Goal: Information Seeking & Learning: Check status

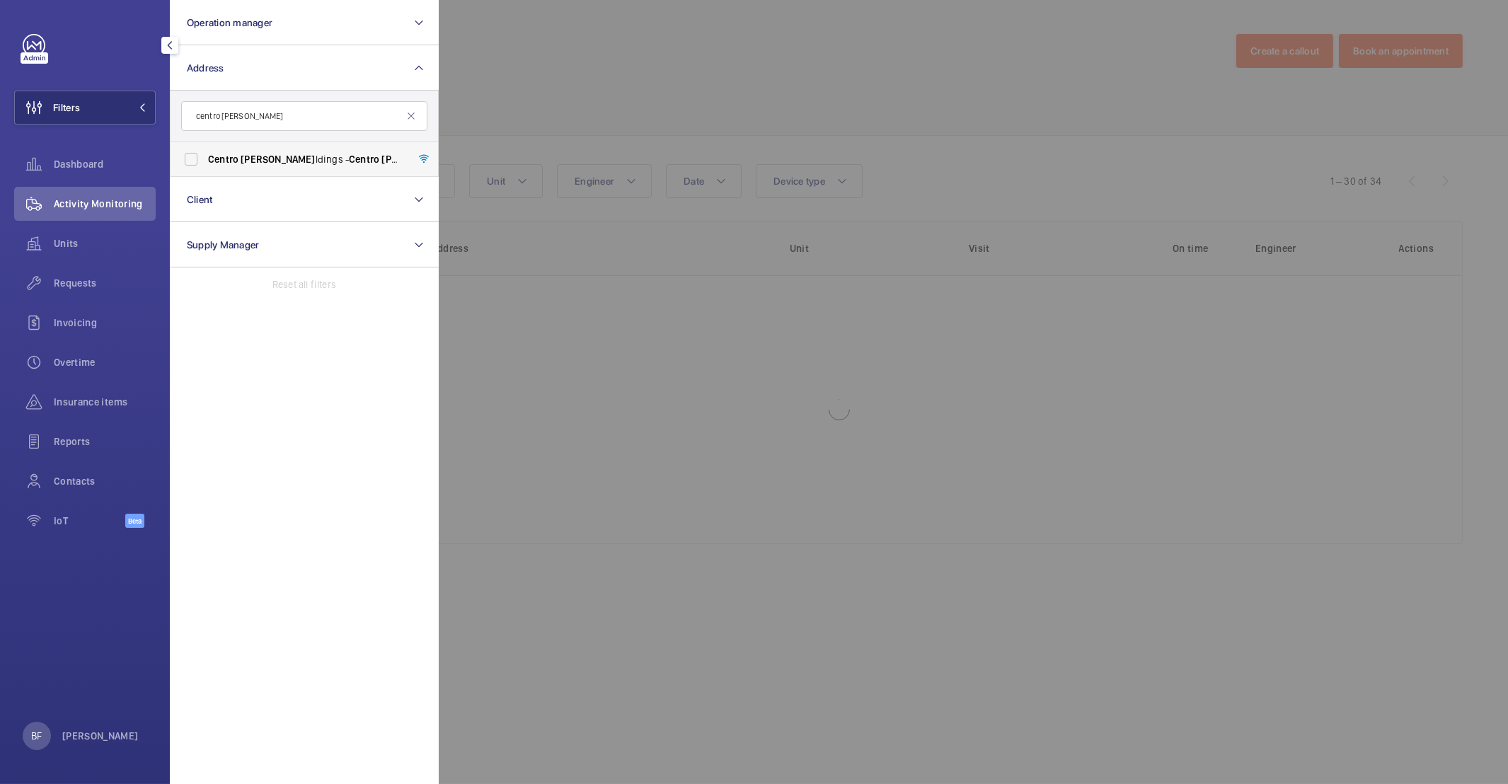
type input "centro bui"
click at [261, 163] on span "Centro Bui ldings - Centro Bui ldings, 20-23 Mandela Street, Camden, London, NW…" at bounding box center [305, 159] width 195 height 14
click at [205, 163] on input "Centro Bui ldings - Centro Bui ldings, 20-23 Mandela Street, Camden, London, NW…" at bounding box center [191, 159] width 28 height 28
checkbox input "true"
click at [744, 140] on div at bounding box center [1193, 392] width 1508 height 784
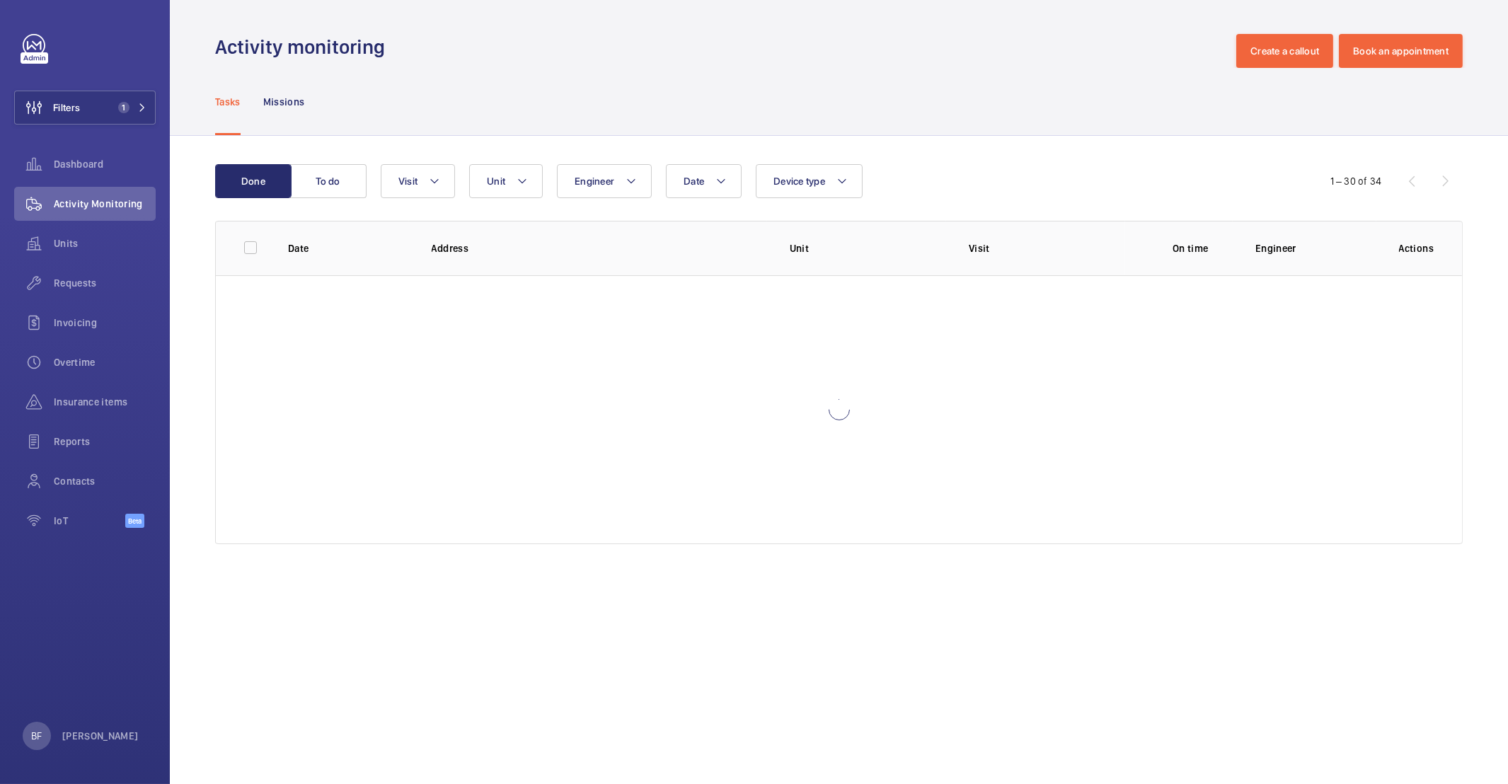
click at [817, 93] on div "Tasks Missions" at bounding box center [838, 101] width 1247 height 67
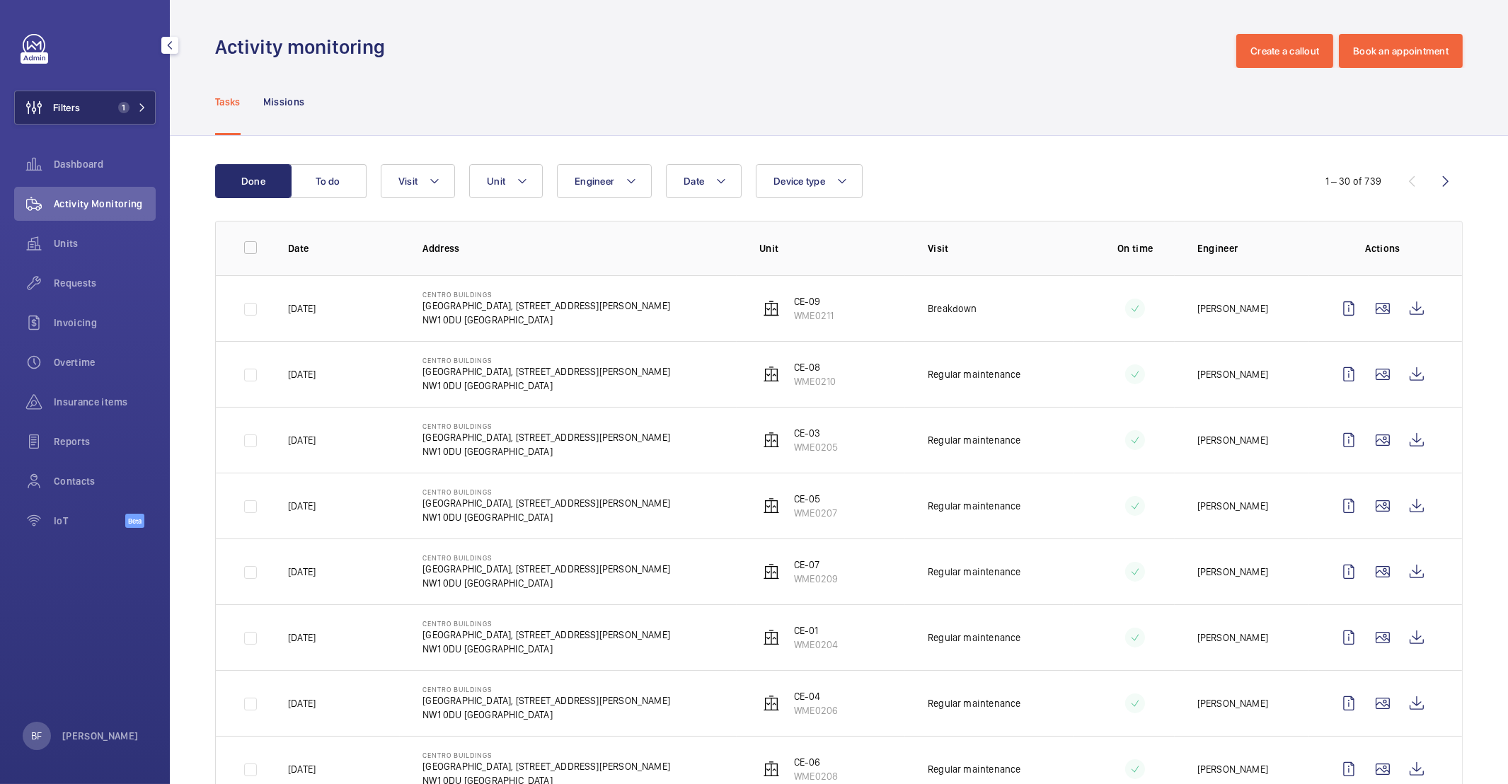
click at [138, 105] on mat-icon at bounding box center [142, 107] width 8 height 8
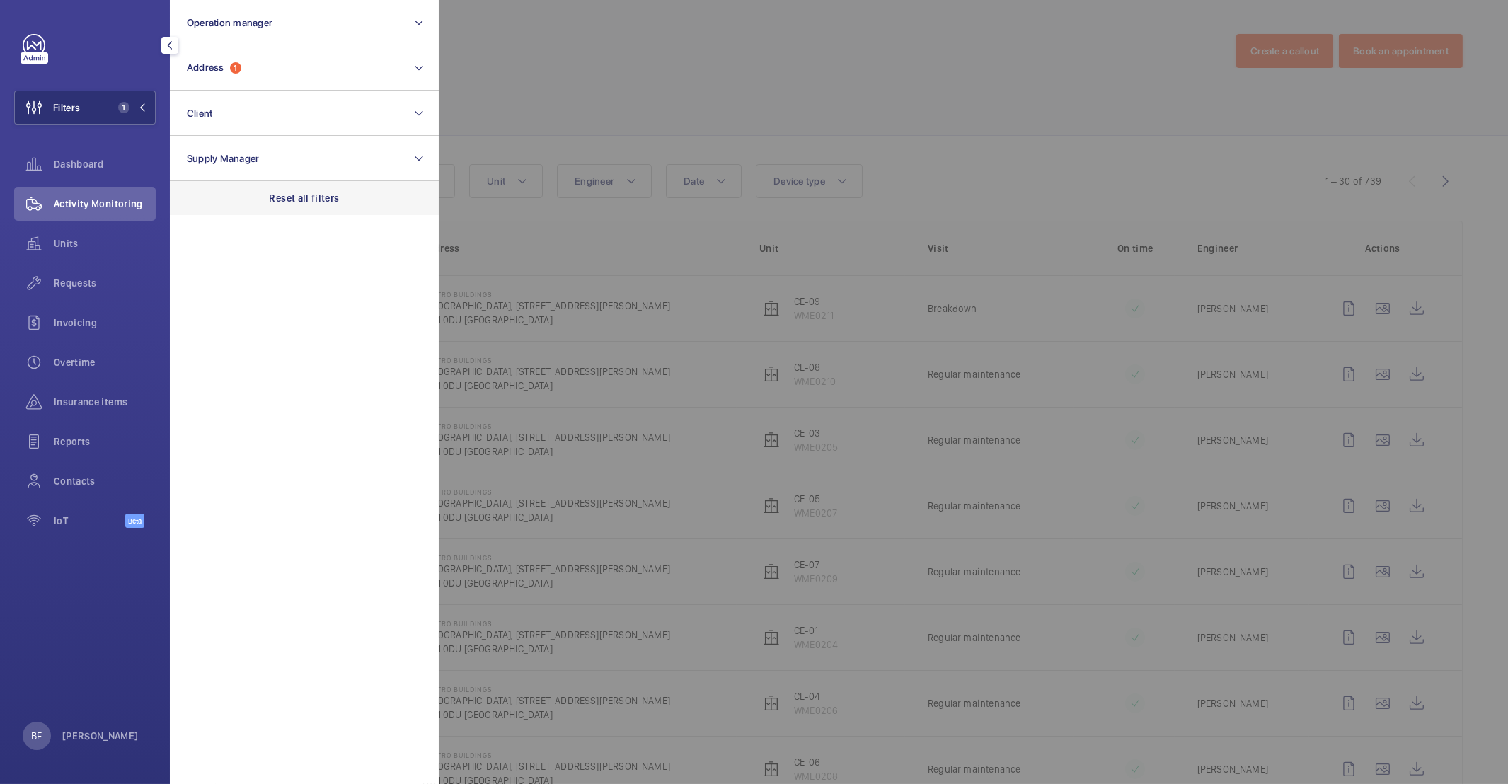
click at [299, 202] on p "Reset all filters" at bounding box center [305, 198] width 70 height 14
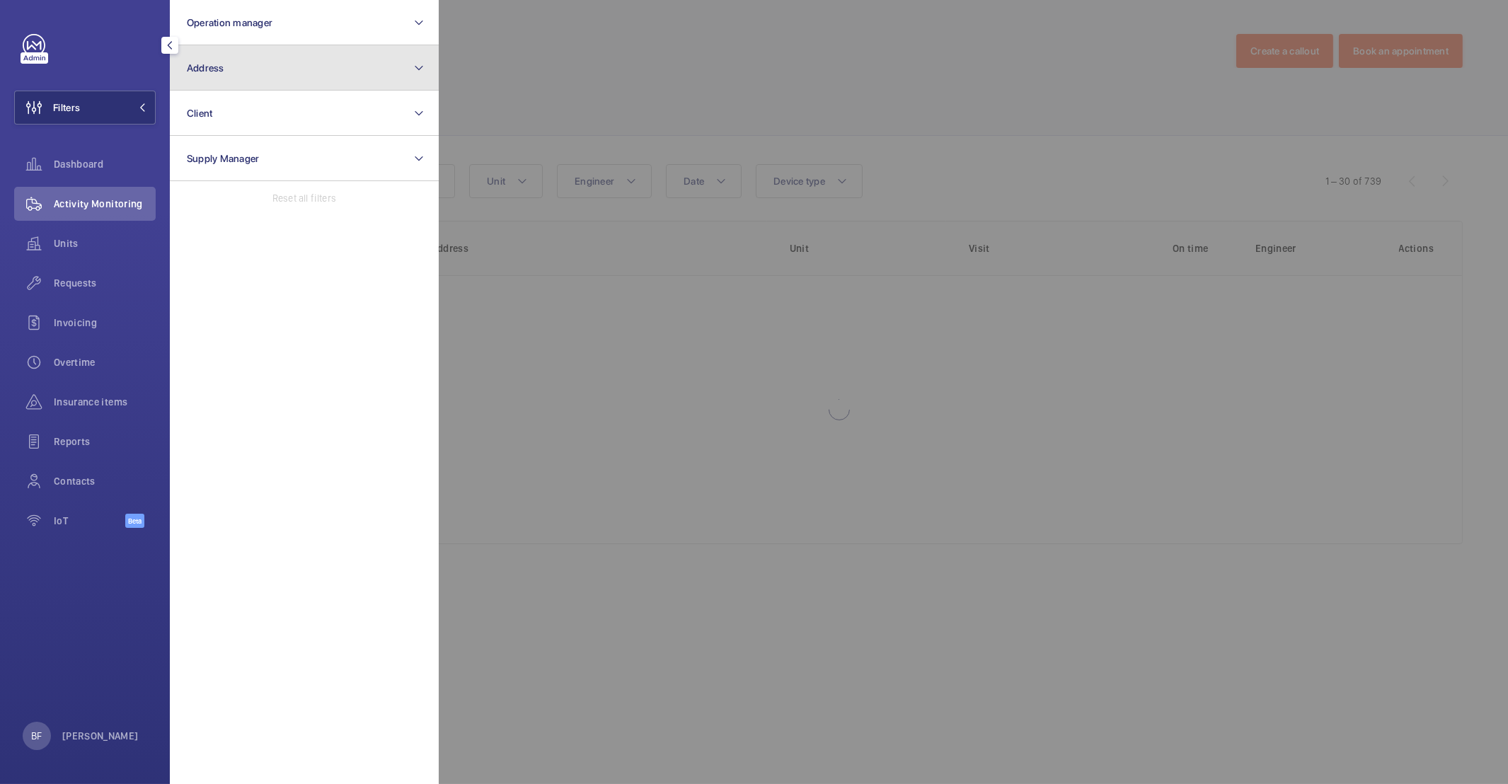
click at [242, 88] on button "Address" at bounding box center [304, 67] width 269 height 45
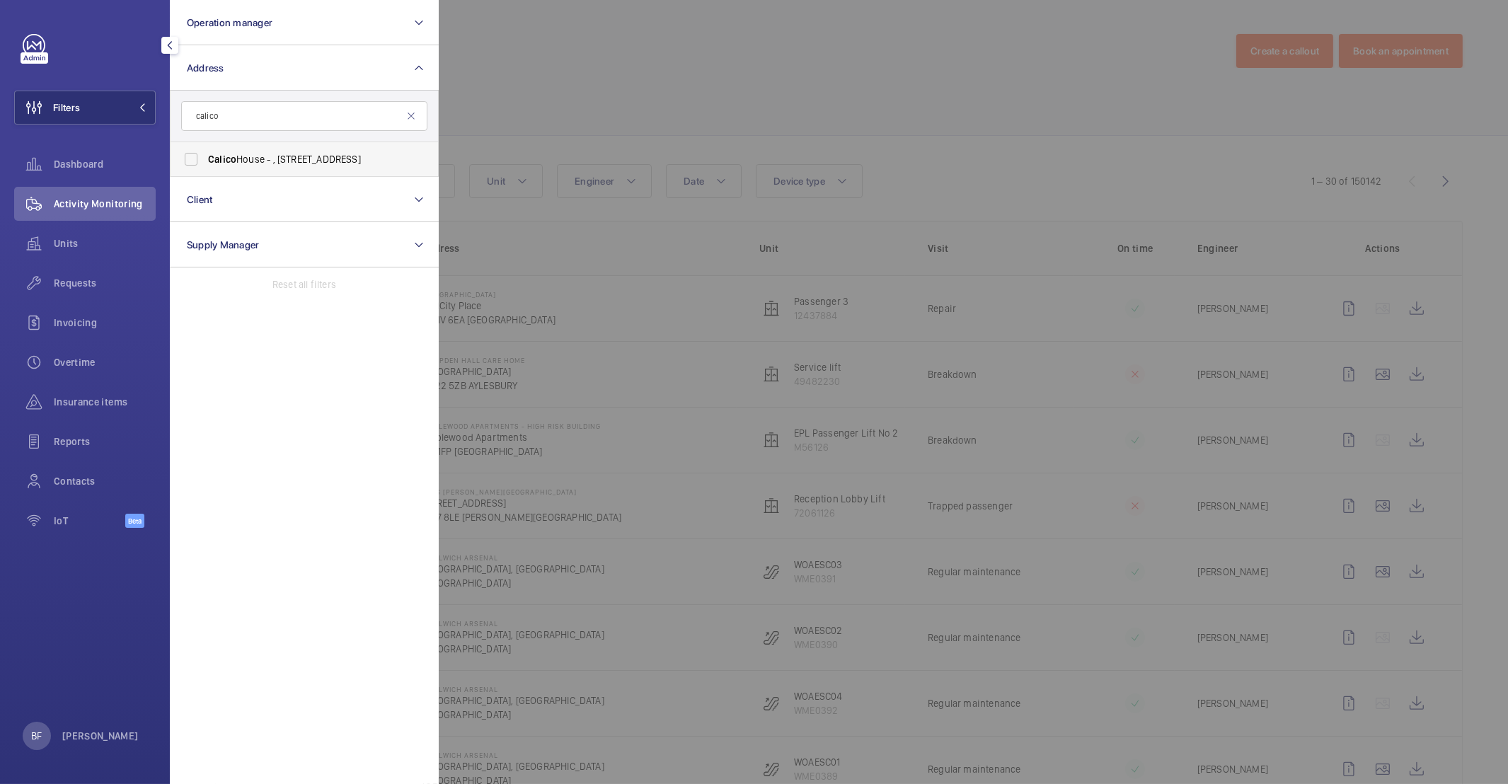
type input "calico"
click at [340, 170] on label "[GEOGRAPHIC_DATA] - , [STREET_ADDRESS]" at bounding box center [293, 159] width 246 height 34
click at [205, 170] on input "[GEOGRAPHIC_DATA] - , [STREET_ADDRESS]" at bounding box center [191, 159] width 28 height 28
checkbox input "true"
click at [566, 74] on div at bounding box center [1193, 392] width 1508 height 784
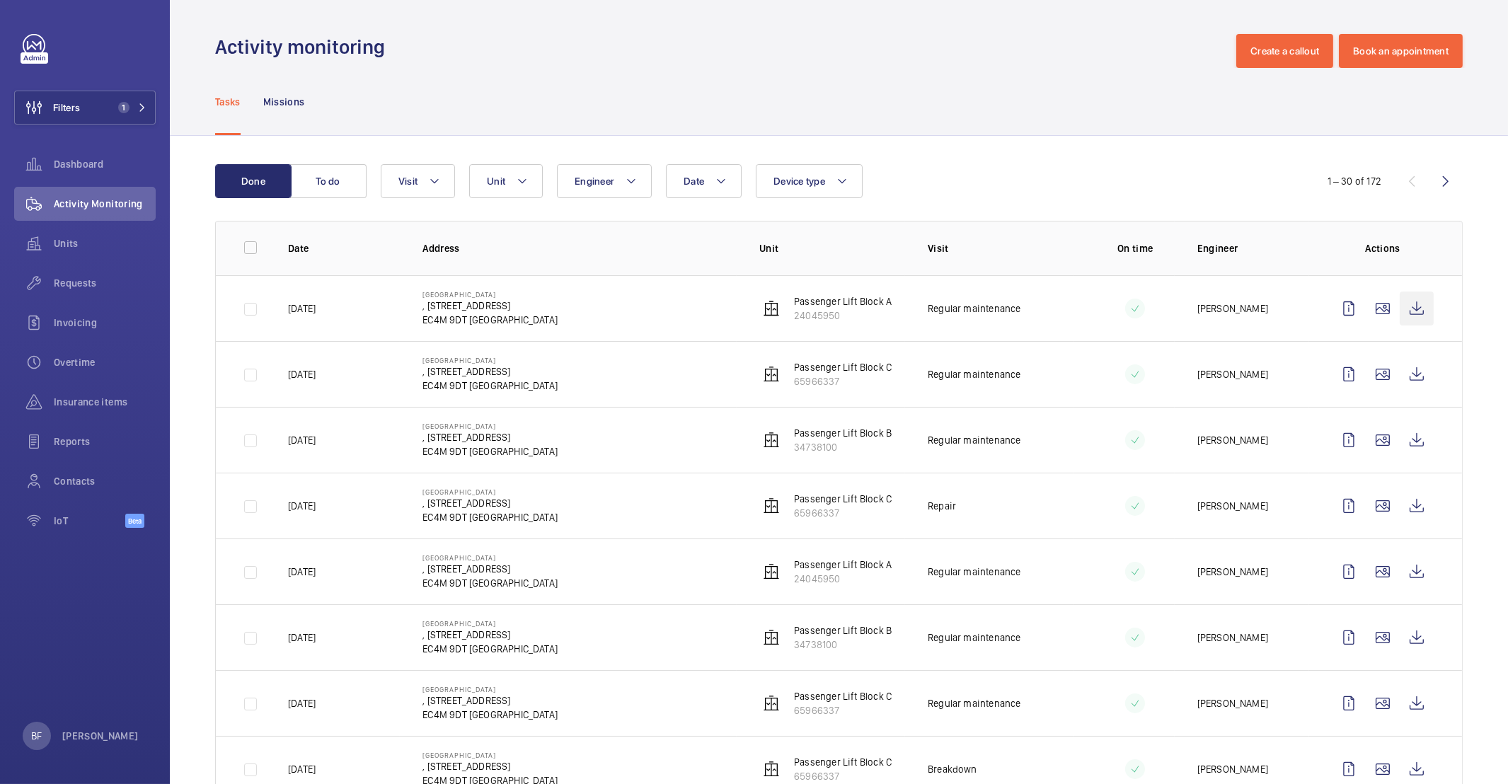
click at [1406, 302] on wm-front-icon-button at bounding box center [1416, 308] width 34 height 34
click at [1402, 366] on wm-front-icon-button at bounding box center [1416, 374] width 34 height 34
click at [1408, 444] on wm-front-icon-button at bounding box center [1416, 440] width 34 height 34
click at [93, 393] on div "Insurance items" at bounding box center [84, 402] width 141 height 34
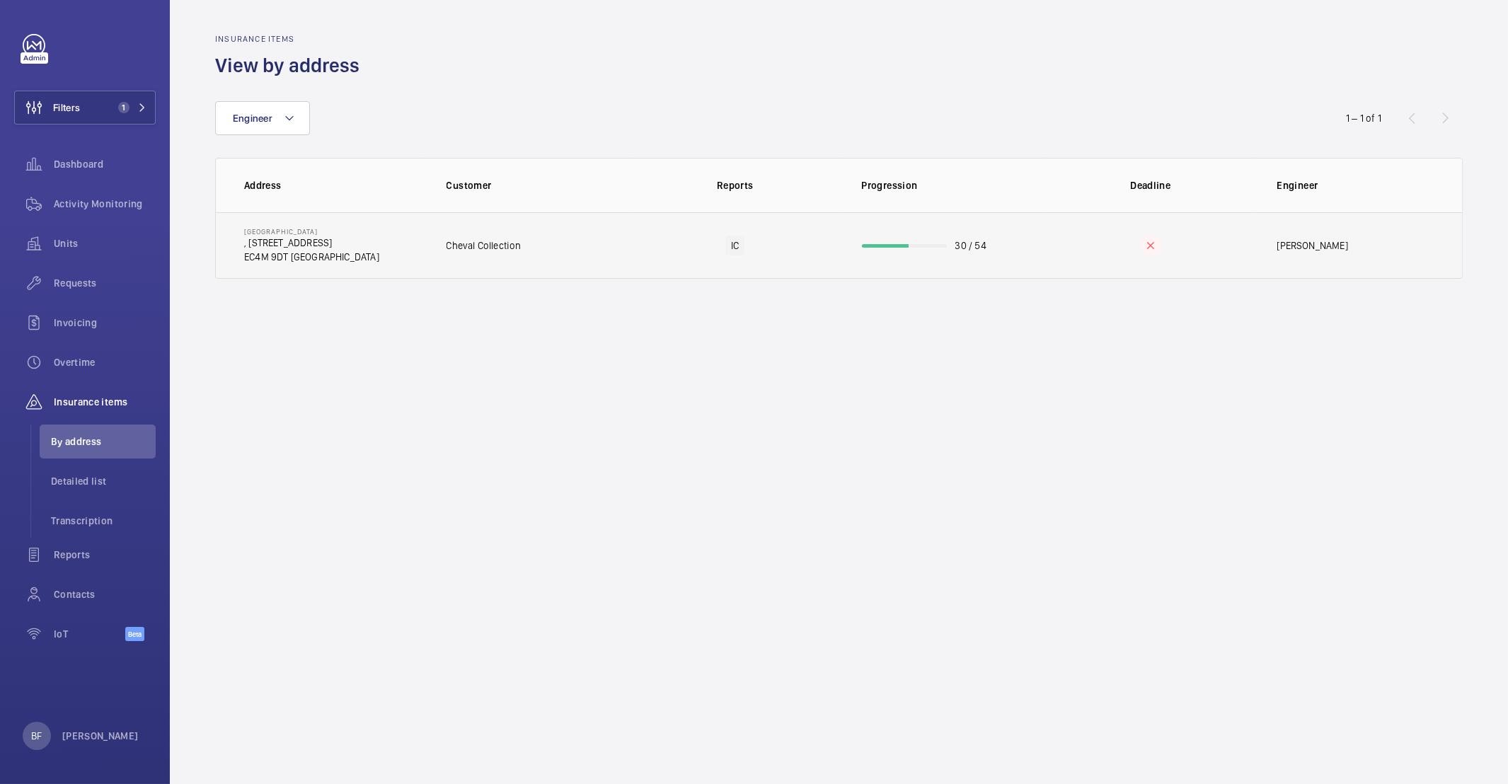
click at [543, 255] on td "Cheval Collection" at bounding box center [528, 245] width 208 height 67
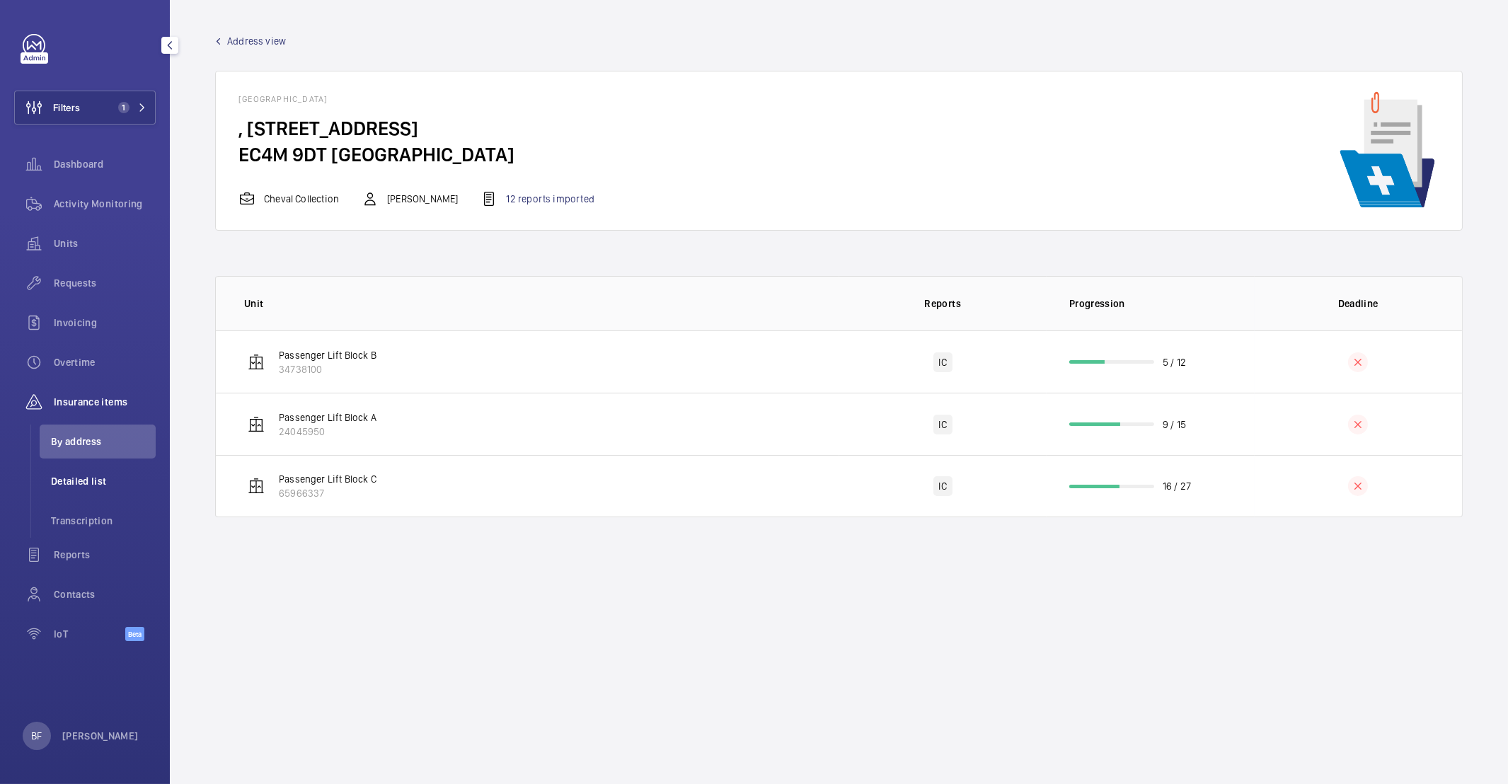
click at [110, 478] on span "Detailed list" at bounding box center [103, 481] width 105 height 14
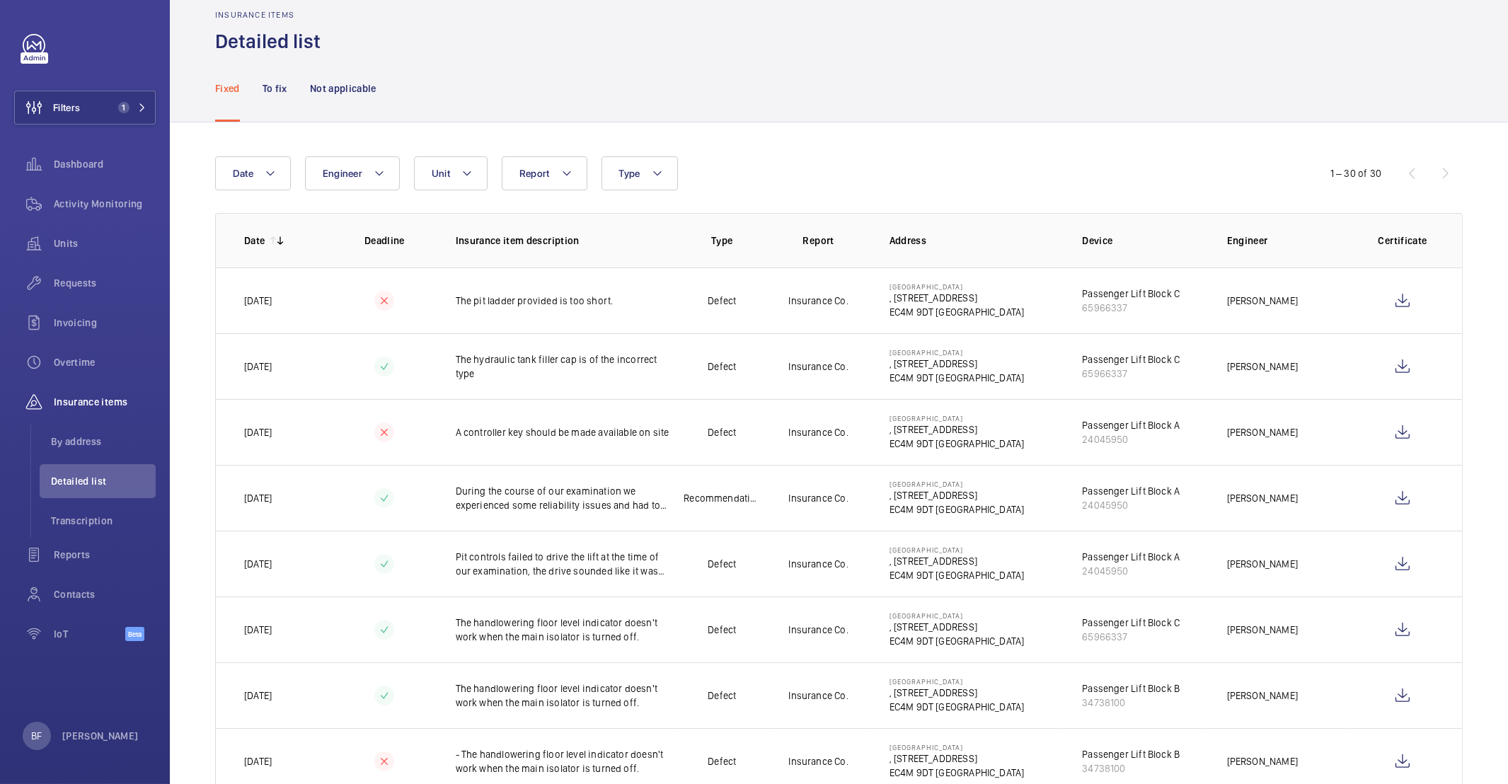
scroll to position [30, 0]
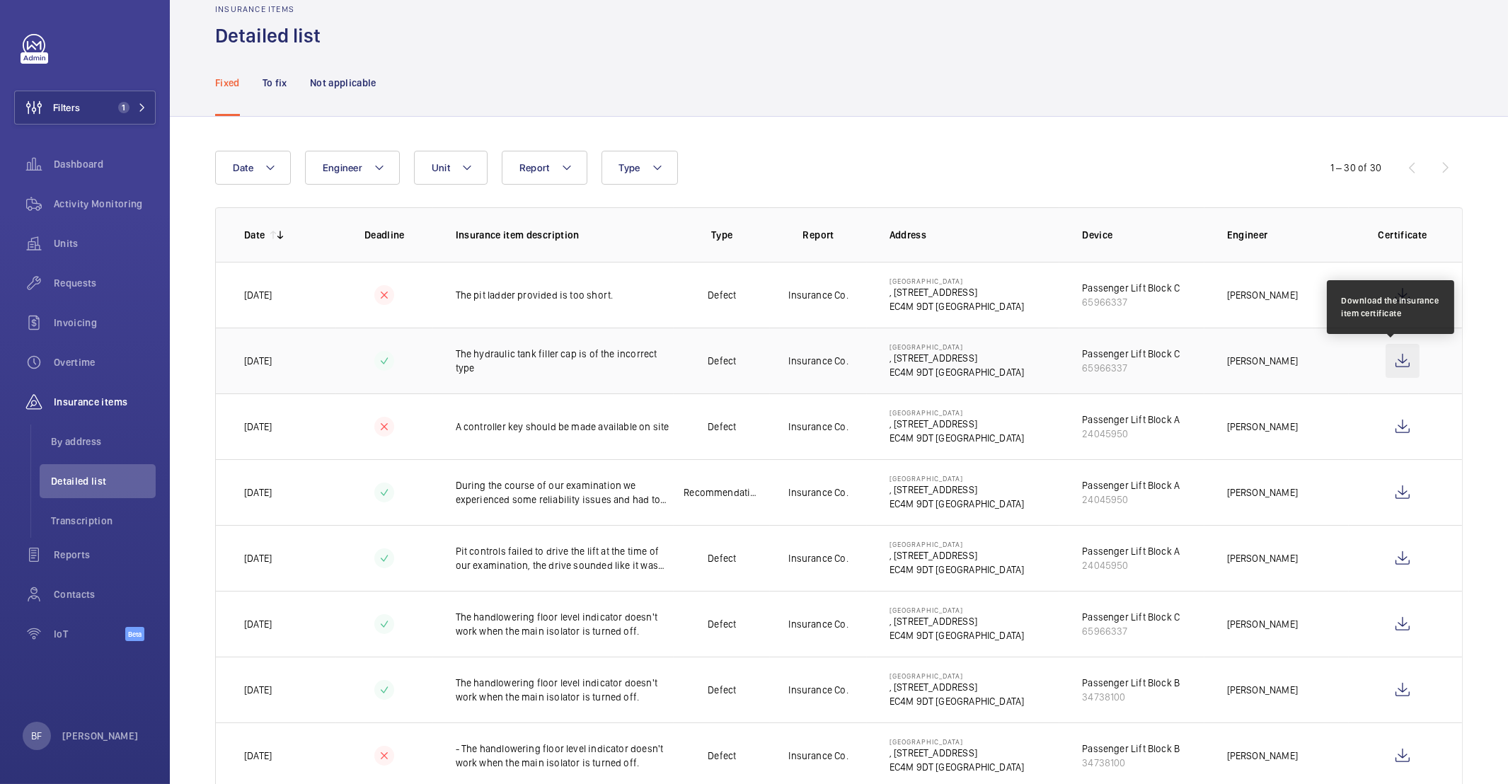
click at [1392, 363] on wm-front-icon-button at bounding box center [1402, 361] width 34 height 34
click at [1387, 365] on wm-front-icon-button at bounding box center [1402, 361] width 34 height 34
click at [1385, 366] on wm-front-icon-button at bounding box center [1402, 361] width 34 height 34
click at [1387, 359] on wm-front-icon-button at bounding box center [1402, 361] width 34 height 34
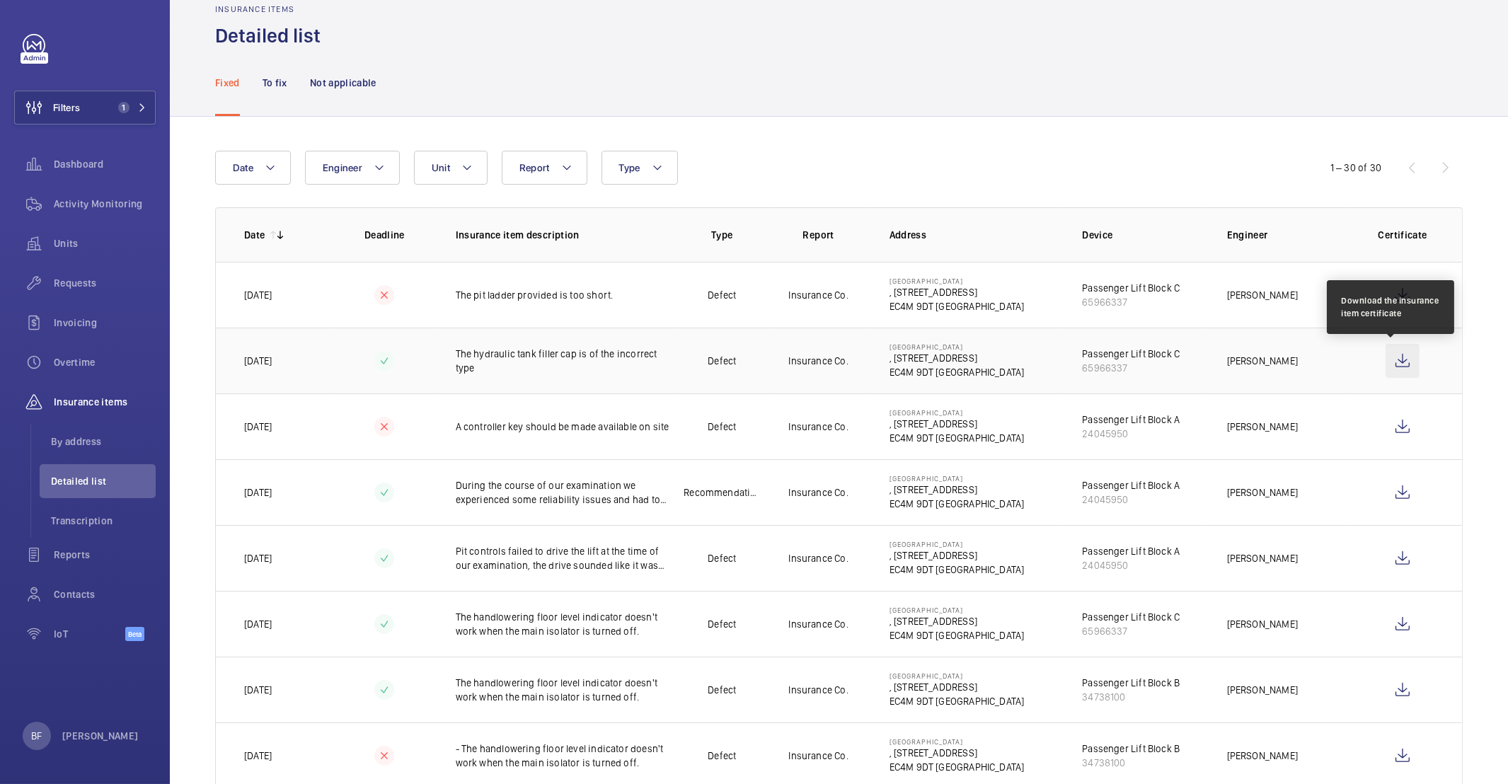
click at [1387, 359] on wm-front-icon-button at bounding box center [1402, 361] width 34 height 34
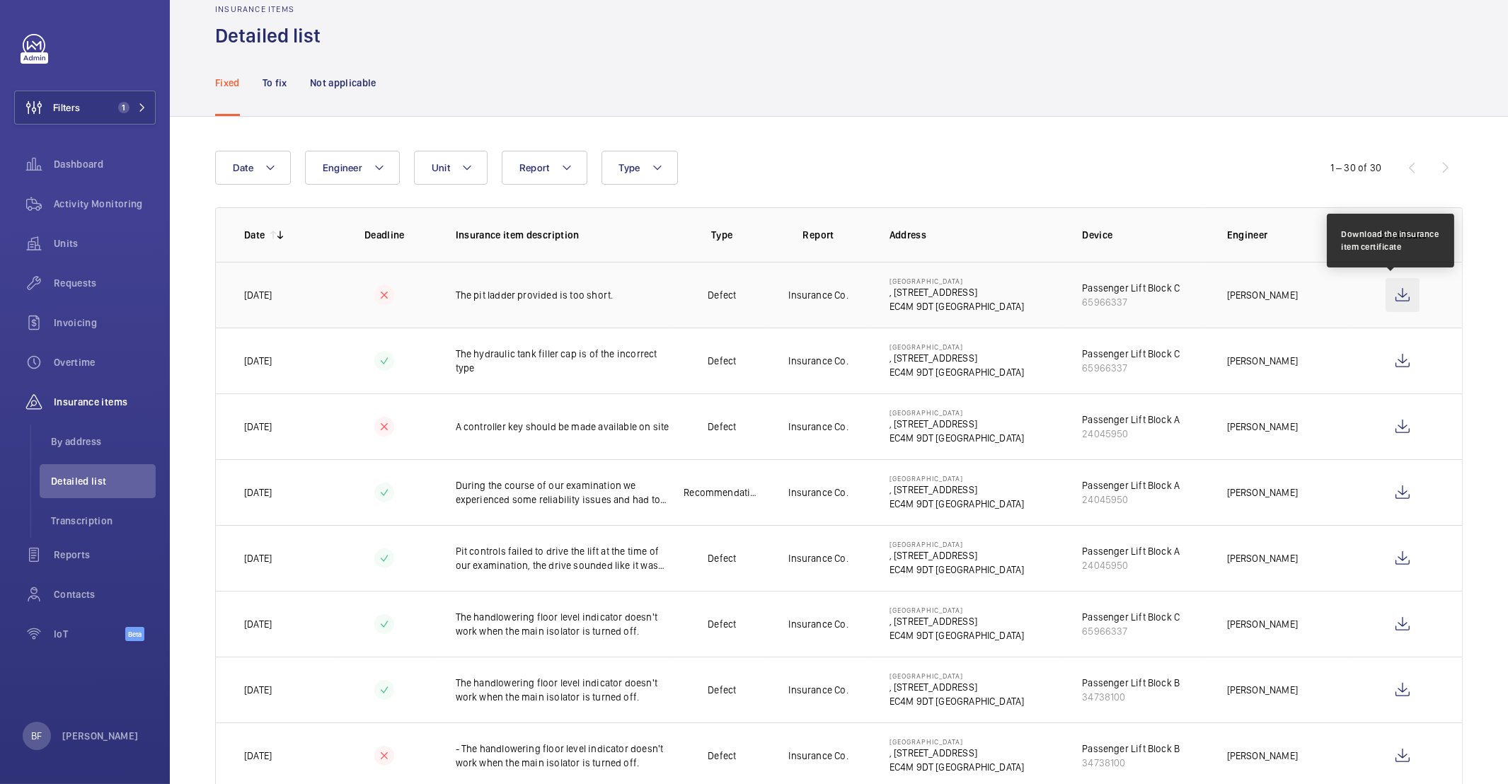
click at [1397, 299] on wm-front-icon-button at bounding box center [1402, 295] width 34 height 34
click at [1391, 361] on wm-front-icon-button at bounding box center [1402, 361] width 34 height 34
click at [1387, 296] on wm-front-icon-button at bounding box center [1402, 295] width 34 height 34
click at [79, 294] on div "Requests" at bounding box center [84, 283] width 141 height 34
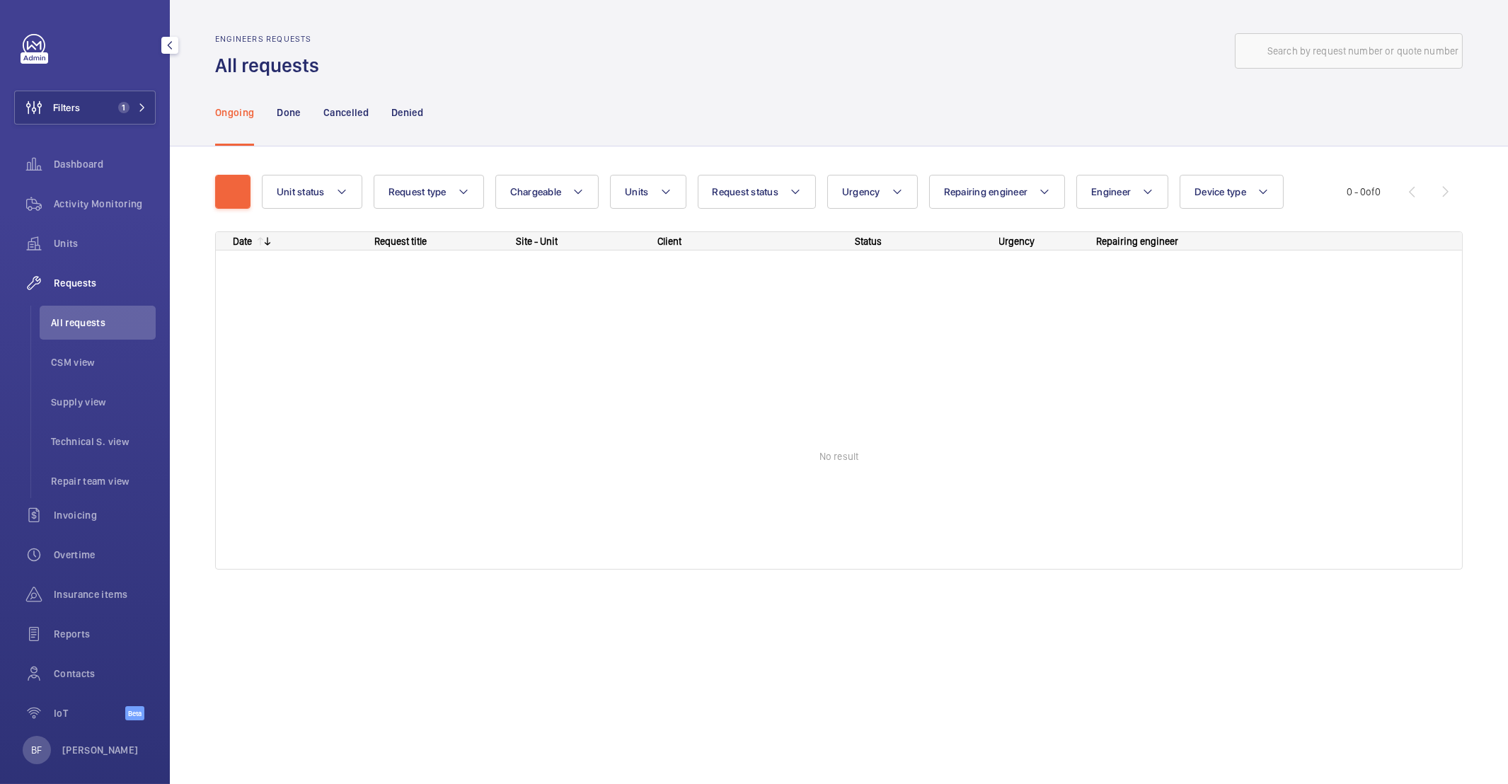
click at [79, 292] on div "Requests" at bounding box center [84, 283] width 141 height 34
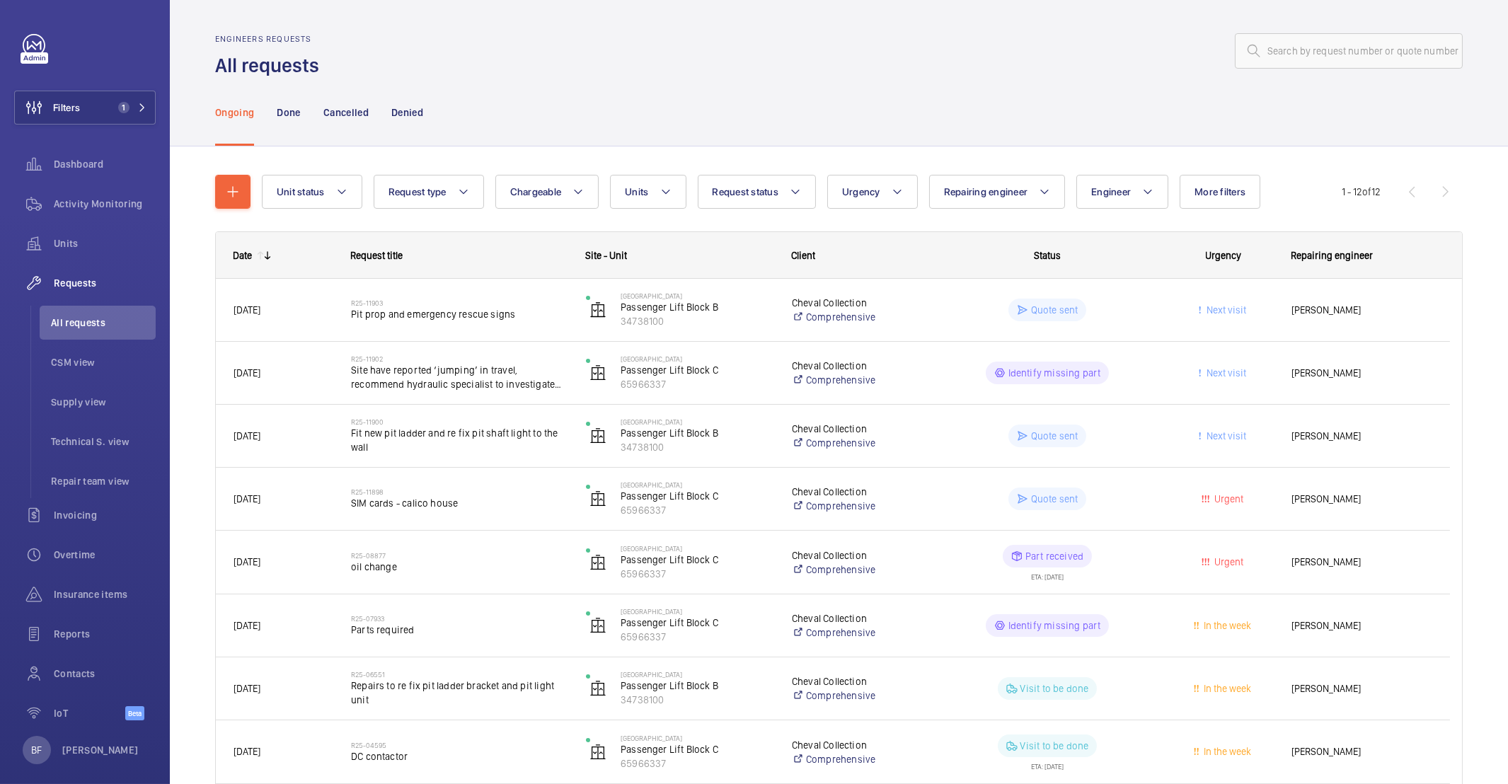
click at [535, 458] on div "R25-11900 Fit new pit ladder and re fix pit shaft light to the wall" at bounding box center [450, 436] width 233 height 64
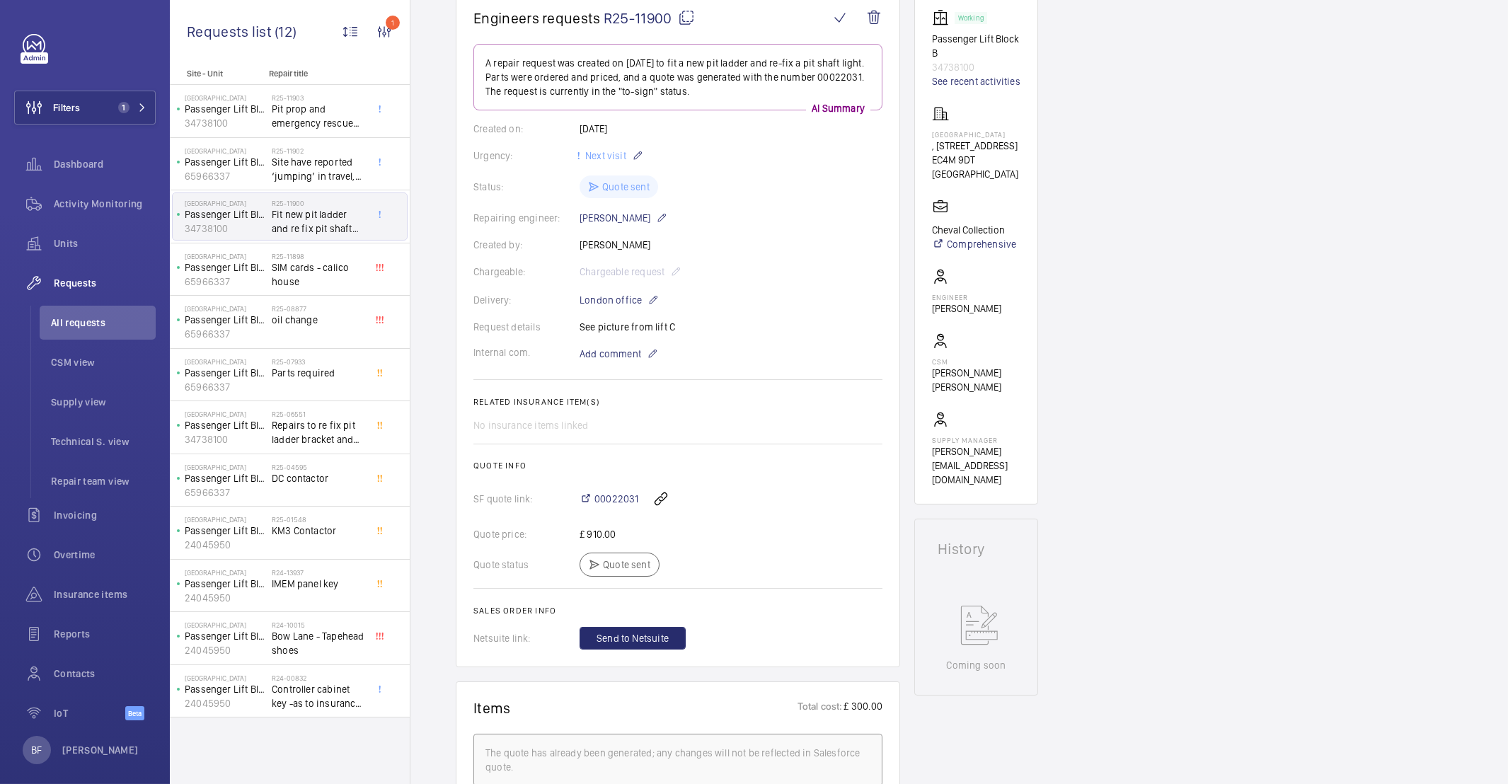
scroll to position [207, 0]
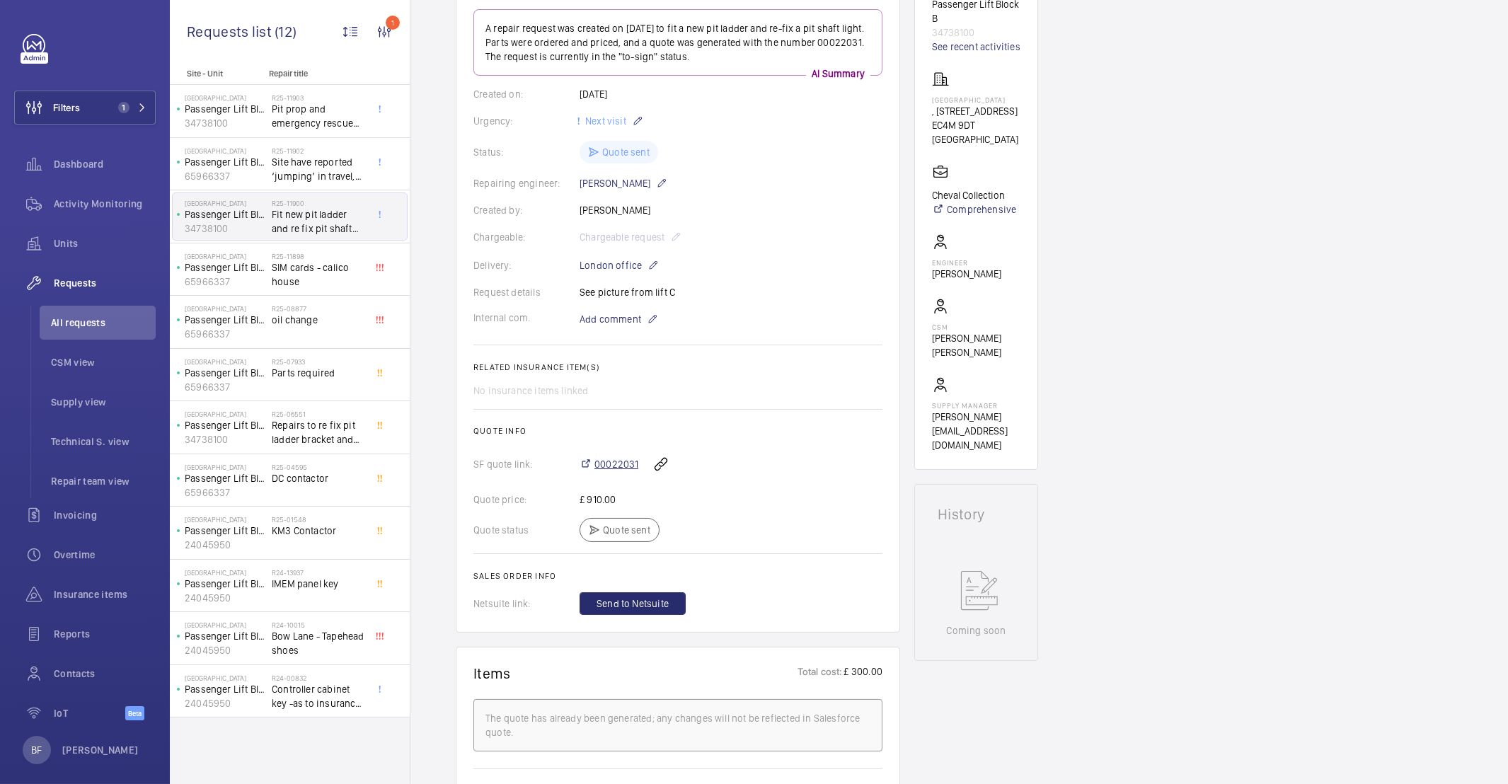
click at [629, 466] on span "00022031" at bounding box center [616, 464] width 44 height 14
click at [118, 109] on span "1" at bounding box center [123, 107] width 11 height 11
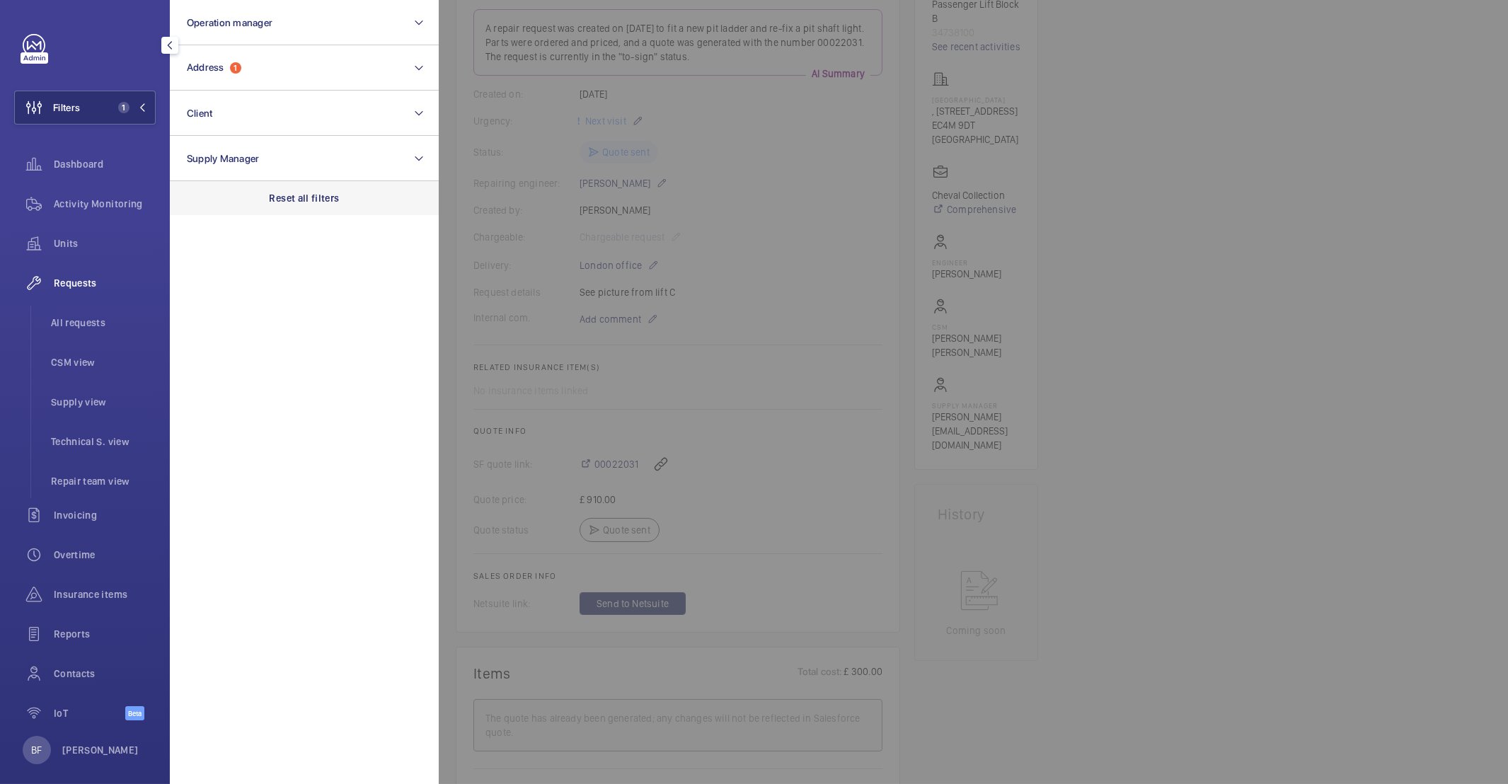
click at [308, 211] on div "Reset all filters" at bounding box center [304, 198] width 269 height 34
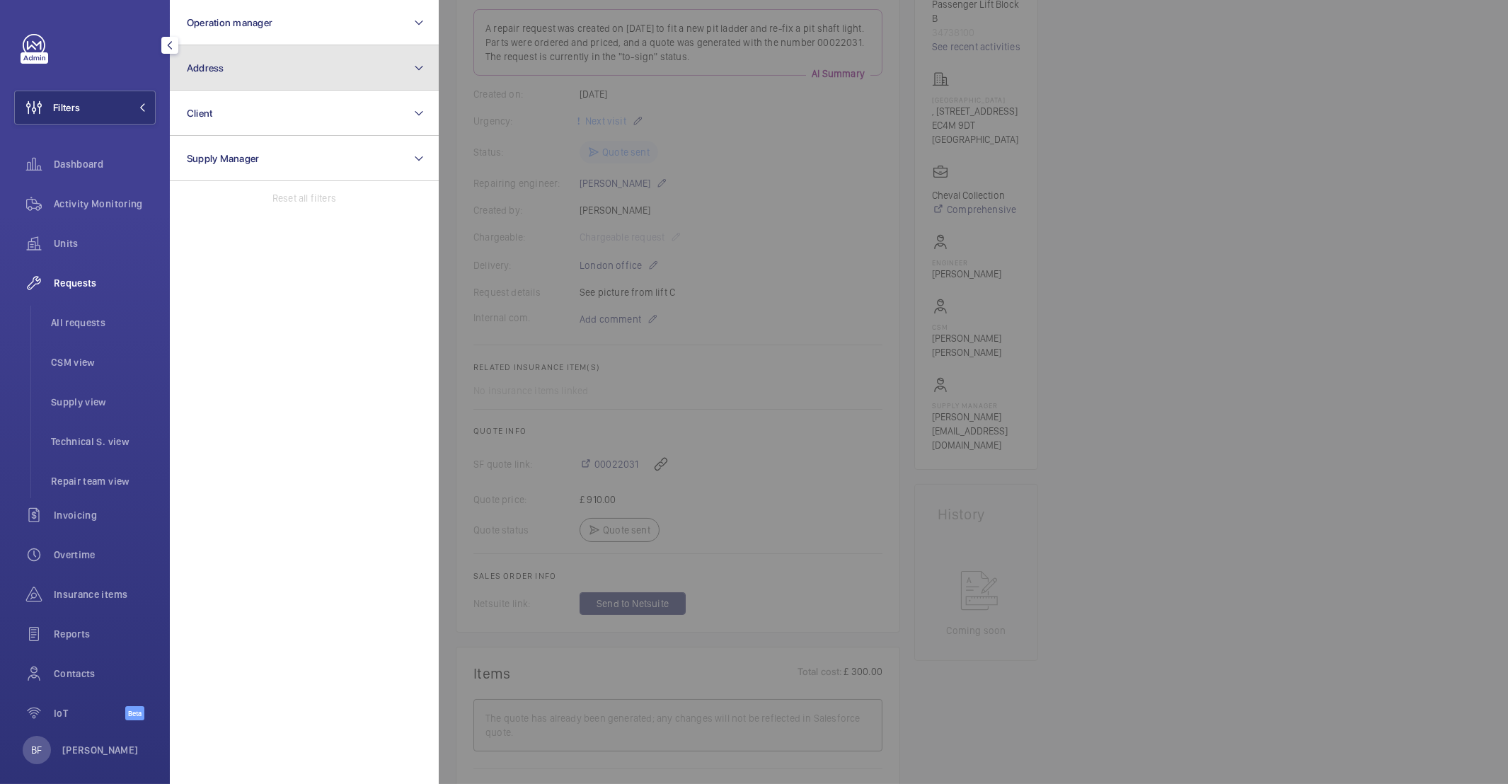
click at [260, 60] on button "Address" at bounding box center [304, 67] width 269 height 45
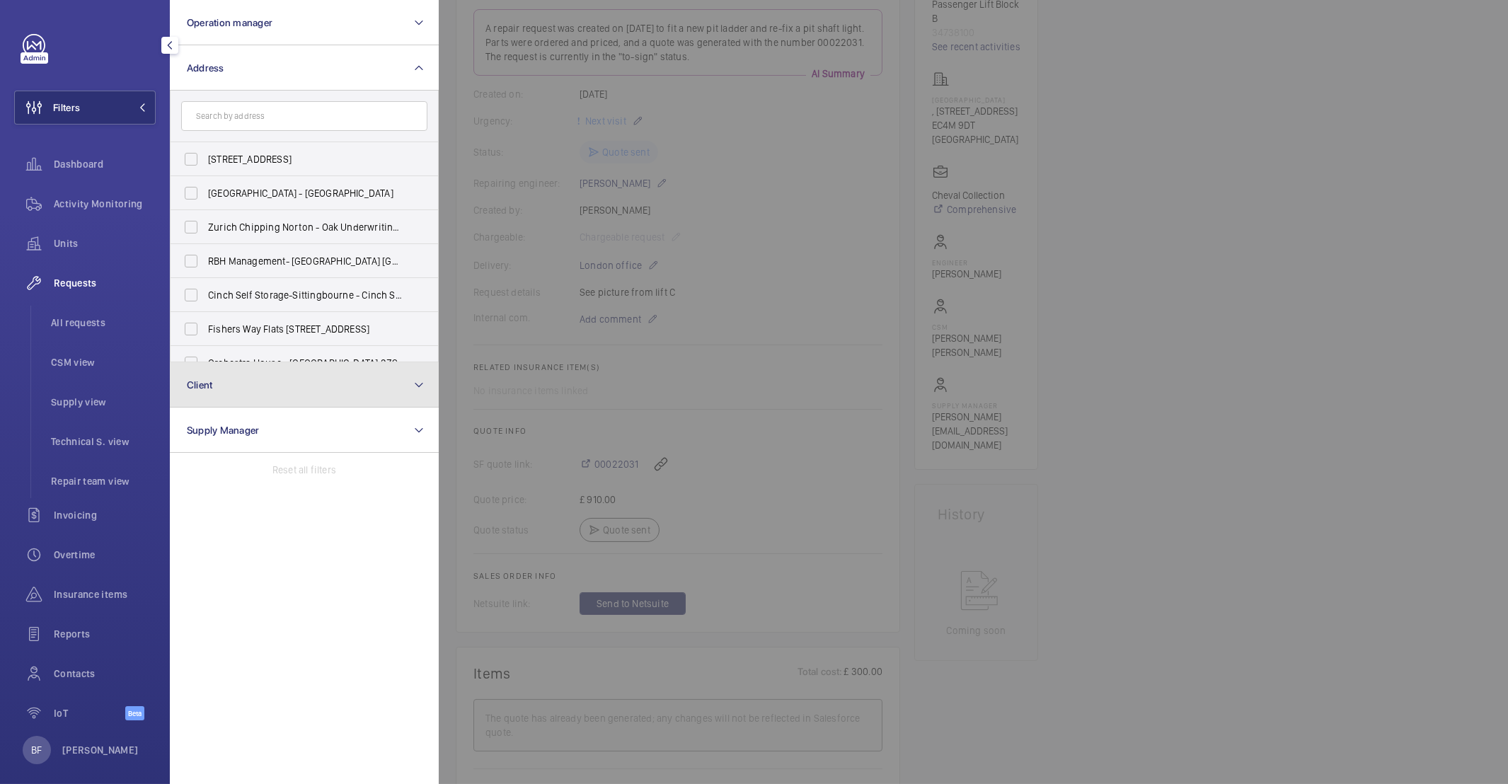
click at [245, 383] on button "Client" at bounding box center [304, 384] width 269 height 45
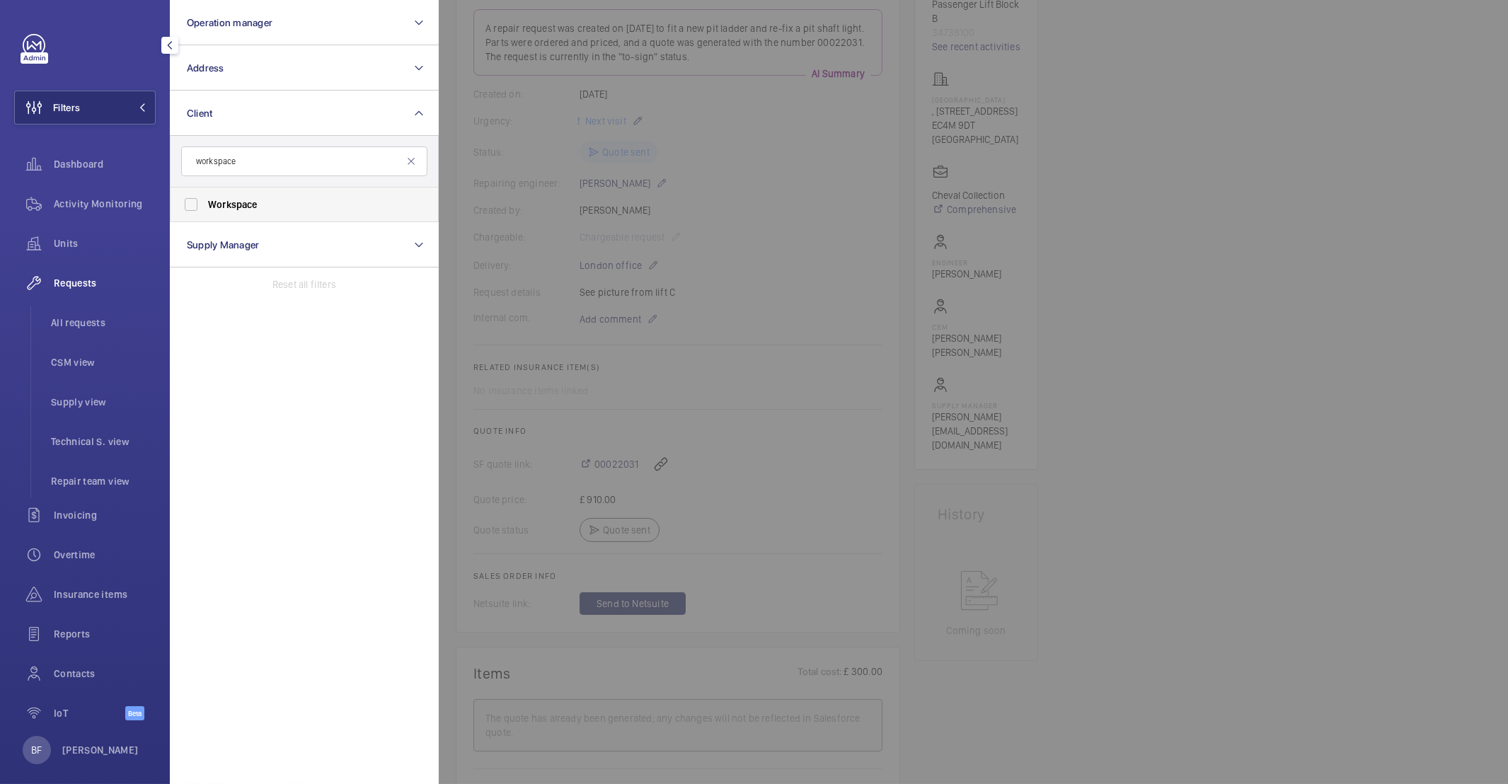
type input "workspace"
click at [293, 205] on span "Workspace" at bounding box center [305, 204] width 195 height 14
click at [205, 205] on input "Workspace" at bounding box center [191, 204] width 28 height 28
checkbox input "true"
click at [81, 202] on span "Activity Monitoring" at bounding box center [105, 204] width 102 height 14
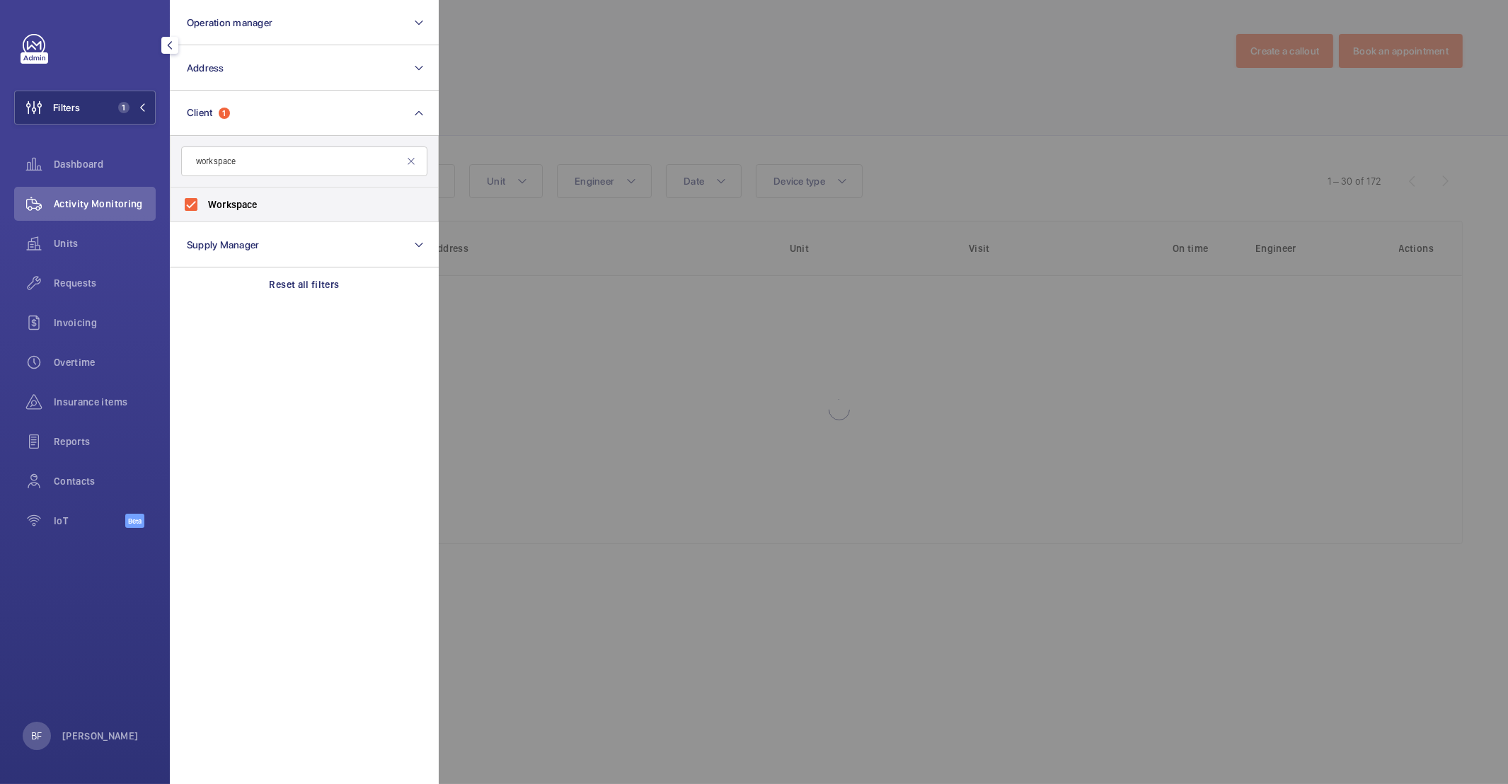
click at [594, 122] on div at bounding box center [1193, 392] width 1508 height 784
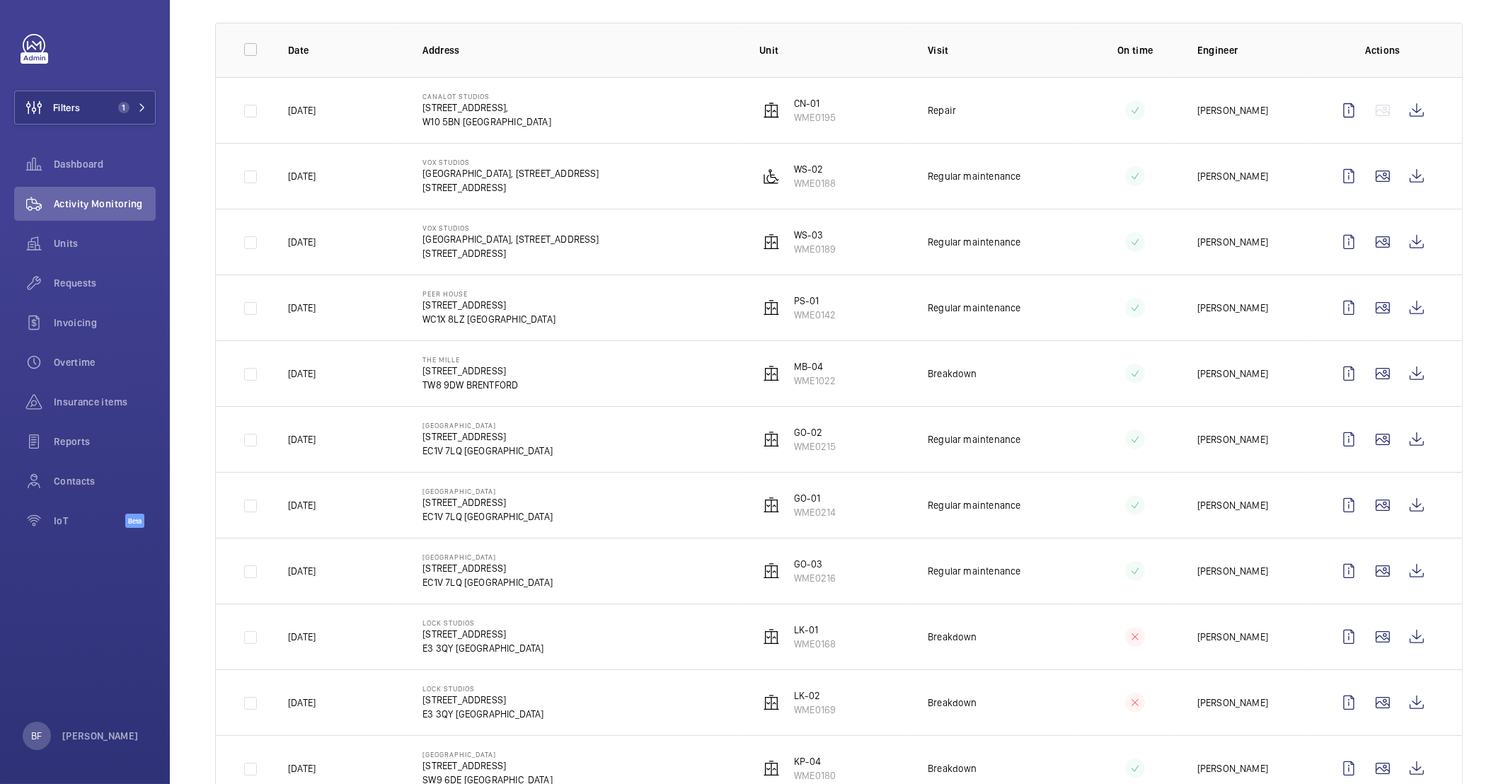
scroll to position [209, 0]
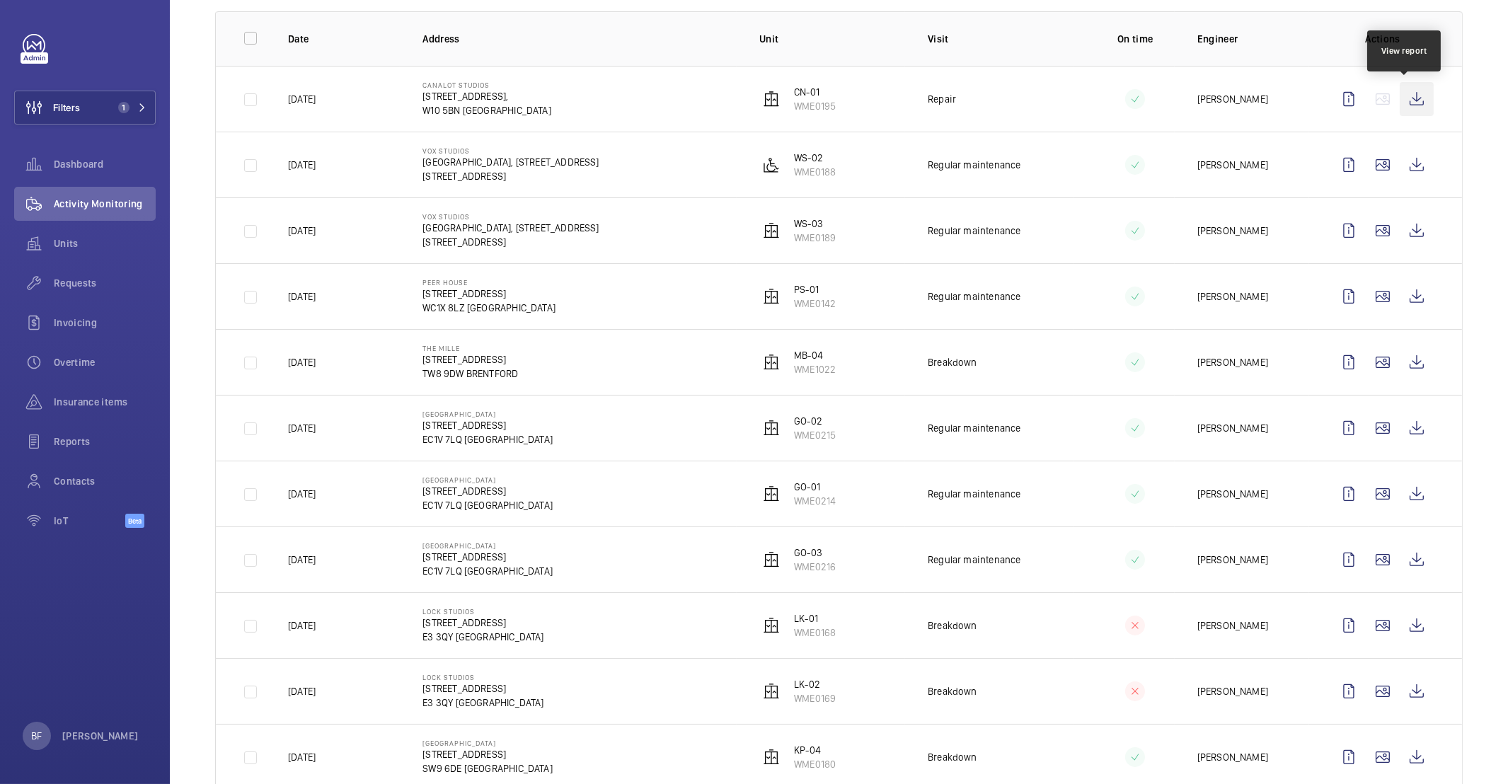
click at [1406, 98] on wm-front-icon-button at bounding box center [1416, 99] width 34 height 34
click at [100, 108] on button "Filters 1" at bounding box center [84, 108] width 141 height 34
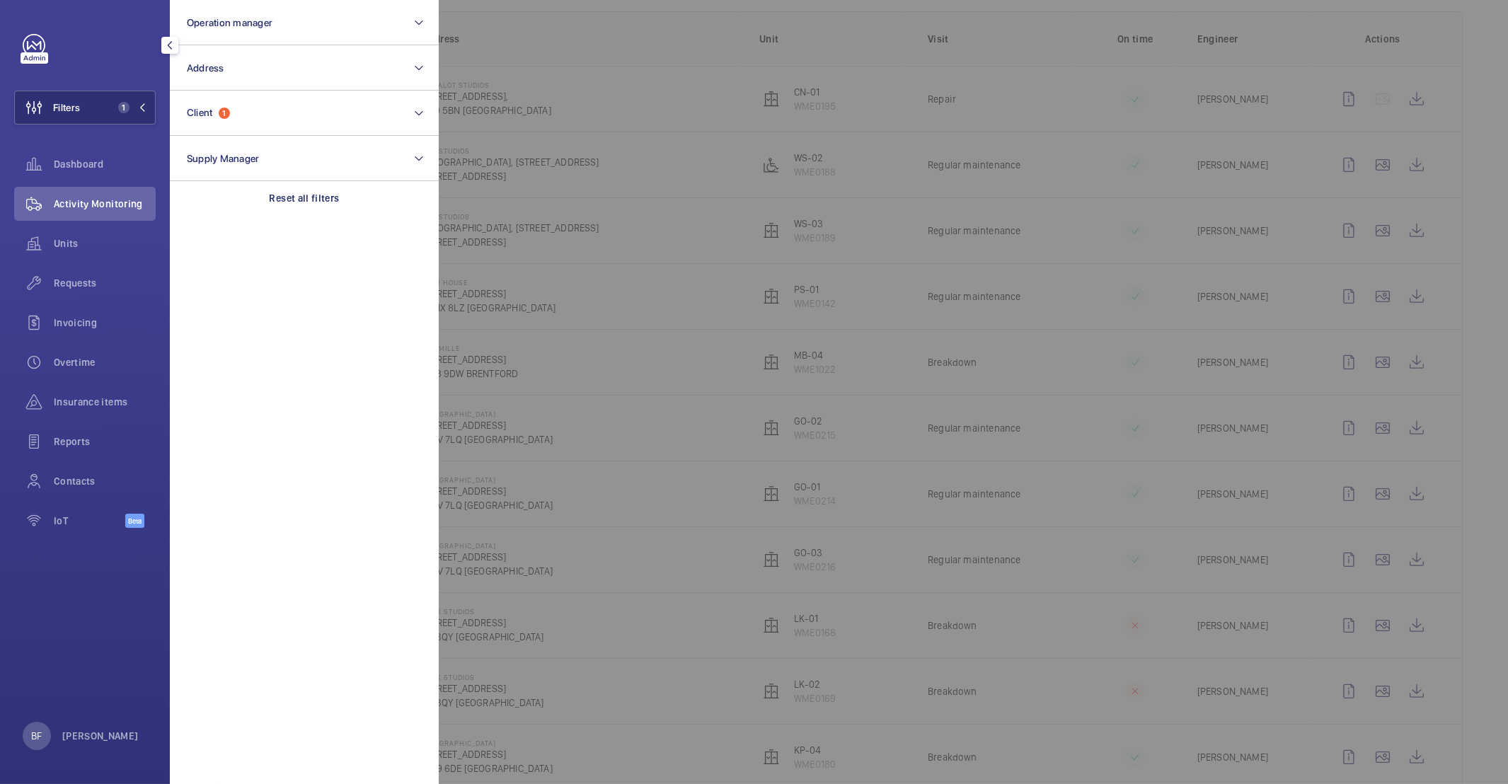
click at [298, 221] on section "Operation manager Address Client 1 Supply Manager Reset all filters" at bounding box center [304, 392] width 269 height 784
click at [304, 186] on div "Reset all filters" at bounding box center [304, 198] width 269 height 34
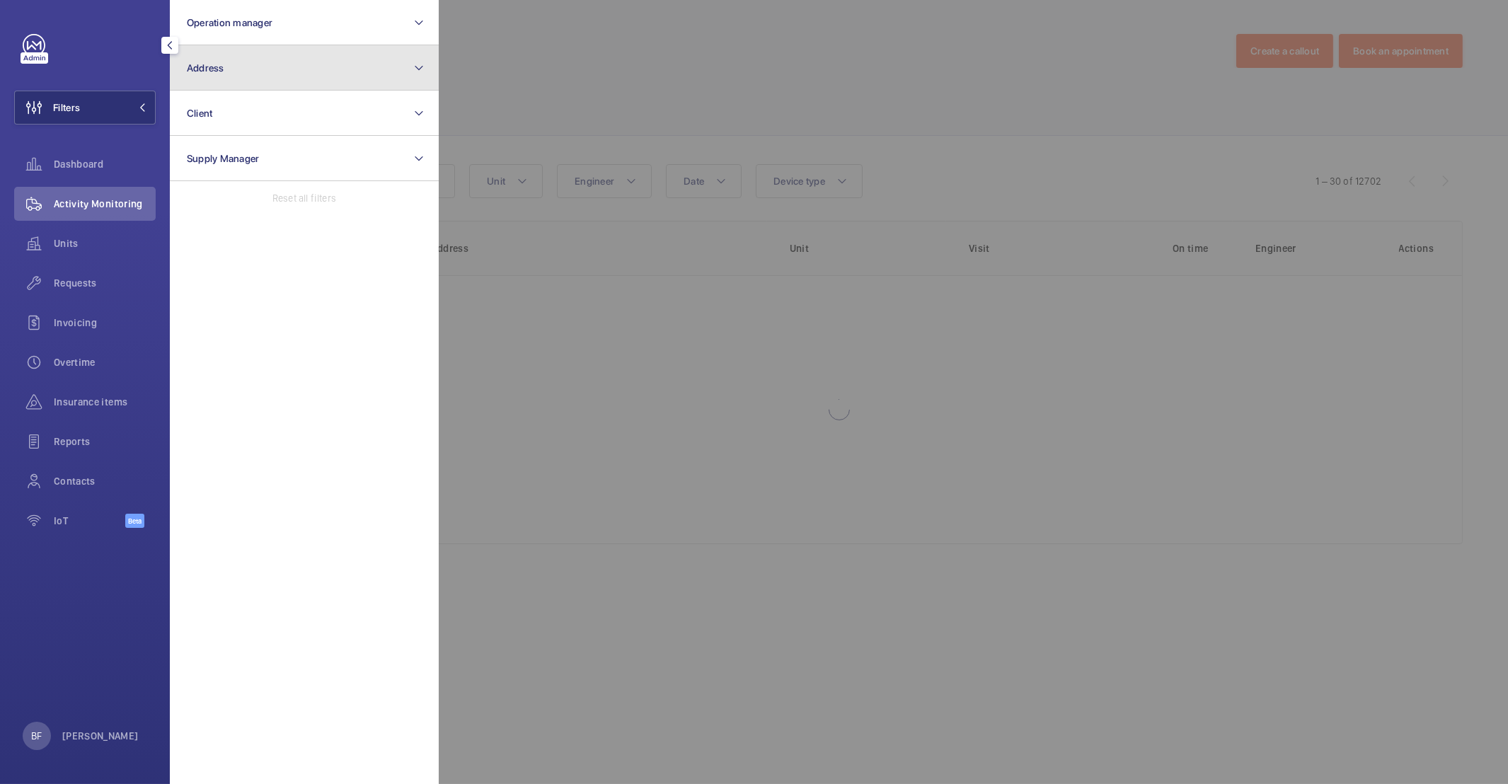
click at [265, 71] on button "Address" at bounding box center [304, 67] width 269 height 45
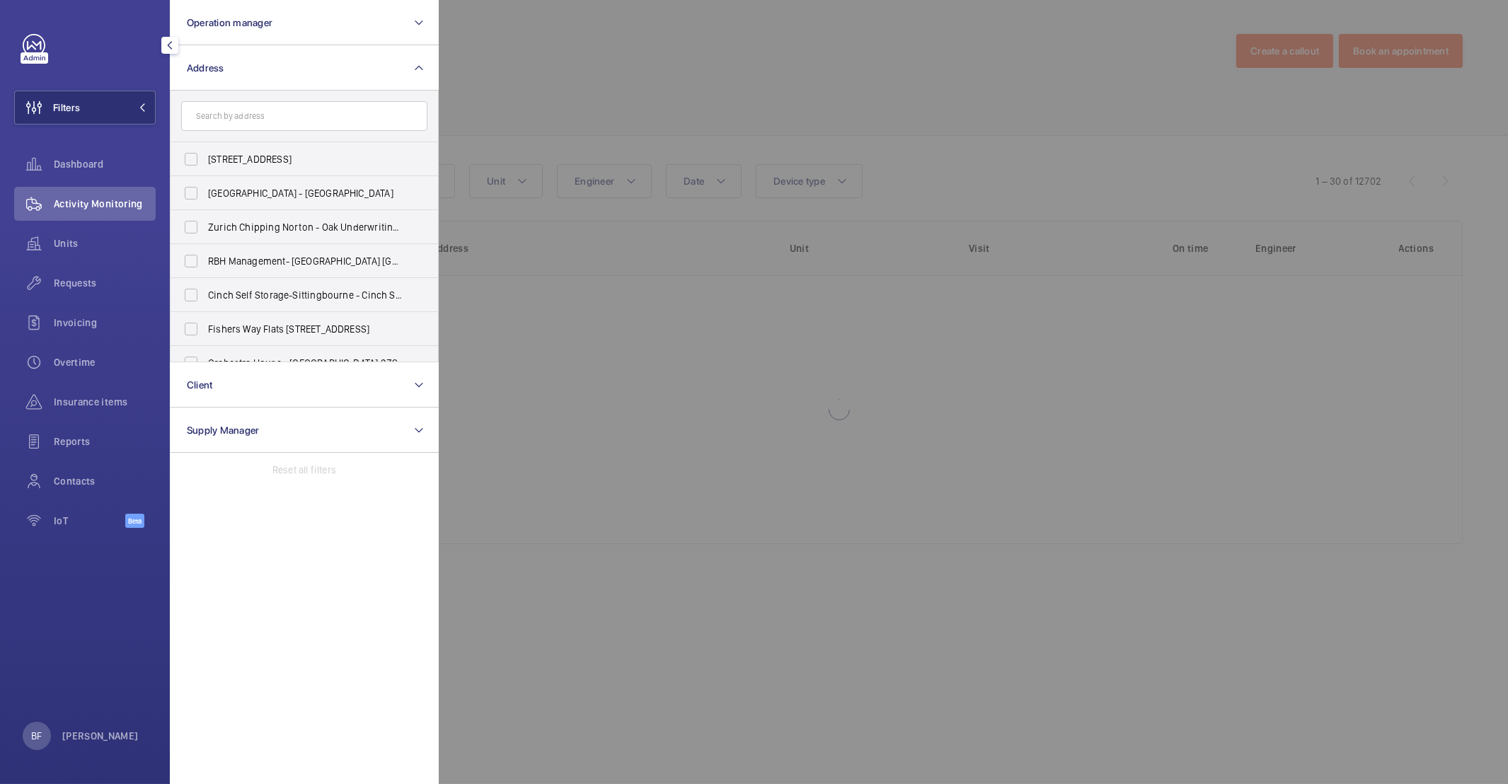
click at [276, 124] on input "text" at bounding box center [304, 116] width 246 height 30
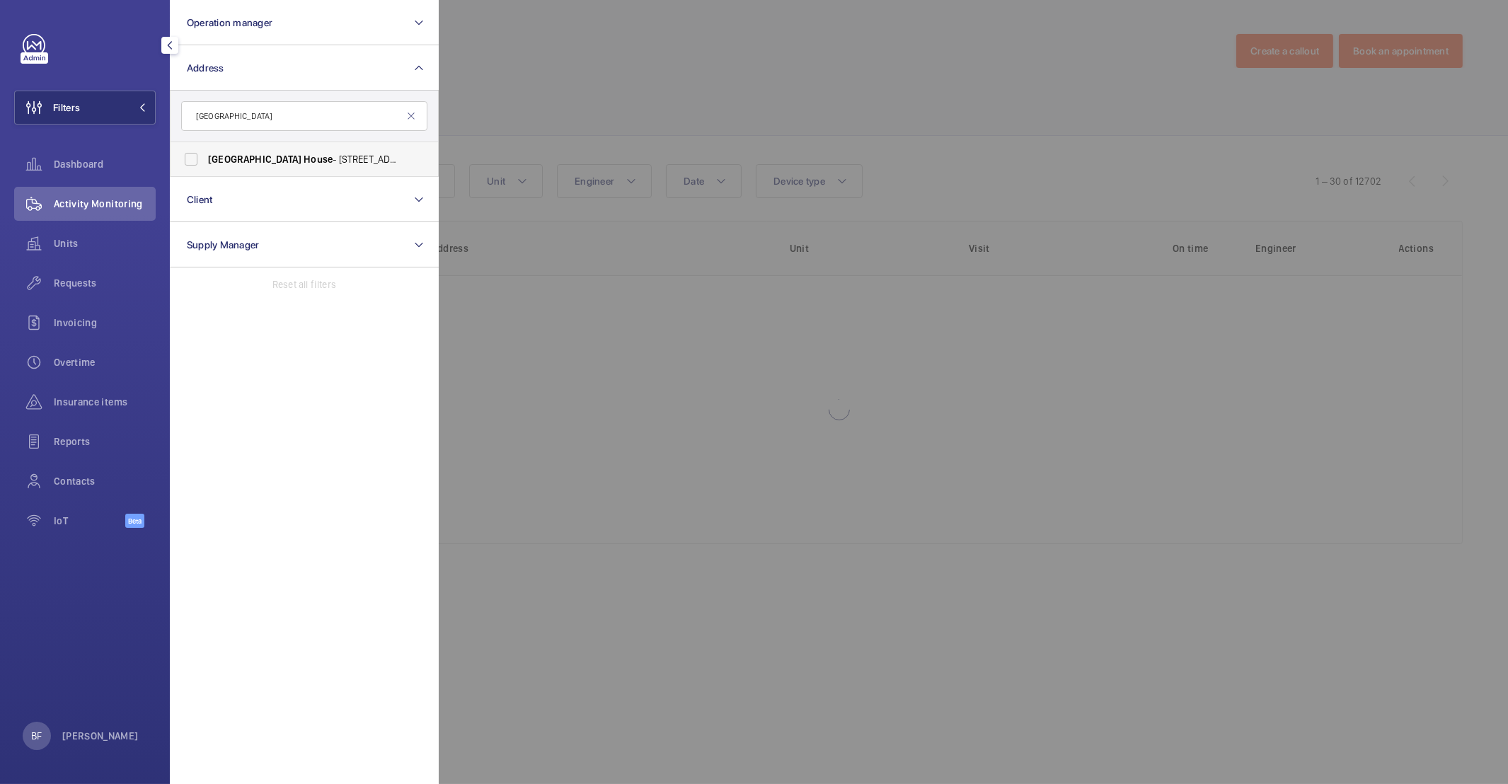
type input "[GEOGRAPHIC_DATA]"
click at [304, 155] on span "House" at bounding box center [318, 159] width 29 height 11
click at [205, 155] on input "[GEOGRAPHIC_DATA] - [STREET_ADDRESS]" at bounding box center [191, 159] width 28 height 28
checkbox input "true"
click at [759, 106] on div at bounding box center [1193, 392] width 1508 height 784
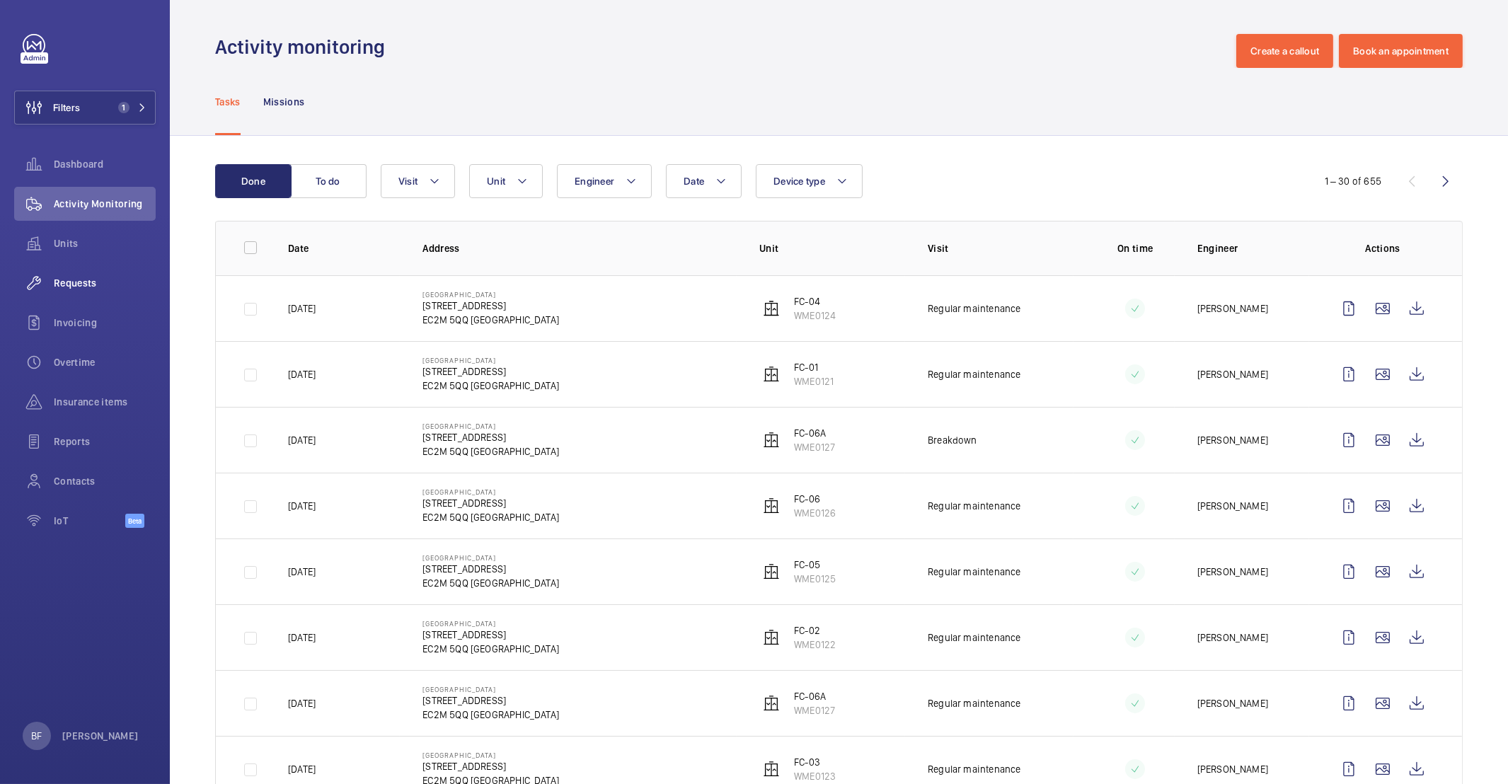
click at [100, 271] on div "Requests" at bounding box center [84, 283] width 141 height 34
click at [84, 290] on div "Requests" at bounding box center [84, 283] width 141 height 34
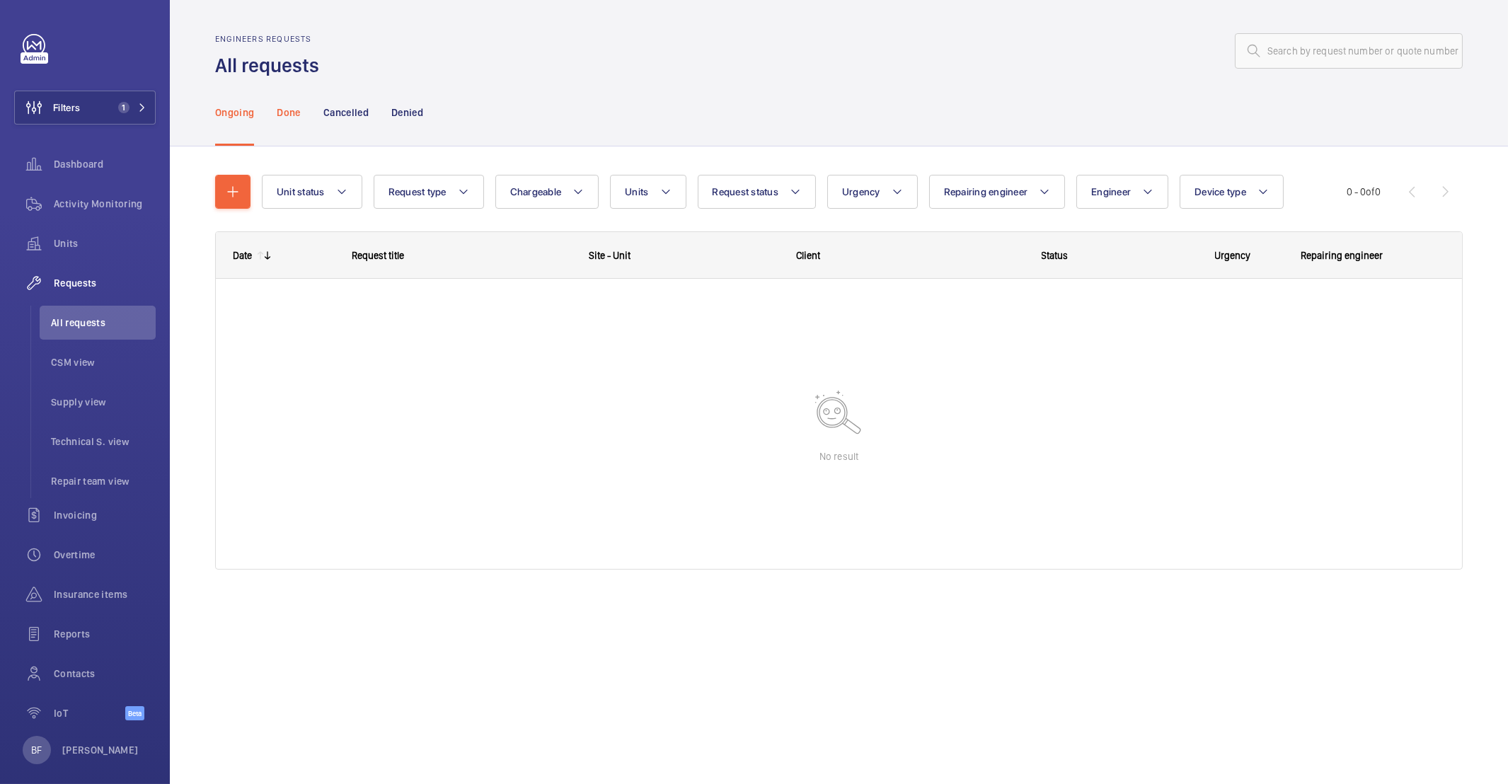
click at [291, 110] on p "Done" at bounding box center [288, 112] width 23 height 14
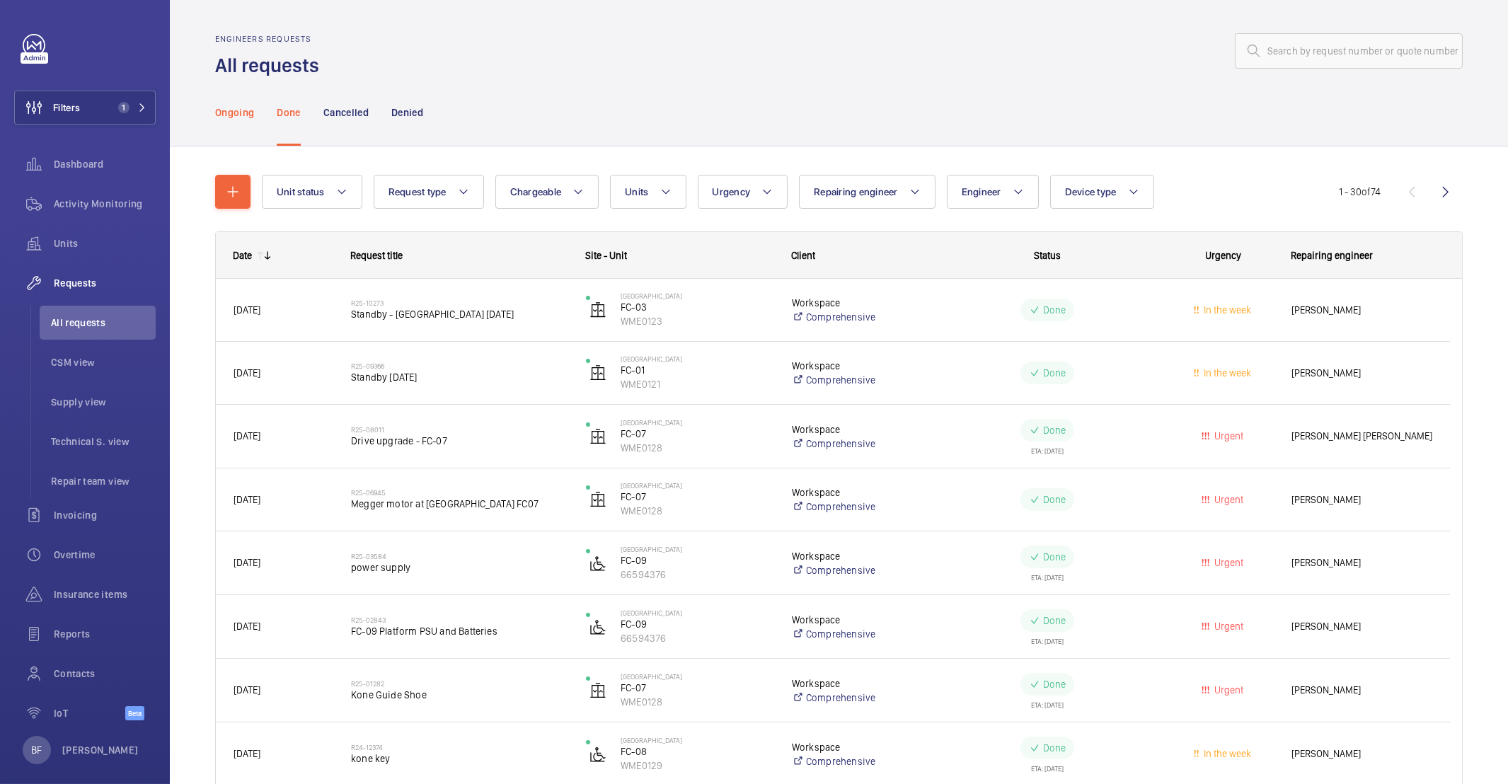
click at [245, 107] on p "Ongoing" at bounding box center [234, 112] width 39 height 14
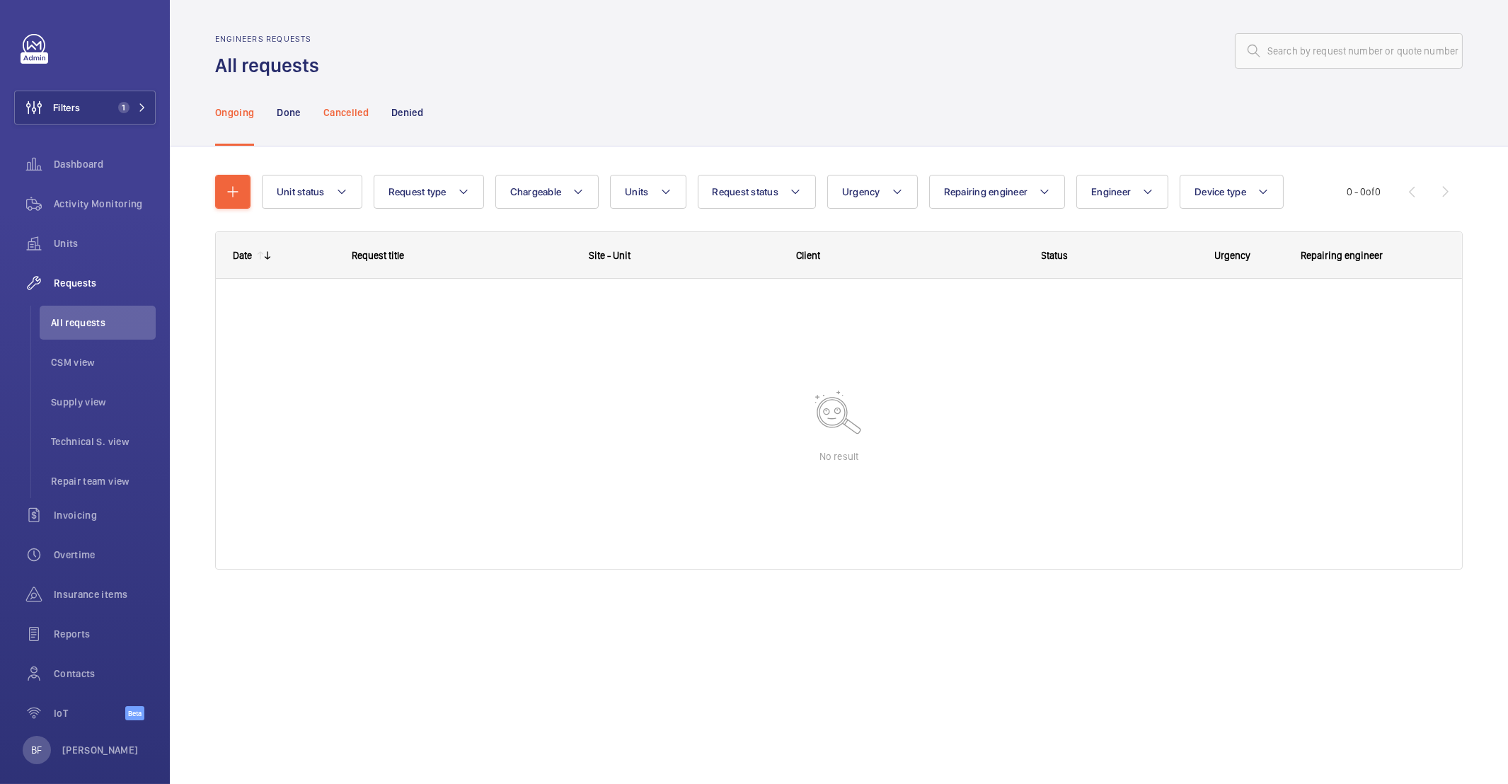
click at [331, 118] on p "Cancelled" at bounding box center [345, 112] width 45 height 14
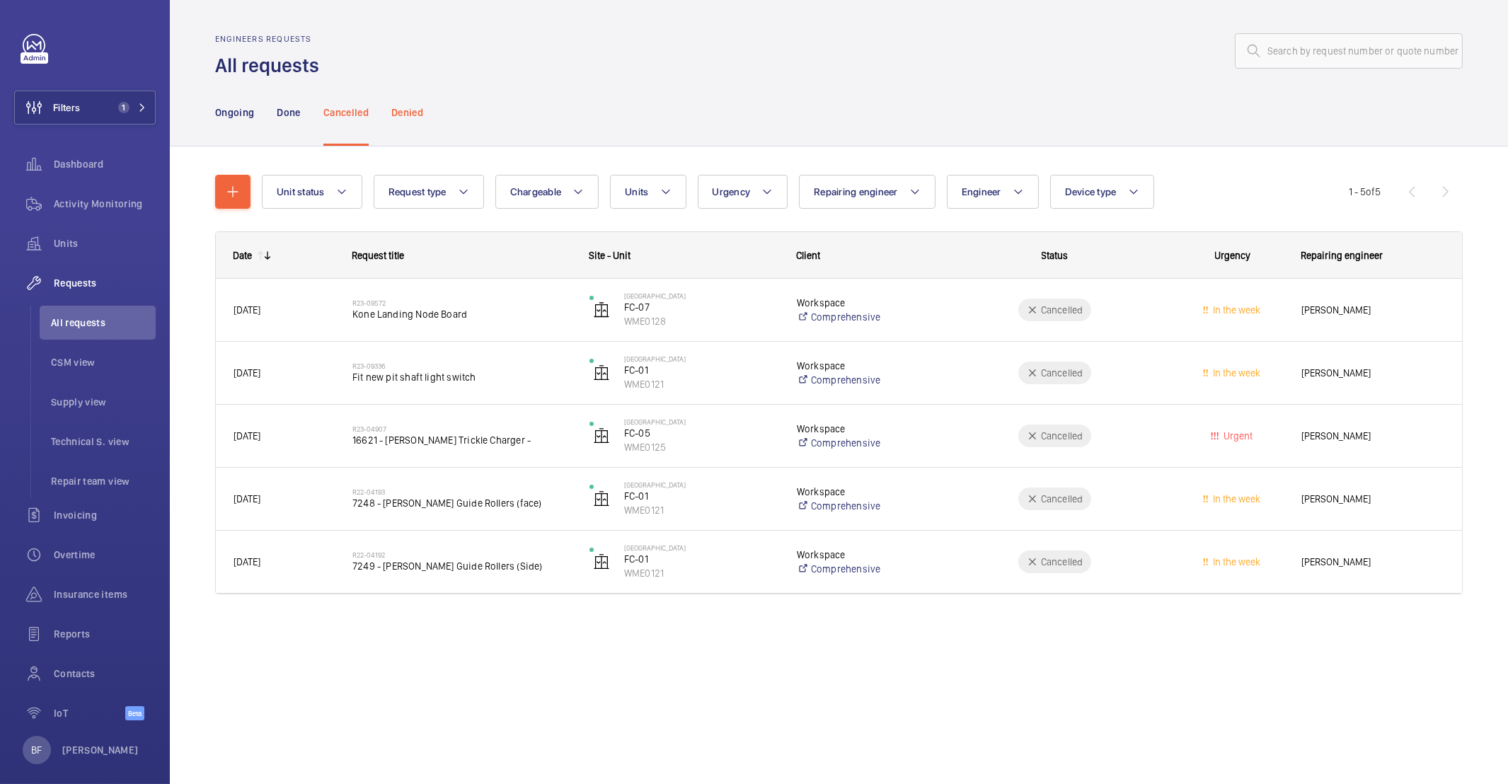
click at [415, 114] on p "Denied" at bounding box center [407, 112] width 32 height 14
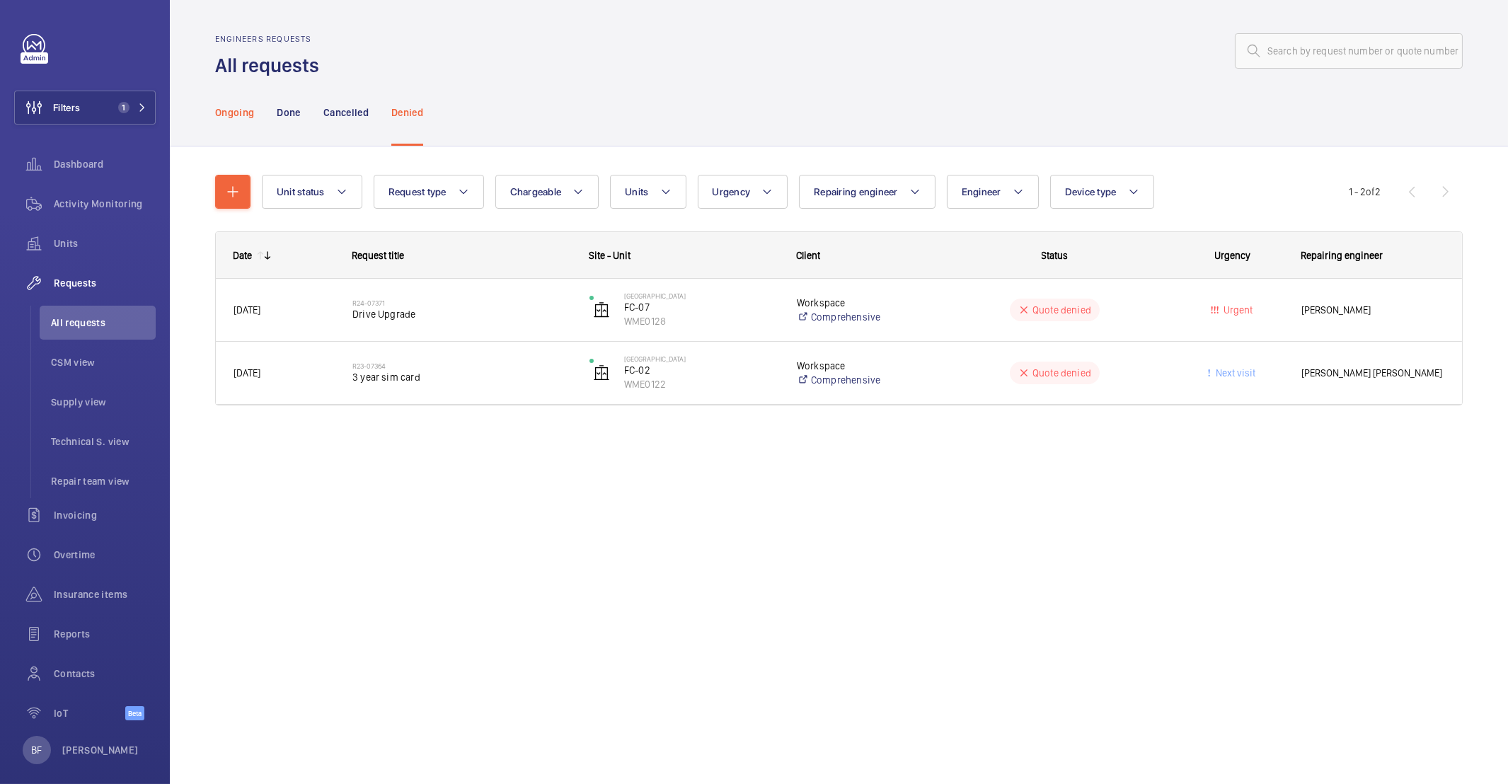
click at [235, 120] on div "Ongoing" at bounding box center [234, 112] width 39 height 67
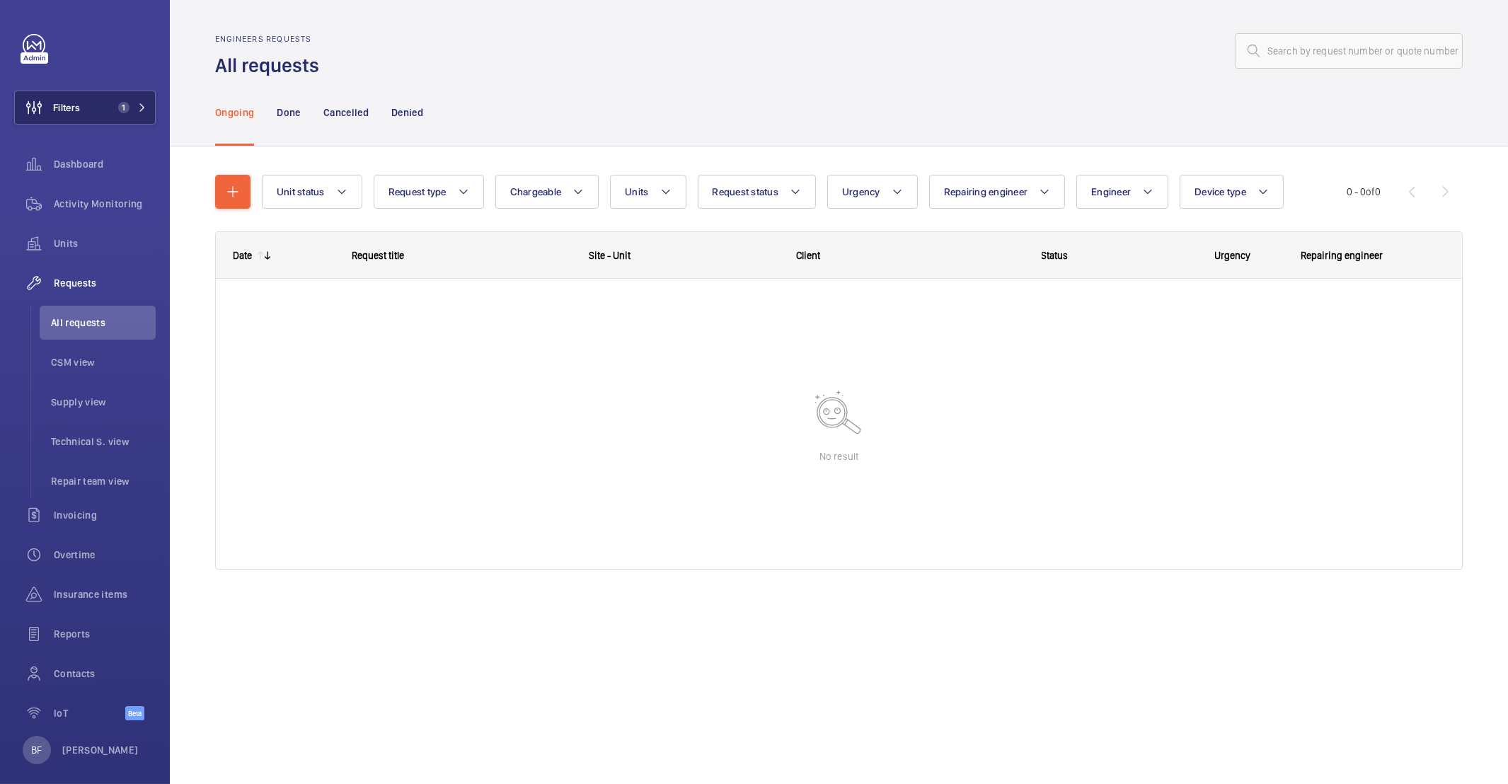
click at [135, 107] on button "Filters 1" at bounding box center [84, 108] width 141 height 34
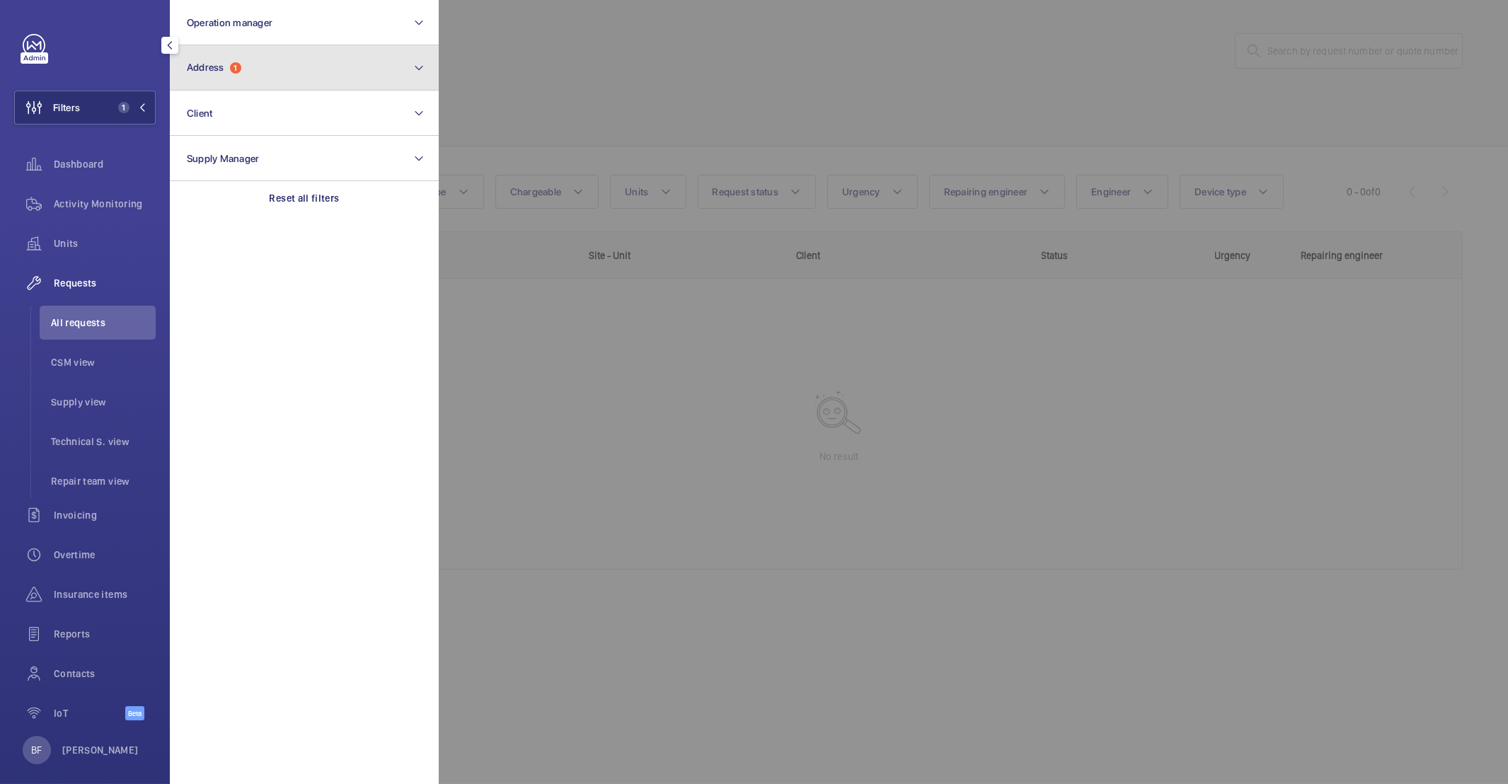
click at [226, 81] on button "Address 1" at bounding box center [304, 67] width 269 height 45
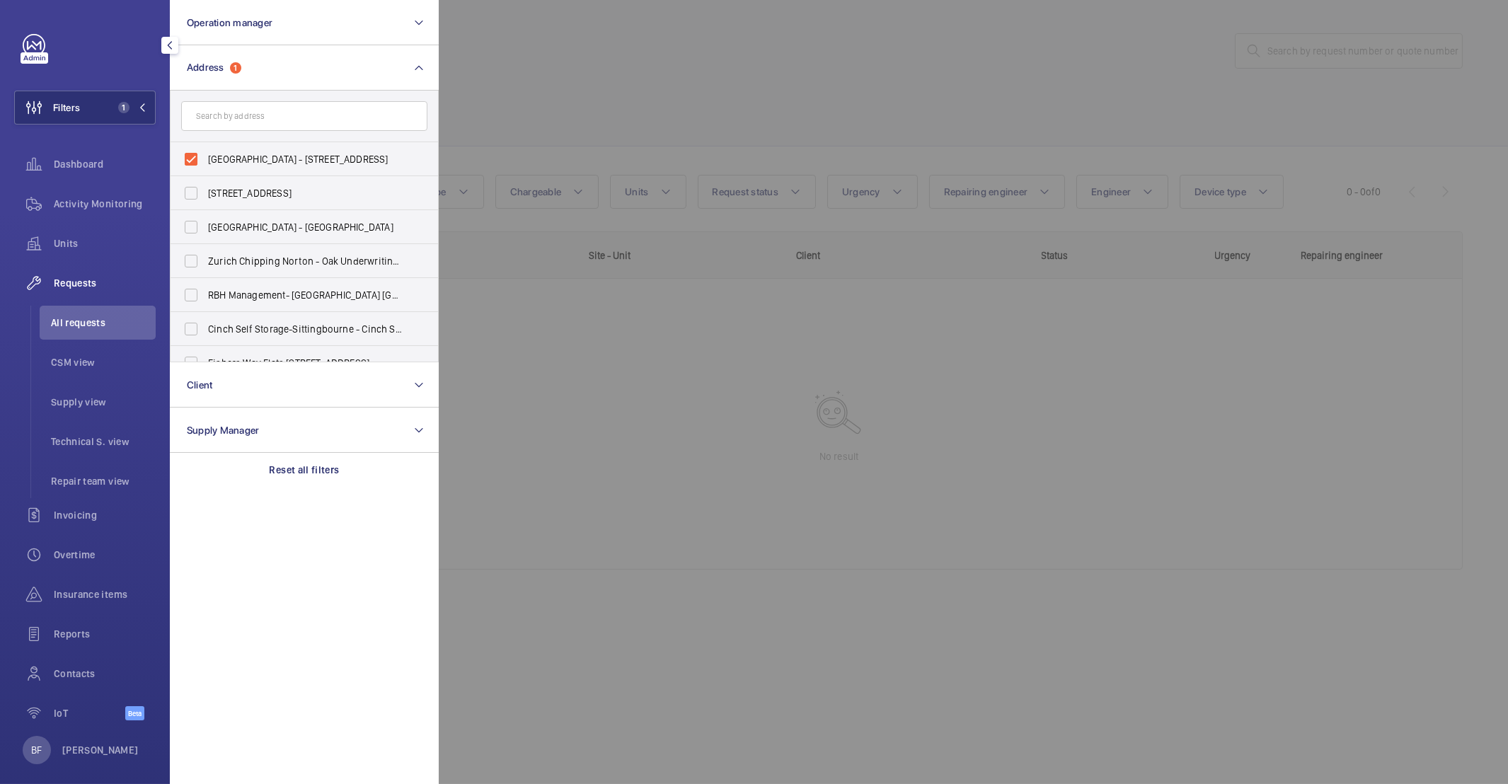
click at [647, 61] on div at bounding box center [1193, 392] width 1508 height 784
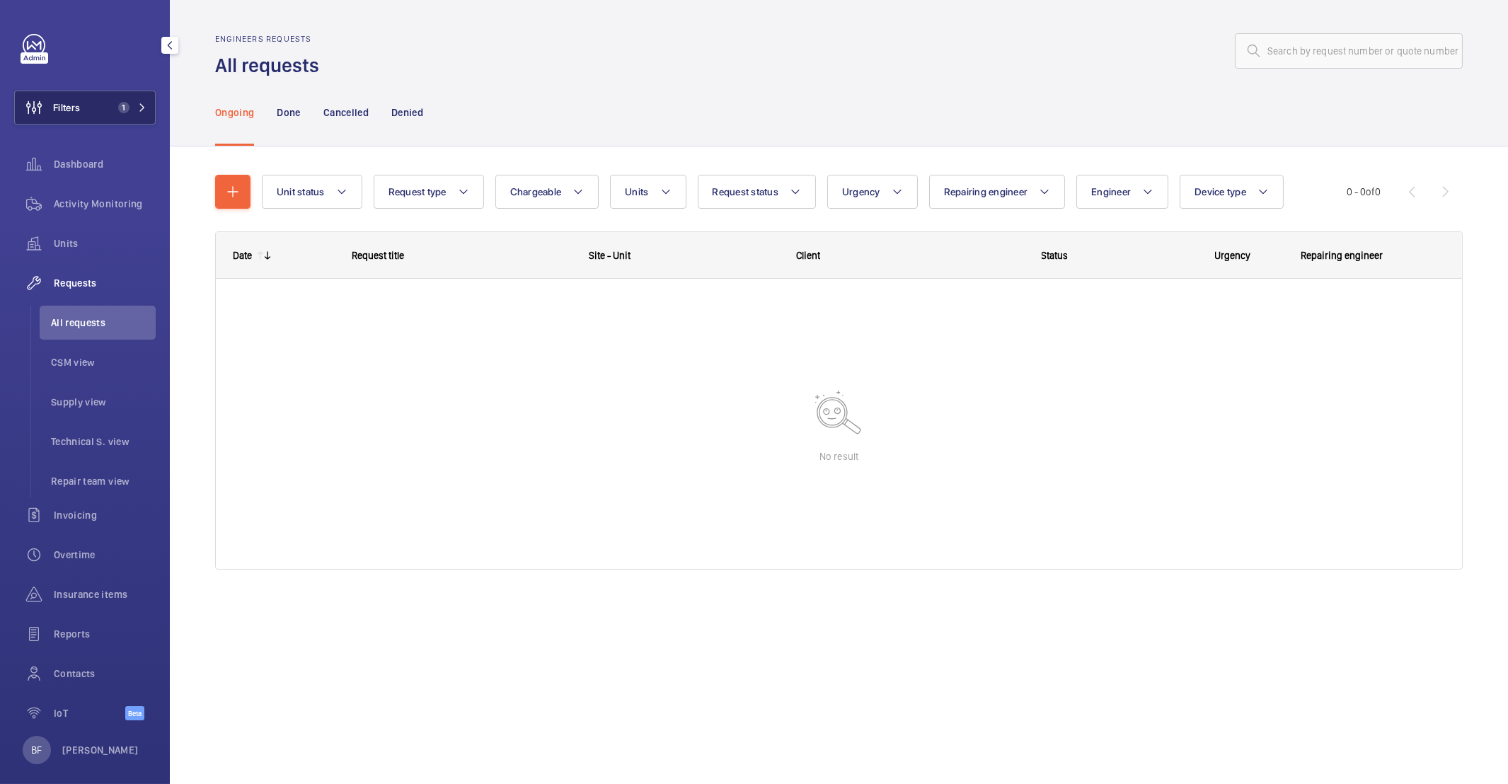
click at [98, 115] on button "Filters 1" at bounding box center [84, 108] width 141 height 34
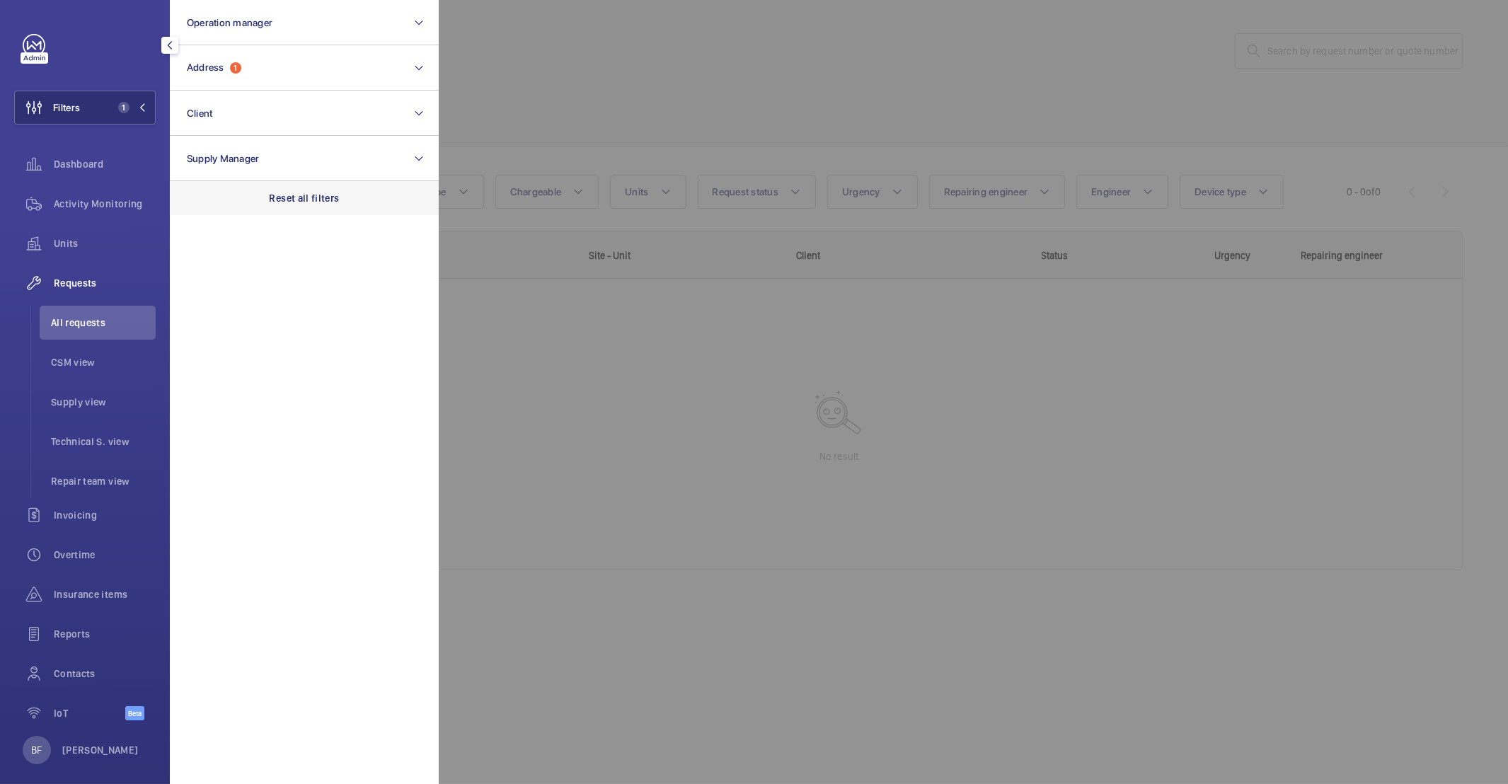
click at [275, 195] on p "Reset all filters" at bounding box center [305, 198] width 70 height 14
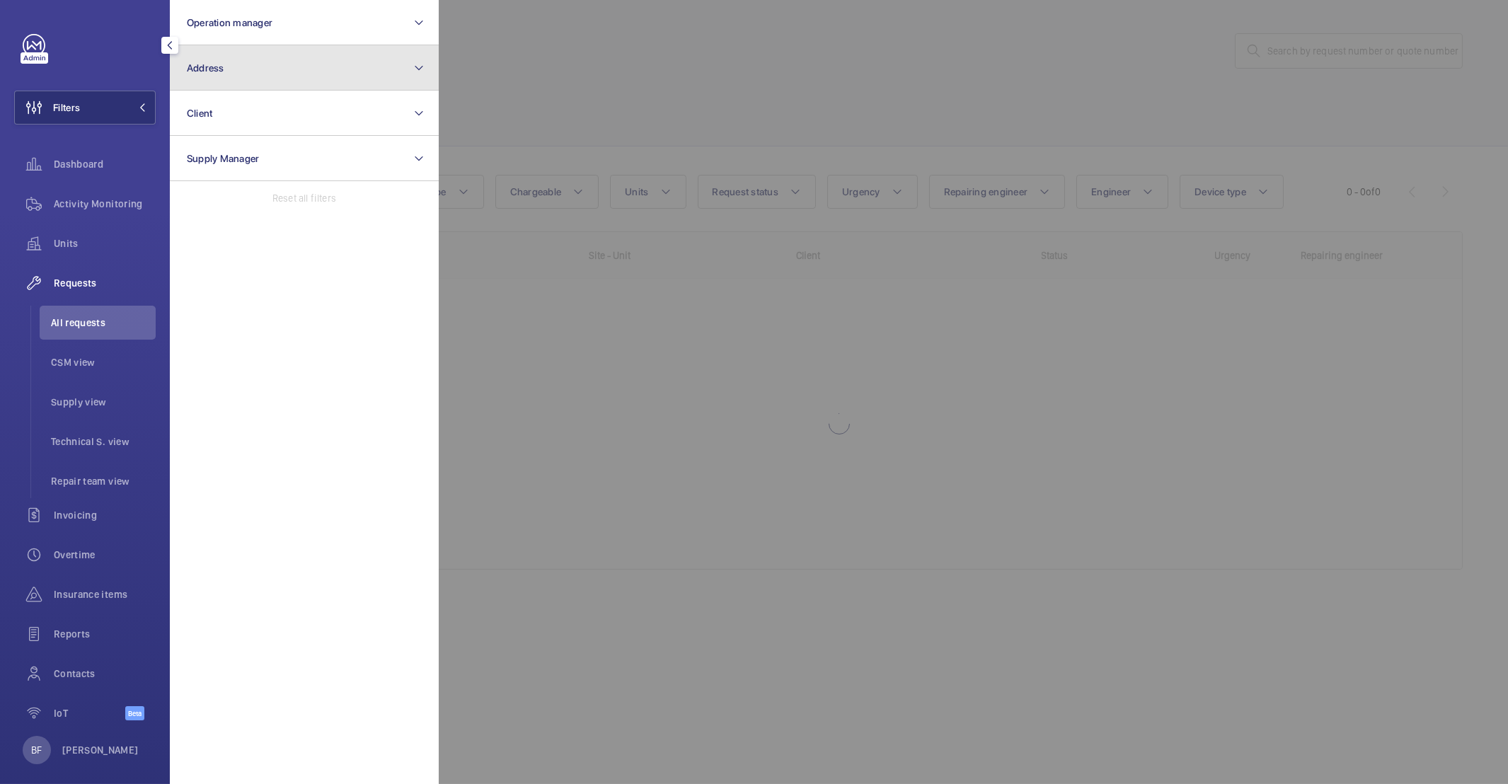
click at [291, 81] on button "Address" at bounding box center [304, 67] width 269 height 45
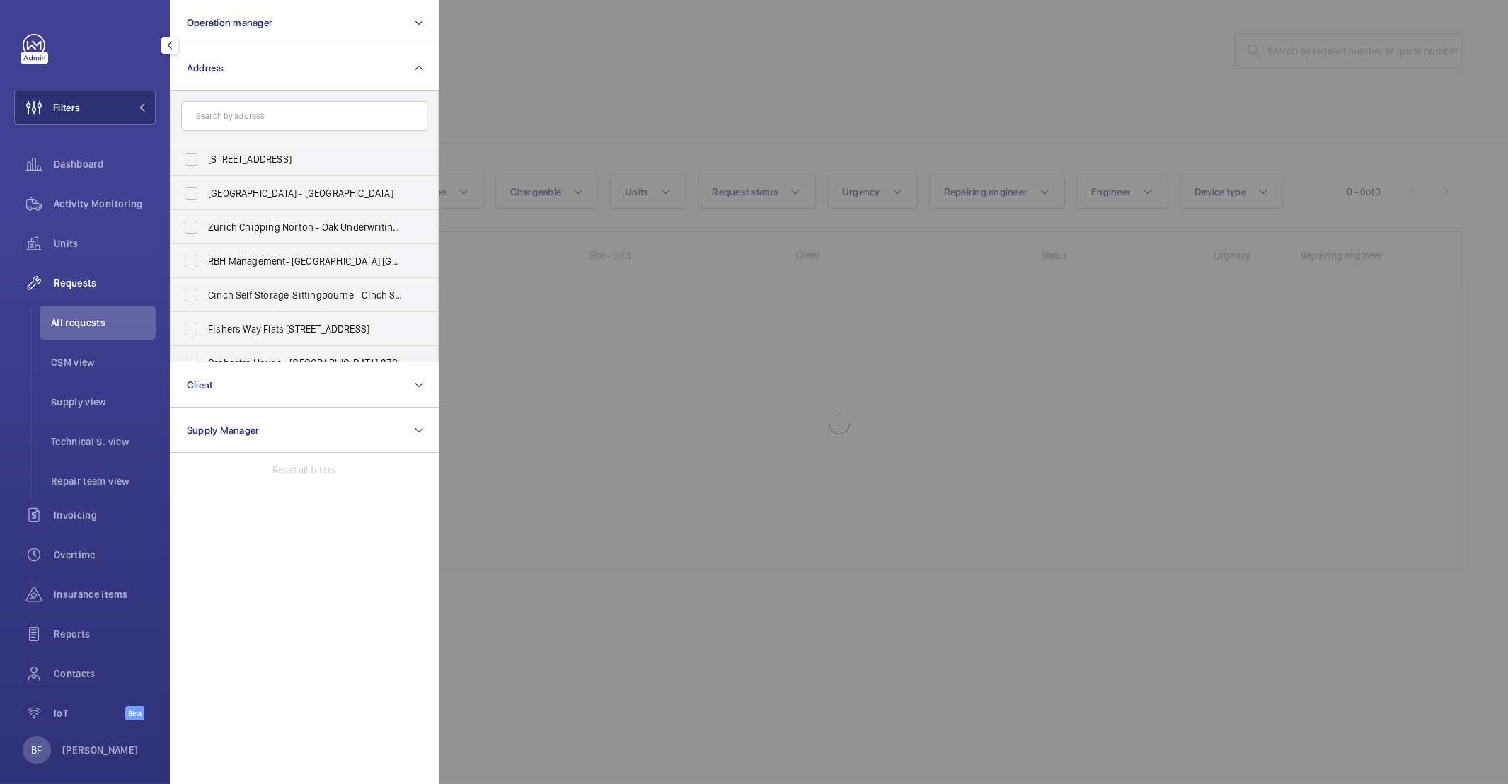
click at [274, 120] on input "text" at bounding box center [304, 116] width 246 height 30
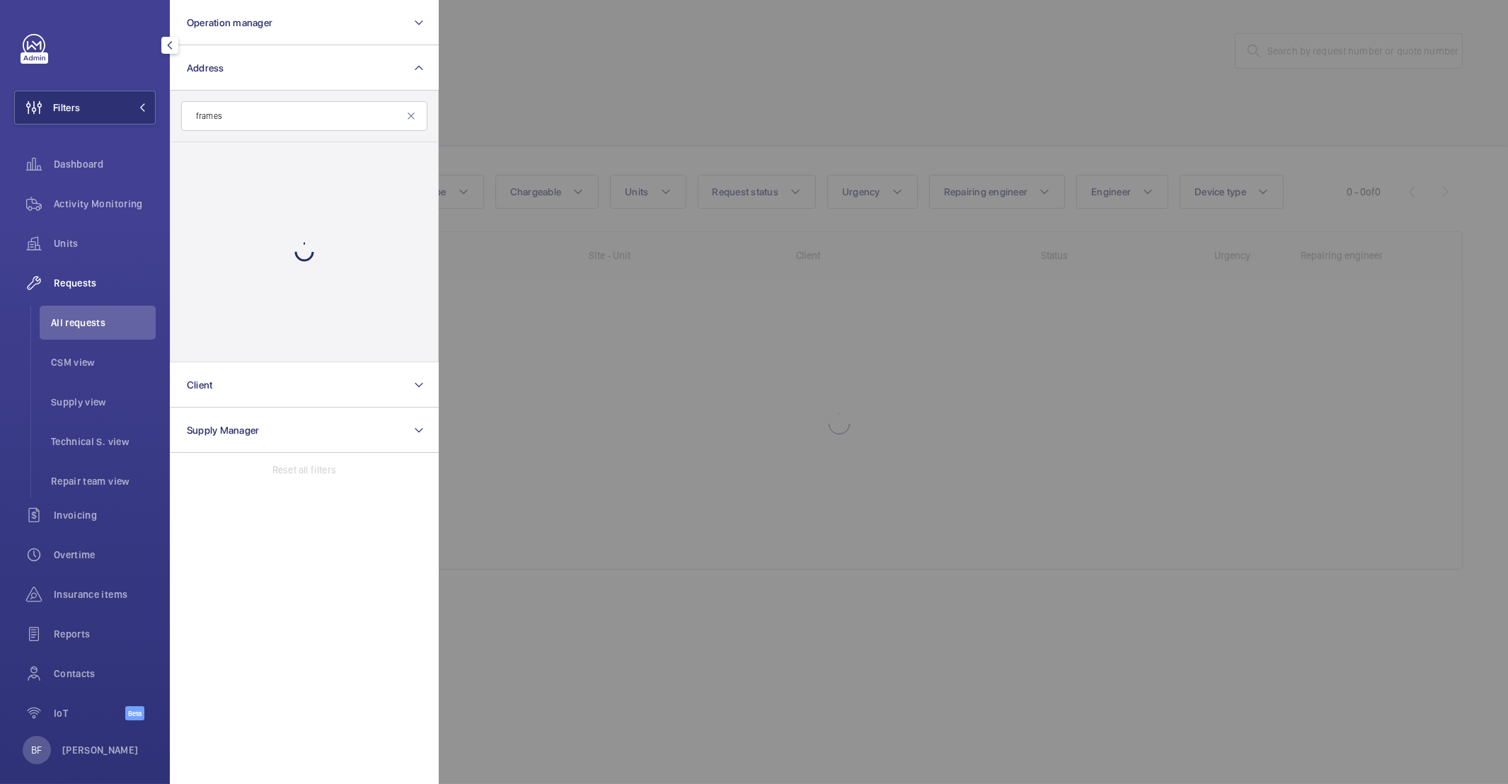
type input "frames"
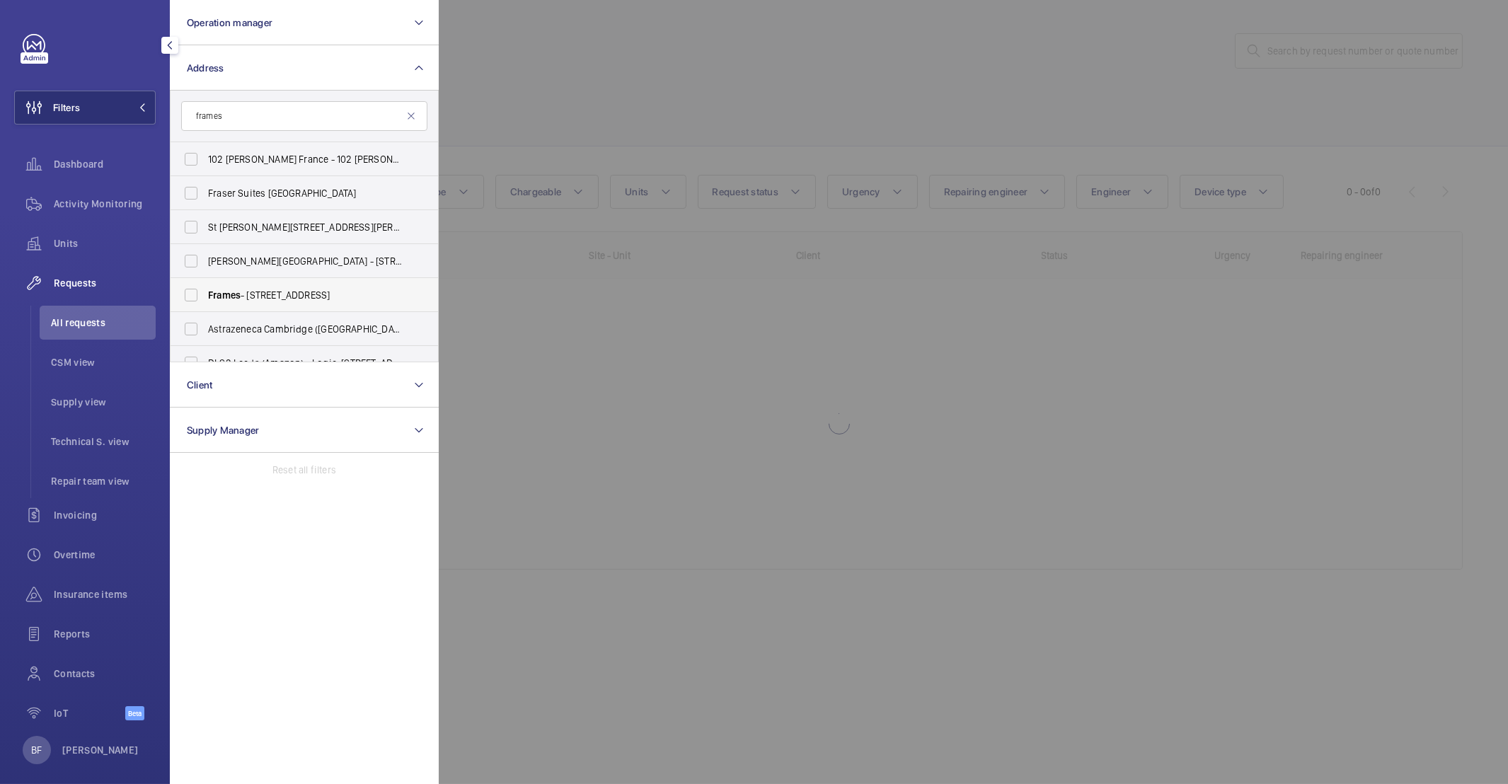
click at [221, 296] on span "Frames" at bounding box center [224, 294] width 33 height 11
click at [205, 296] on input "Frames - [STREET_ADDRESS]" at bounding box center [191, 295] width 28 height 28
checkbox input "true"
click at [713, 31] on div at bounding box center [1193, 392] width 1508 height 784
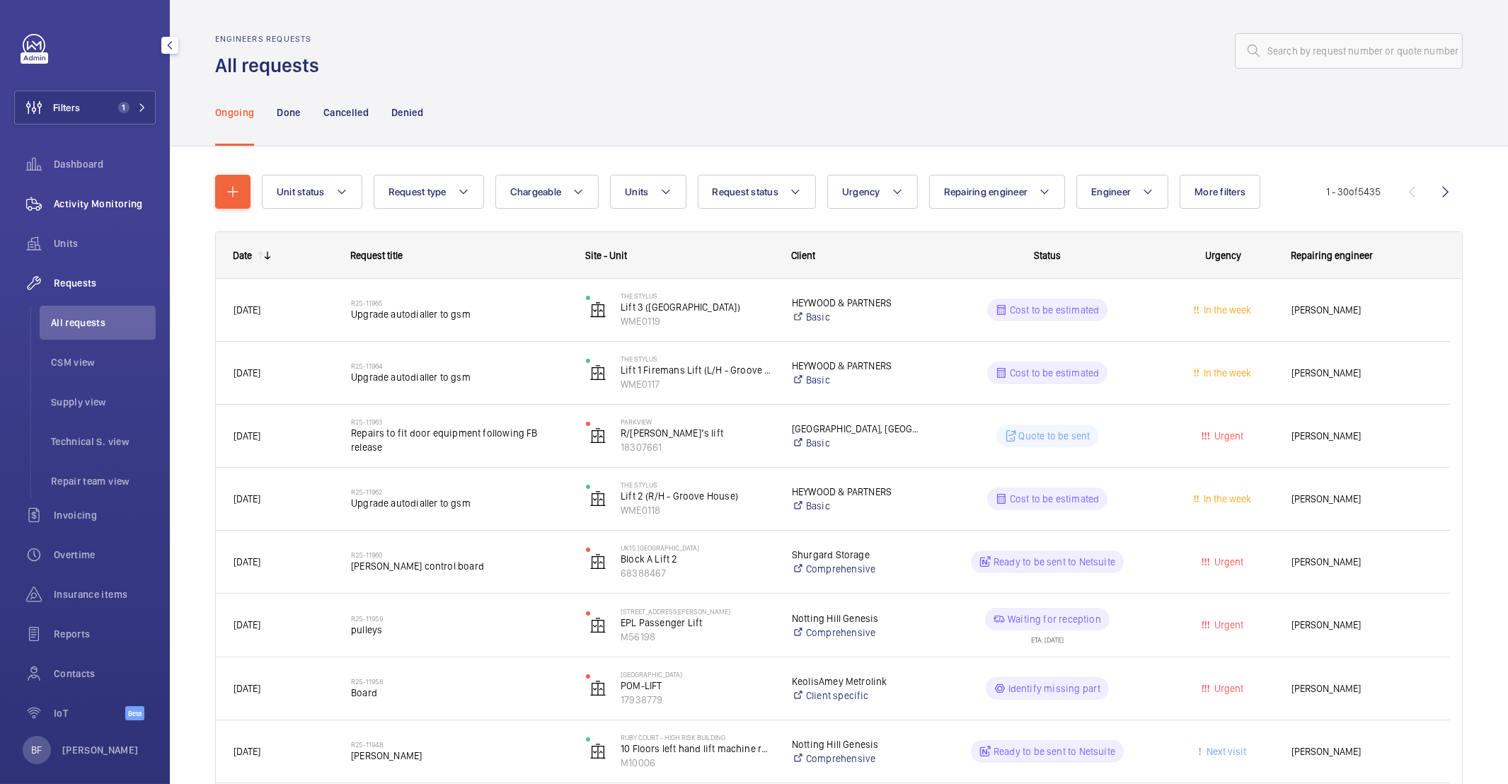
click at [105, 206] on span "Activity Monitoring" at bounding box center [105, 204] width 102 height 14
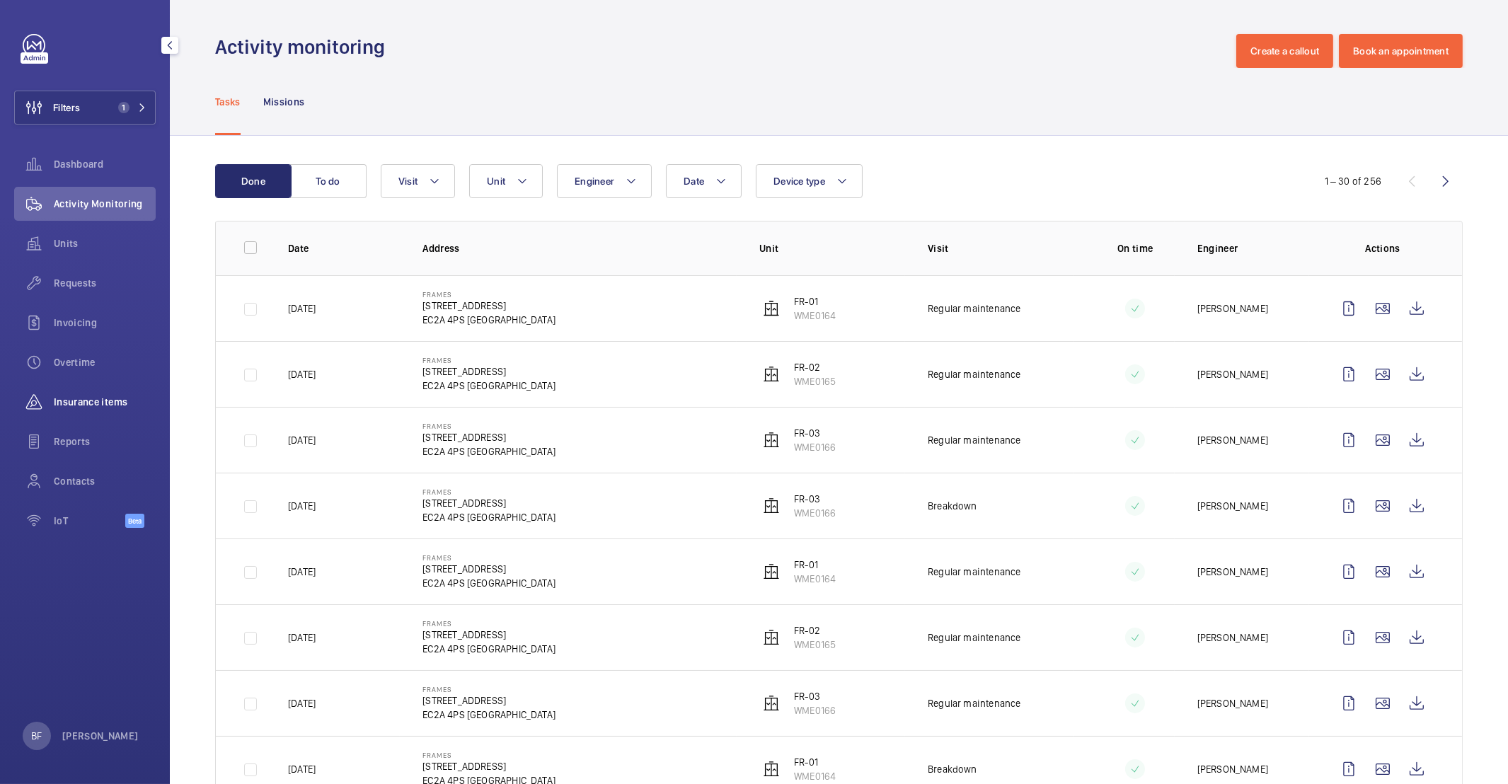
click at [115, 395] on span "Insurance items" at bounding box center [105, 402] width 102 height 14
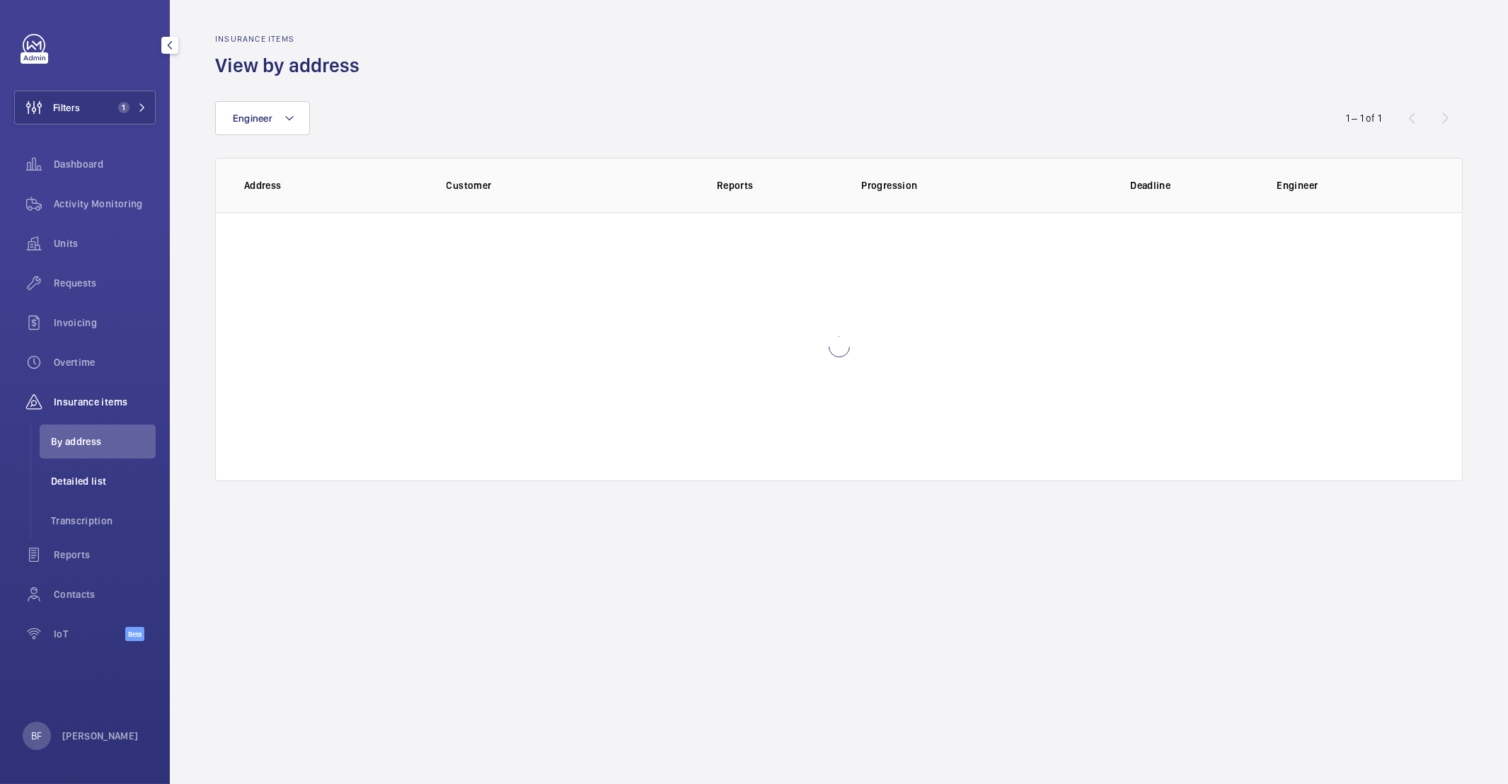
click at [118, 494] on li "Detailed list" at bounding box center [98, 481] width 116 height 34
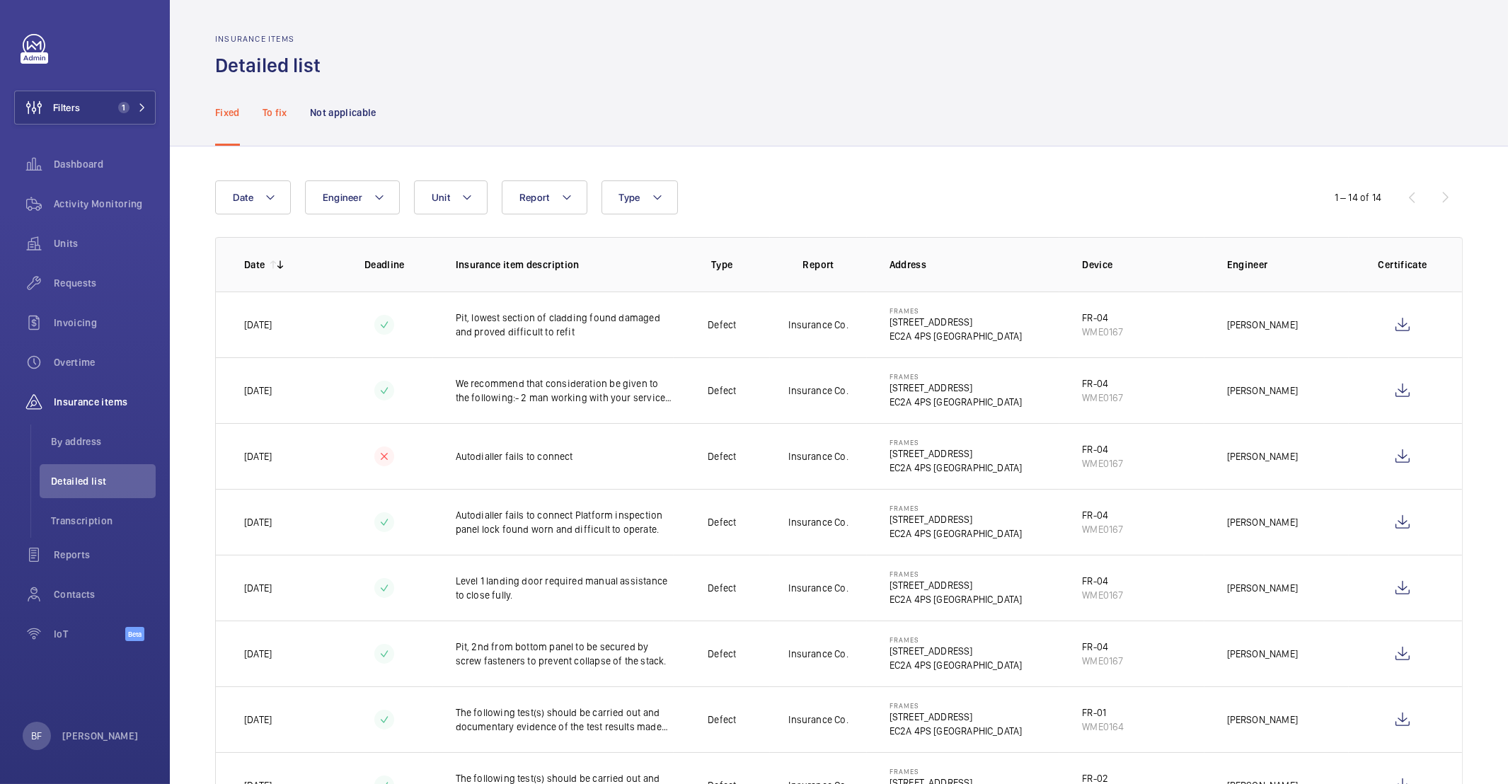
click at [282, 115] on p "To fix" at bounding box center [274, 112] width 25 height 14
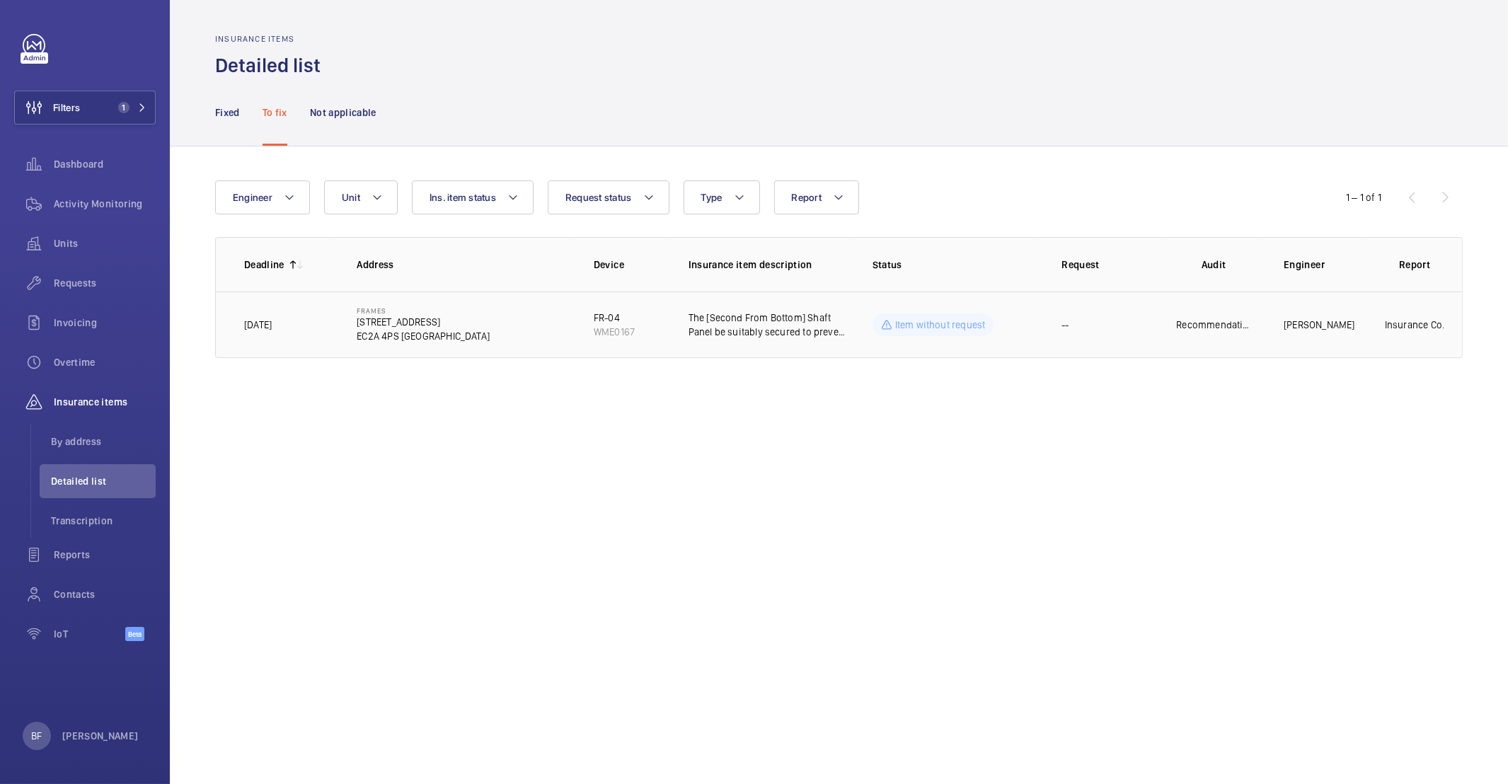
click at [467, 349] on td "Frames [STREET_ADDRESS]" at bounding box center [452, 324] width 237 height 67
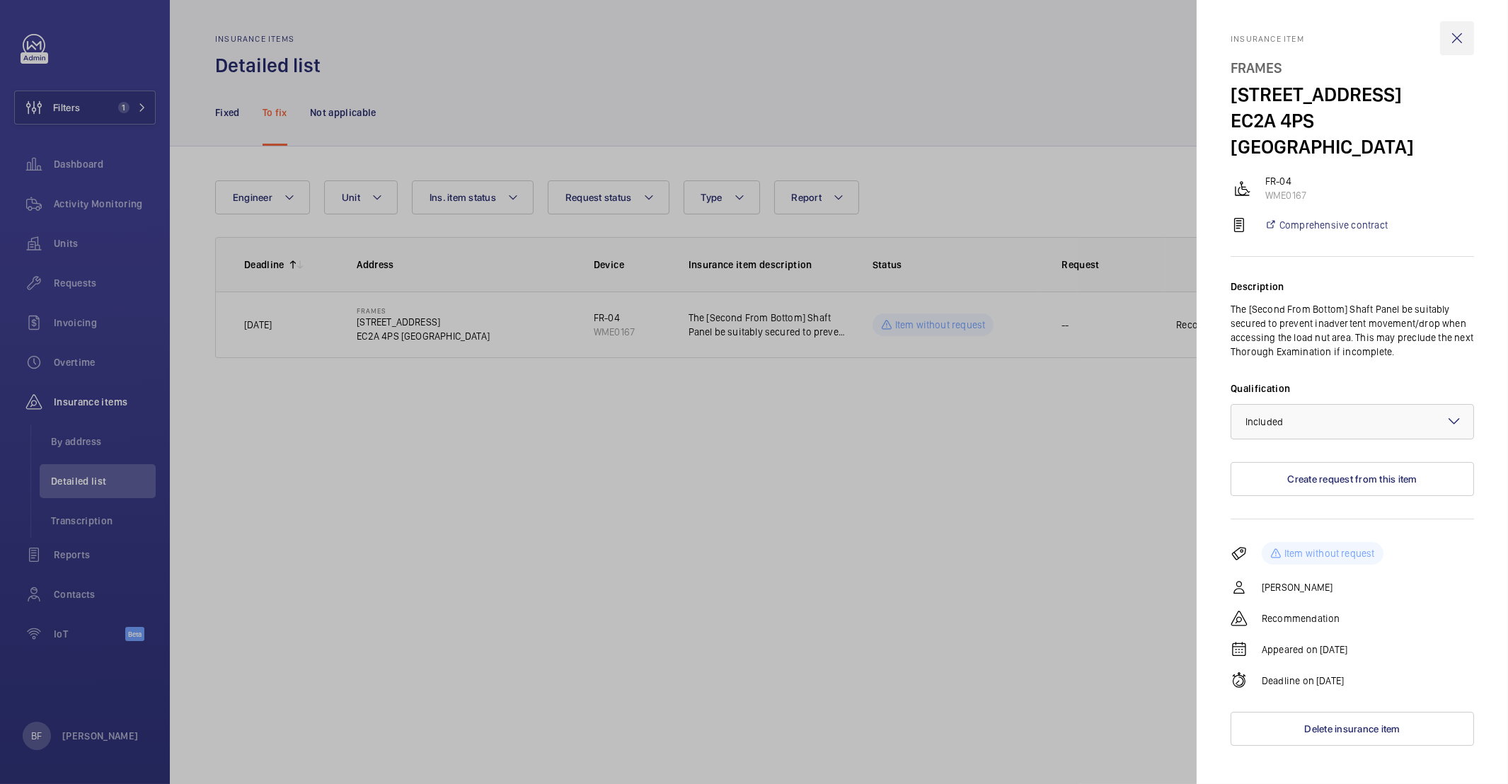
click at [1453, 41] on wm-front-icon-button at bounding box center [1457, 38] width 34 height 34
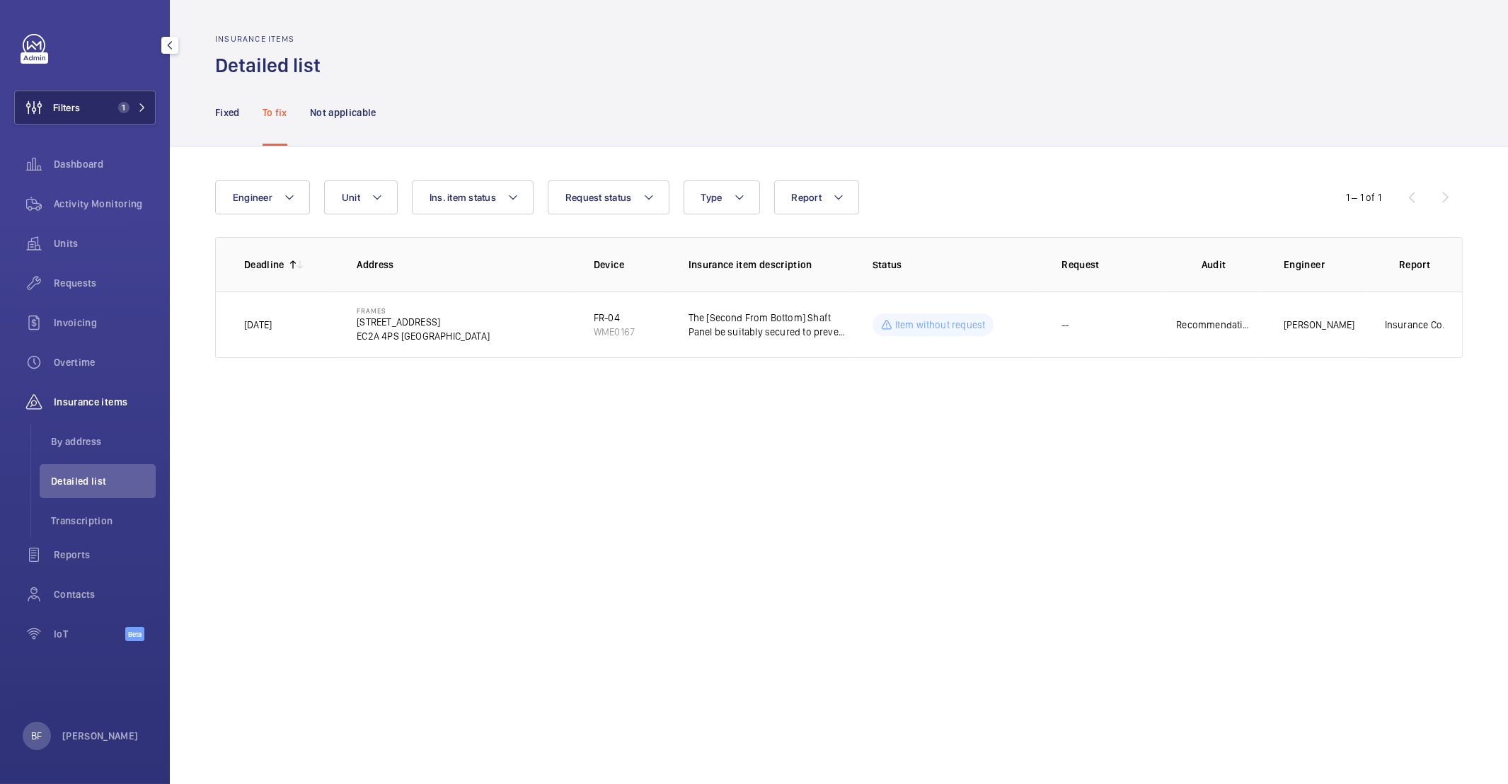
click at [149, 105] on button "Filters 1" at bounding box center [84, 108] width 141 height 34
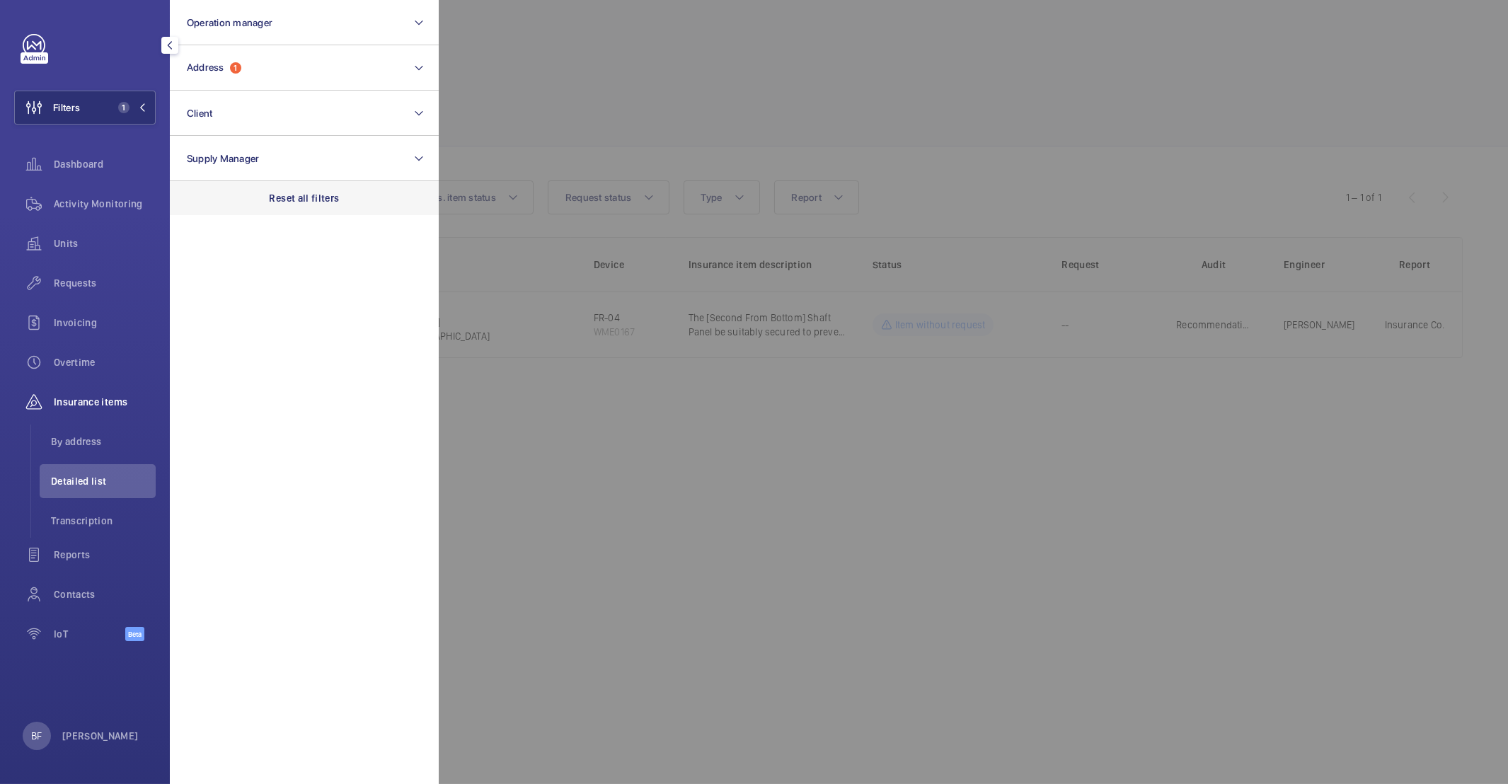
click at [339, 193] on div "Reset all filters" at bounding box center [304, 198] width 269 height 34
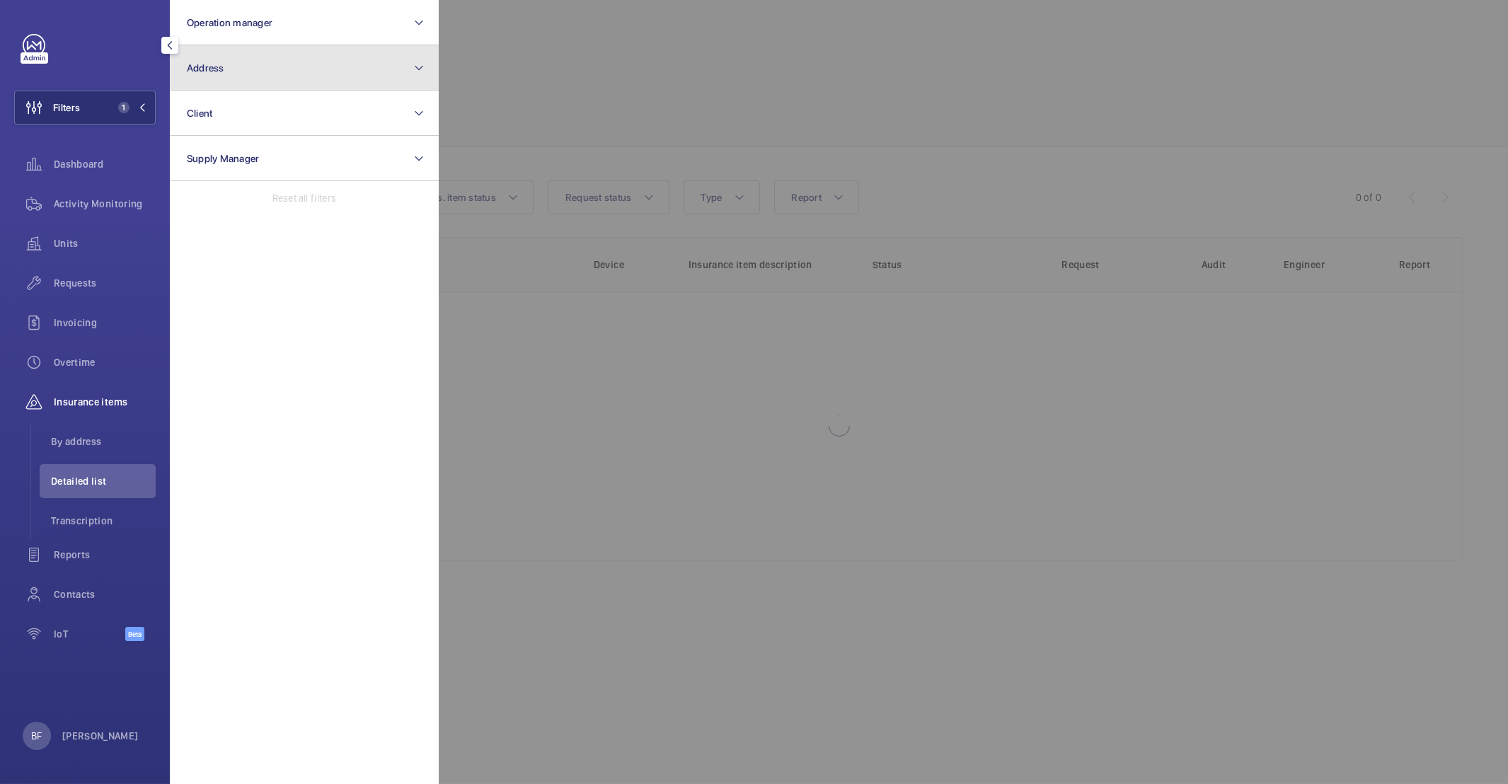
drag, startPoint x: 291, startPoint y: 73, endPoint x: 294, endPoint y: 80, distance: 7.4
click at [291, 73] on button "Address" at bounding box center [304, 67] width 269 height 45
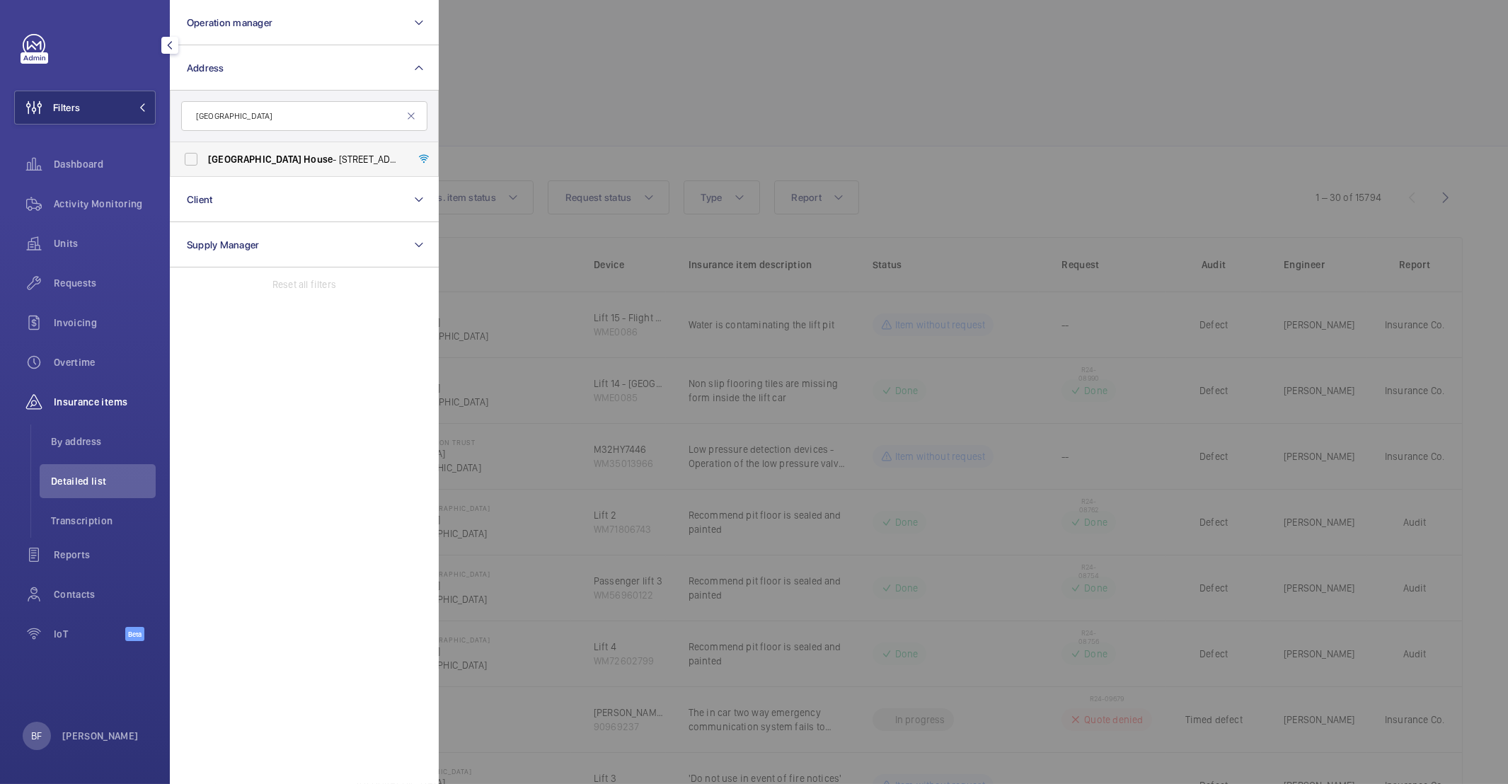
type input "[GEOGRAPHIC_DATA]"
click at [284, 160] on span "[GEOGRAPHIC_DATA] - [STREET_ADDRESS]" at bounding box center [305, 159] width 195 height 14
click at [205, 160] on input "[GEOGRAPHIC_DATA] - [STREET_ADDRESS]" at bounding box center [191, 159] width 28 height 28
checkbox input "true"
click at [513, 125] on div at bounding box center [1193, 392] width 1508 height 784
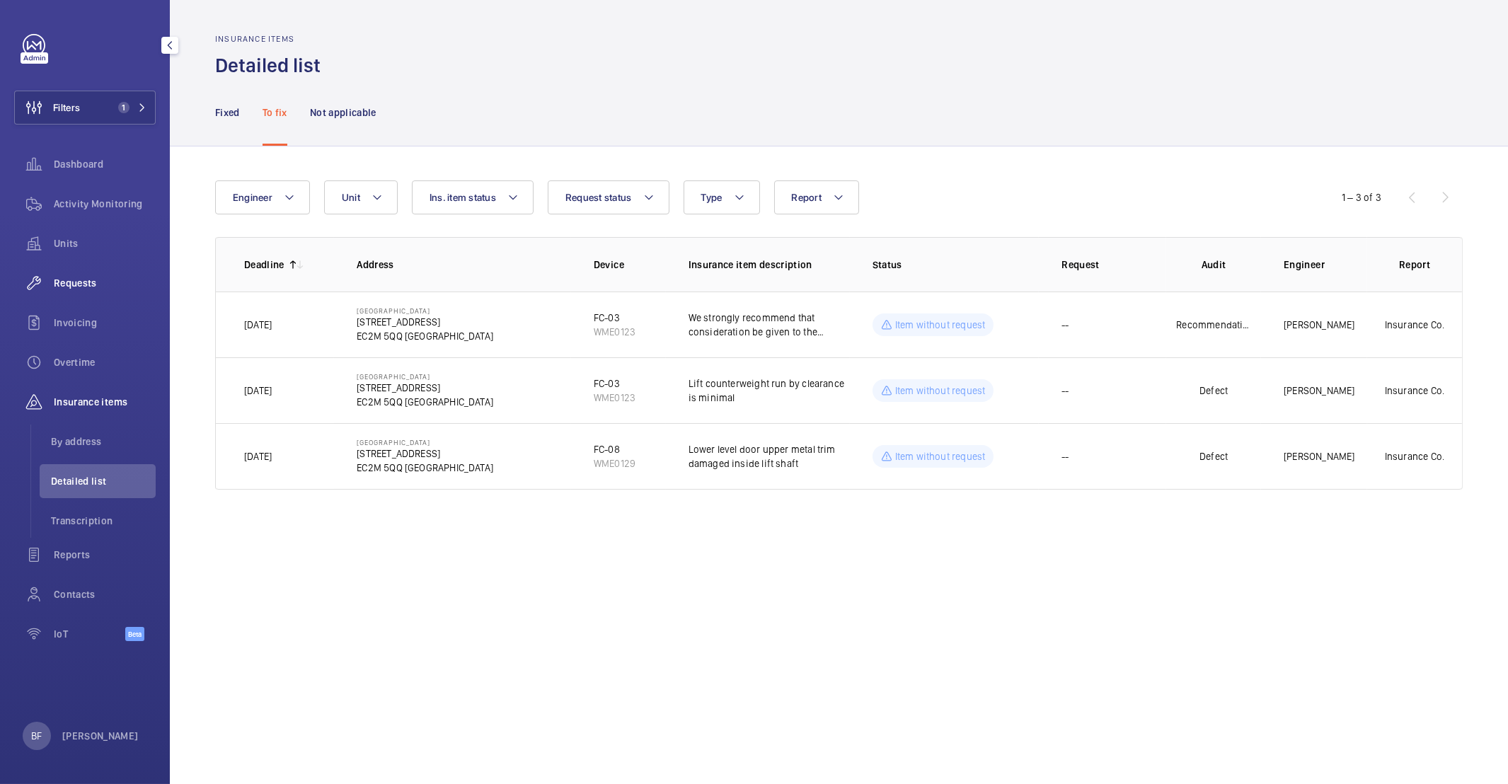
click at [100, 284] on span "Requests" at bounding box center [105, 283] width 102 height 14
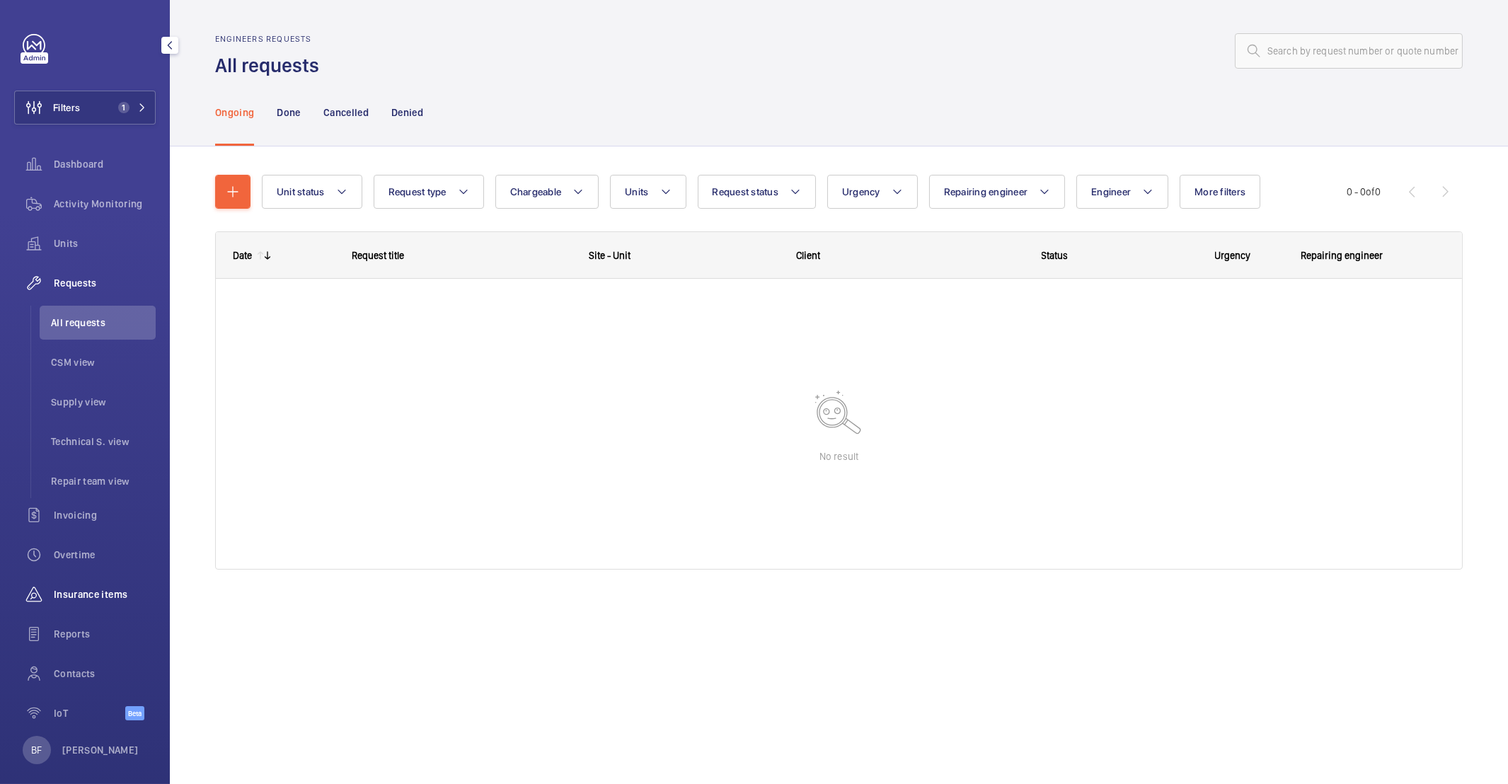
click at [84, 605] on div "Insurance items" at bounding box center [84, 594] width 141 height 34
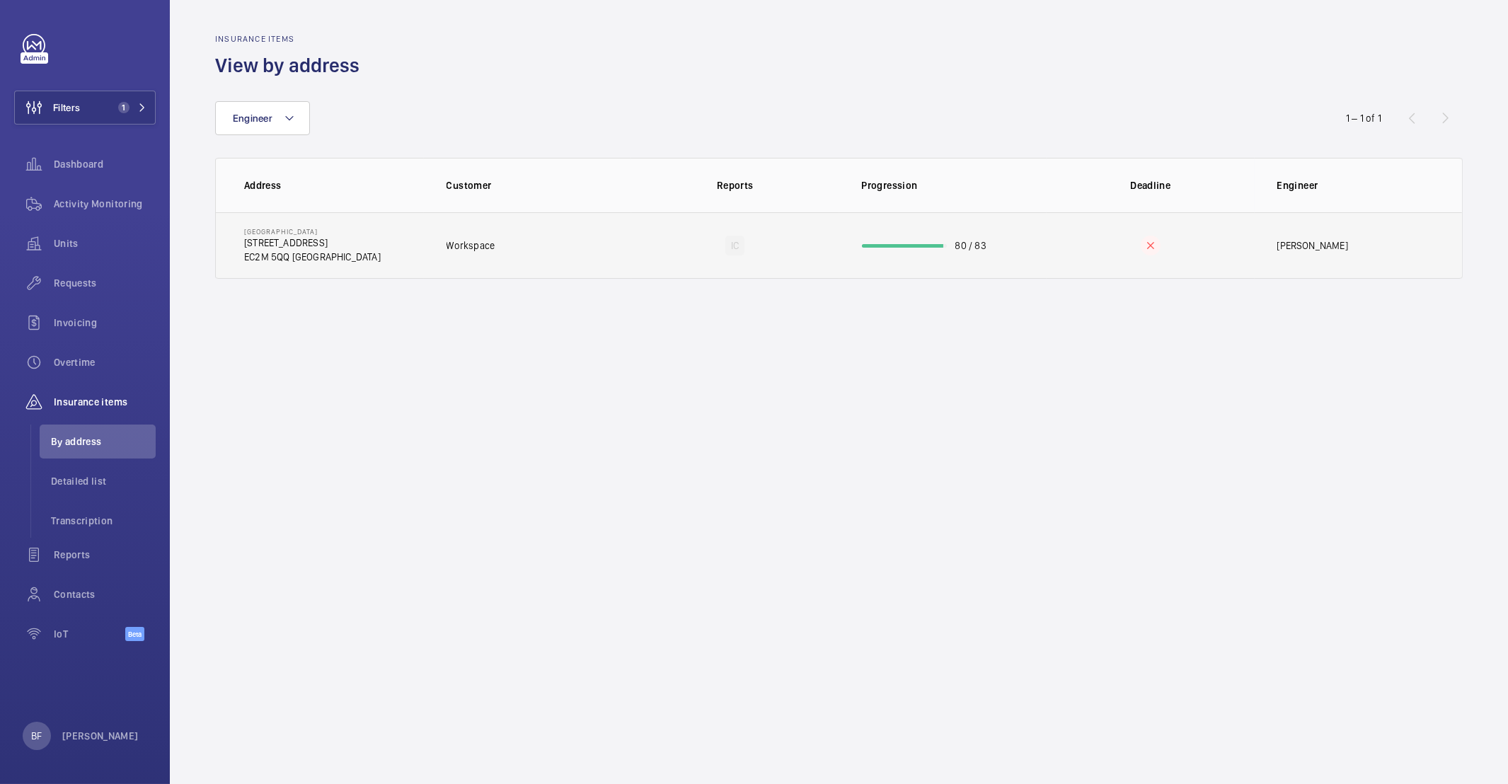
click at [622, 244] on td "Workspace" at bounding box center [528, 245] width 208 height 67
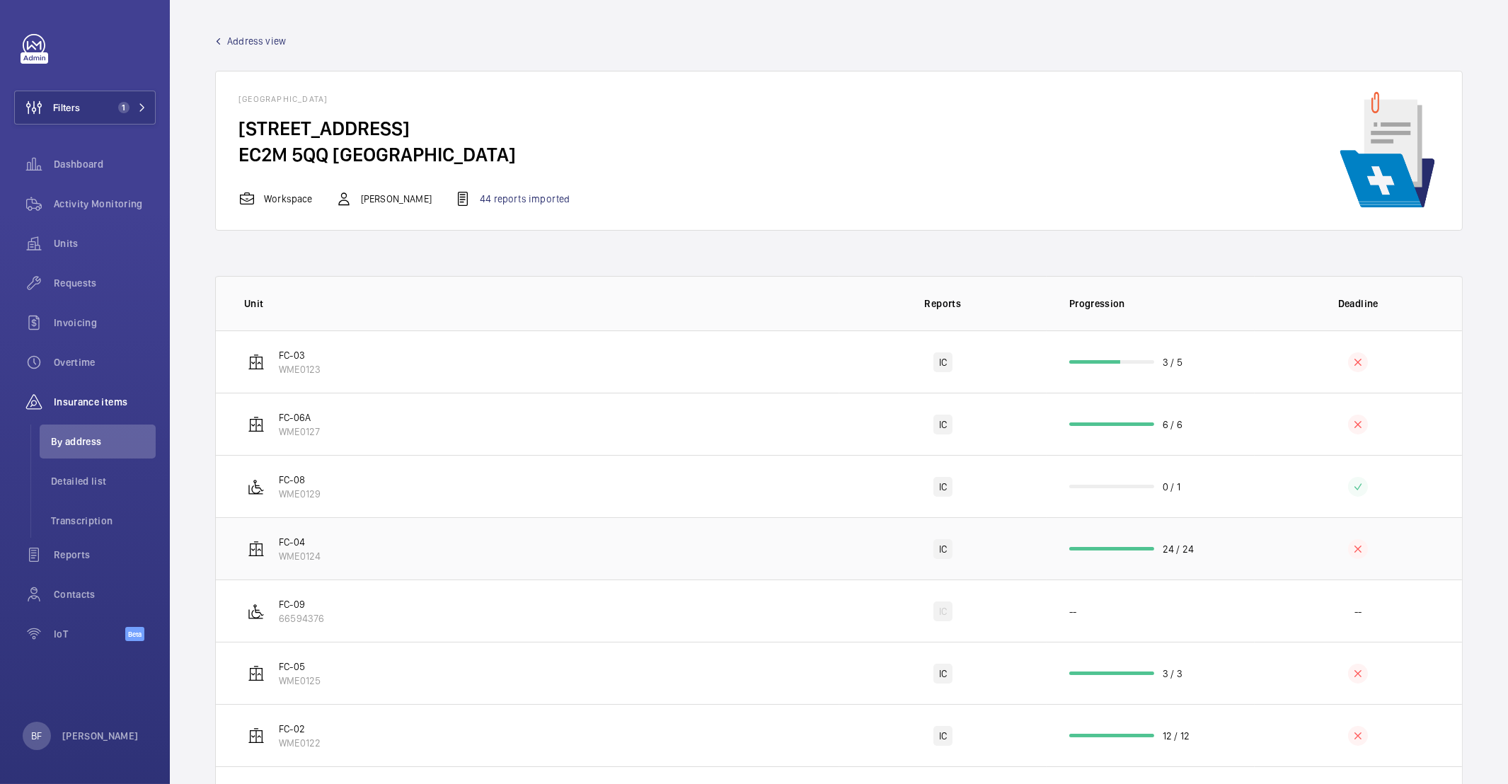
click at [345, 558] on td "FC-04 WME0124" at bounding box center [527, 548] width 623 height 62
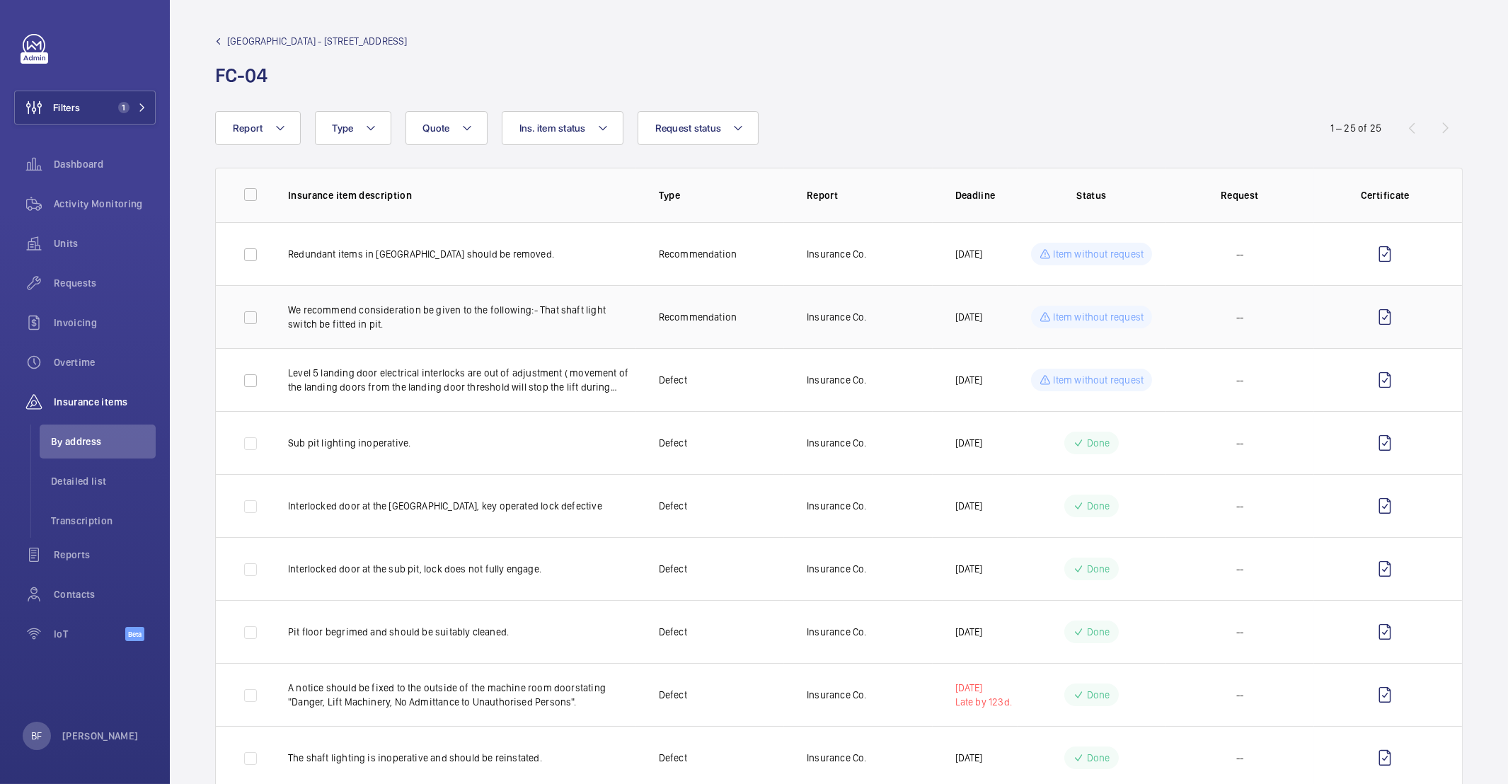
click at [476, 318] on p "We recommend consideration be given to the following:- That shaft light switch …" at bounding box center [462, 317] width 348 height 28
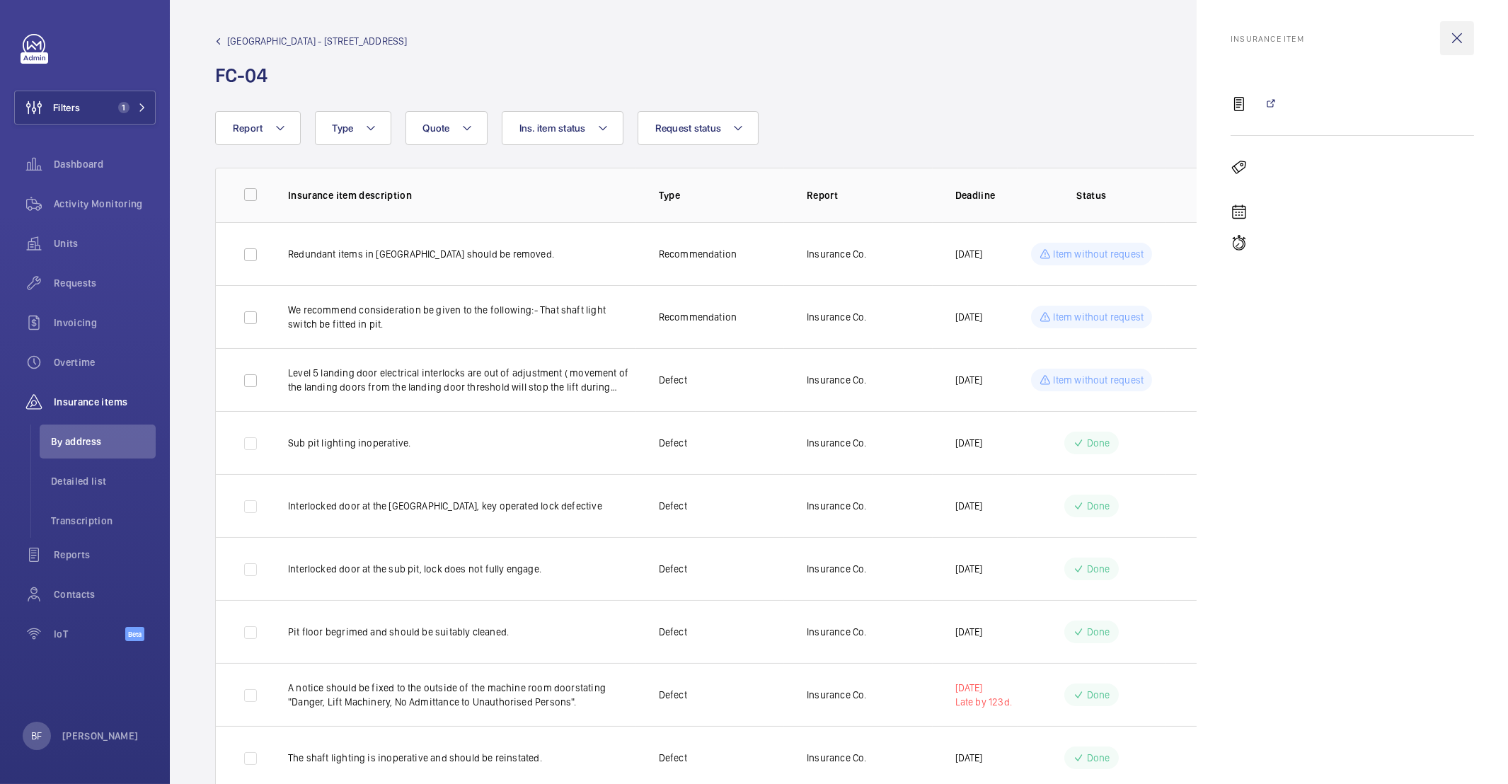
click at [1454, 35] on wm-front-icon-button at bounding box center [1457, 38] width 34 height 34
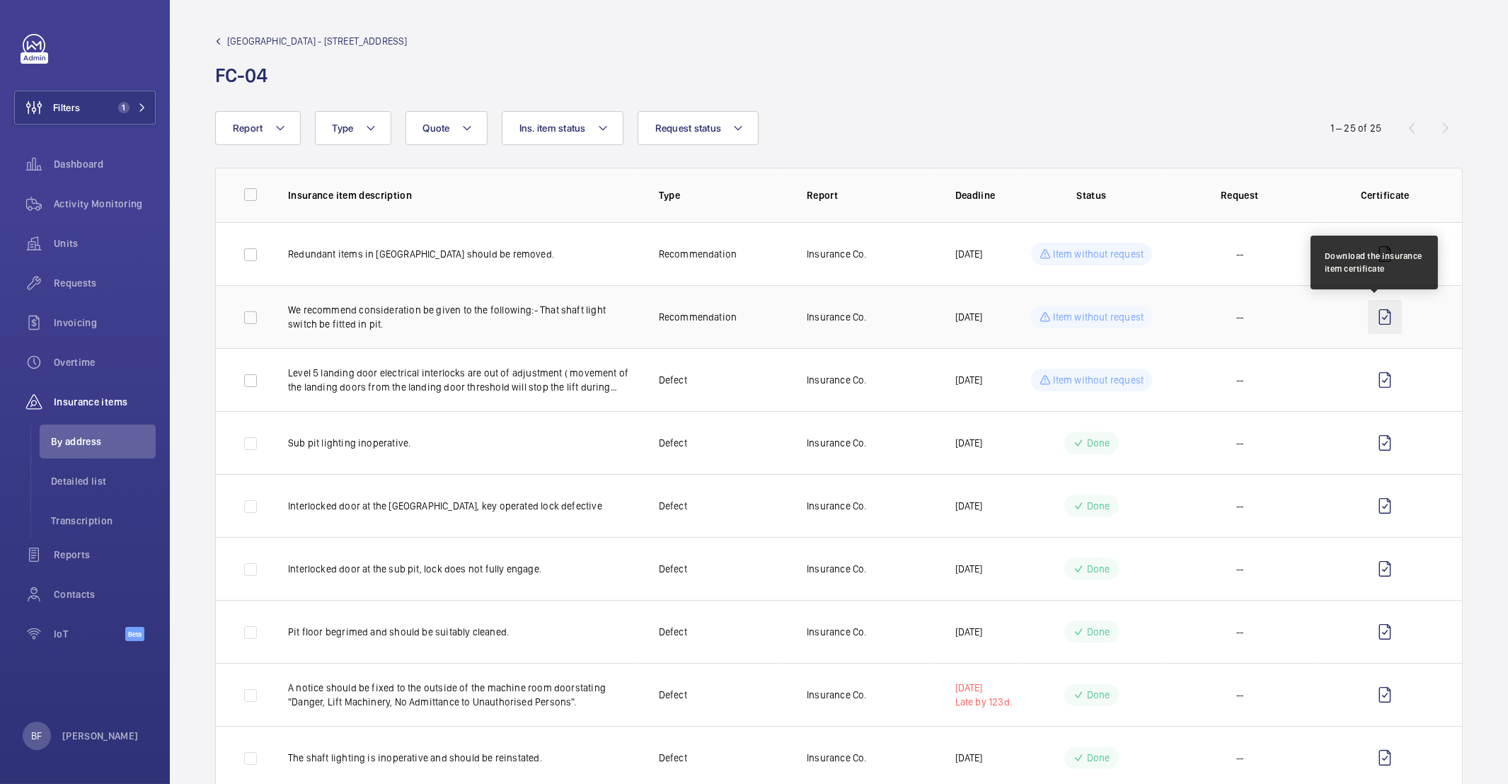
click at [1368, 320] on wm-front-icon-button at bounding box center [1385, 317] width 34 height 34
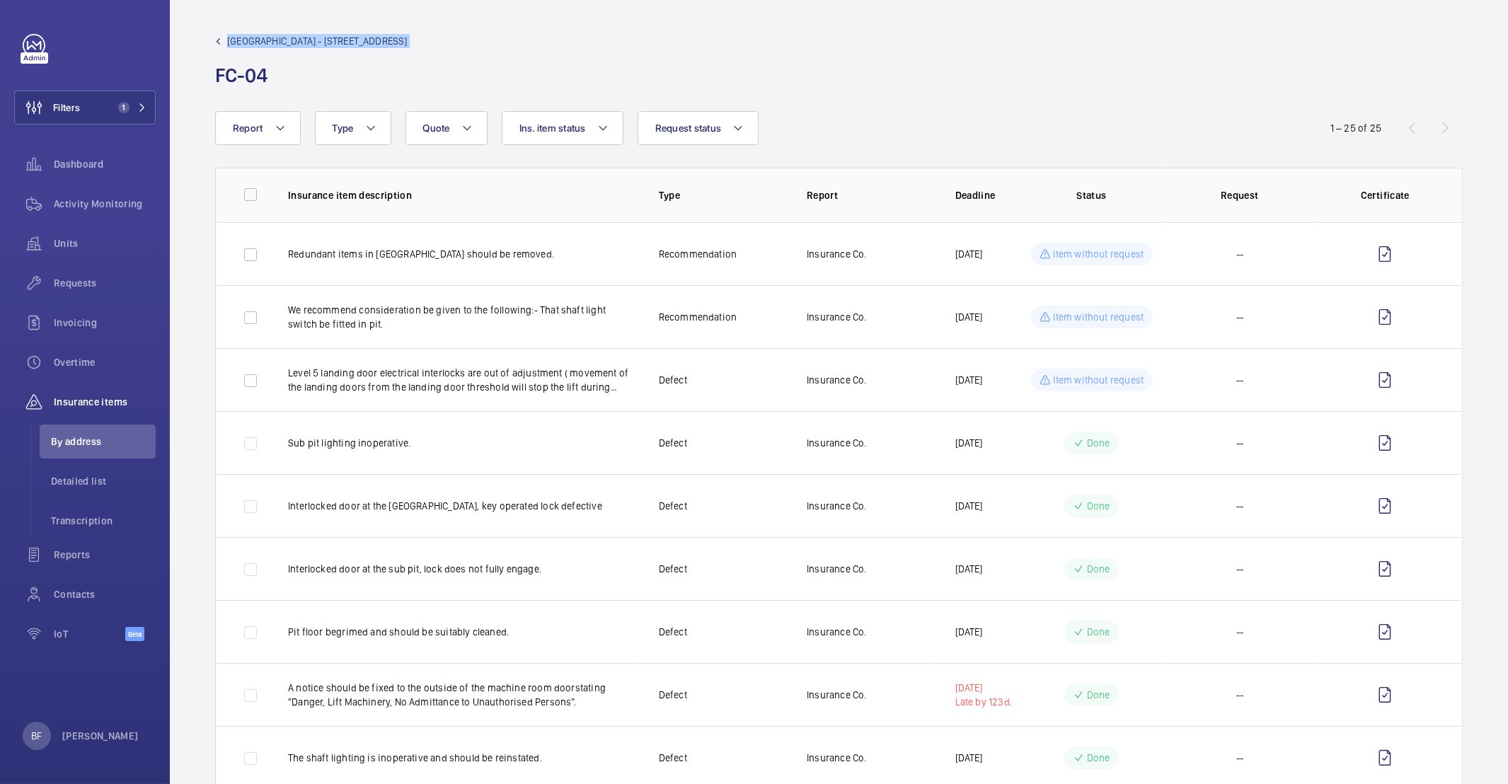
click at [1274, 38] on div "Salisbury House - 29 Finsbury Circus FC-04" at bounding box center [838, 61] width 1247 height 54
click at [892, 96] on wm-front-admin-header "Salisbury House - 29 Finsbury Circus FC-04" at bounding box center [839, 55] width 1338 height 111
click at [123, 102] on span "1" at bounding box center [123, 107] width 11 height 11
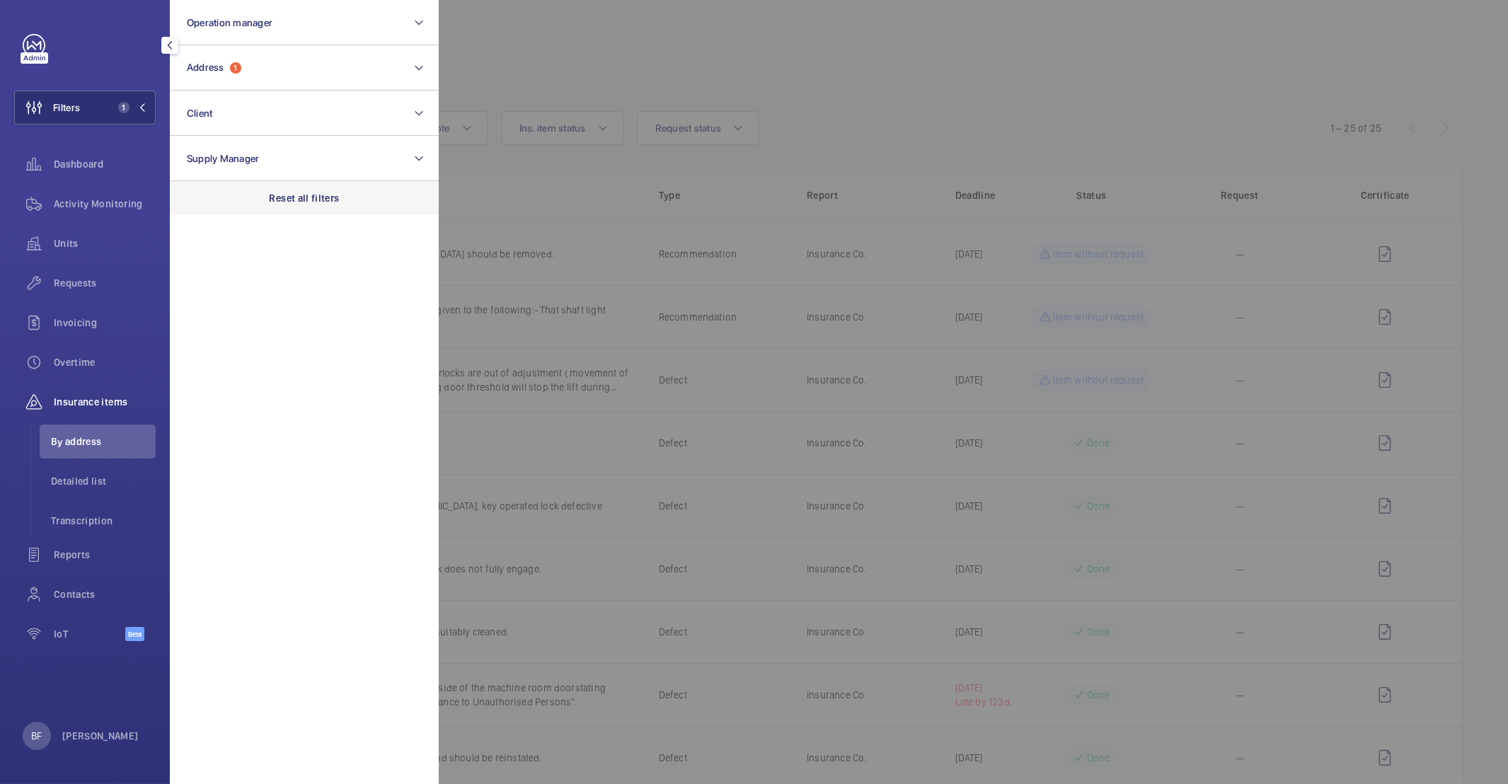
click at [316, 197] on p "Reset all filters" at bounding box center [305, 198] width 70 height 14
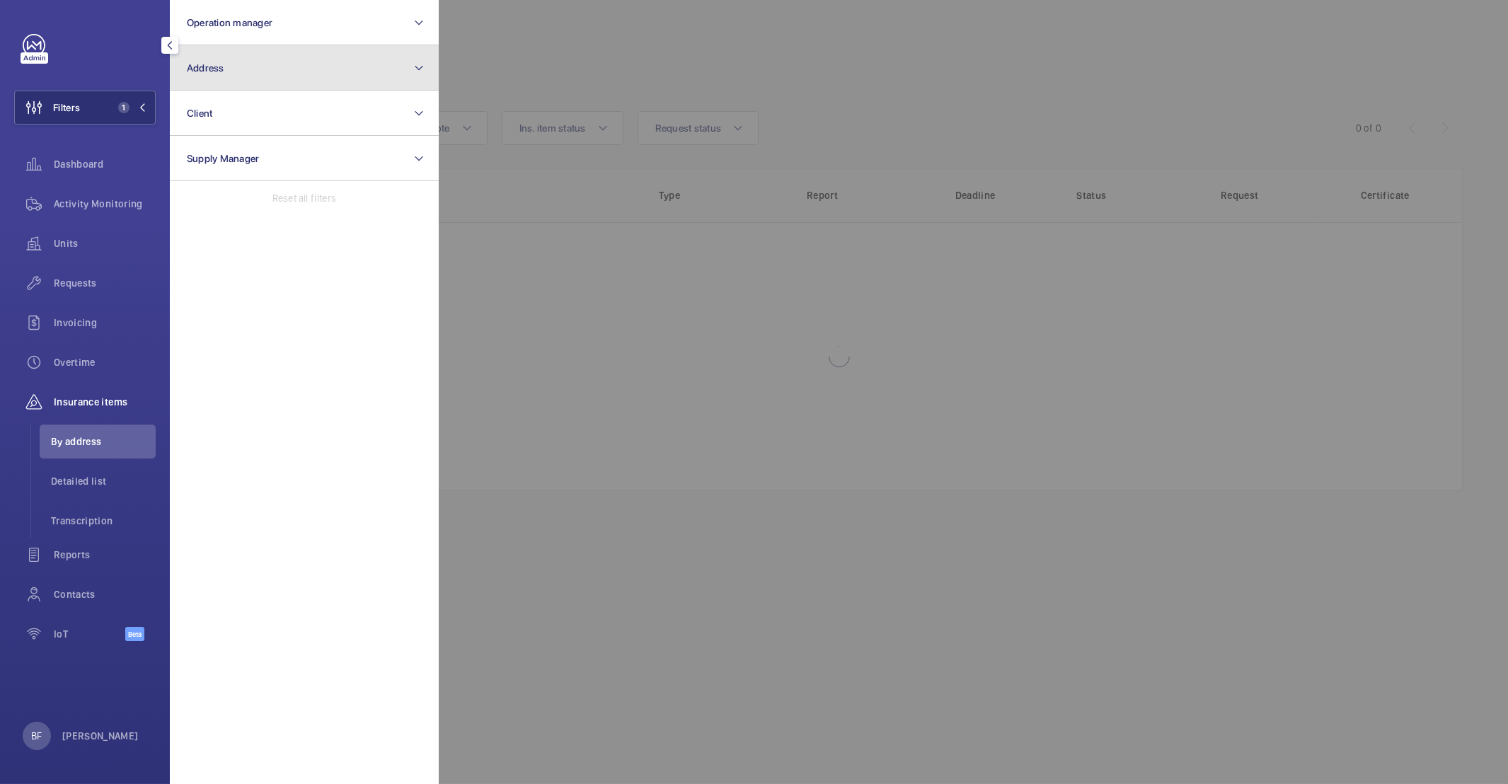
click at [283, 55] on button "Address" at bounding box center [304, 67] width 269 height 45
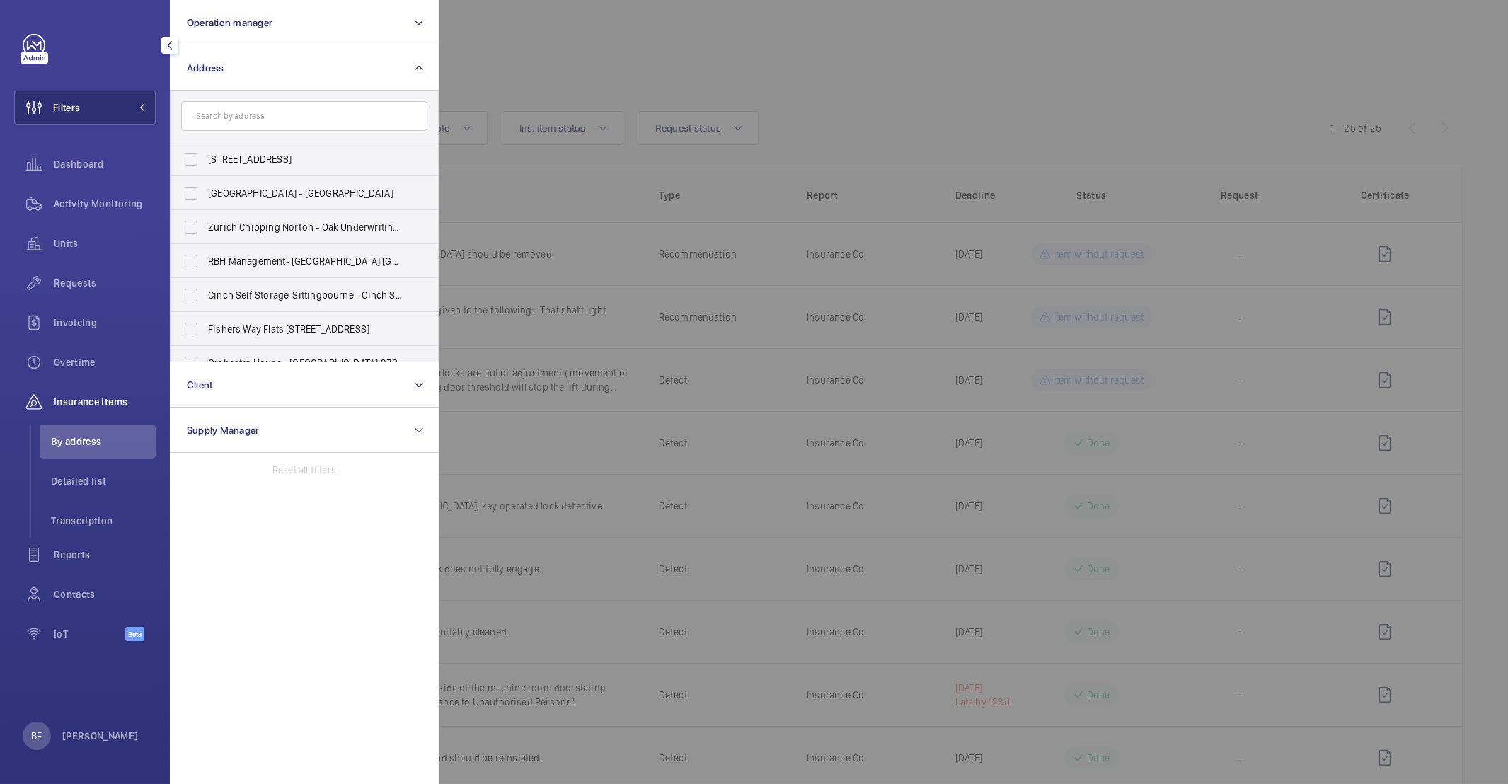
click at [326, 123] on input "text" at bounding box center [304, 116] width 246 height 30
type input "pancras"
click at [338, 199] on span "PI [GEOGRAPHIC_DATA], [GEOGRAPHIC_DATA] - [PERSON_NAME][GEOGRAPHIC_DATA], [STRE…" at bounding box center [305, 193] width 195 height 14
click at [205, 199] on input "PI [GEOGRAPHIC_DATA], [GEOGRAPHIC_DATA] - [PERSON_NAME][GEOGRAPHIC_DATA], [STRE…" at bounding box center [191, 193] width 28 height 28
checkbox input "true"
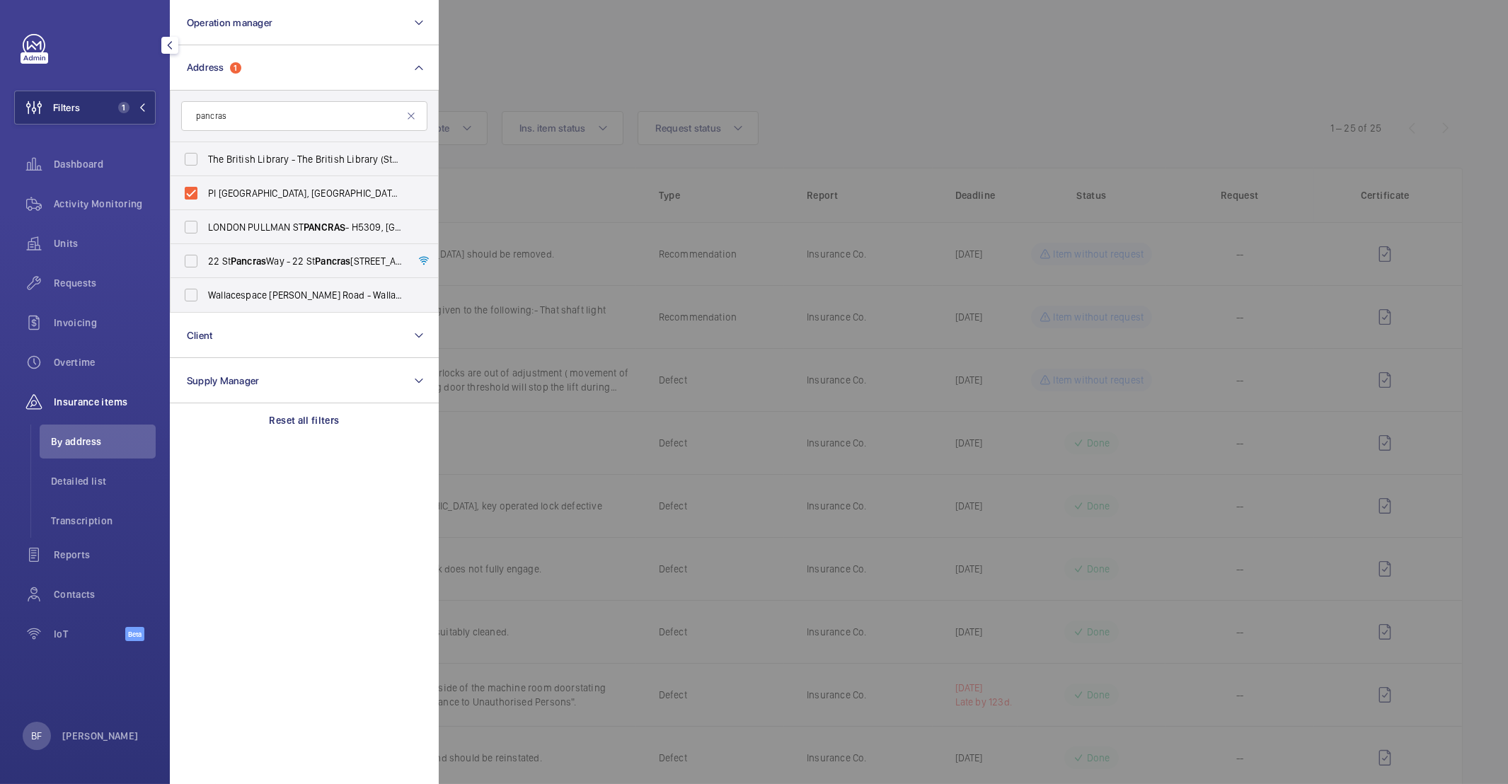
click at [652, 36] on div at bounding box center [1193, 392] width 1508 height 784
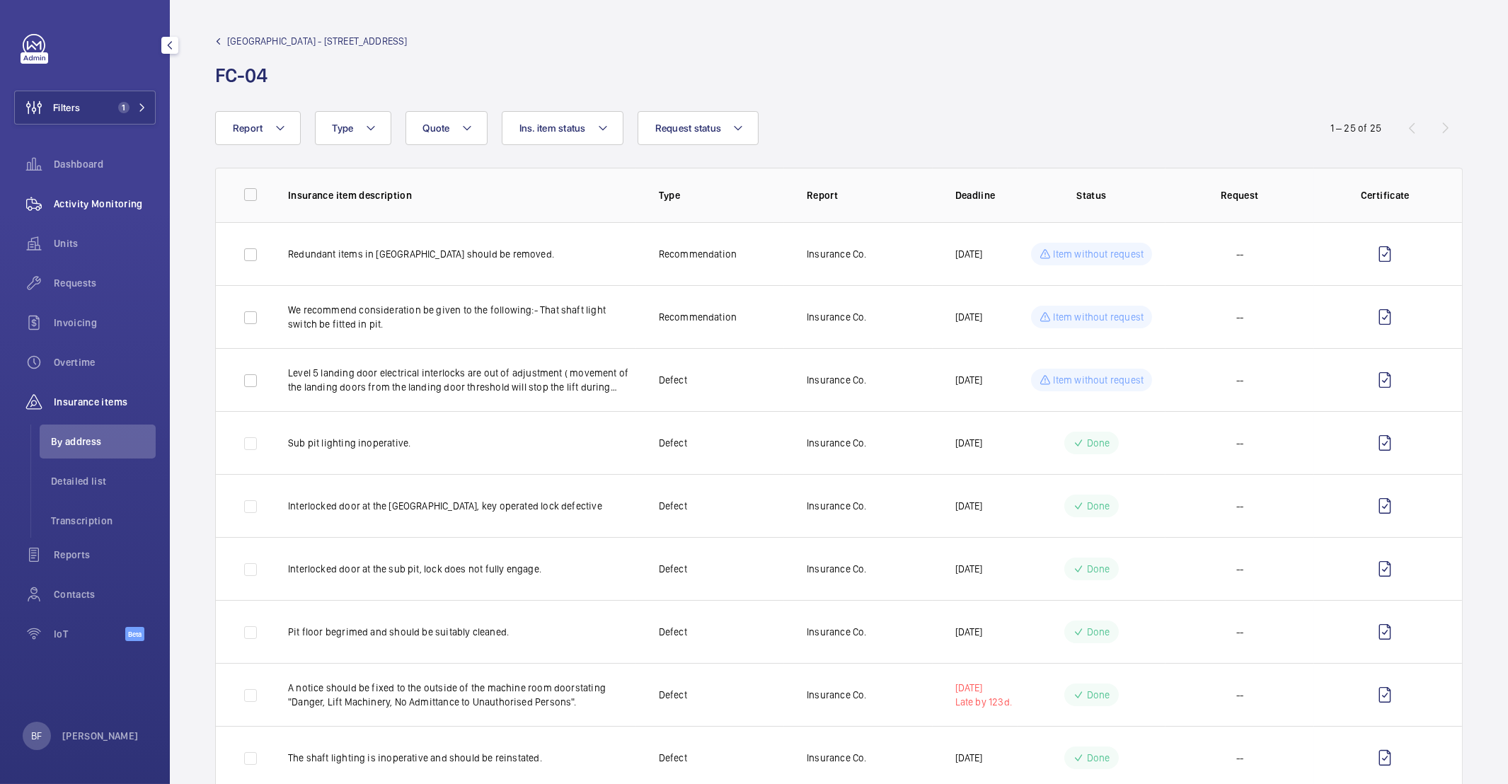
click at [132, 204] on span "Activity Monitoring" at bounding box center [105, 204] width 102 height 14
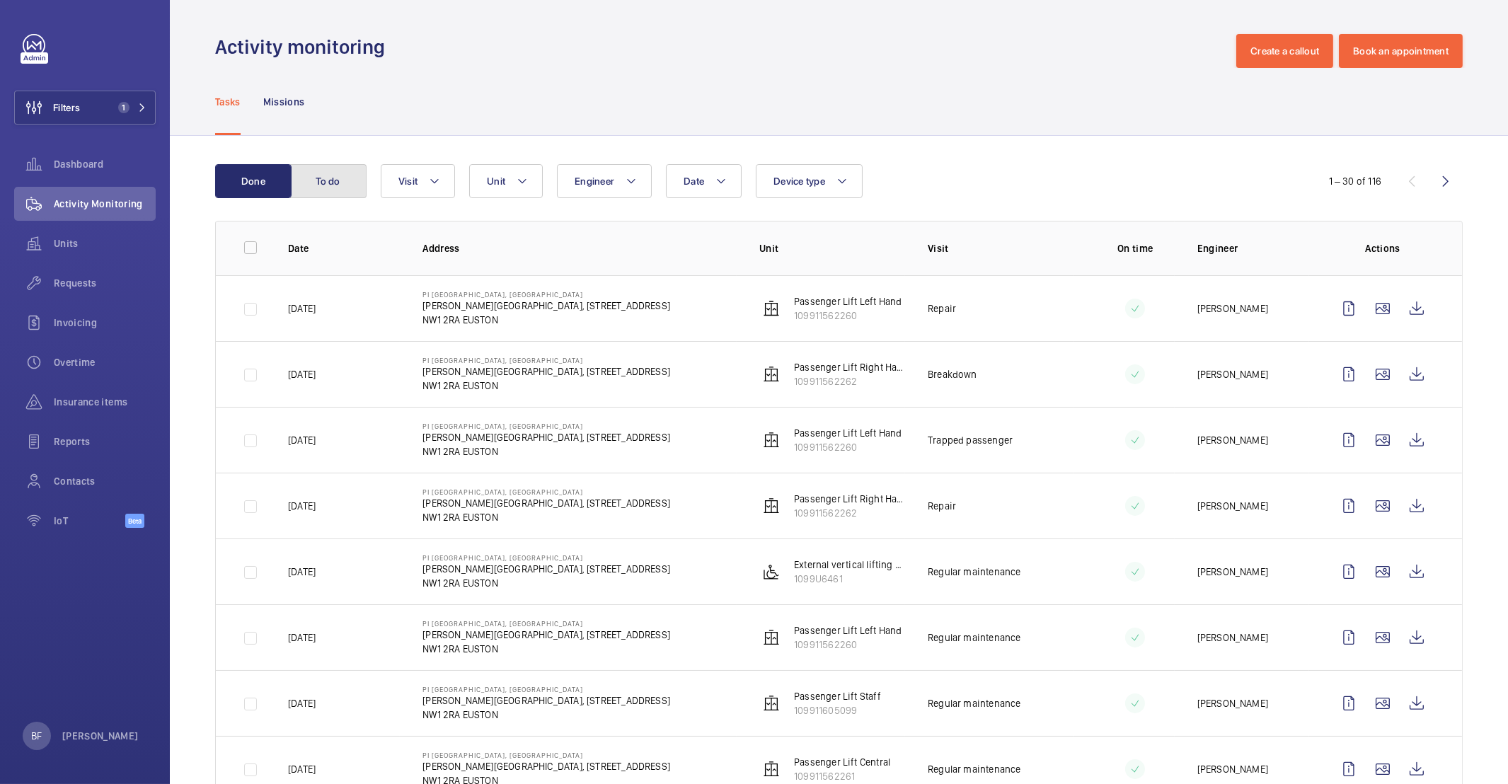
click at [334, 192] on button "To do" at bounding box center [328, 181] width 76 height 34
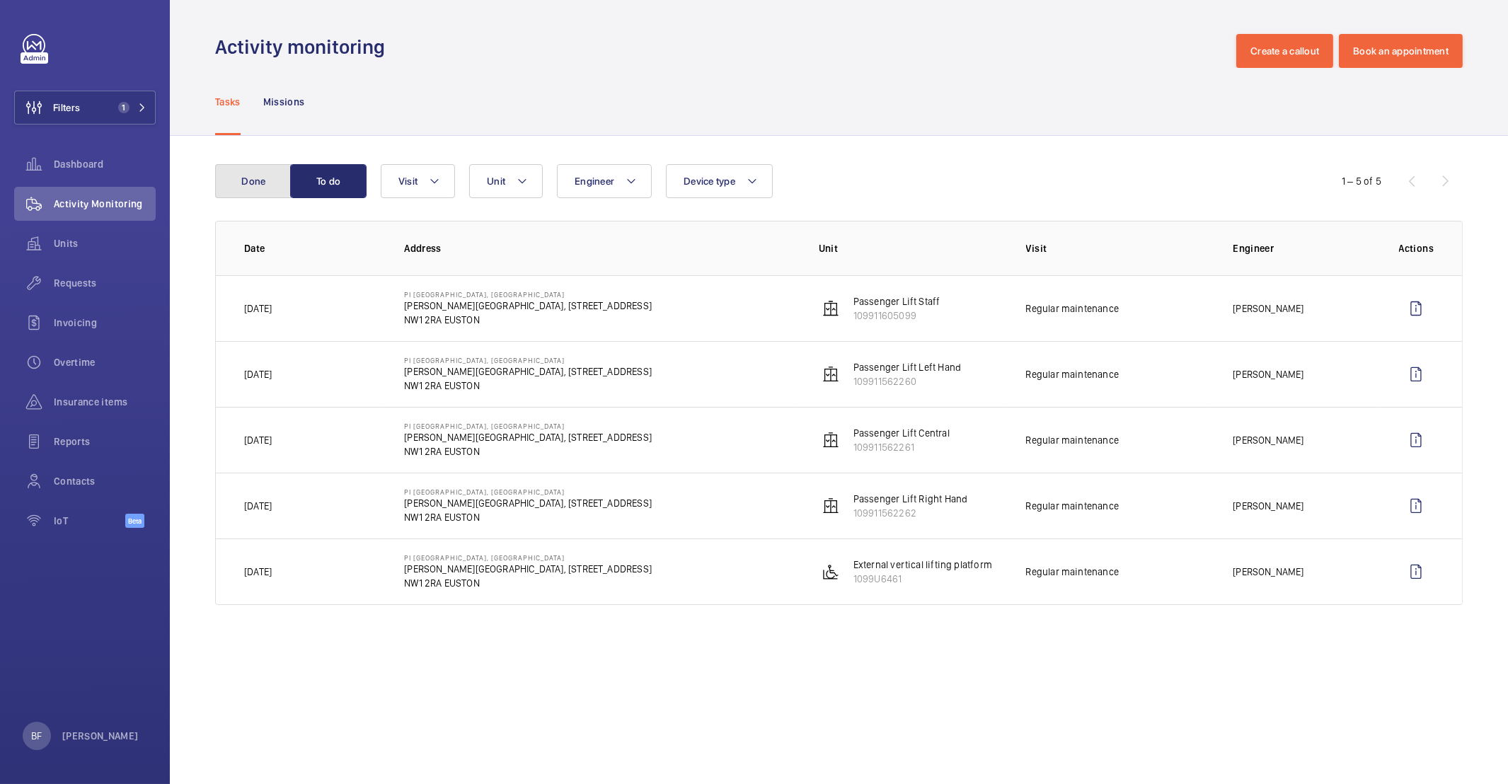
click at [255, 175] on button "Done" at bounding box center [253, 181] width 76 height 34
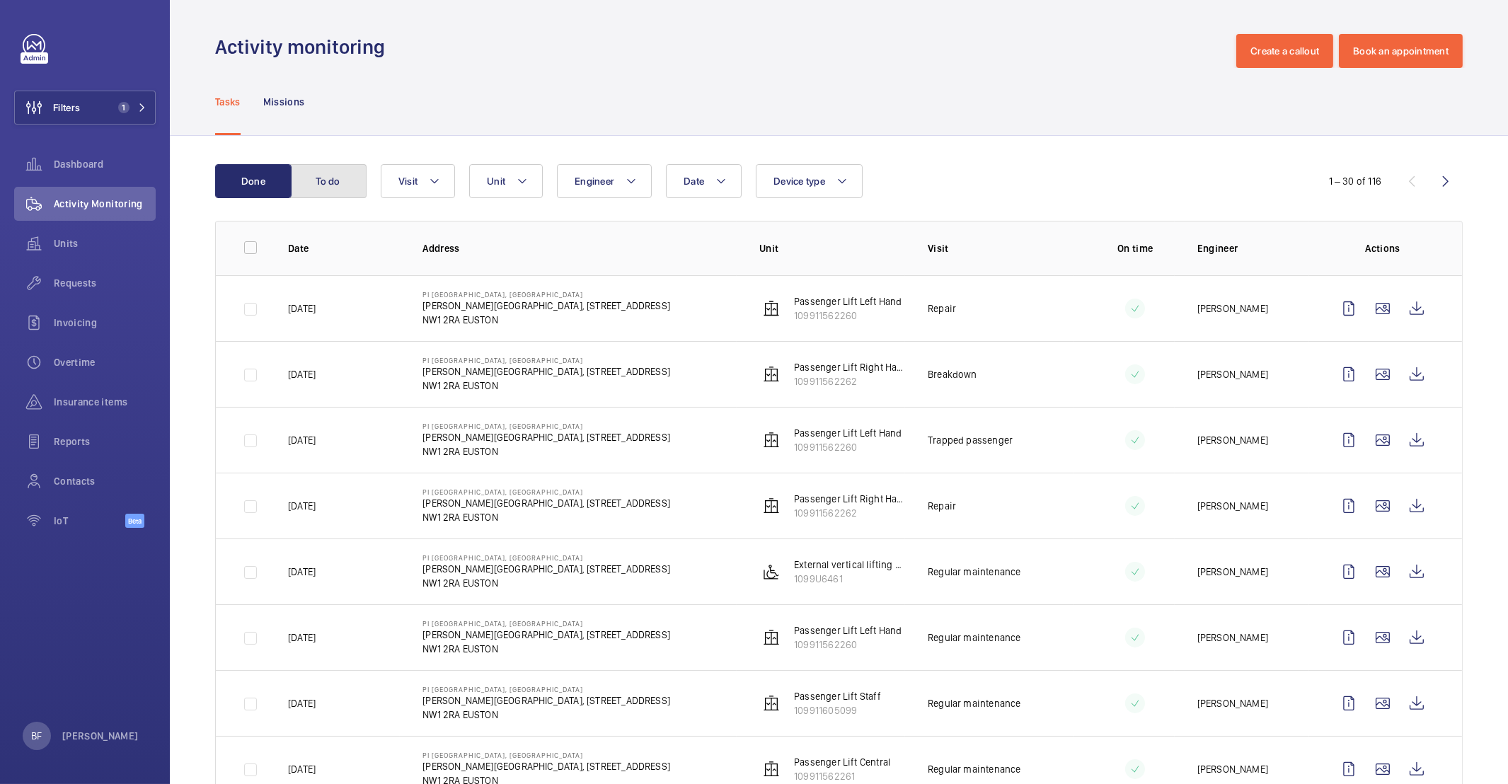
click at [317, 184] on button "To do" at bounding box center [328, 181] width 76 height 34
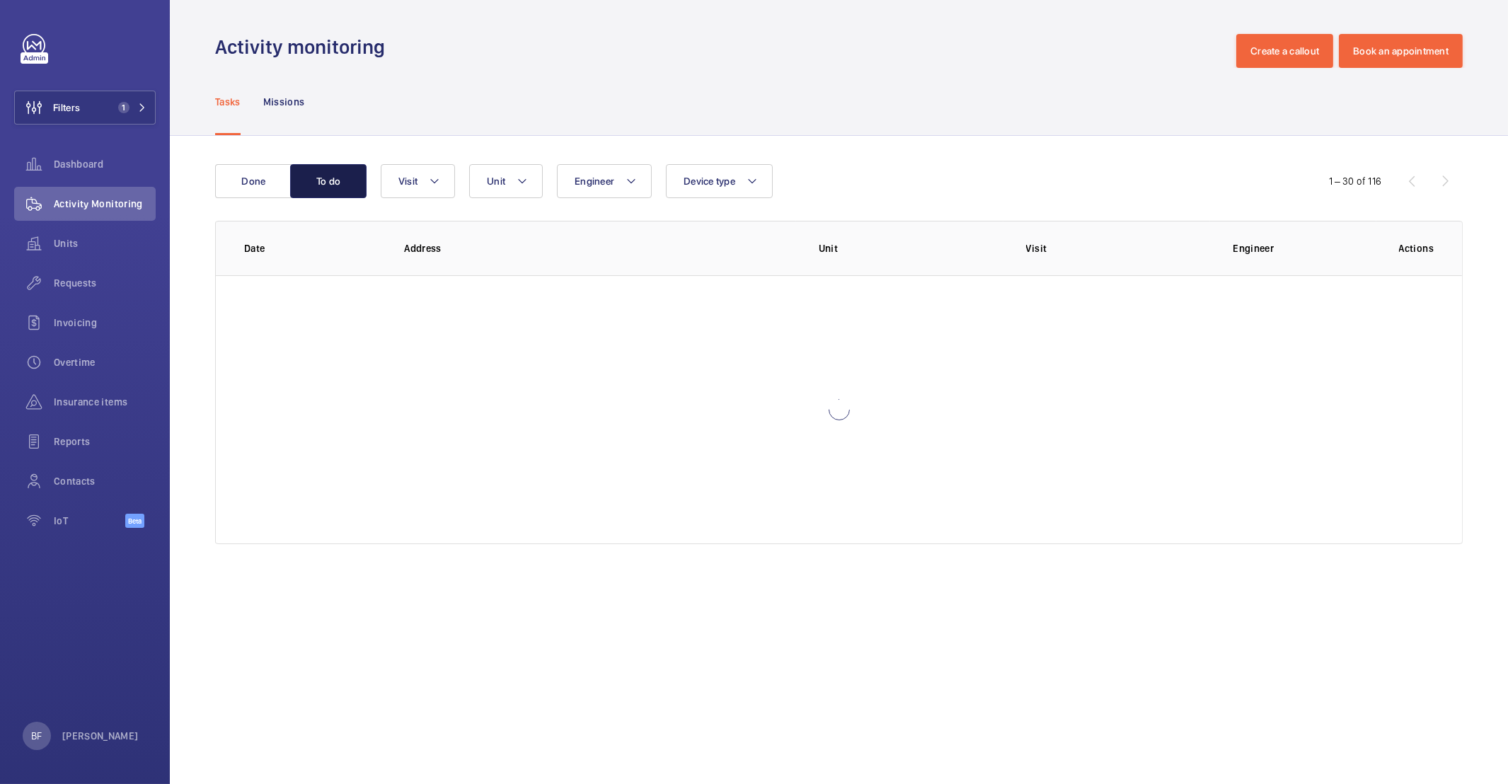
click at [321, 185] on button "To do" at bounding box center [328, 181] width 76 height 34
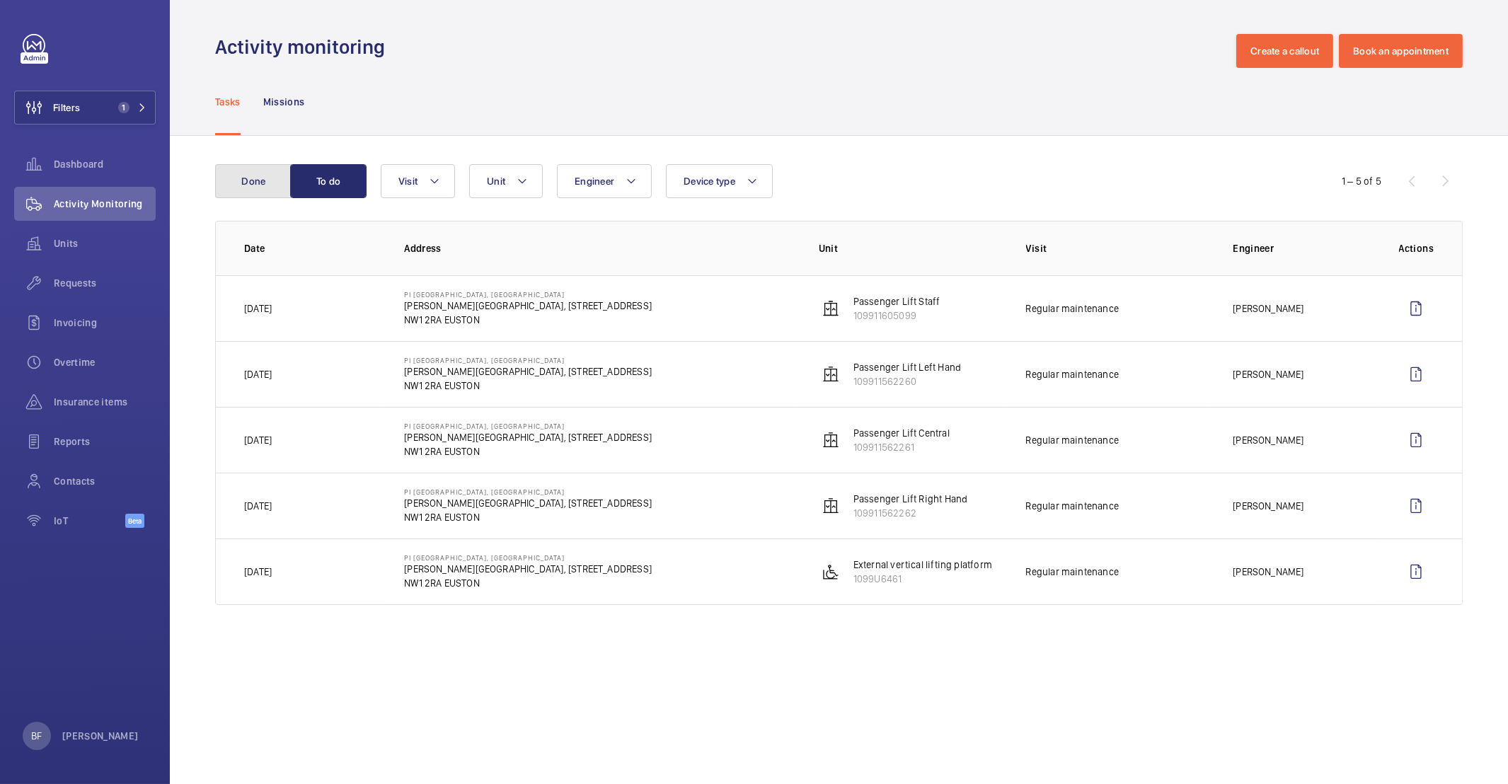
click at [253, 195] on button "Done" at bounding box center [253, 181] width 76 height 34
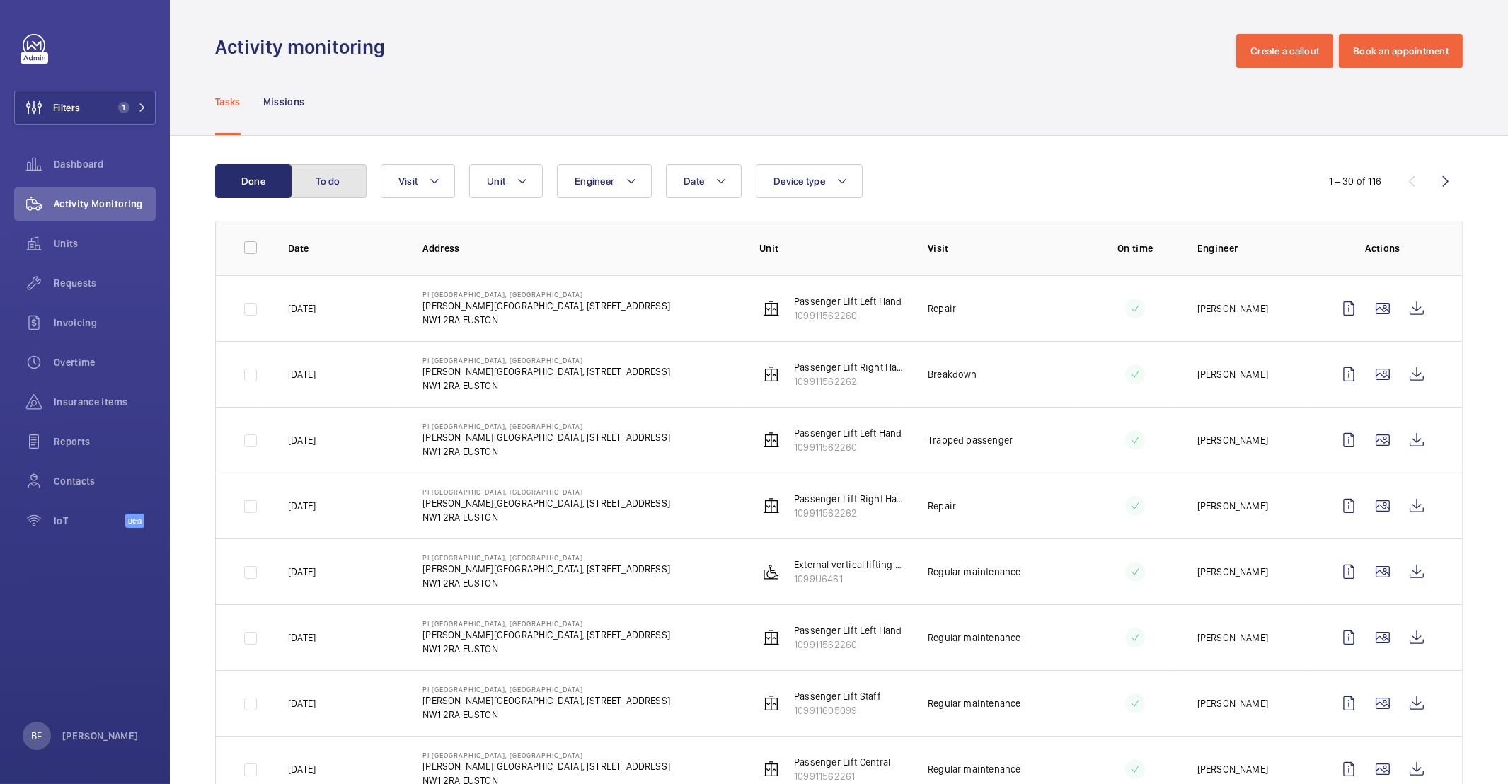
click at [359, 183] on button "To do" at bounding box center [328, 181] width 76 height 34
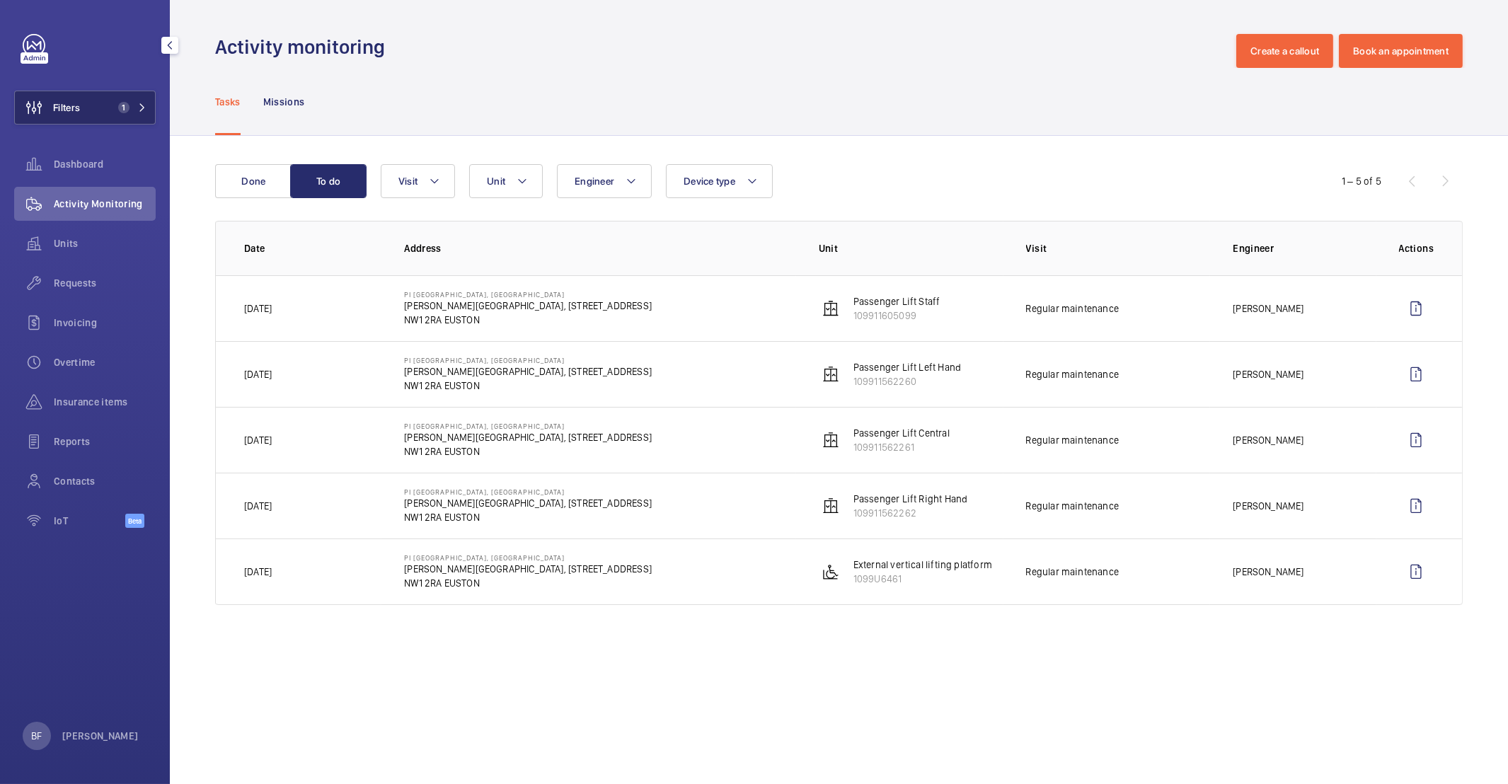
click at [116, 102] on span "1" at bounding box center [120, 107] width 17 height 11
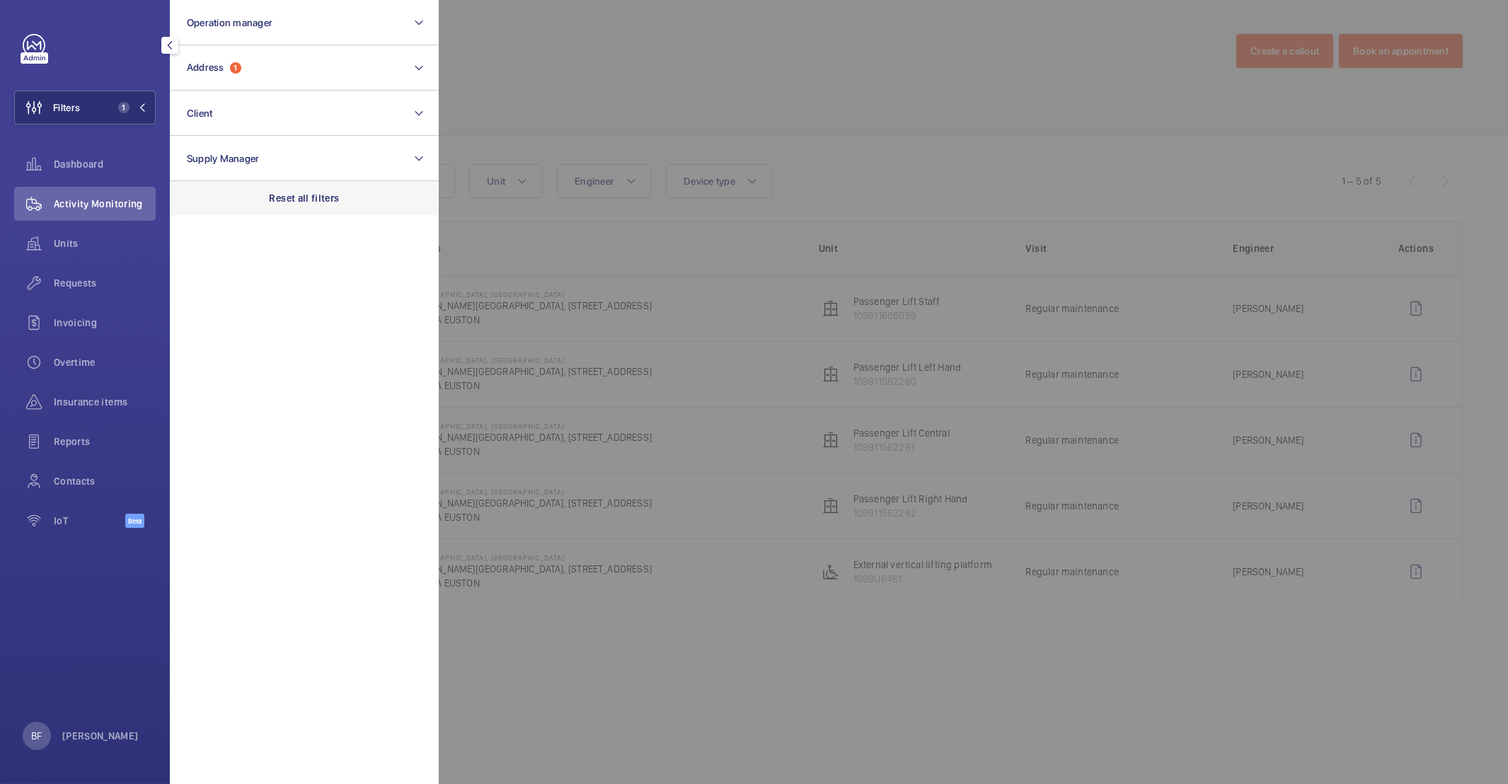
click at [316, 194] on p "Reset all filters" at bounding box center [305, 198] width 70 height 14
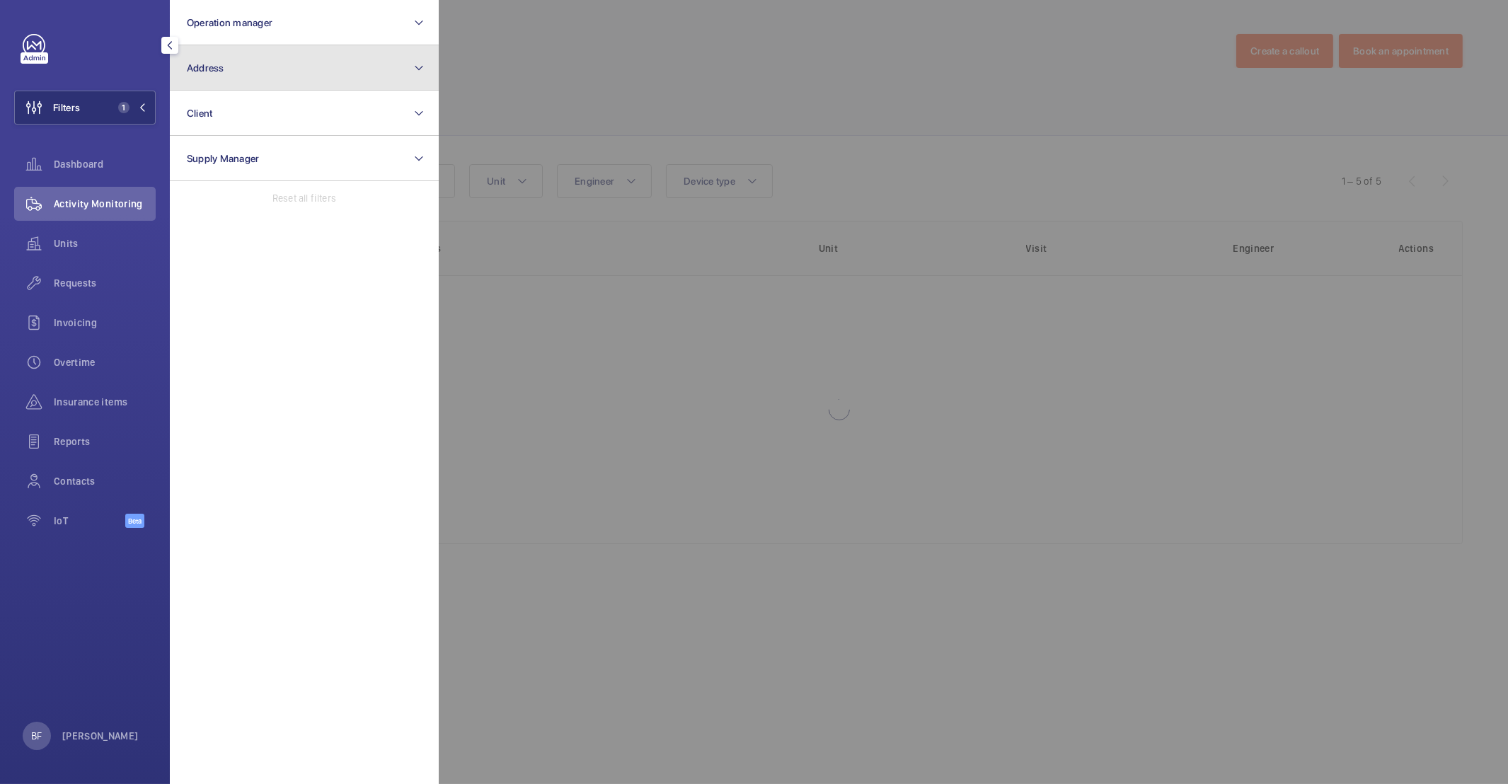
click at [267, 59] on button "Address" at bounding box center [304, 67] width 269 height 45
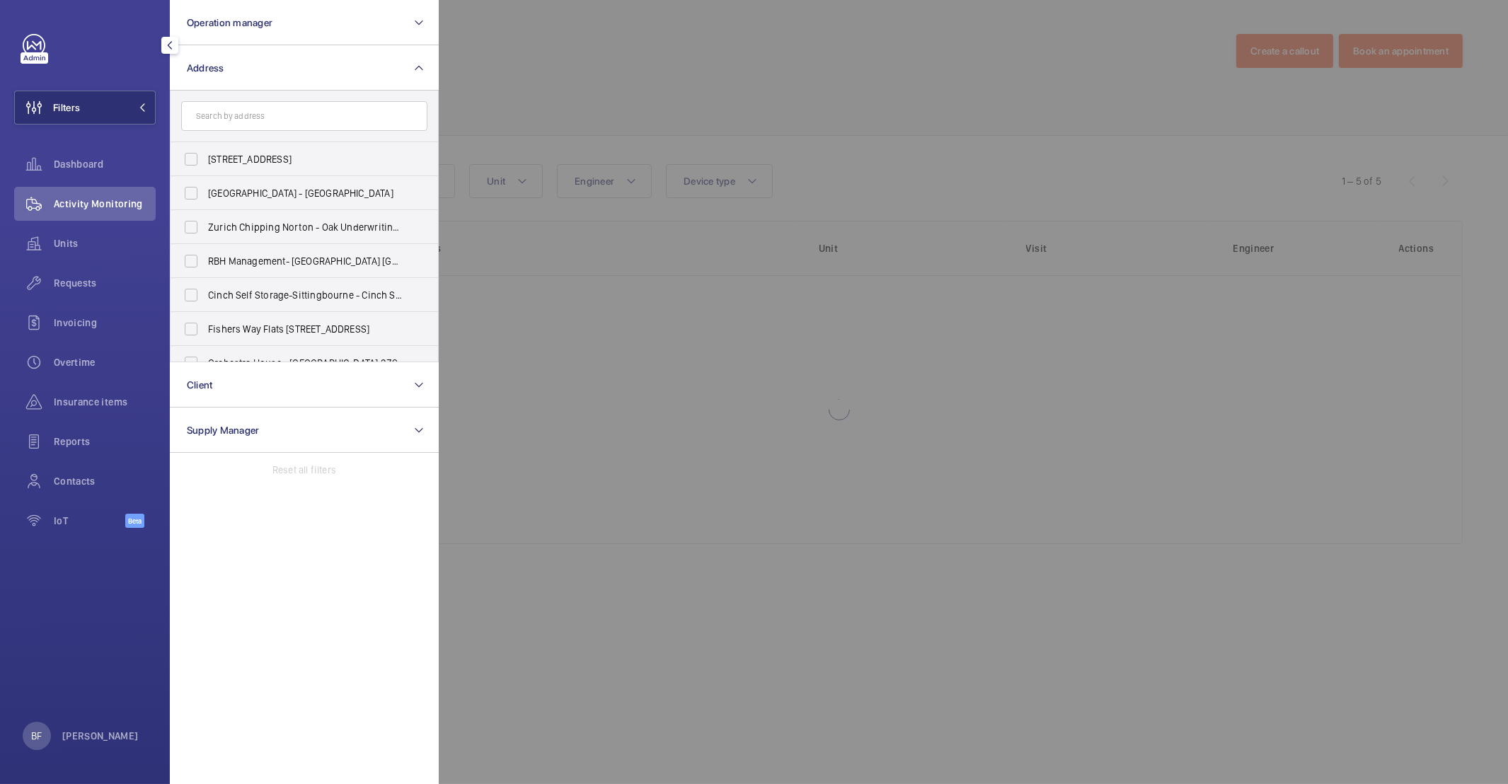
click at [356, 122] on input "text" at bounding box center [304, 116] width 246 height 30
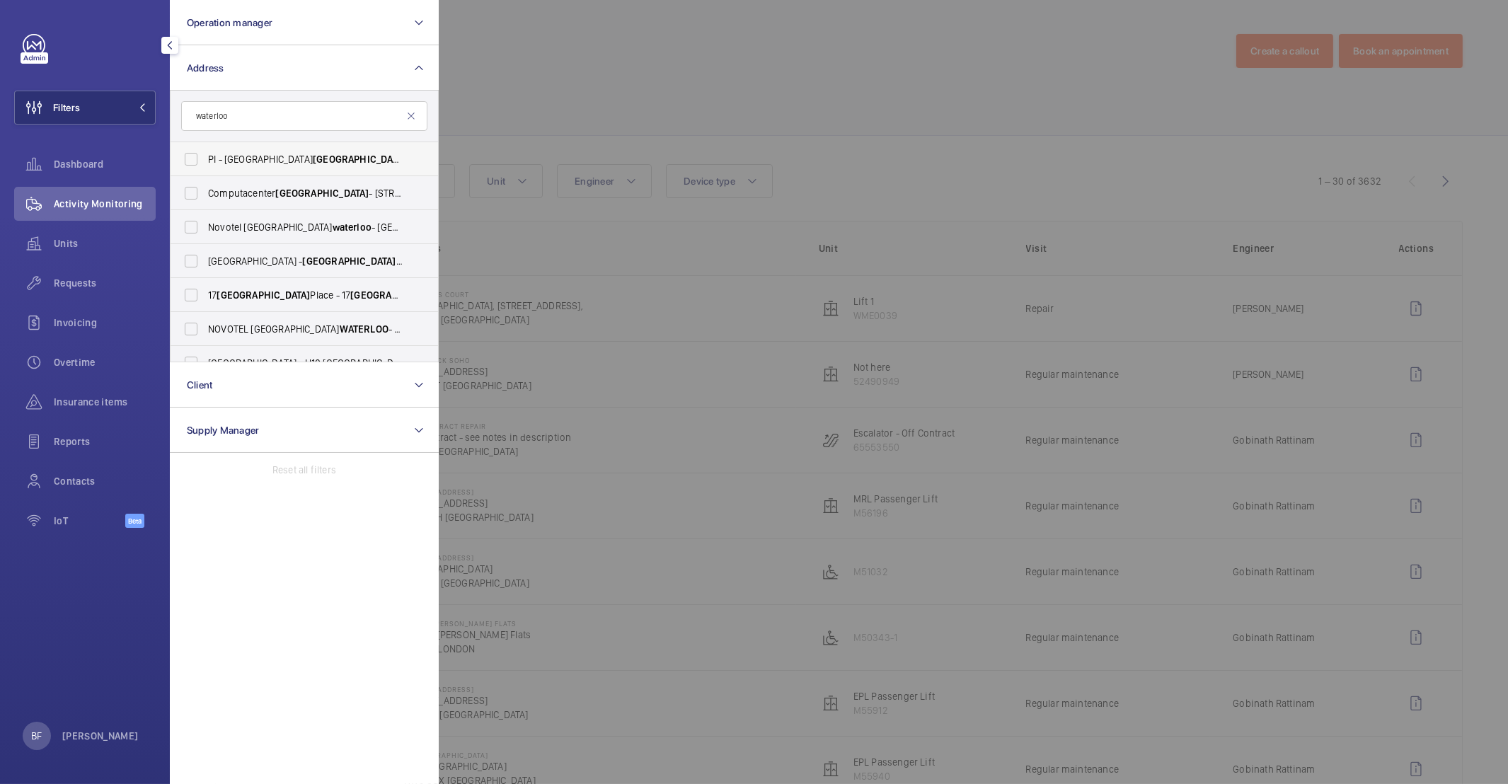
type input "waterloo"
click at [352, 162] on span "PI - [GEOGRAPHIC_DATA] [GEOGRAPHIC_DATA] - [STREET_ADDRESS]" at bounding box center [305, 159] width 195 height 14
click at [205, 162] on input "PI - [GEOGRAPHIC_DATA] [GEOGRAPHIC_DATA] - [STREET_ADDRESS]" at bounding box center [191, 159] width 28 height 28
checkbox input "true"
click at [828, 59] on div at bounding box center [1193, 392] width 1508 height 784
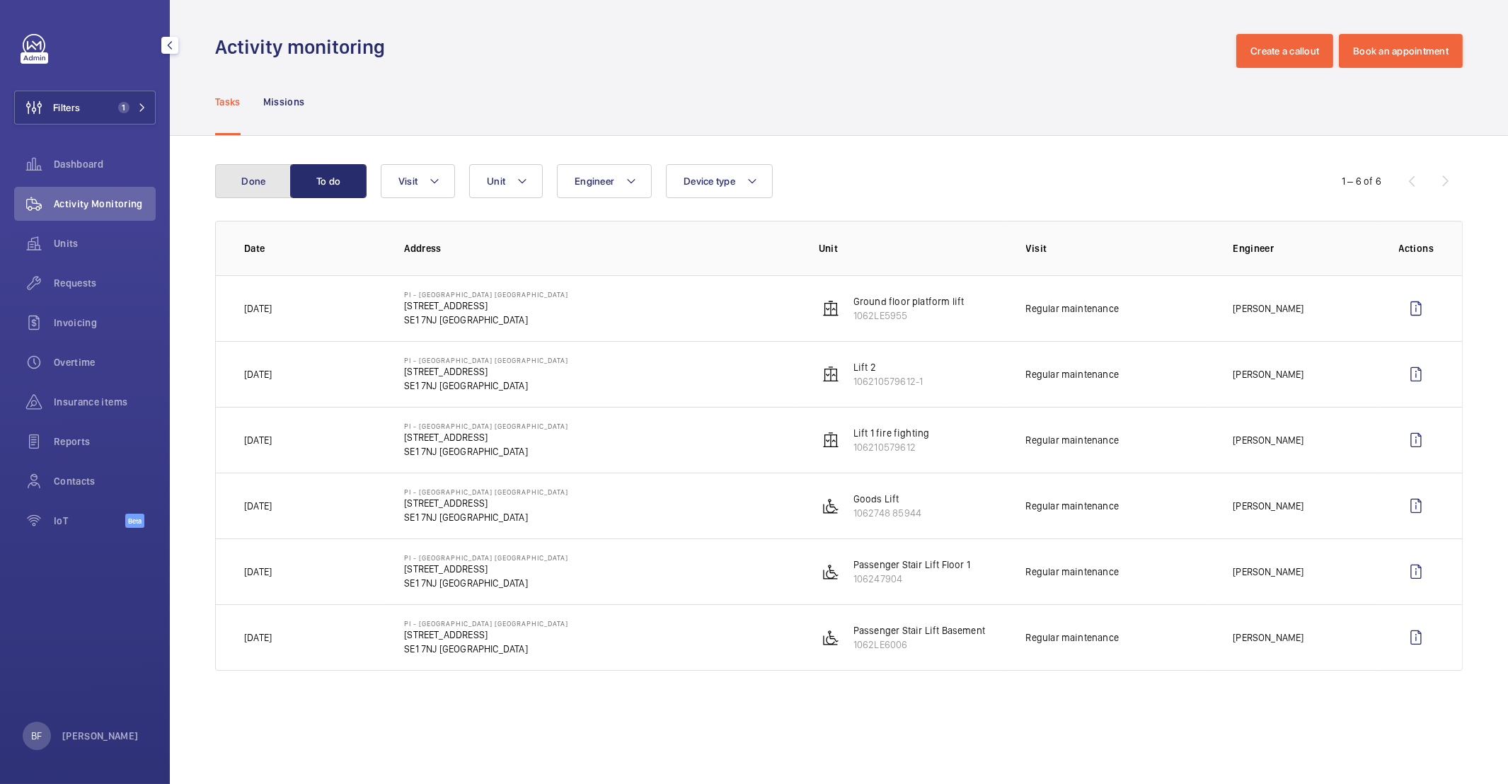
click at [257, 176] on button "Done" at bounding box center [253, 181] width 76 height 34
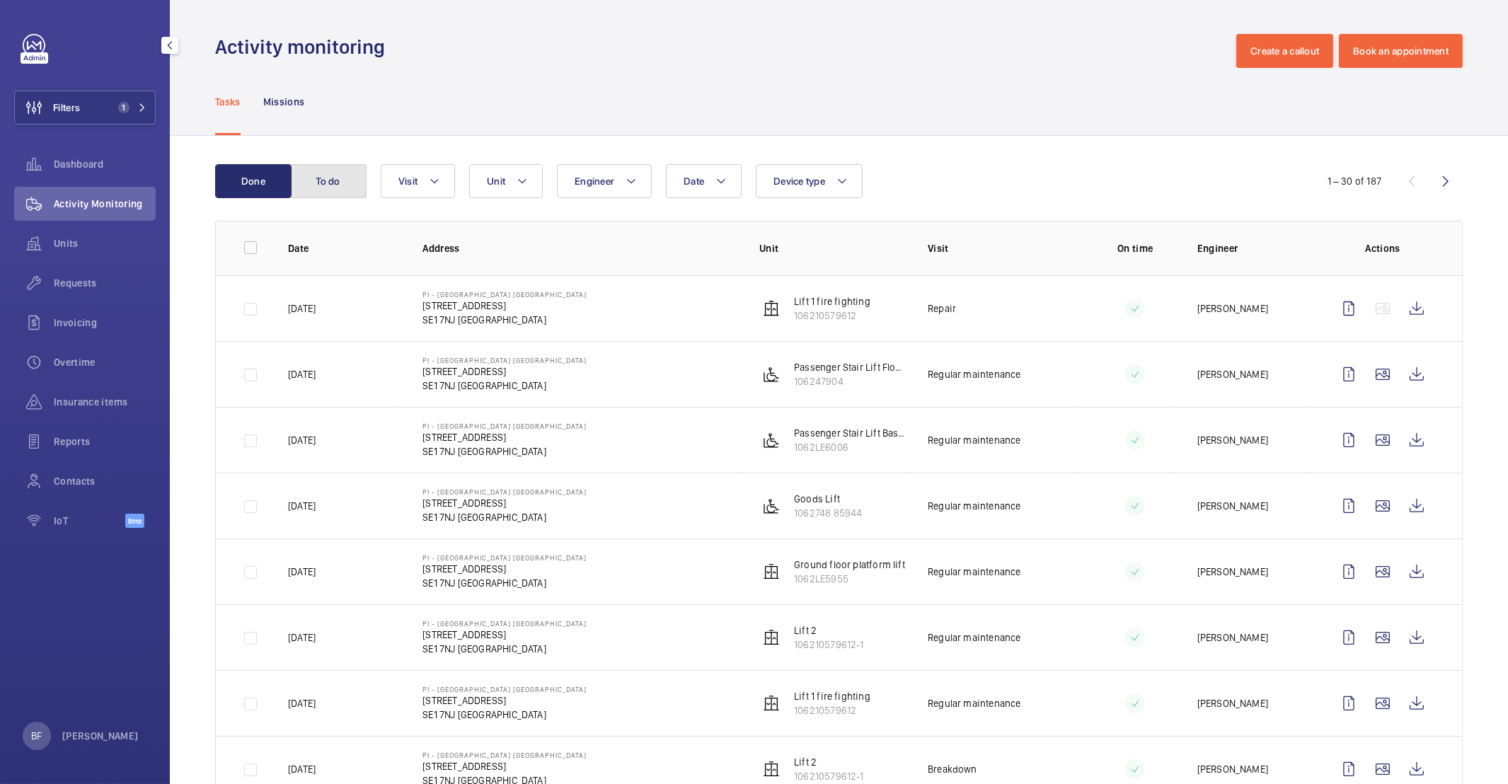
click at [325, 193] on button "To do" at bounding box center [328, 181] width 76 height 34
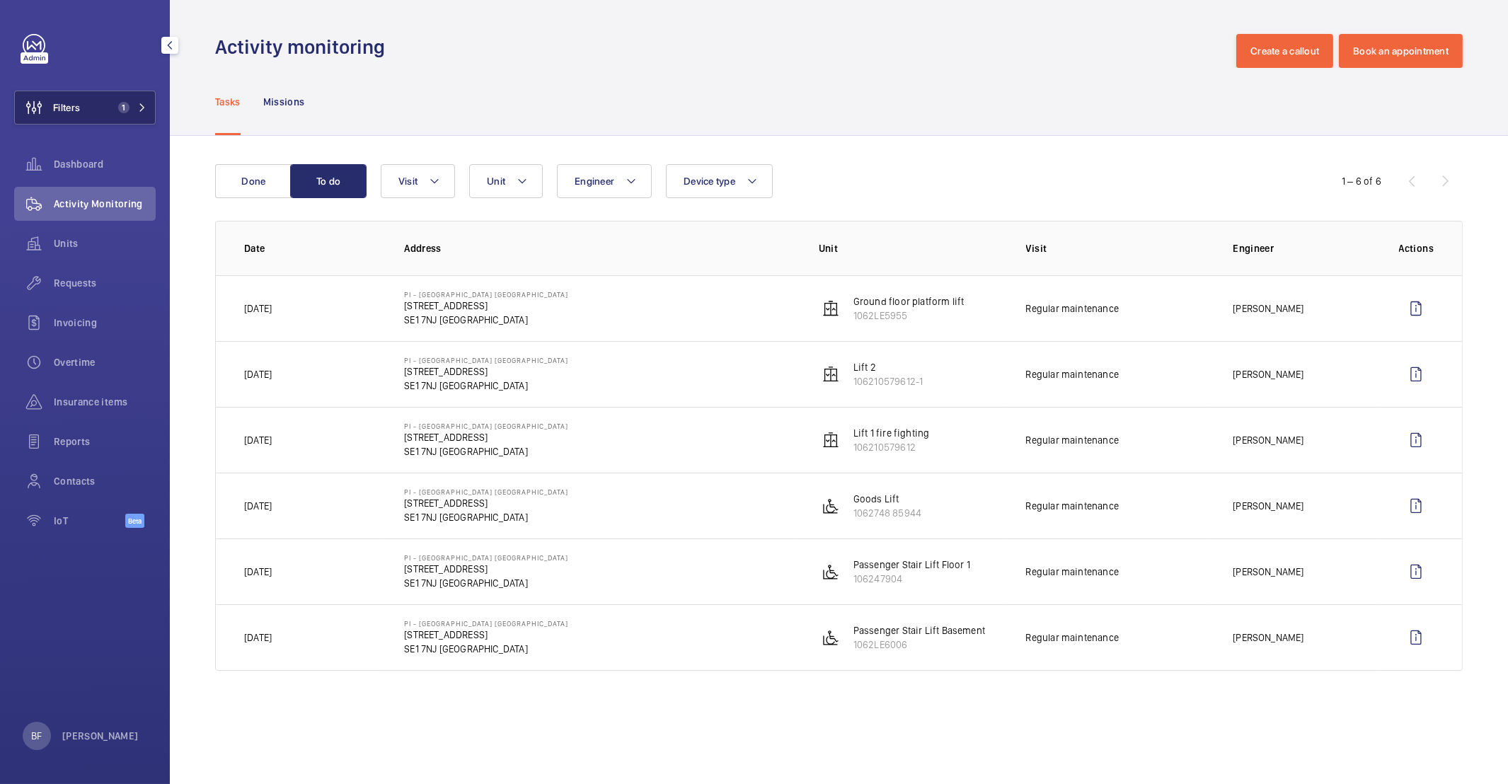
click at [132, 100] on button "Filters 1" at bounding box center [84, 108] width 141 height 34
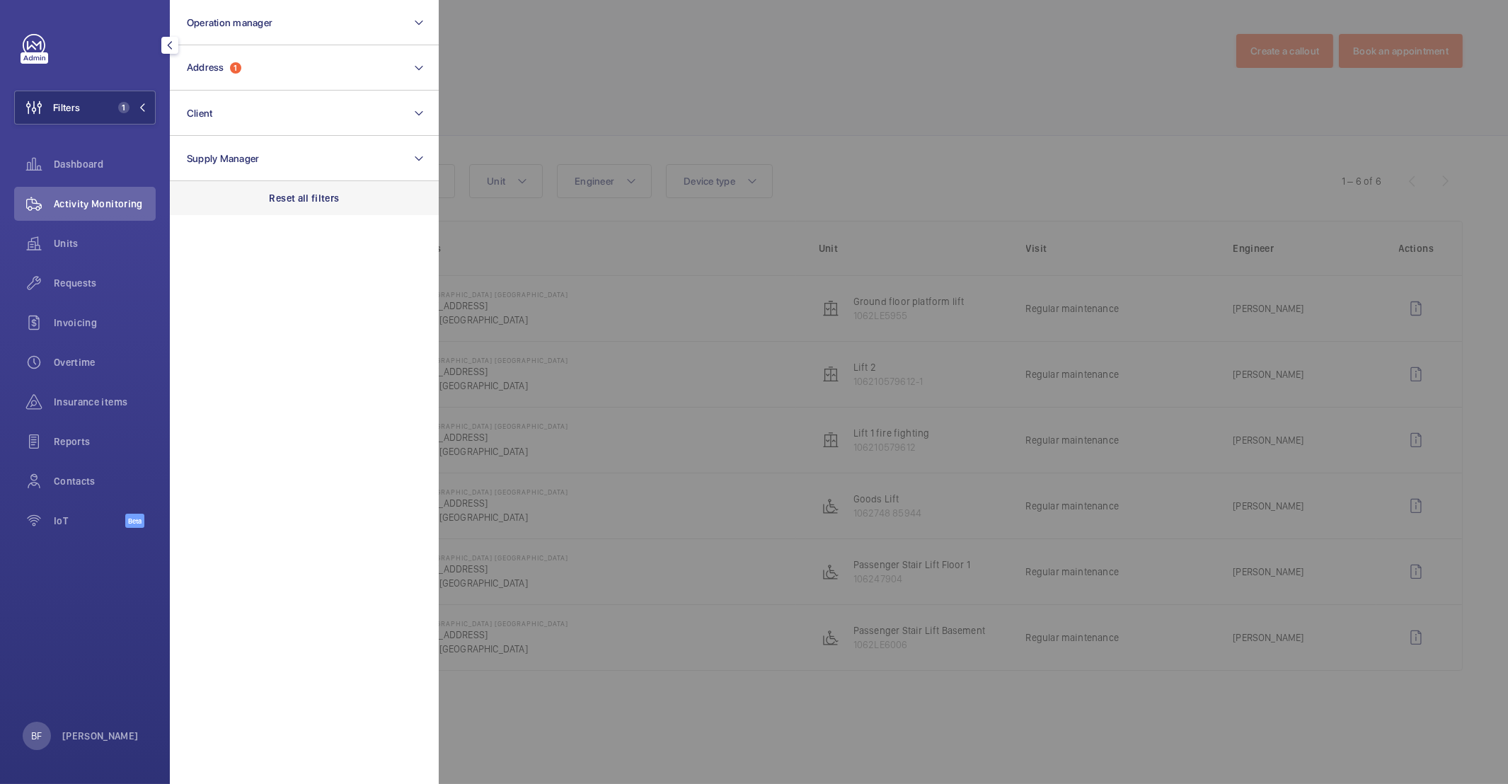
click at [285, 207] on div "Reset all filters" at bounding box center [304, 198] width 269 height 34
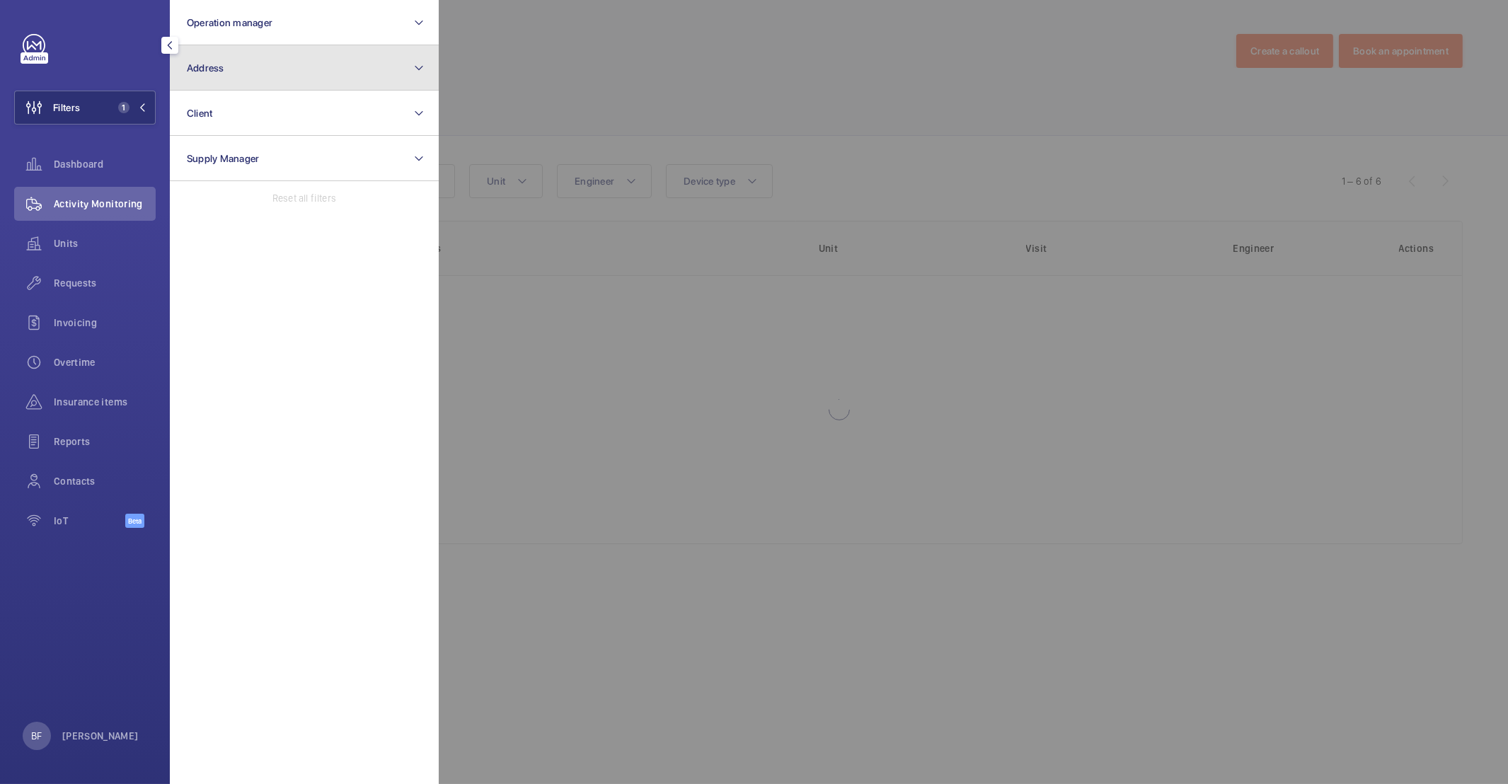
click at [278, 53] on button "Address" at bounding box center [304, 67] width 269 height 45
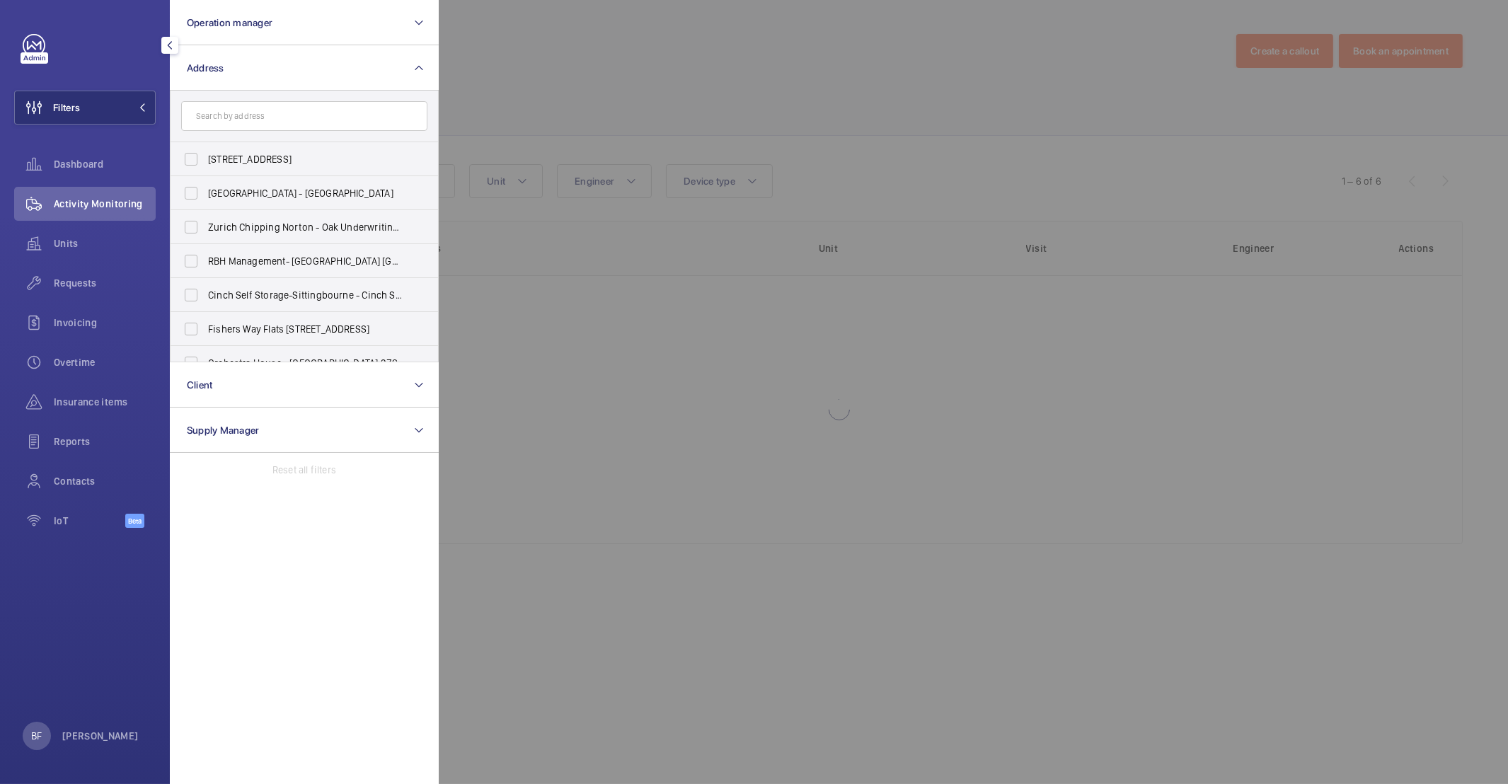
click at [278, 122] on input "text" at bounding box center [304, 116] width 246 height 30
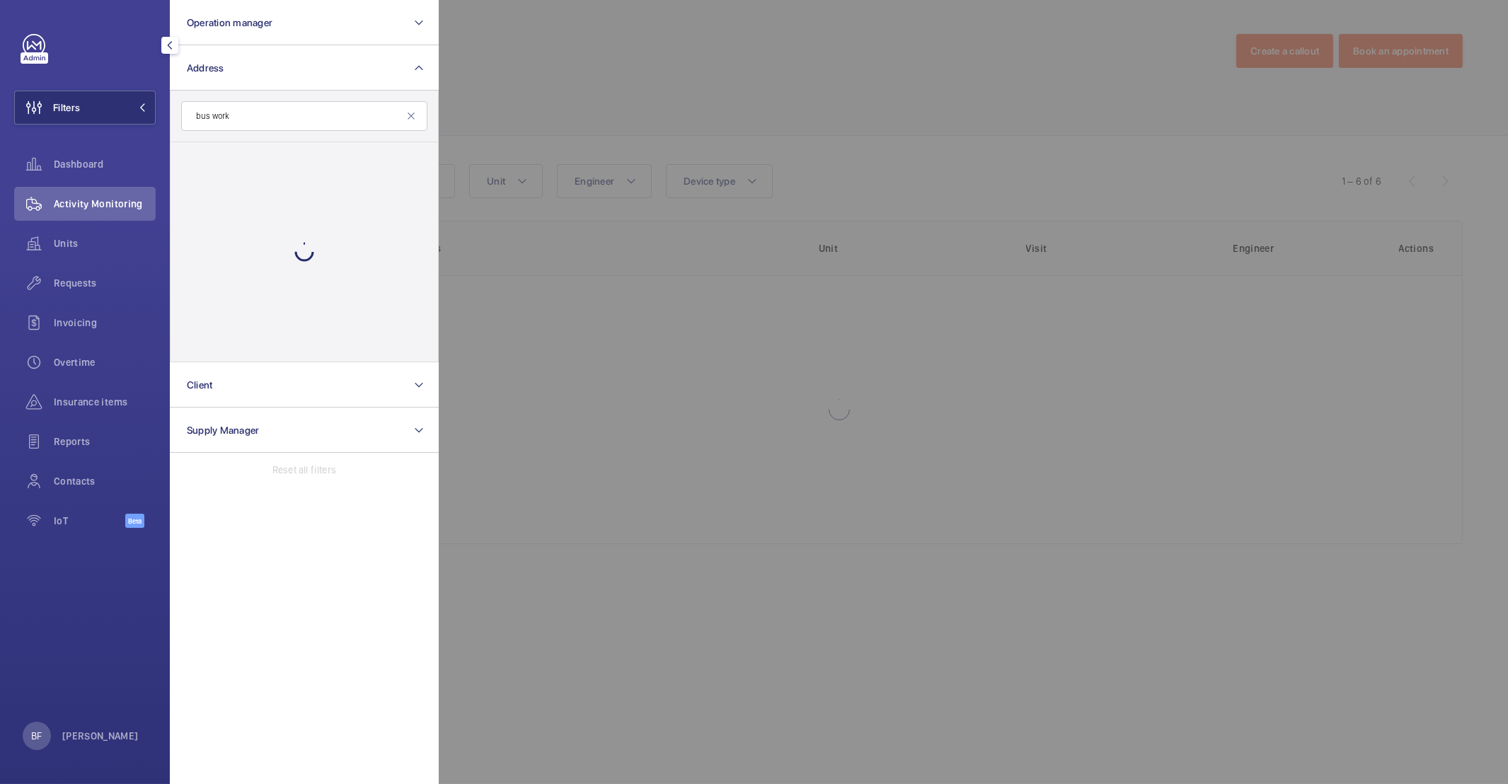
type input "bus works"
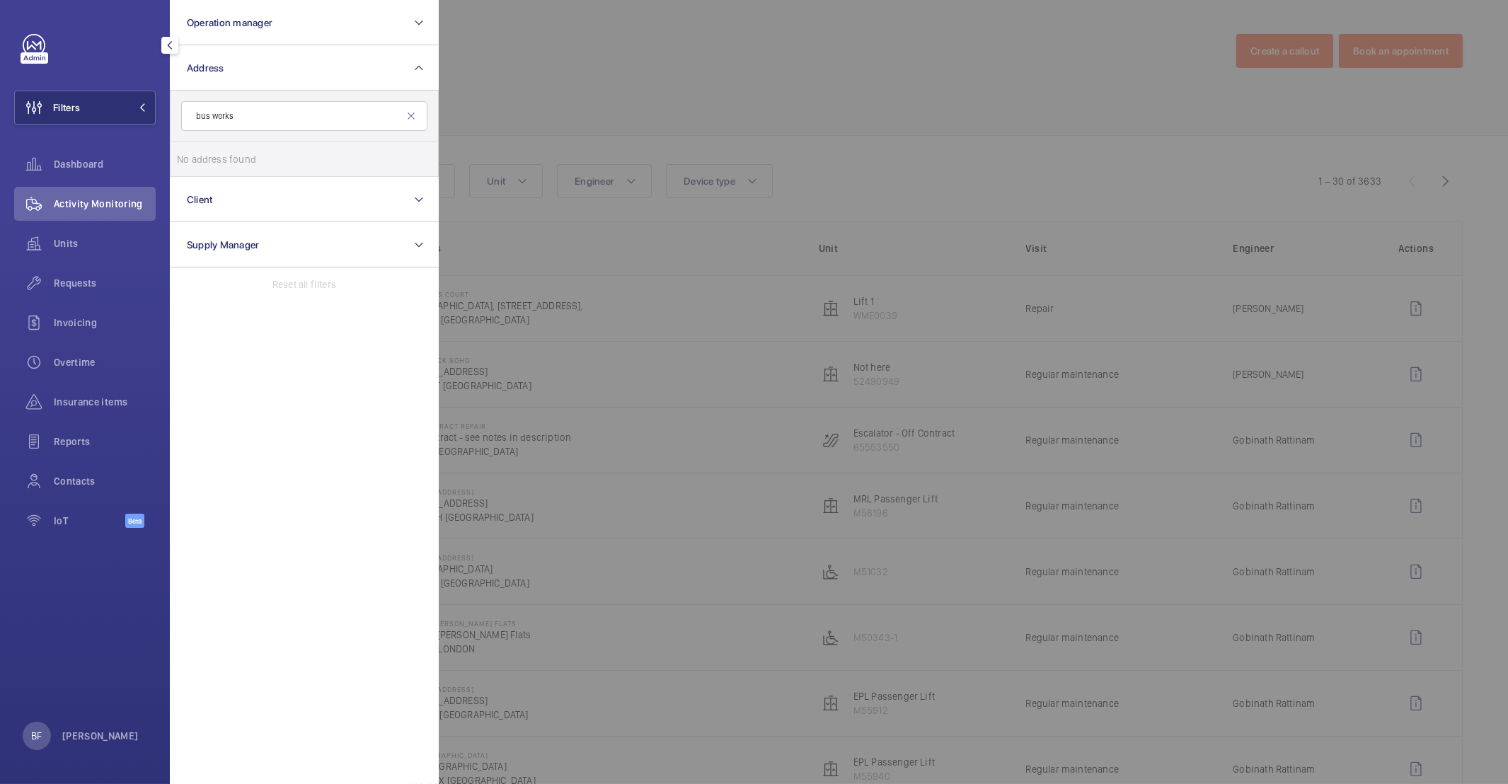
click at [249, 110] on input "bus works" at bounding box center [304, 116] width 246 height 30
click at [249, 111] on input "bus works" at bounding box center [304, 116] width 246 height 30
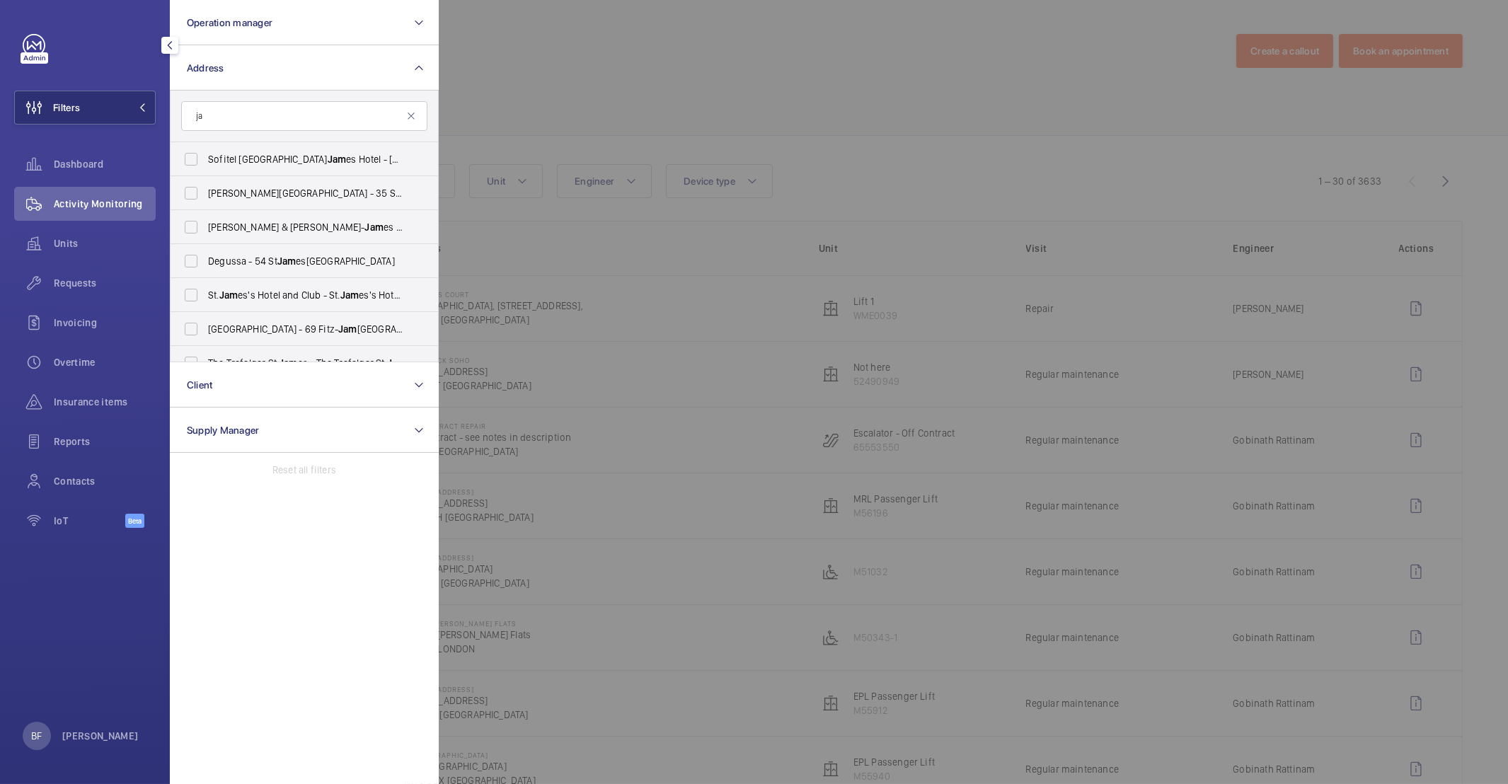
type input "j"
type input "bus"
click at [362, 158] on span "Bus [GEOGRAPHIC_DATA]" at bounding box center [305, 159] width 195 height 14
click at [205, 158] on input "Bus [GEOGRAPHIC_DATA]" at bounding box center [191, 159] width 28 height 28
checkbox input "true"
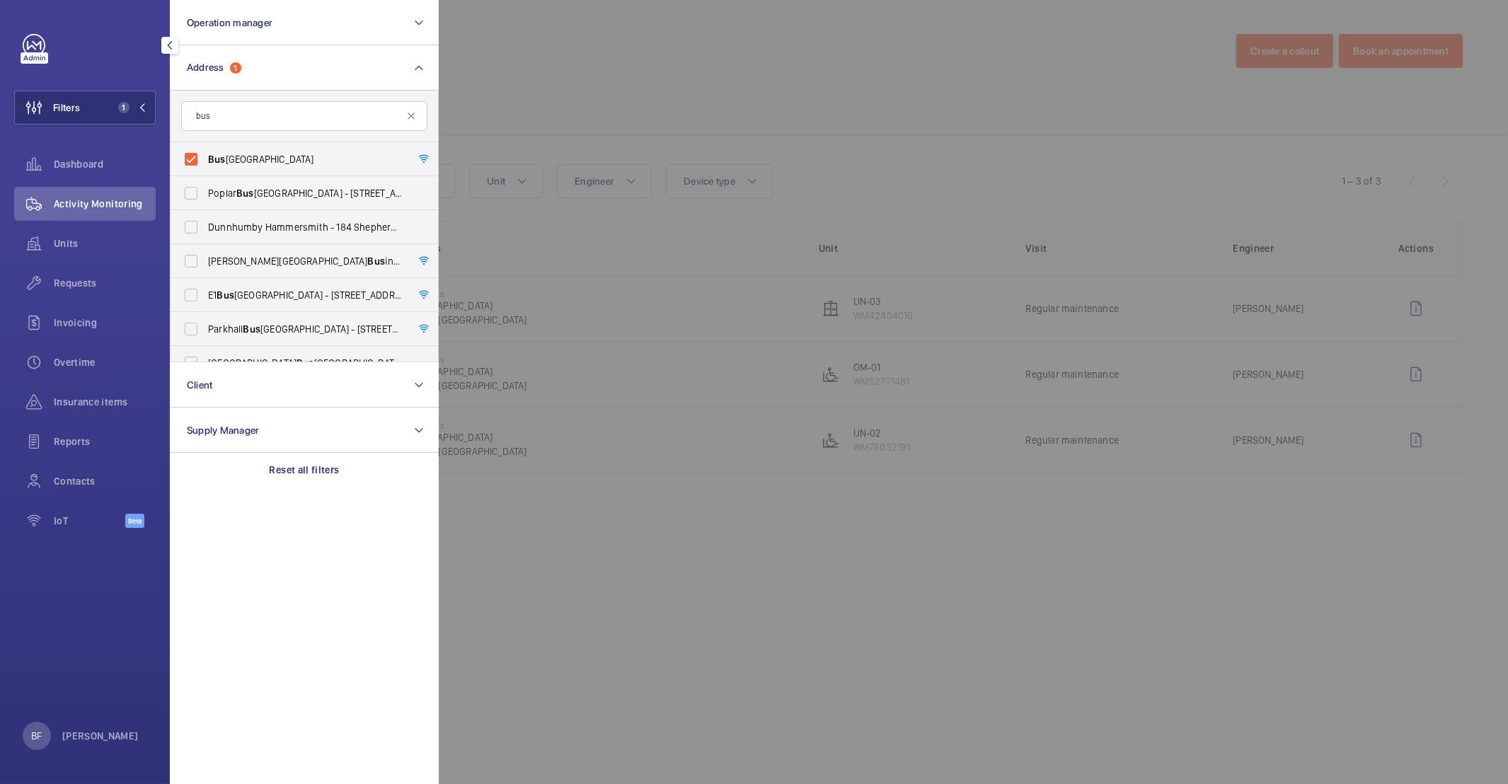
click at [607, 101] on div at bounding box center [1193, 392] width 1508 height 784
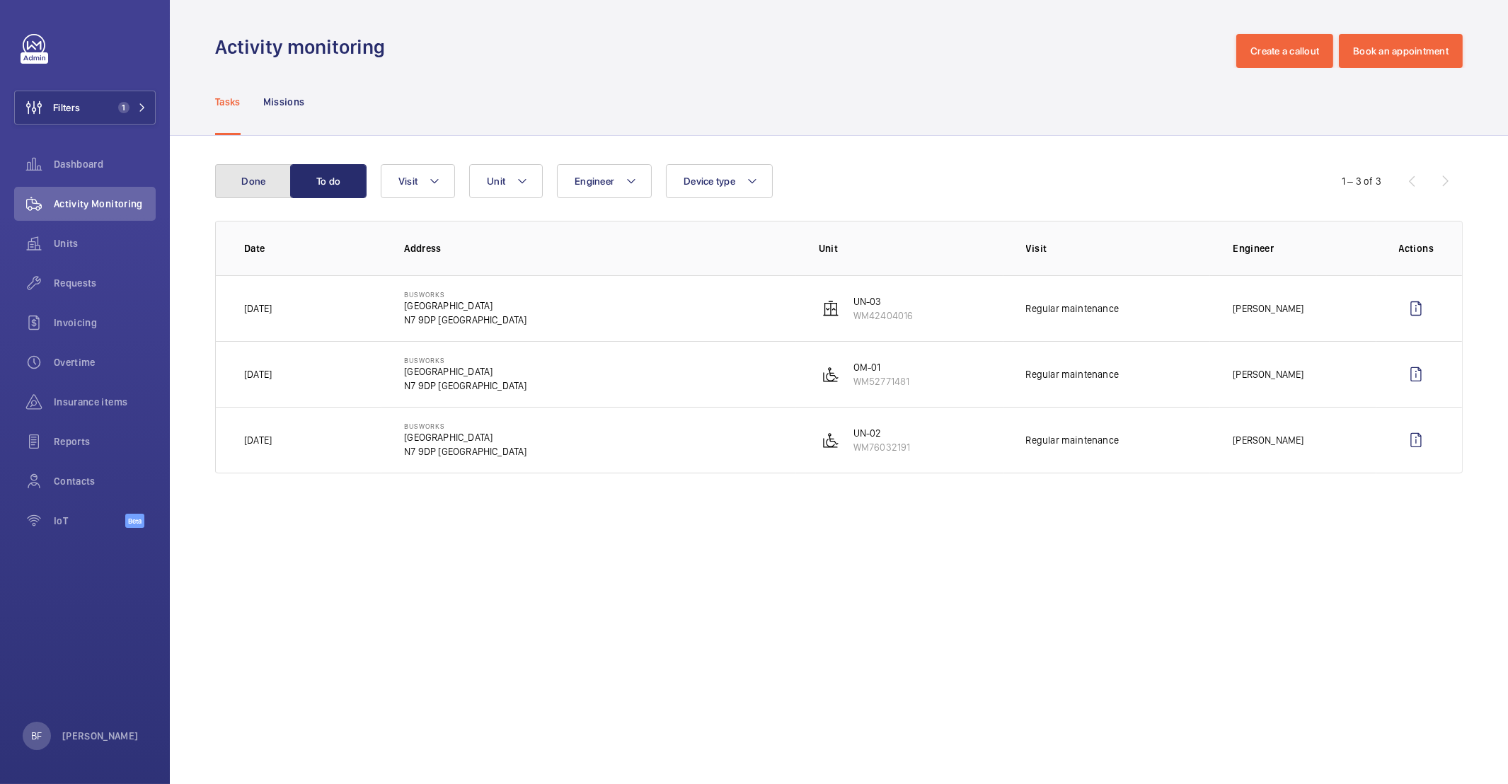
click at [239, 183] on button "Done" at bounding box center [253, 181] width 76 height 34
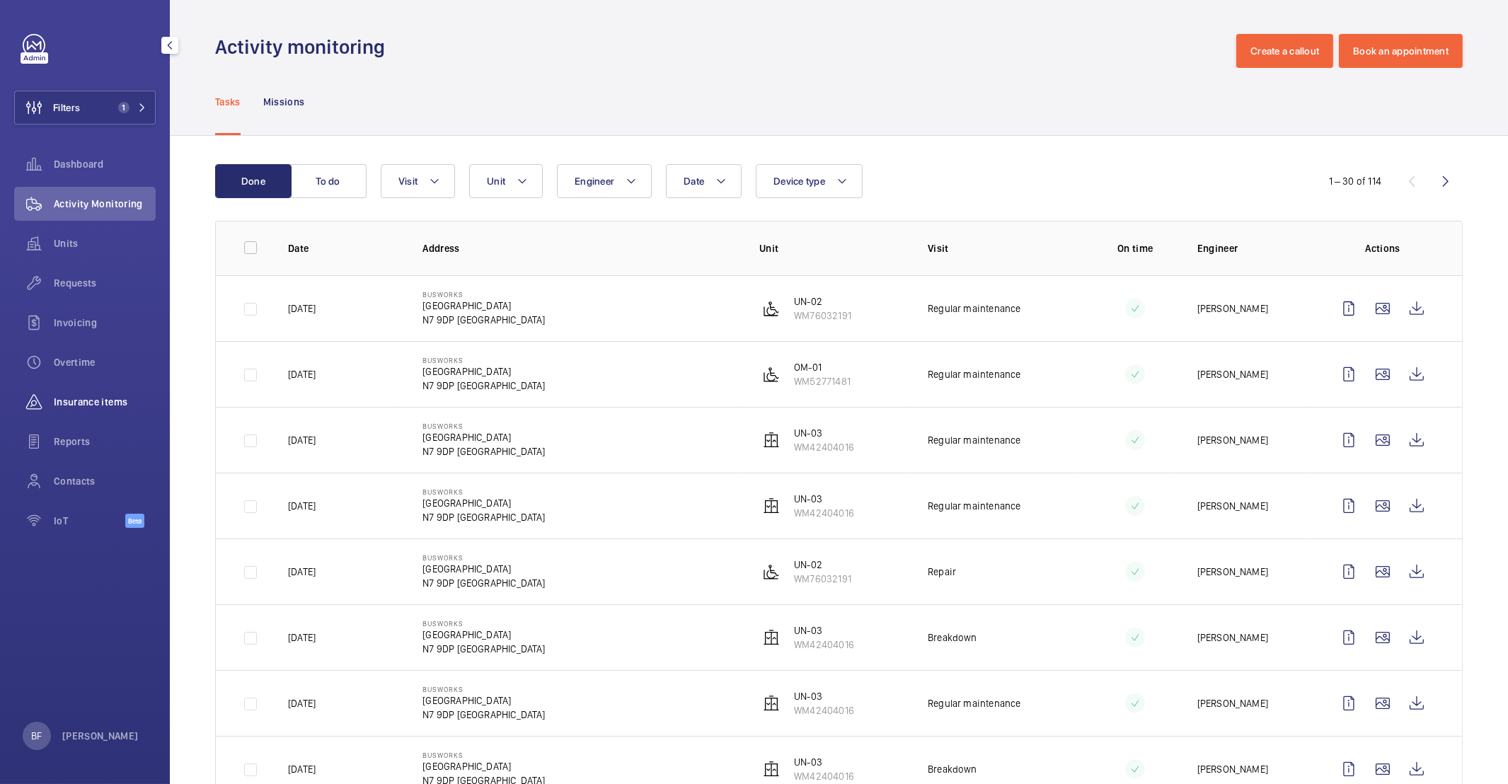
click at [123, 413] on div "Insurance items" at bounding box center [84, 402] width 141 height 34
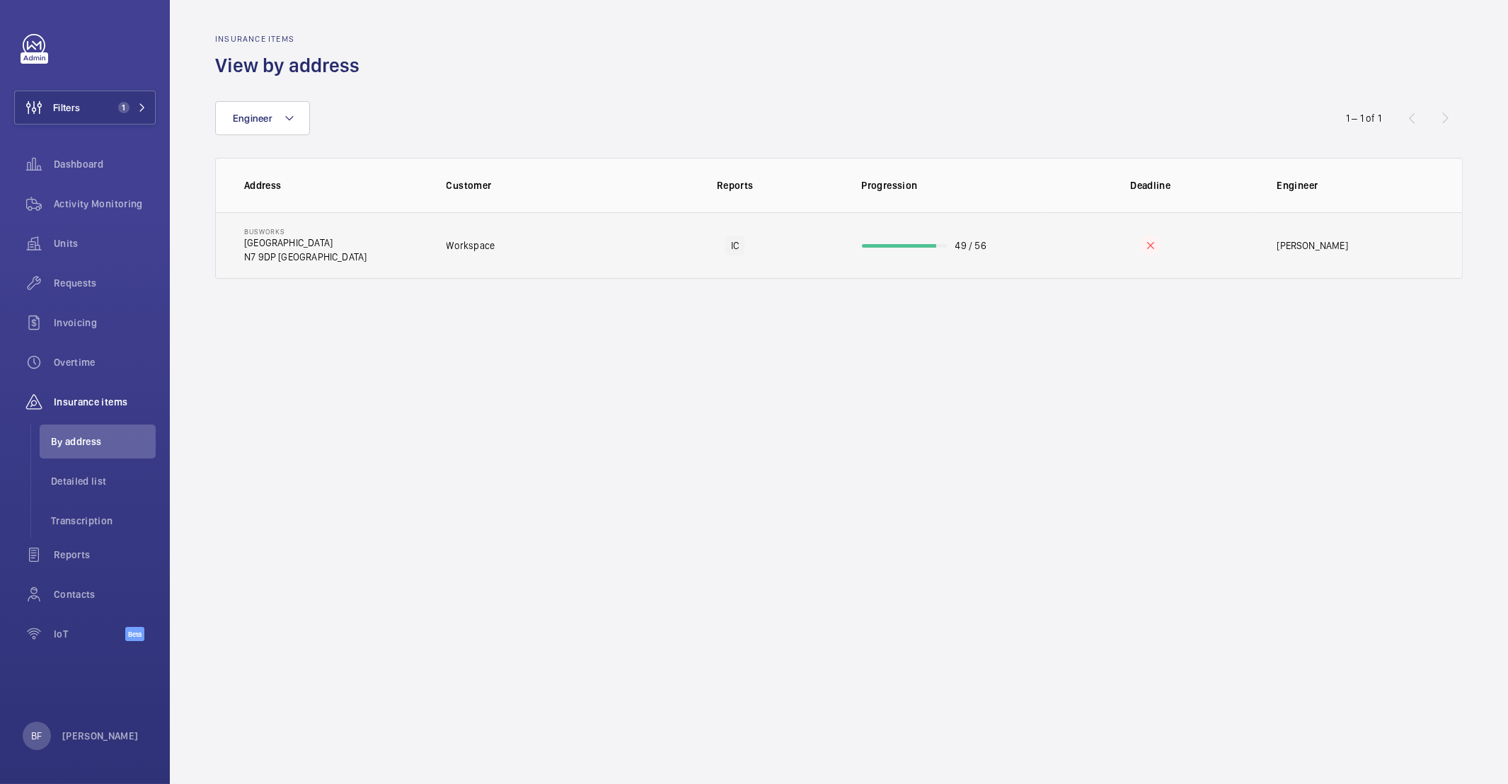
click at [647, 241] on td "IC" at bounding box center [735, 245] width 208 height 67
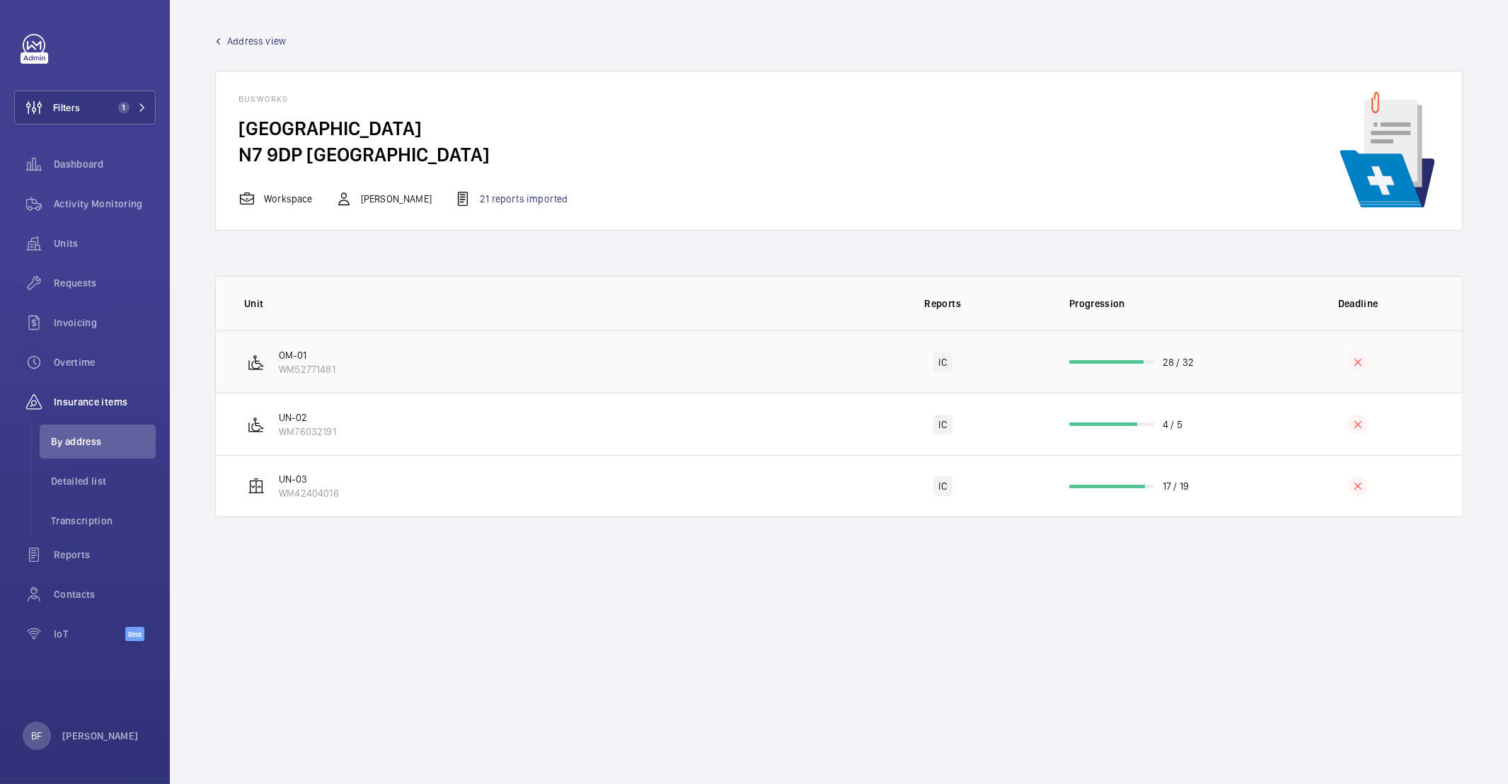
click at [424, 349] on td "OM-01 WM52771481" at bounding box center [527, 361] width 623 height 62
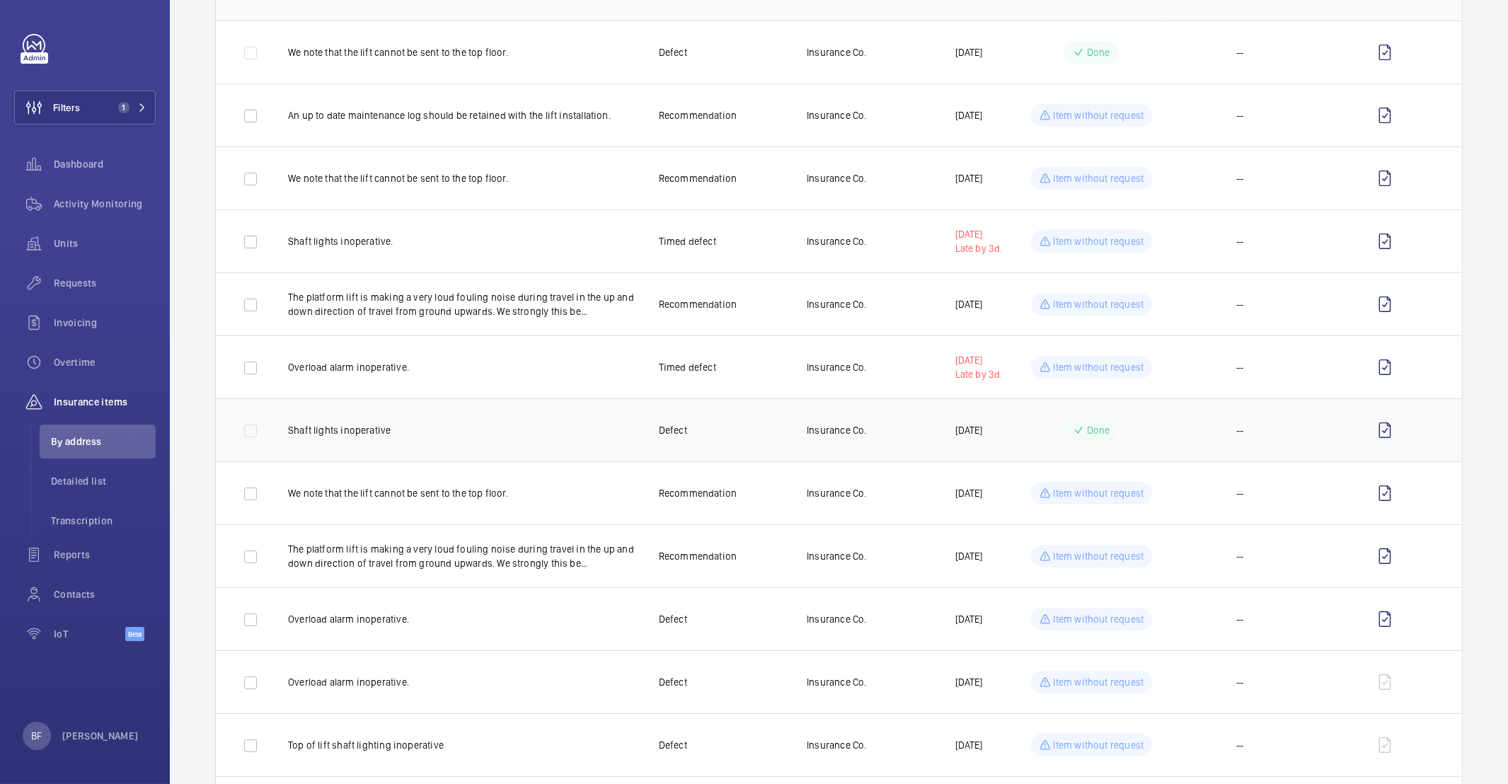
scroll to position [210, 0]
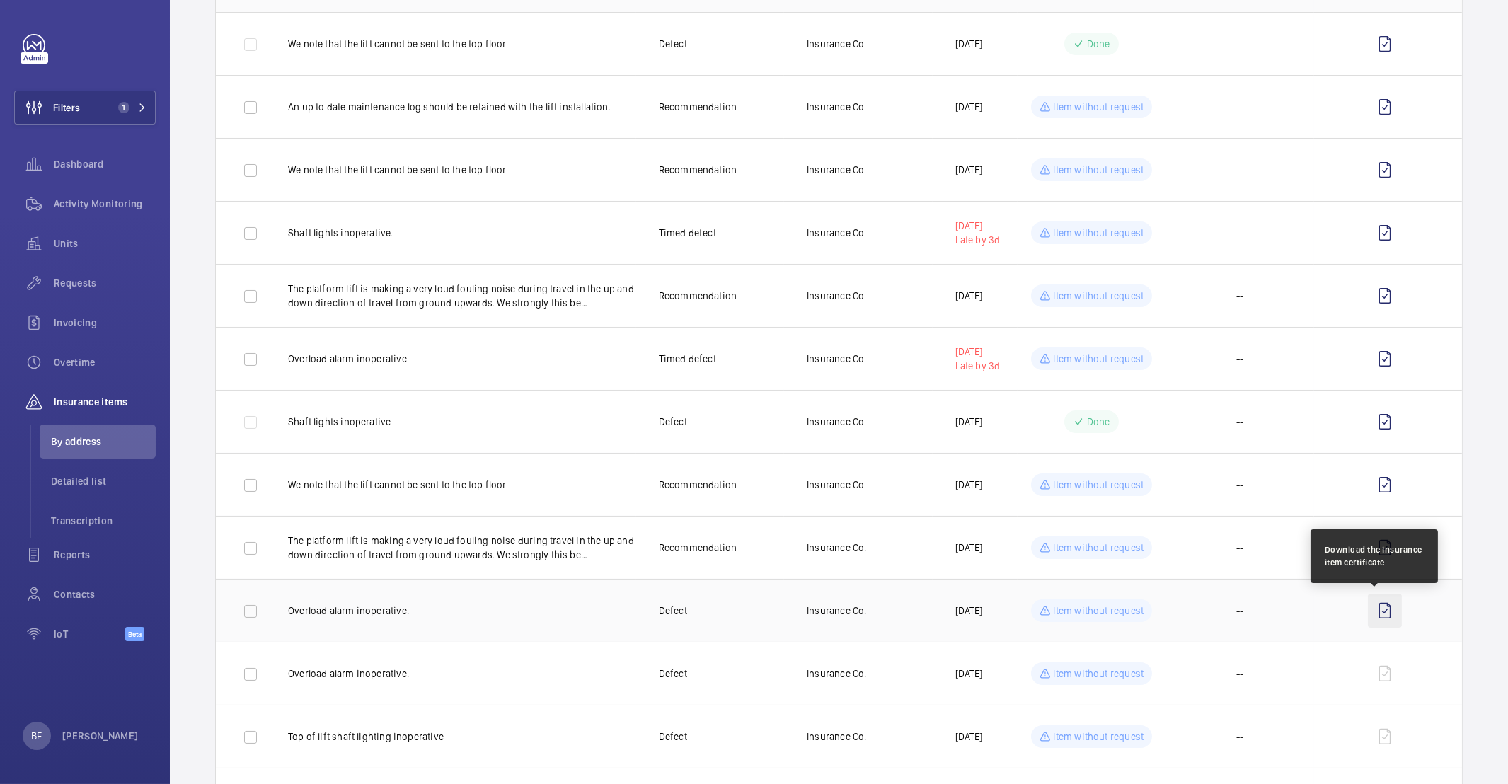
click at [1376, 615] on wm-front-icon-button at bounding box center [1385, 611] width 34 height 34
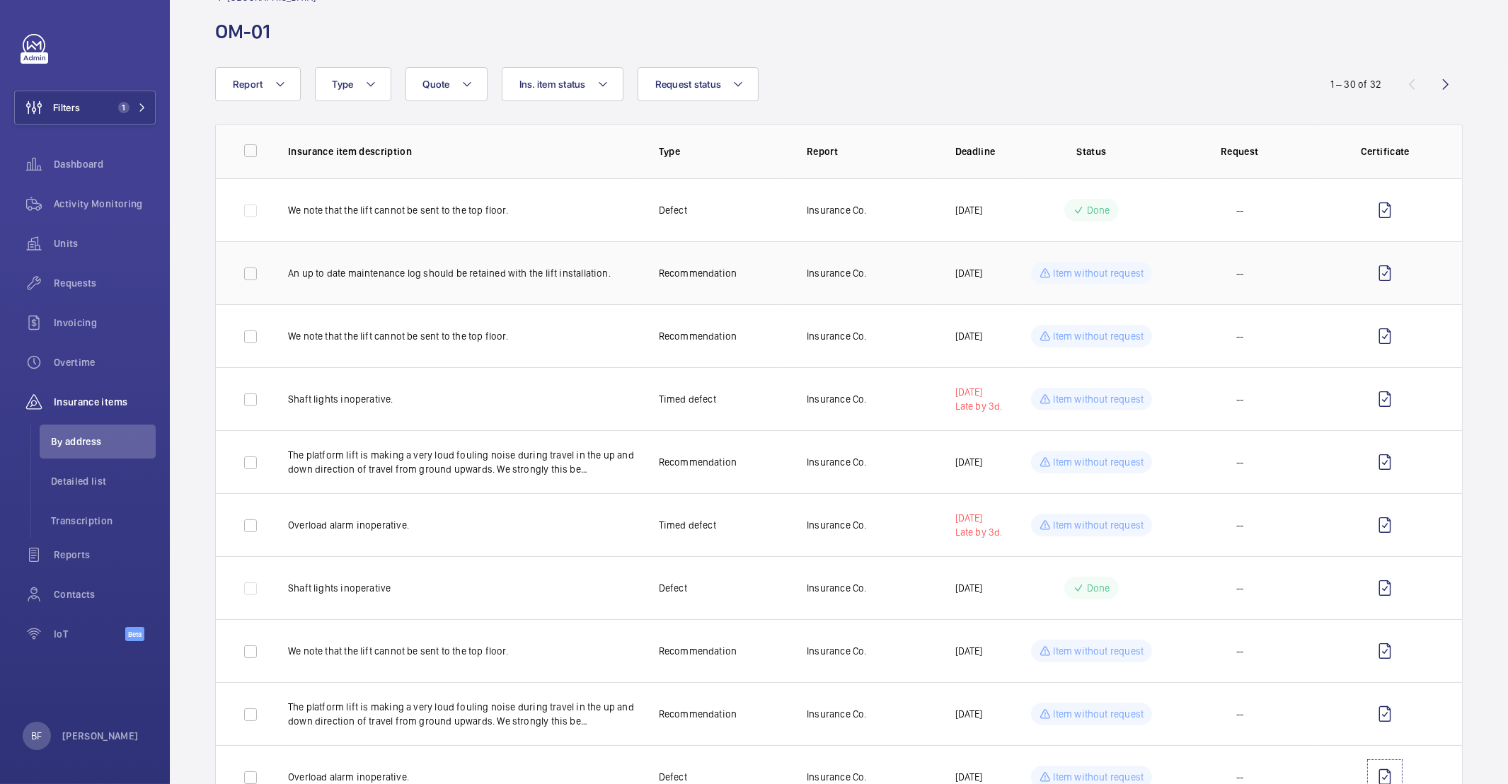
scroll to position [0, 0]
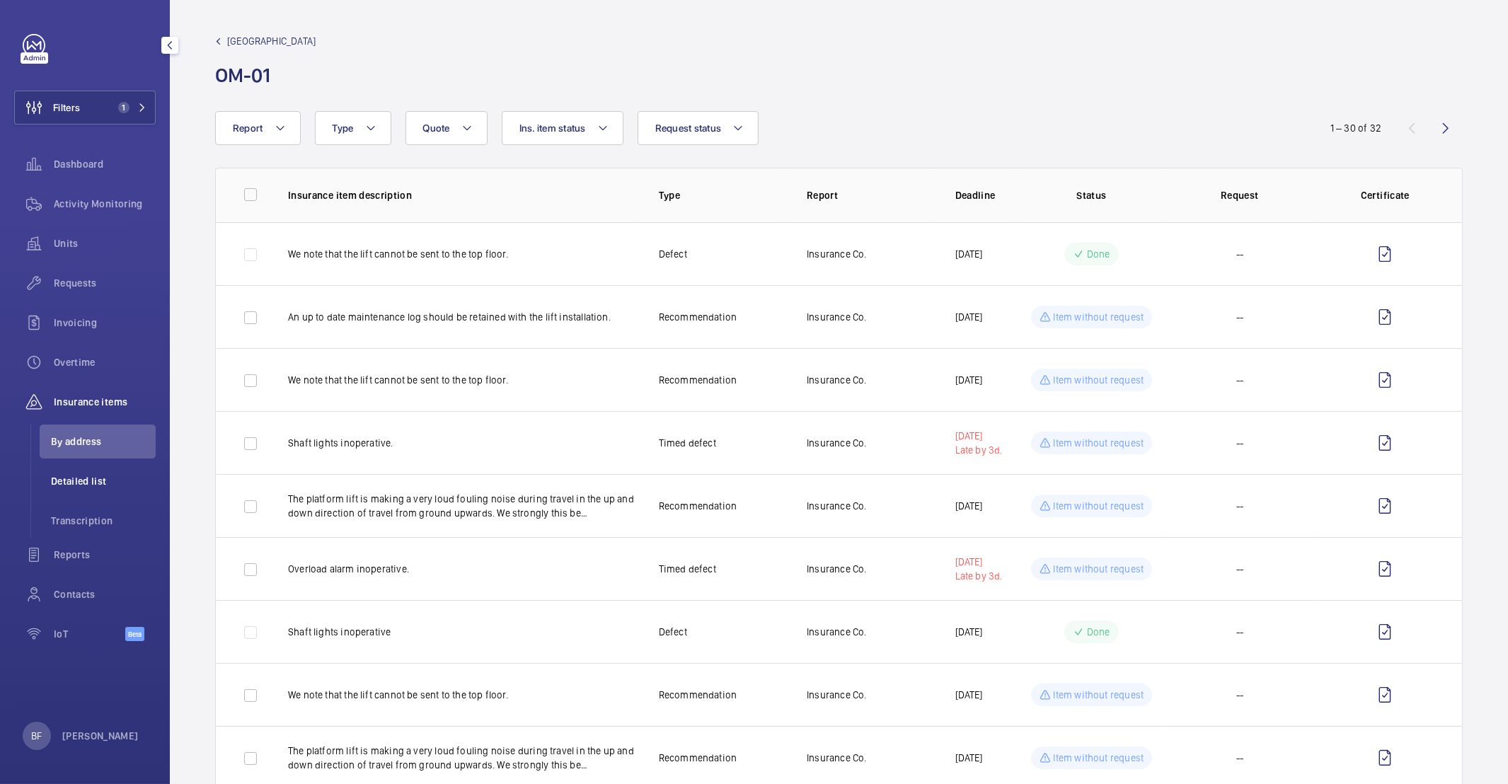
click at [81, 467] on li "Detailed list" at bounding box center [98, 481] width 116 height 34
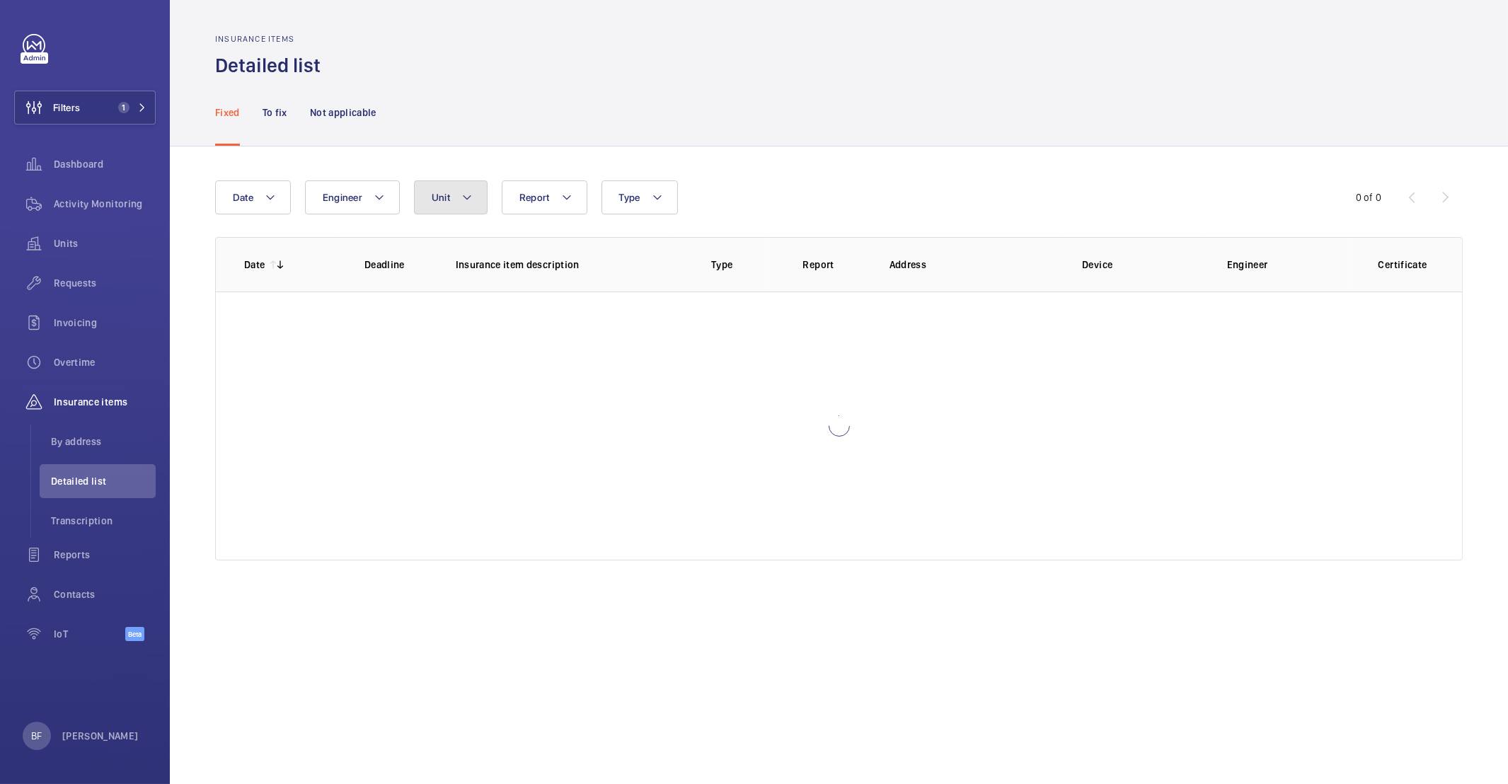
click at [462, 207] on button "Unit" at bounding box center [451, 197] width 74 height 34
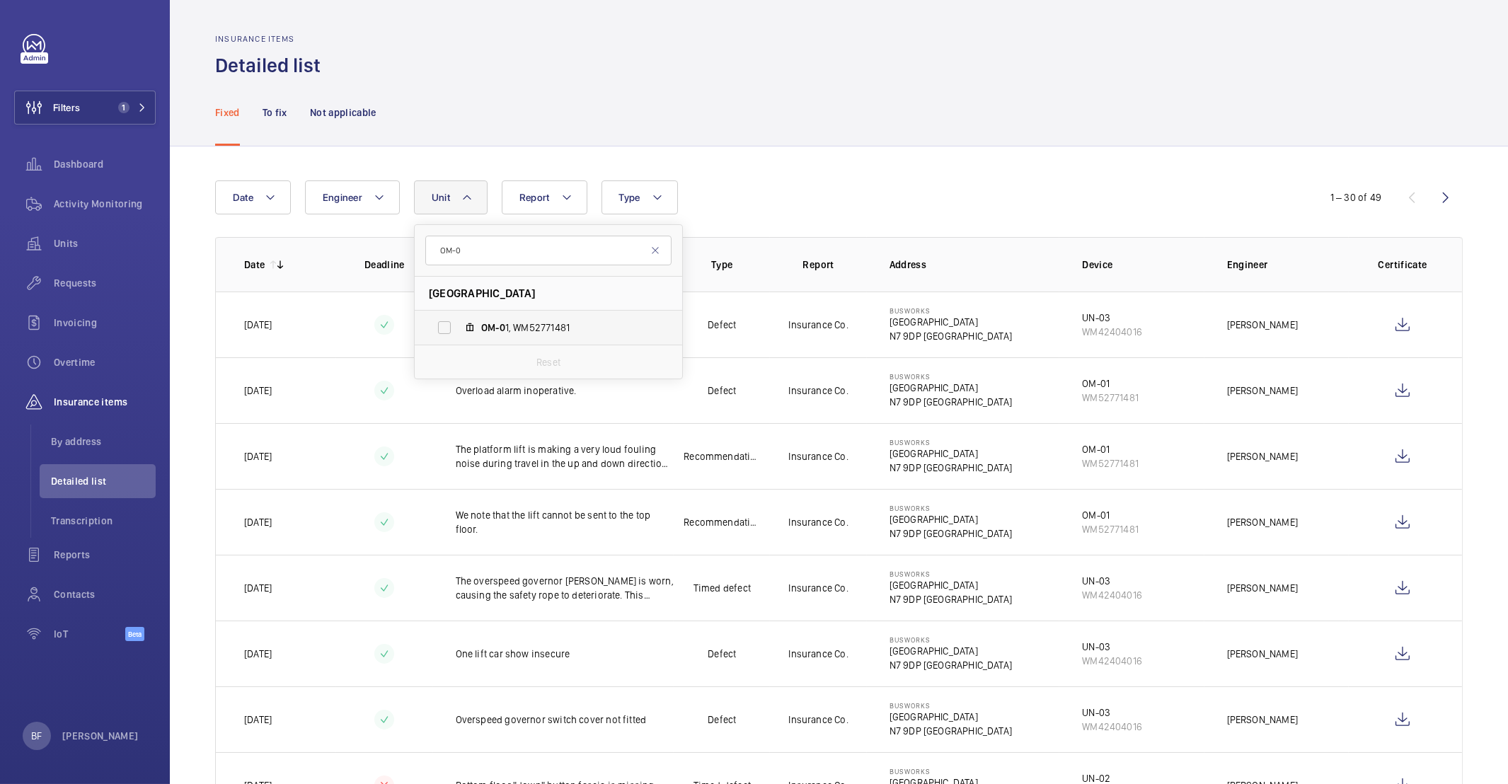
type input "OM-0"
click at [533, 325] on span "OM-0 1, WM52771481" at bounding box center [563, 327] width 164 height 14
click at [458, 325] on input "OM-0 1, WM52771481" at bounding box center [444, 327] width 28 height 28
checkbox input "true"
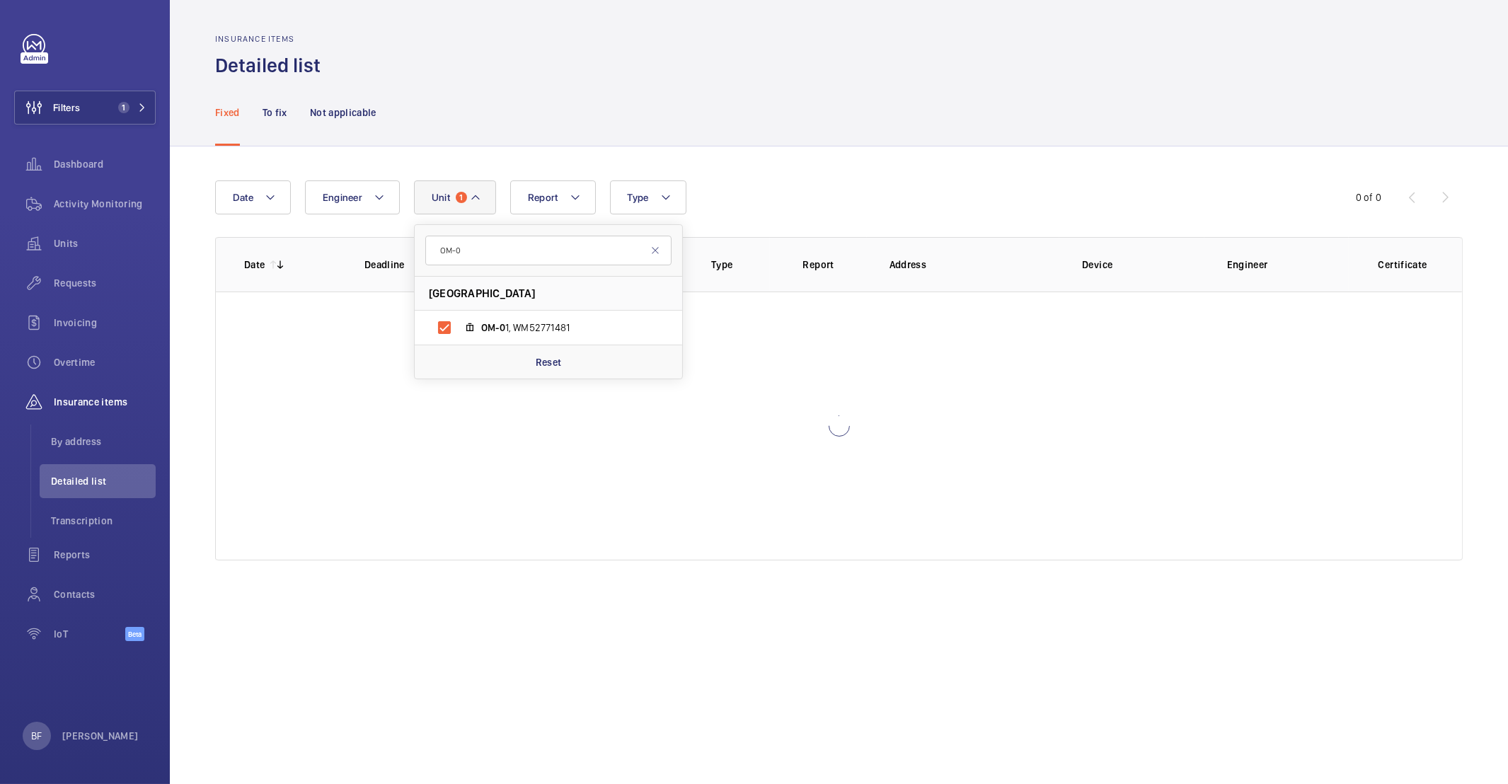
click at [840, 133] on div "Fixed To fix Not applicable" at bounding box center [838, 112] width 1247 height 67
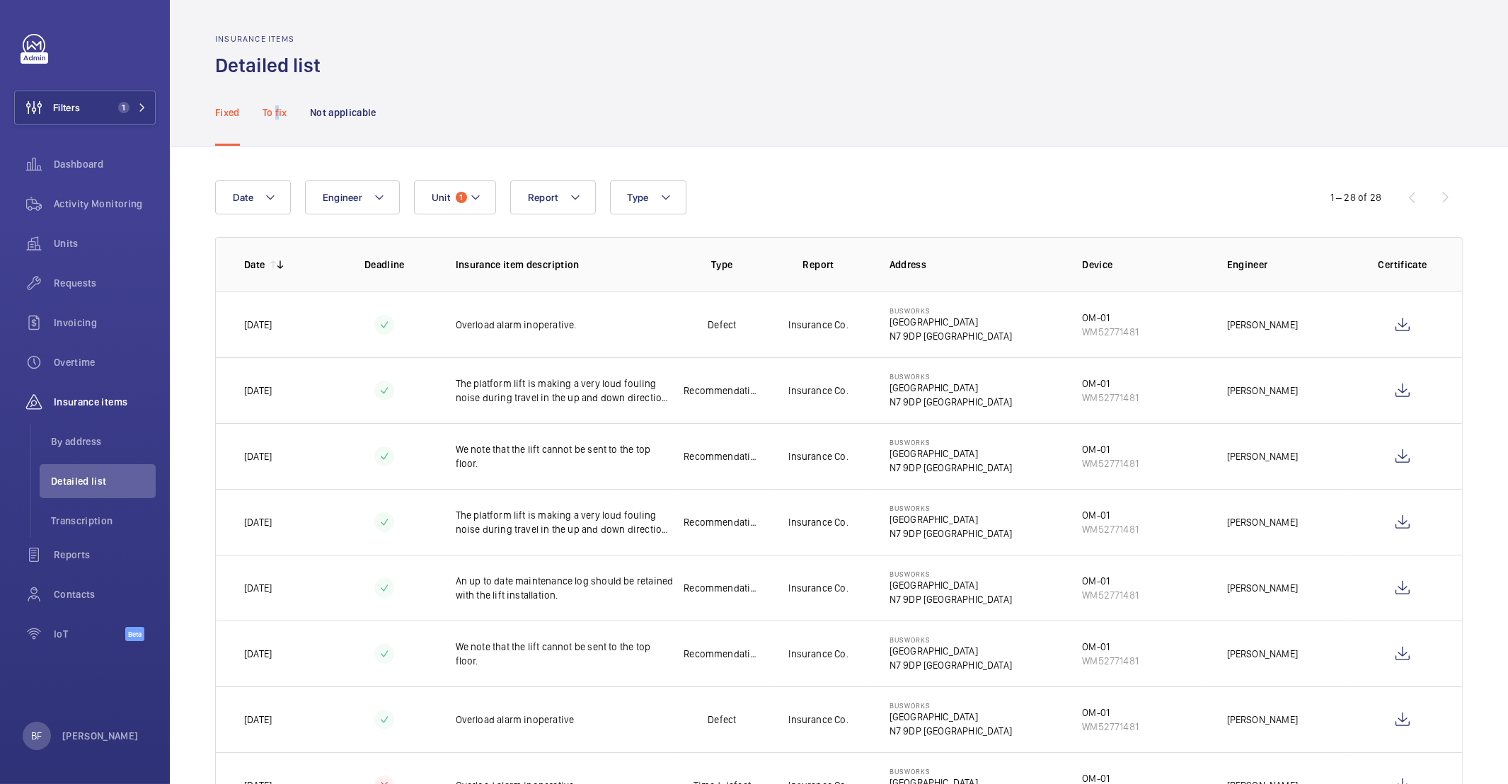
click at [277, 115] on p "To fix" at bounding box center [274, 112] width 25 height 14
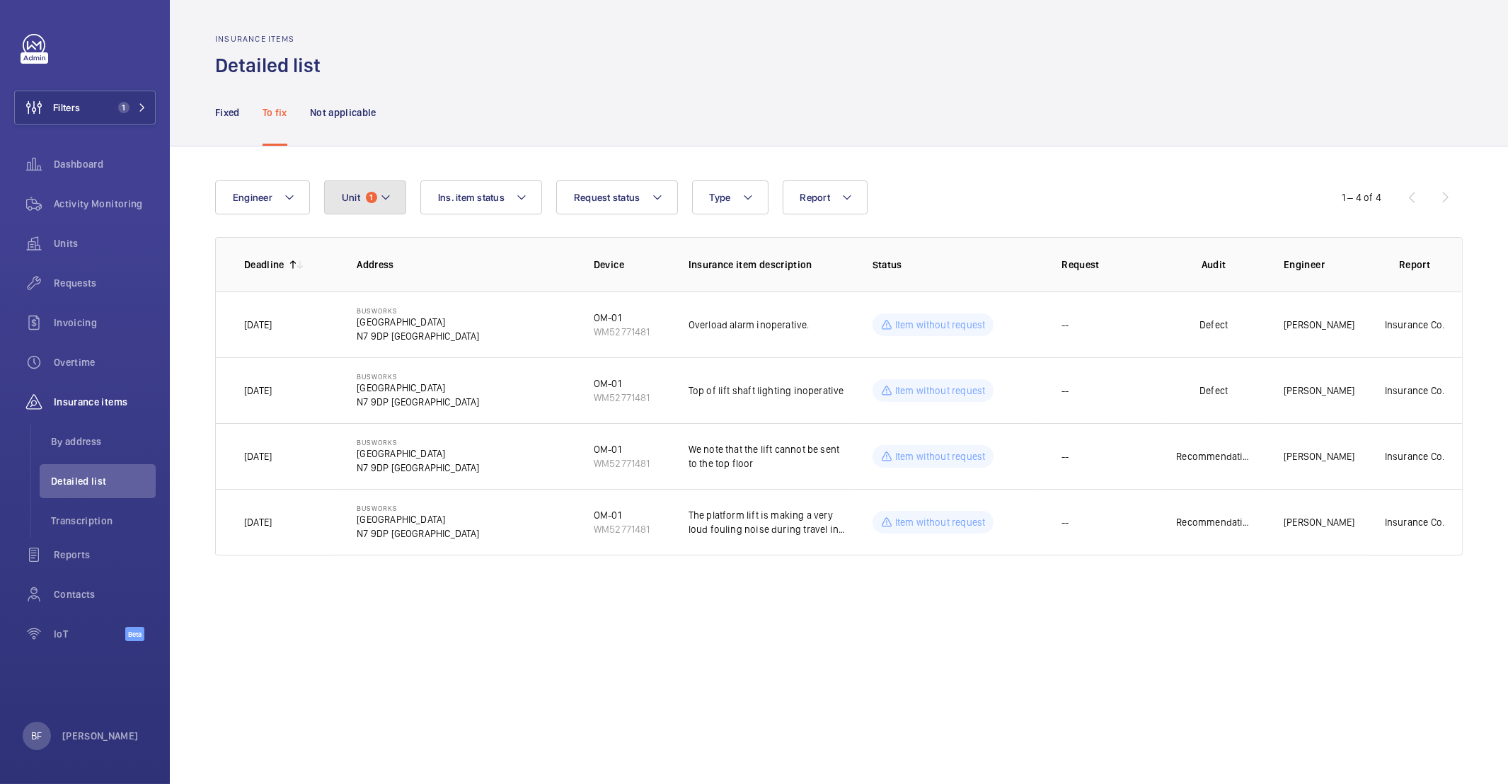
click at [371, 202] on span "1" at bounding box center [371, 197] width 11 height 11
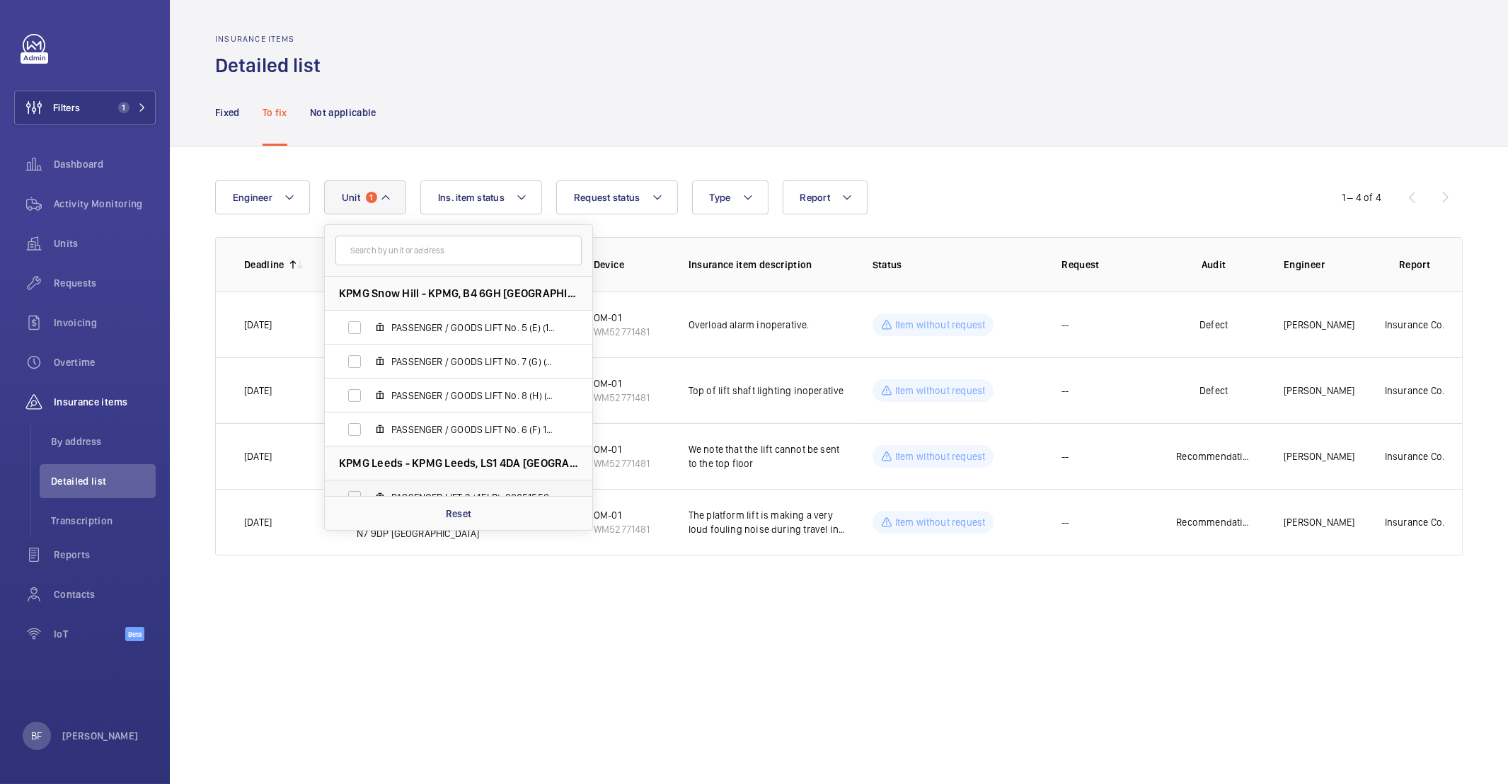
click at [479, 495] on span "PASSENGER LIFT 3 (4FLR), 88651558" at bounding box center [473, 497] width 164 height 14
click at [369, 495] on input "PASSENGER LIFT 3 (4FLR), 88651558" at bounding box center [354, 497] width 28 height 28
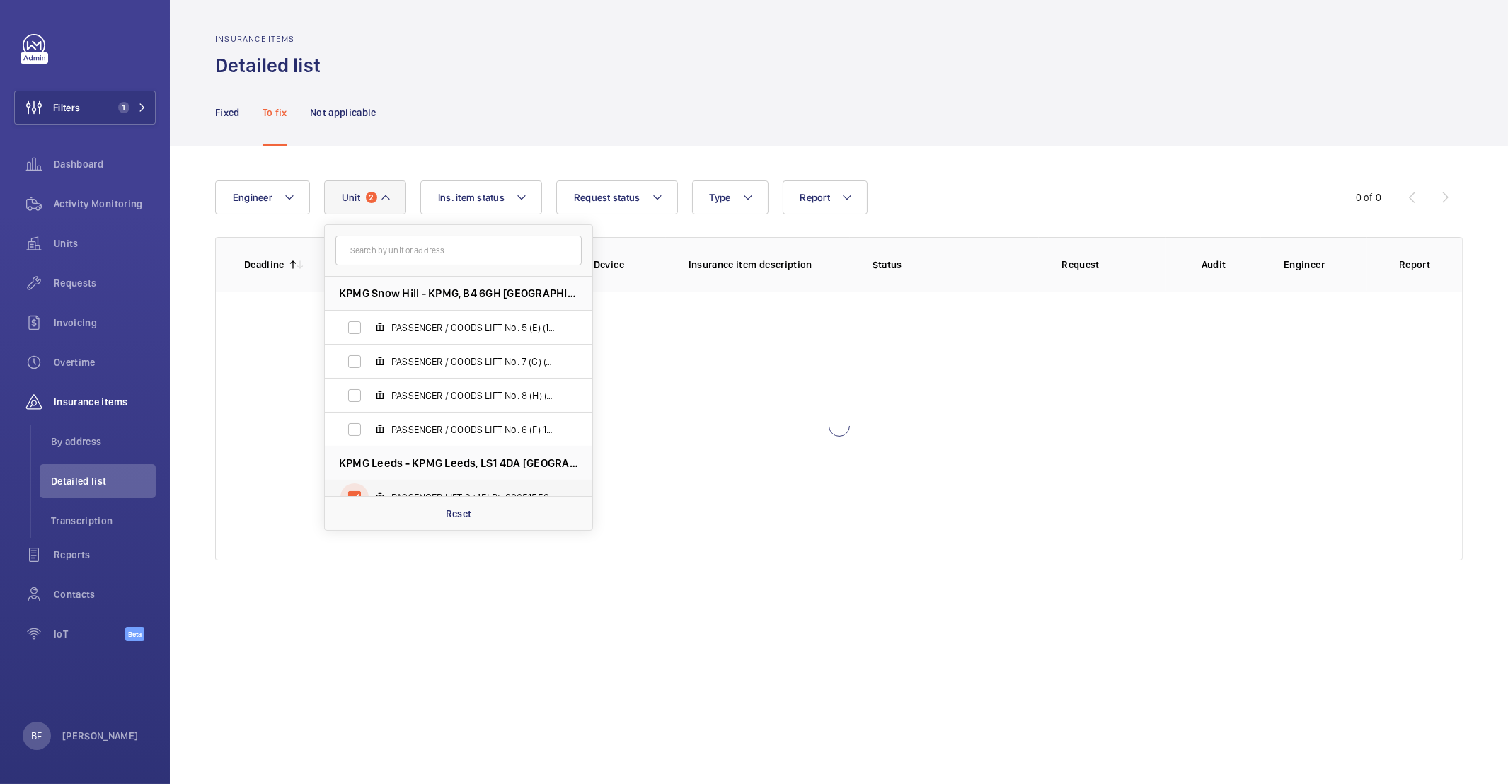
scroll to position [15, 0]
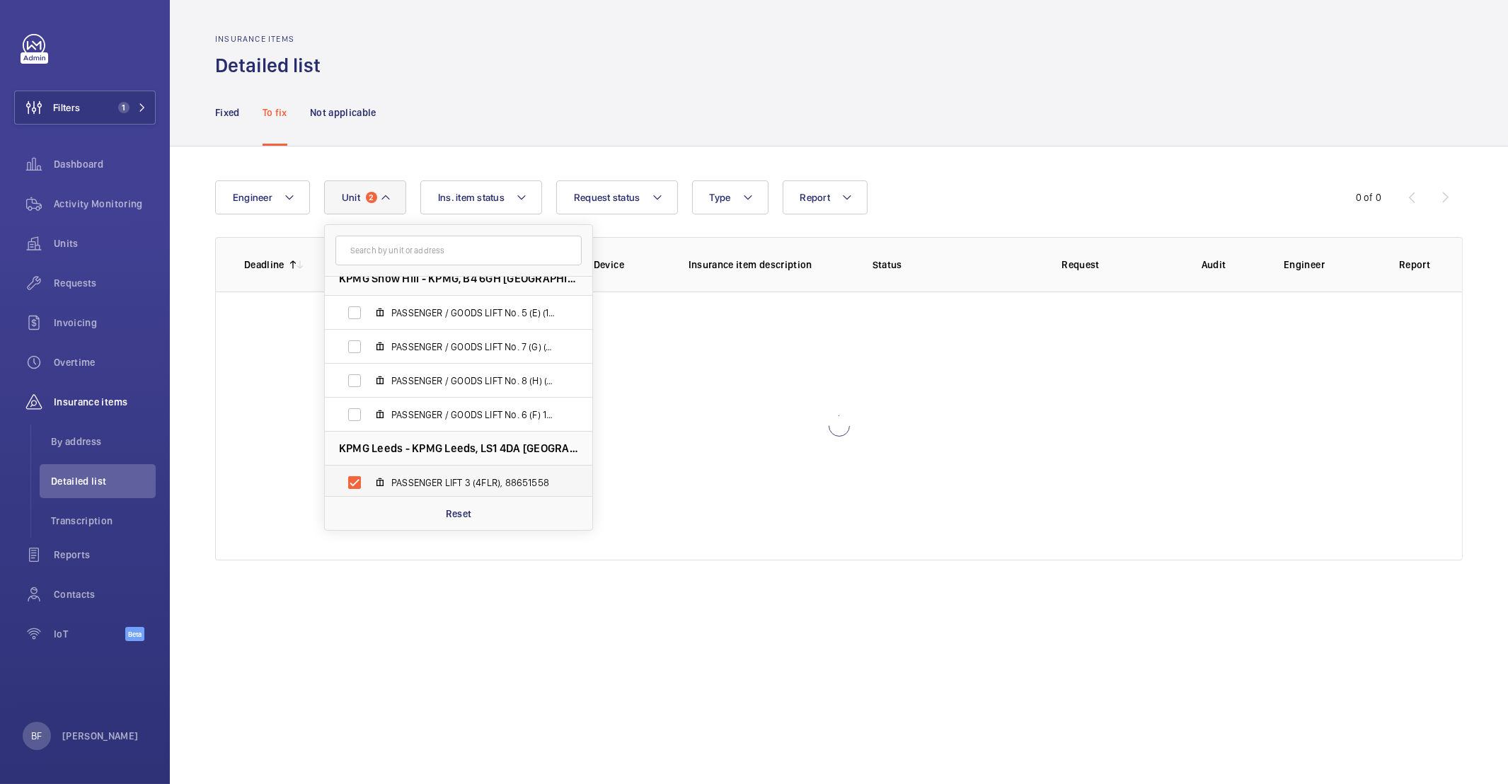
click at [446, 480] on span "PASSENGER LIFT 3 (4FLR), 88651558" at bounding box center [473, 482] width 164 height 14
click at [369, 480] on input "PASSENGER LIFT 3 (4FLR), 88651558" at bounding box center [354, 482] width 28 height 28
checkbox input "false"
click at [466, 519] on p "Reset" at bounding box center [459, 514] width 26 height 14
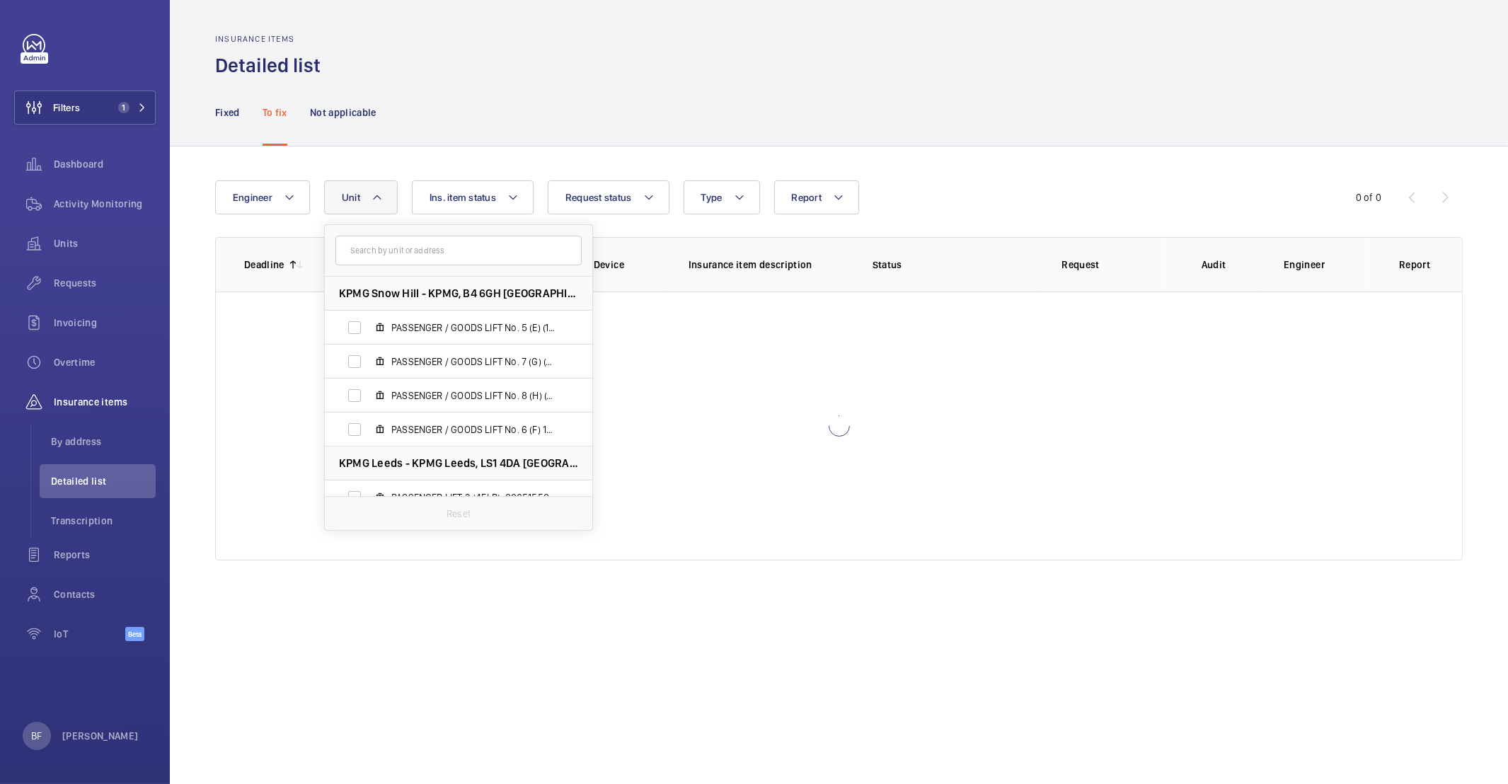
click at [462, 82] on div "Fixed To fix Not applicable" at bounding box center [838, 112] width 1247 height 67
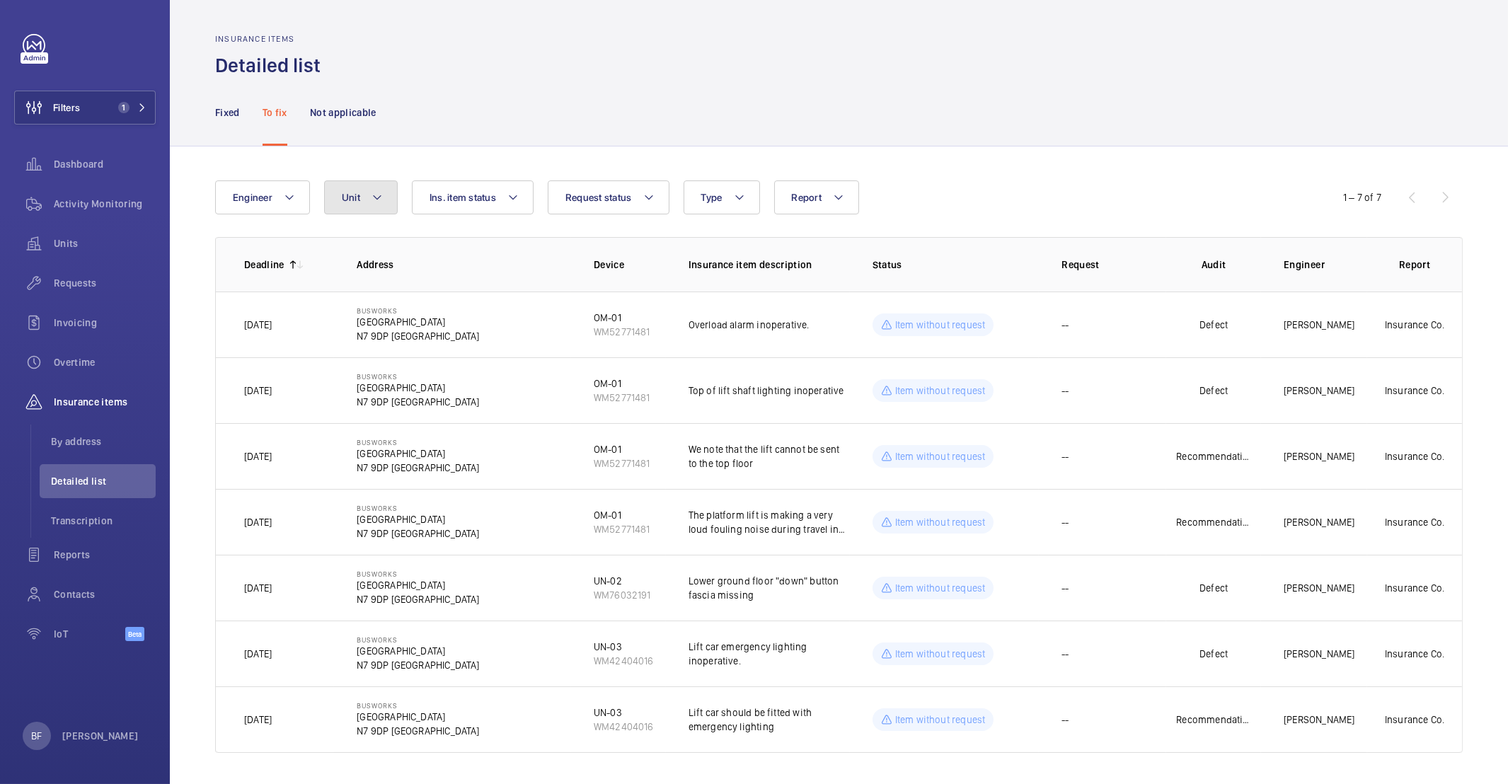
click at [352, 202] on span "Unit" at bounding box center [351, 197] width 18 height 11
type input "UN-02"
click at [453, 328] on span "UN-02 , WM76032191" at bounding box center [473, 327] width 164 height 14
click at [369, 328] on input "UN-02 , WM76032191" at bounding box center [354, 327] width 28 height 28
checkbox input "true"
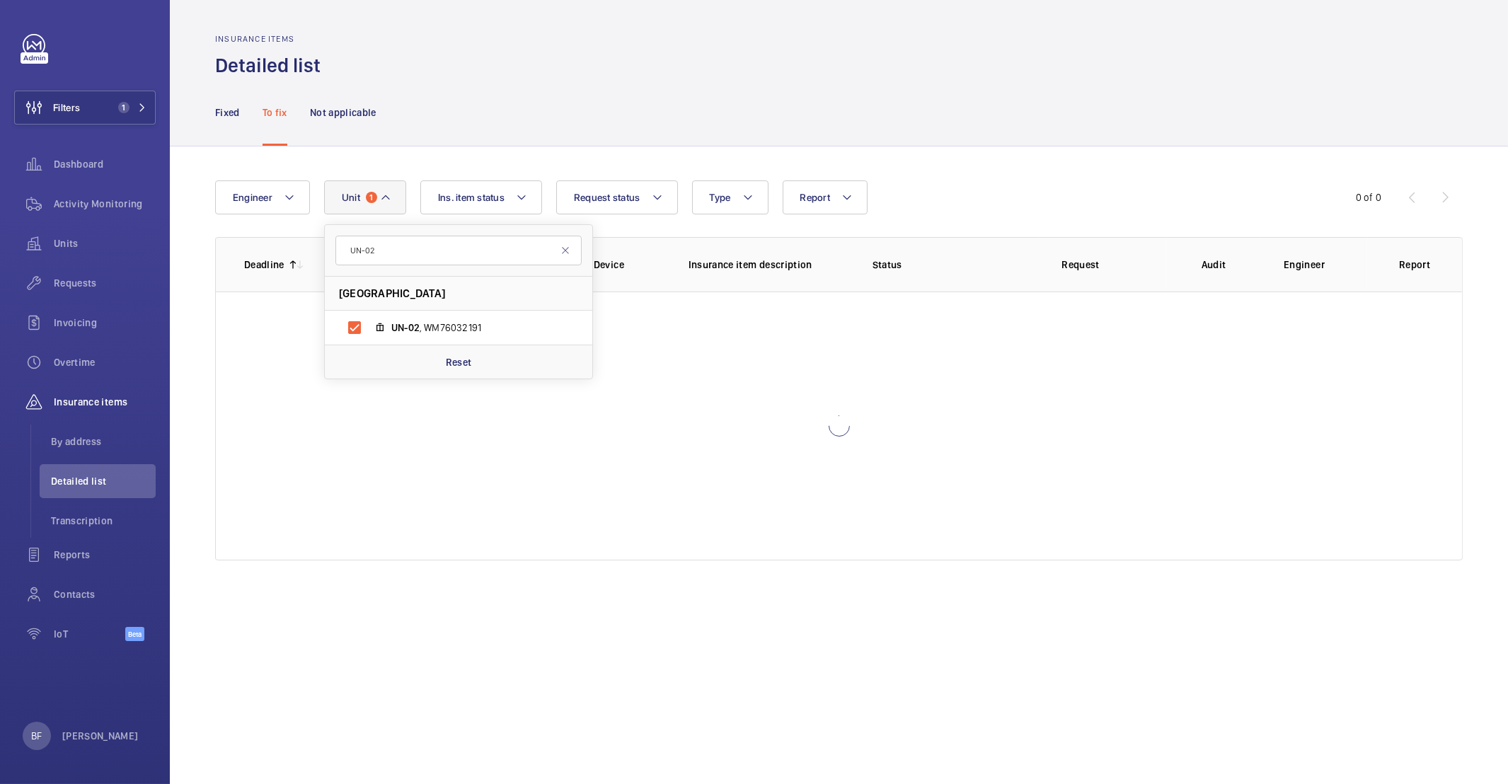
click at [638, 87] on div "Fixed To fix Not applicable" at bounding box center [838, 112] width 1247 height 67
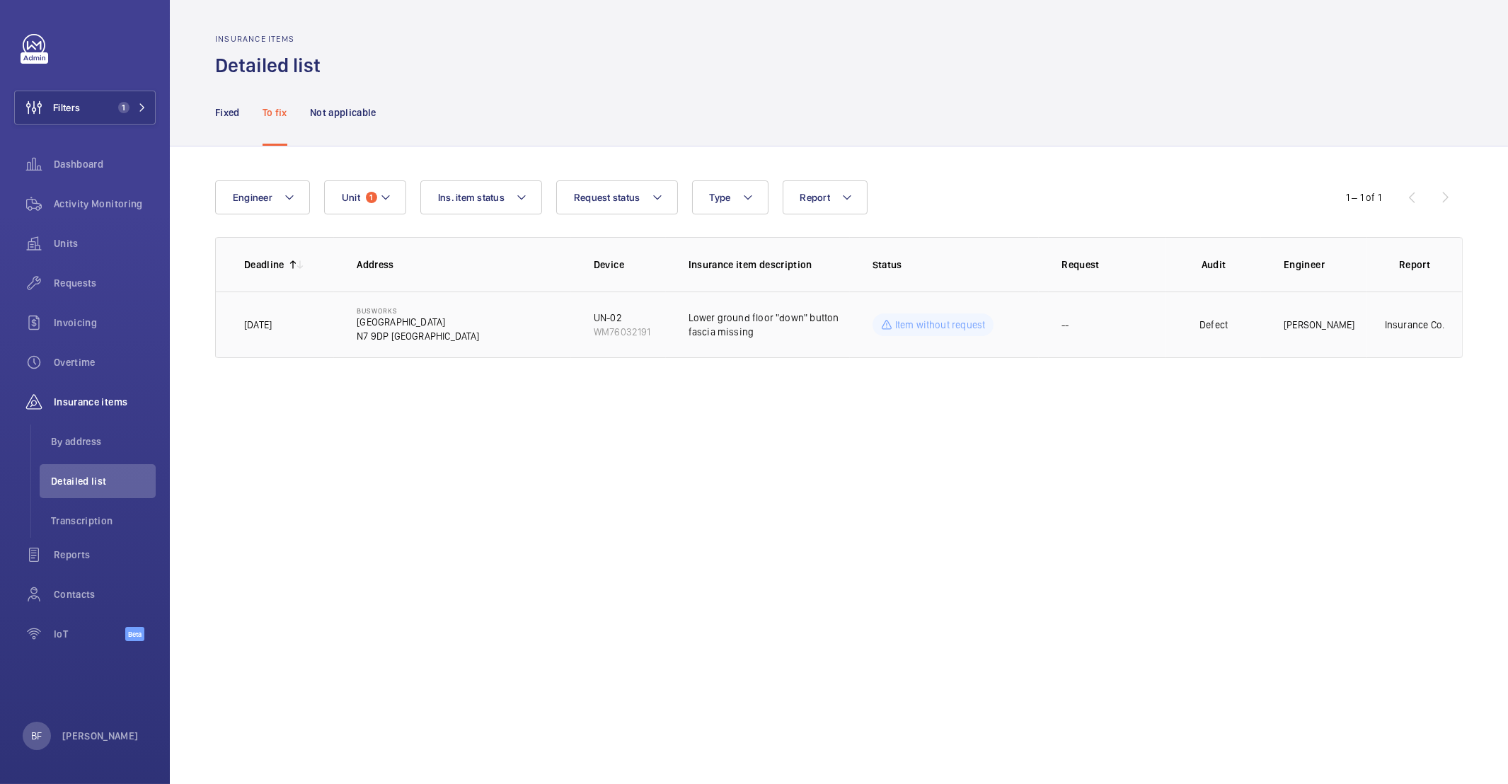
click at [496, 338] on td "[GEOGRAPHIC_DATA][STREET_ADDRESS]" at bounding box center [452, 324] width 237 height 67
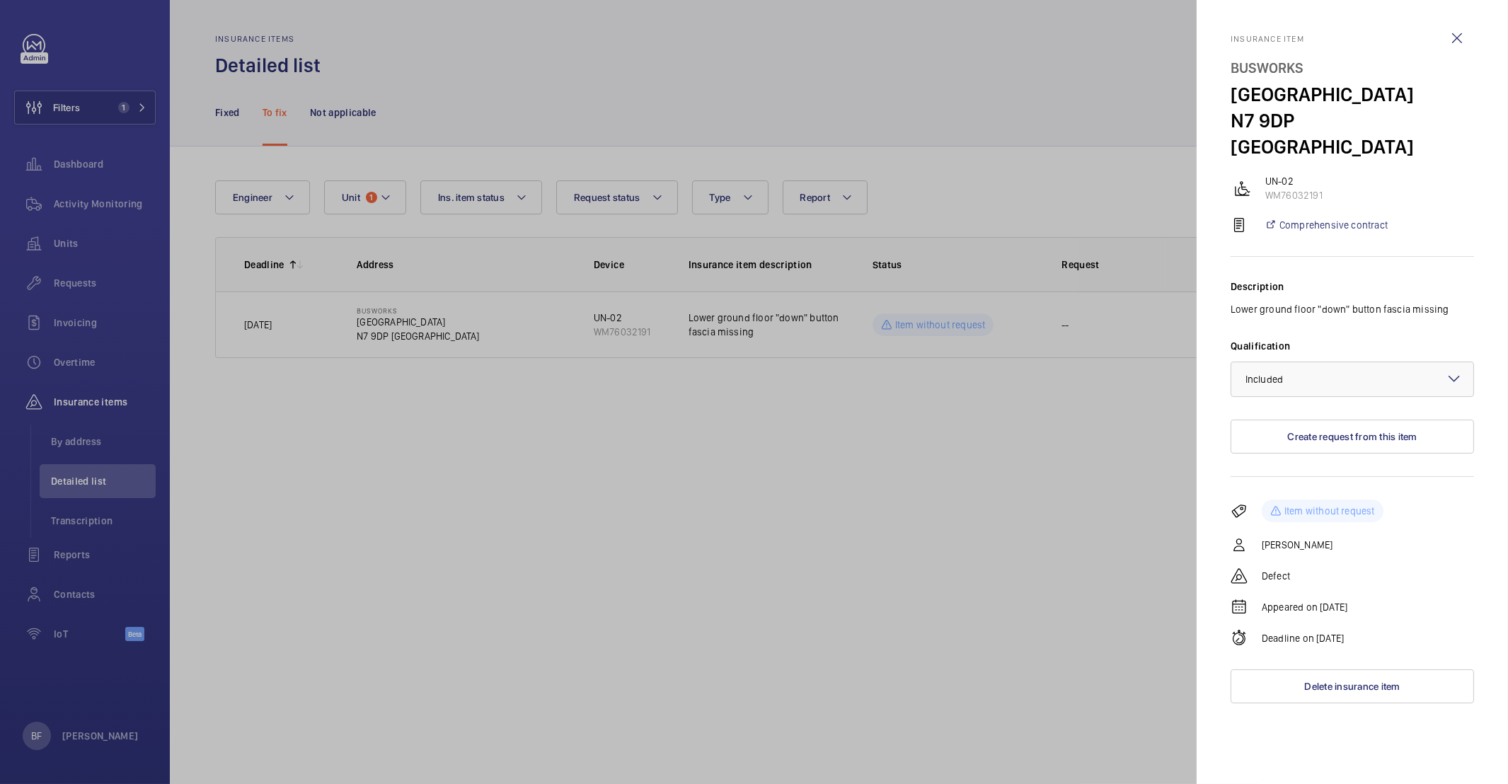
click at [492, 420] on div at bounding box center [754, 392] width 1508 height 784
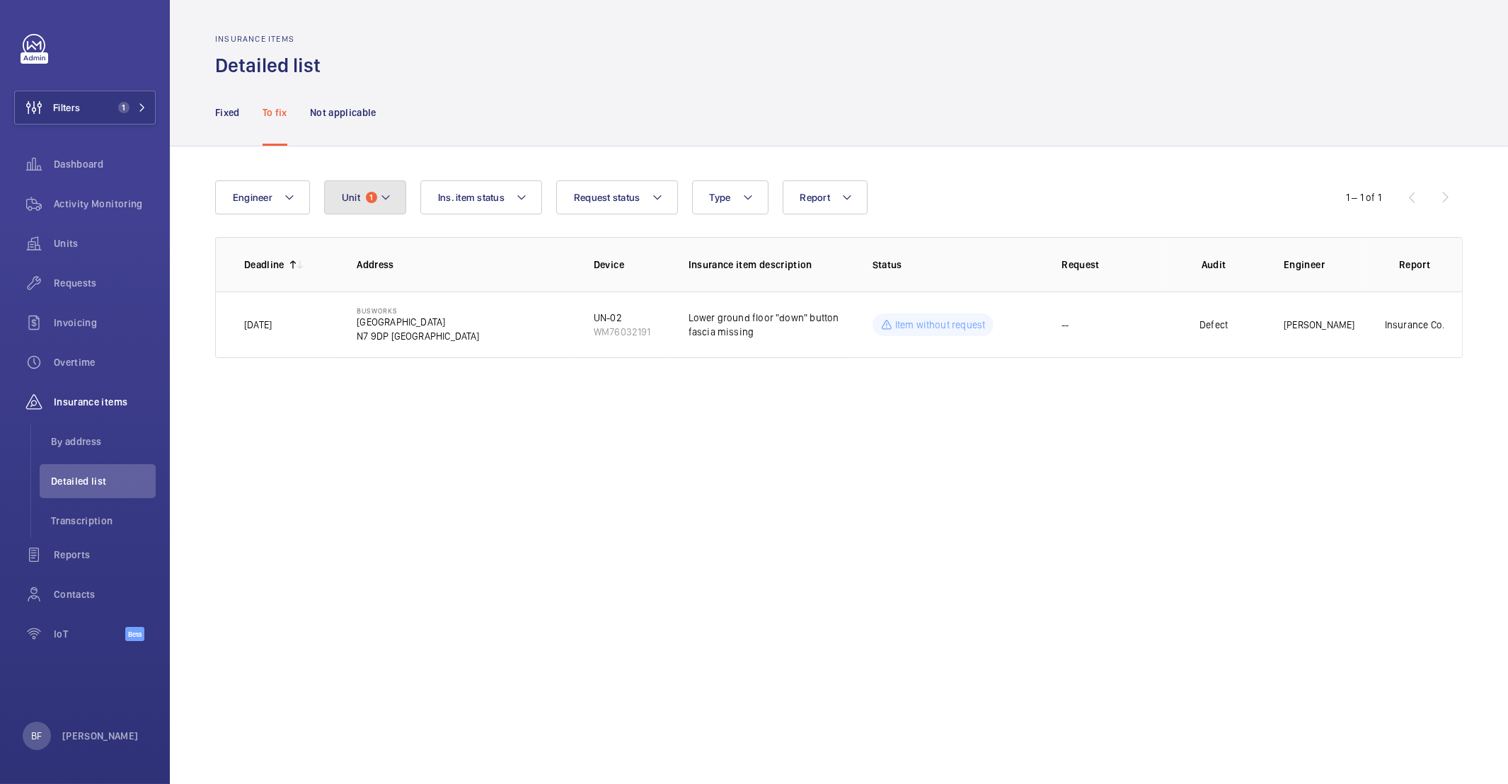
click at [369, 208] on button "Unit 1" at bounding box center [365, 197] width 82 height 34
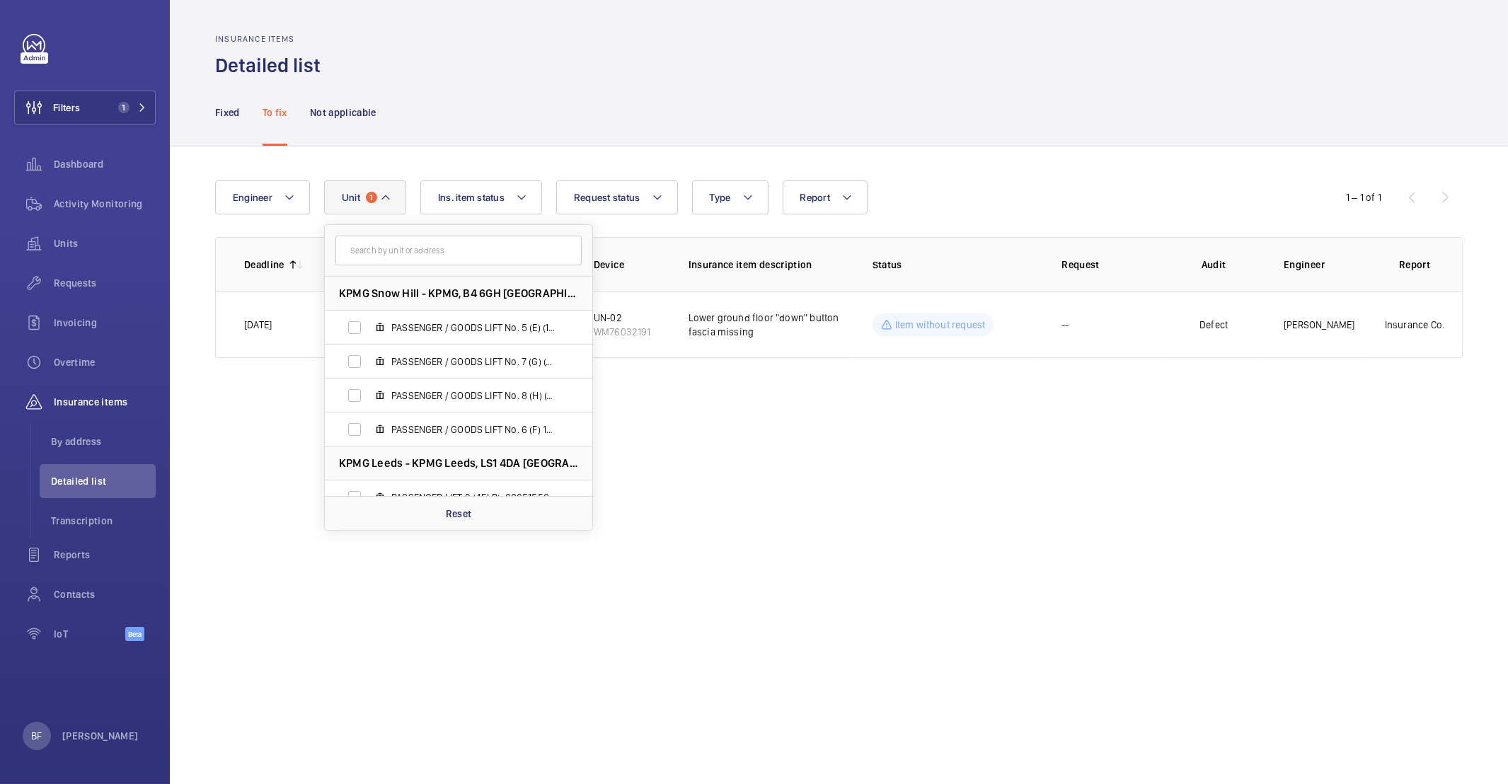
click at [403, 248] on input "text" at bounding box center [458, 251] width 246 height 30
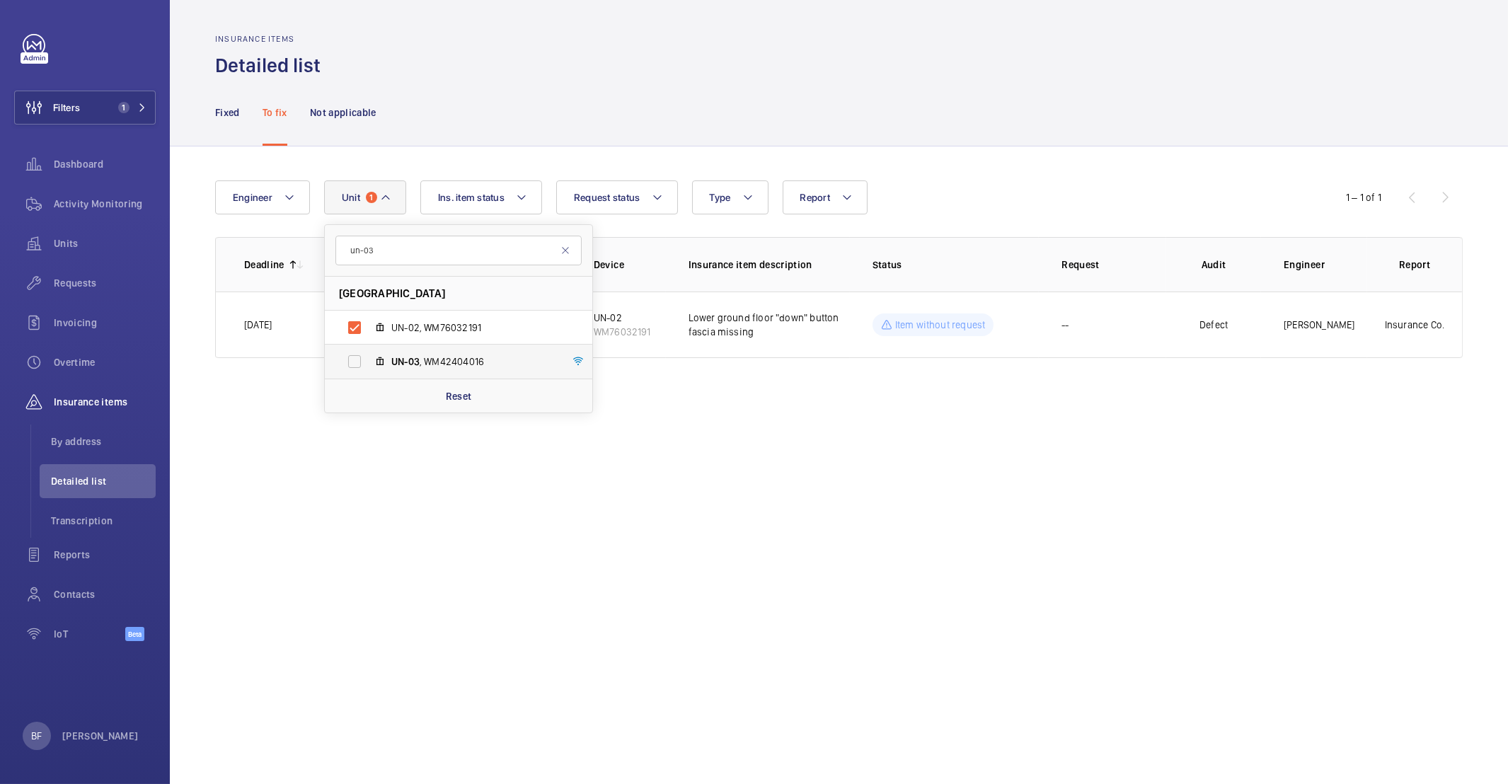
type input "un-03"
click at [433, 369] on span "UN-03 , WM42404016" at bounding box center [473, 361] width 164 height 14
click at [369, 369] on input "UN-03 , WM42404016" at bounding box center [354, 361] width 28 height 28
checkbox input "true"
click at [388, 325] on label "UN-02, WM76032191" at bounding box center [447, 328] width 245 height 34
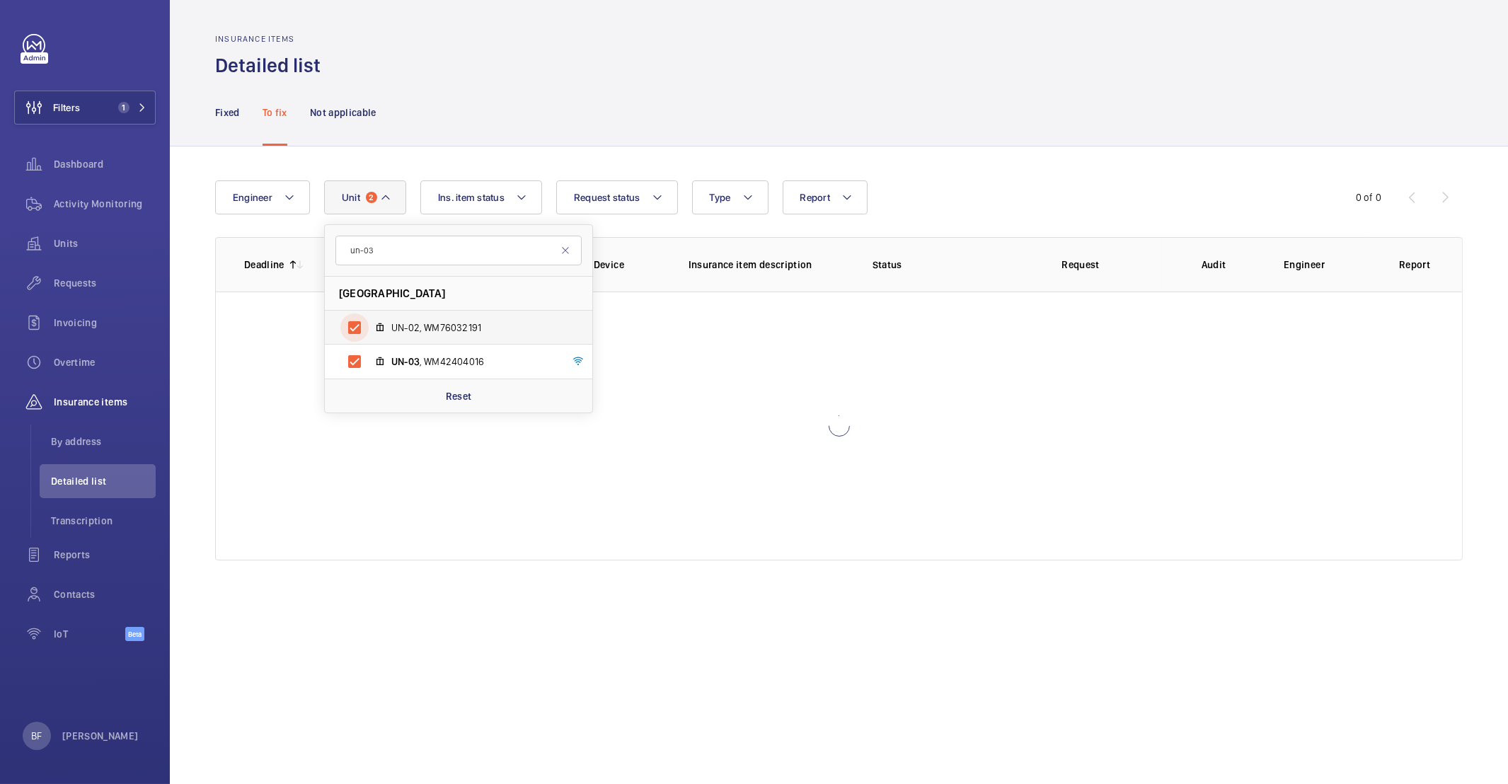
click at [369, 325] on input "UN-02, WM76032191" at bounding box center [354, 327] width 28 height 28
checkbox input "false"
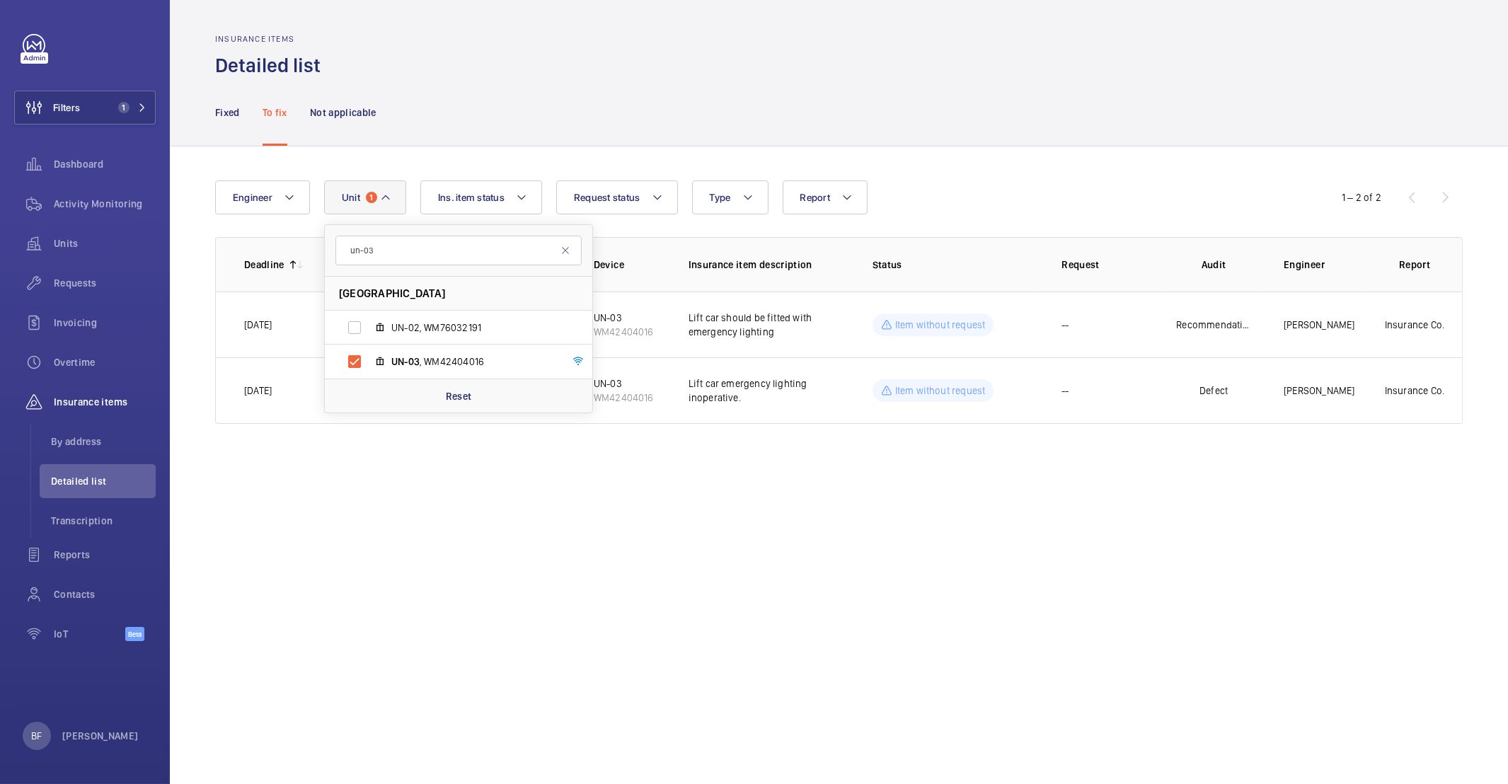
click at [966, 161] on div "Engineer Unit 1 un-03 Busworks - [GEOGRAPHIC_DATA] [GEOGRAPHIC_DATA] UN-02, WM7…" at bounding box center [839, 301] width 1338 height 311
click at [436, 536] on wm-front-admin-audit-defect-details "Insurance items Detailed list Fixed To fix Not applicable Engineer Unit 1 Repor…" at bounding box center [839, 392] width 1338 height 784
click at [376, 206] on button "Unit 1" at bounding box center [365, 197] width 82 height 34
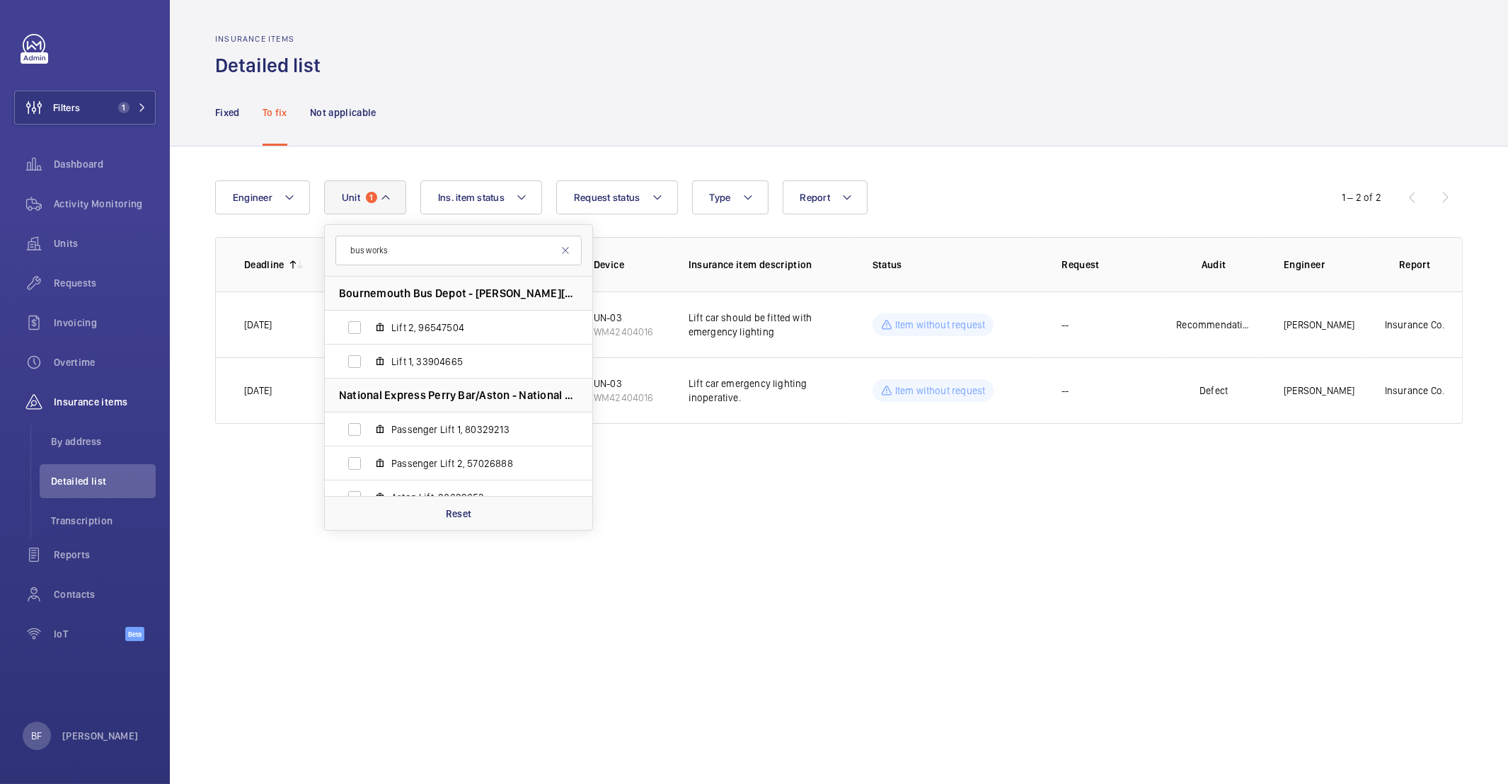
click at [366, 250] on input "bus works" at bounding box center [458, 251] width 246 height 30
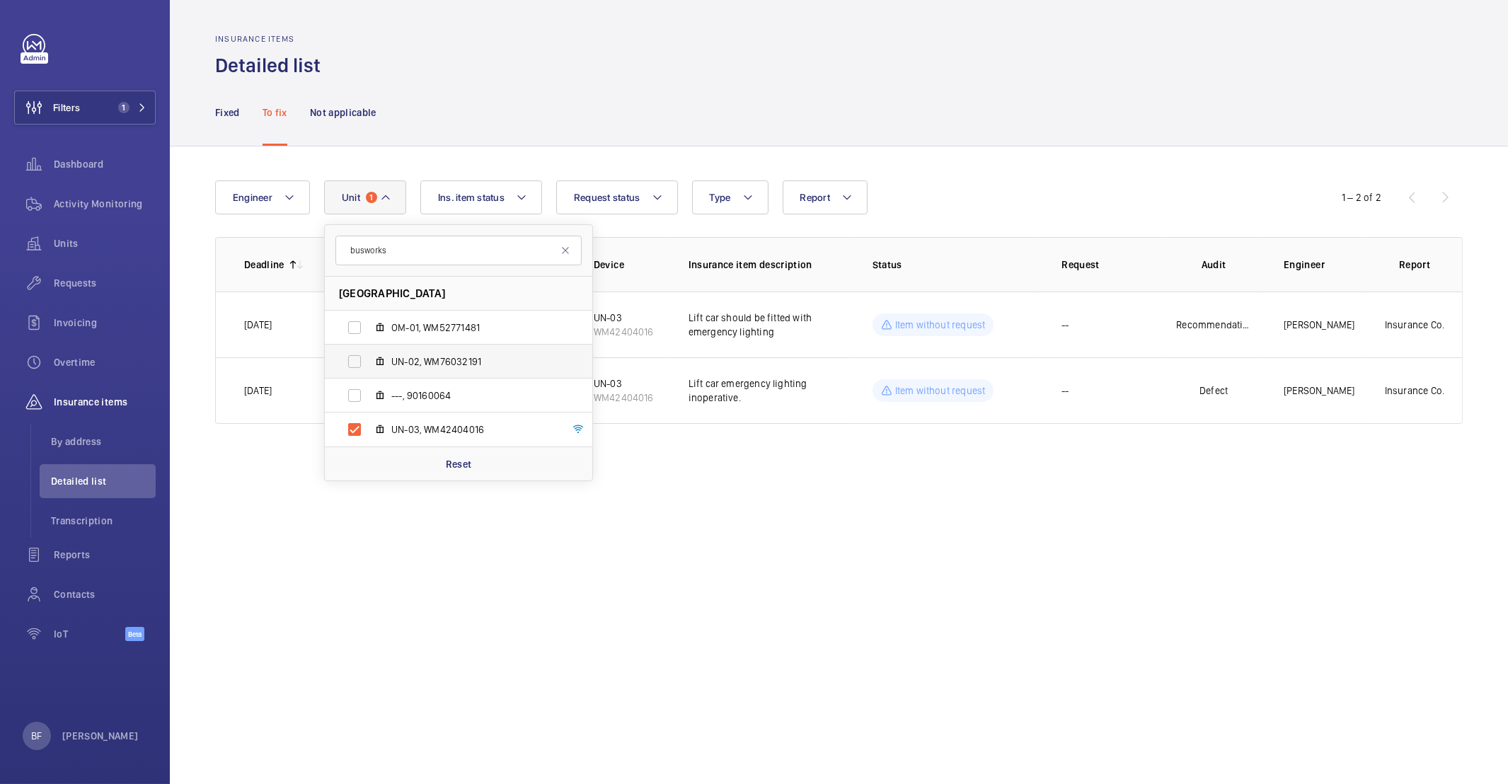
type input "busworks"
click at [357, 357] on label "UN-02, WM76032191" at bounding box center [447, 362] width 245 height 34
click at [357, 357] on input "UN-02, WM76032191" at bounding box center [354, 361] width 28 height 28
checkbox input "true"
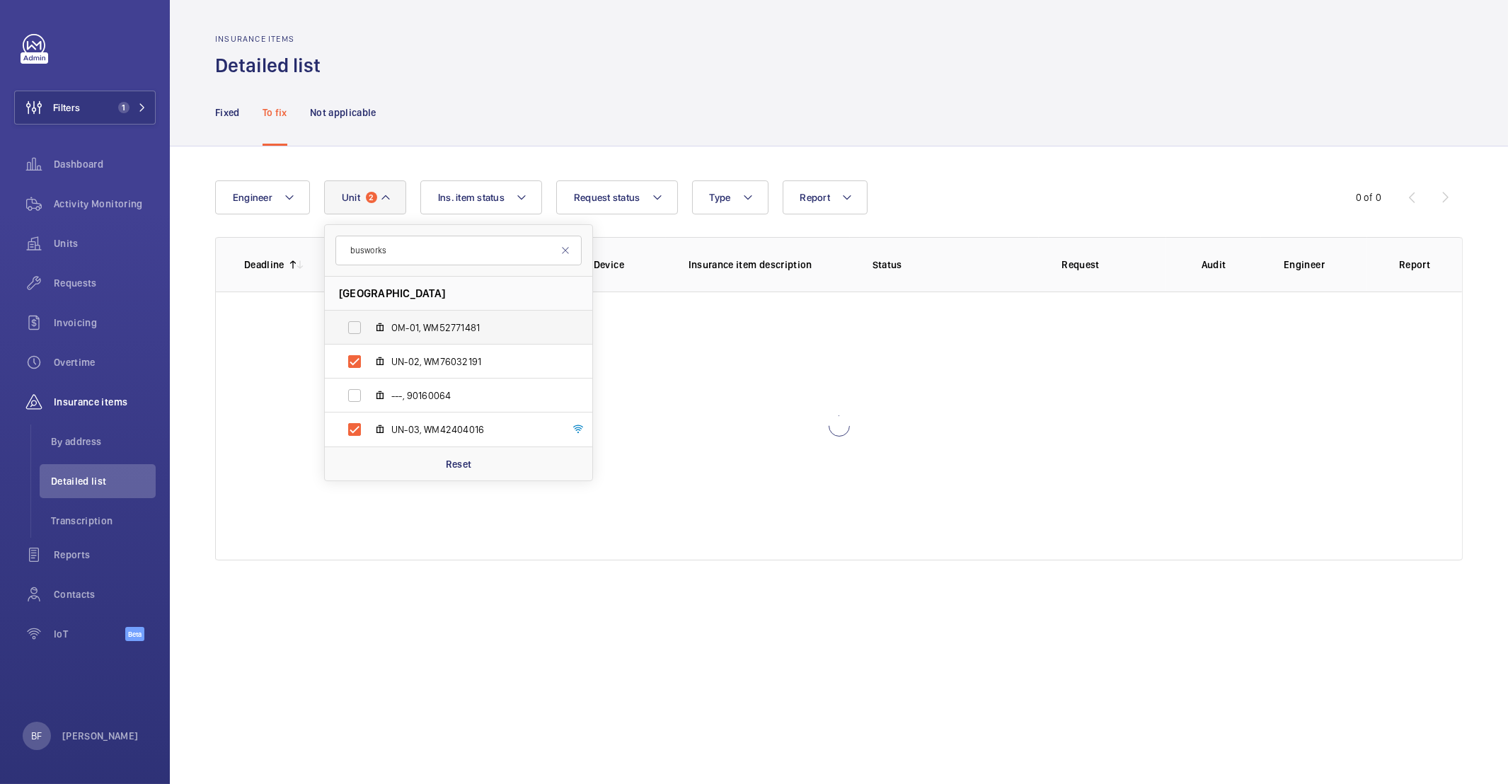
click at [358, 316] on label "OM-01, WM52771481" at bounding box center [447, 328] width 245 height 34
click at [358, 316] on input "OM-01, WM52771481" at bounding box center [354, 327] width 28 height 28
checkbox input "true"
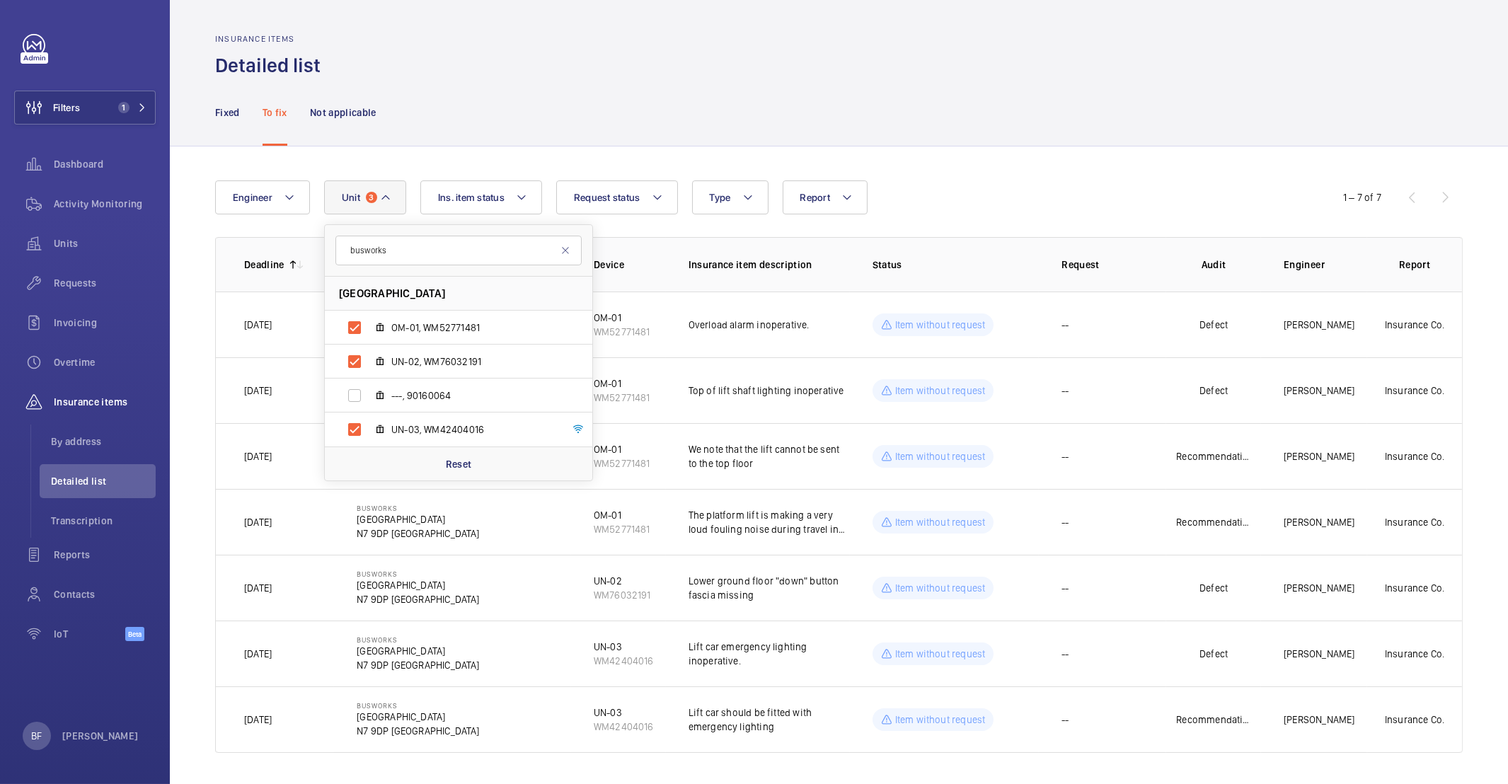
click at [998, 140] on div "Fixed To fix Not applicable" at bounding box center [838, 112] width 1247 height 67
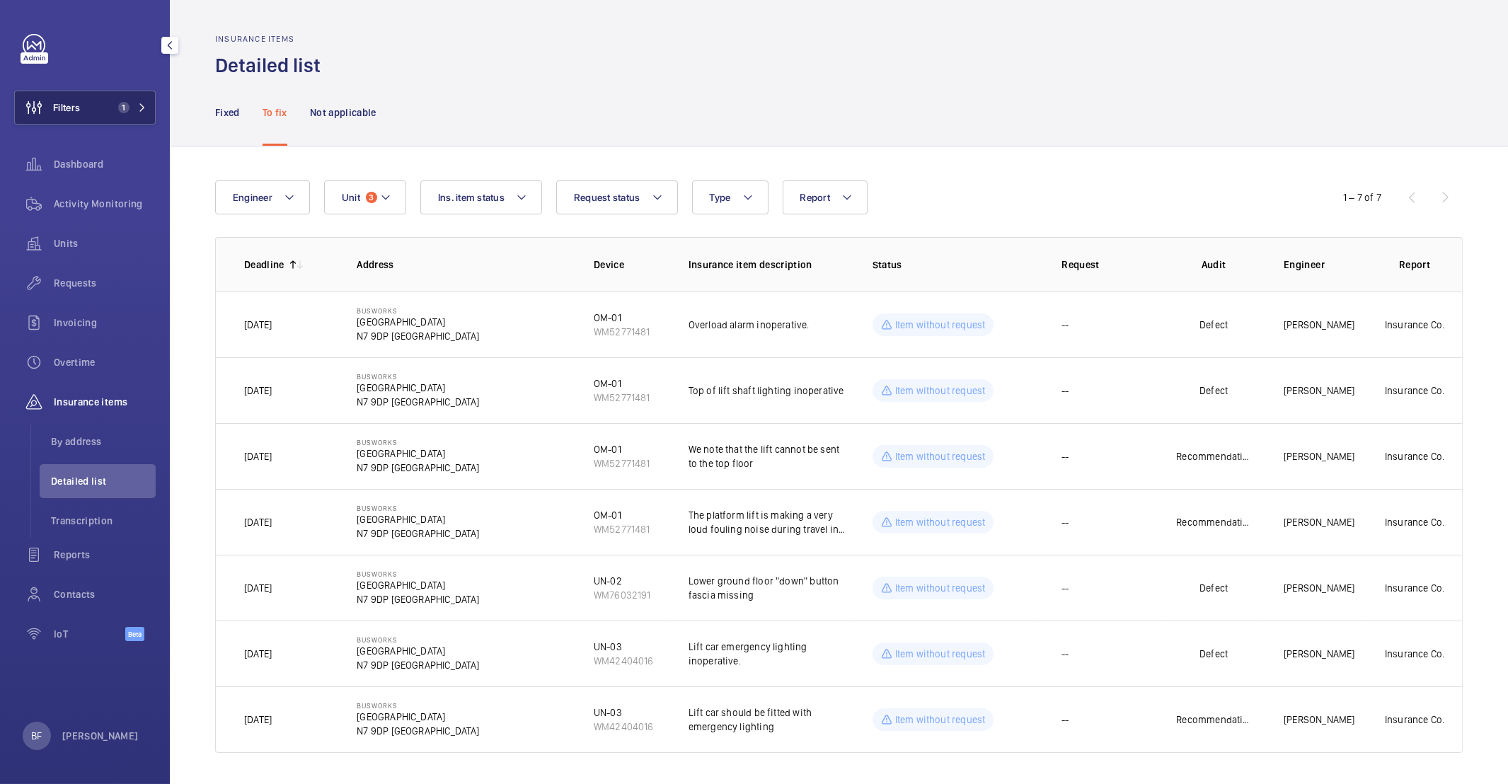
click at [124, 107] on span "1" at bounding box center [123, 107] width 11 height 11
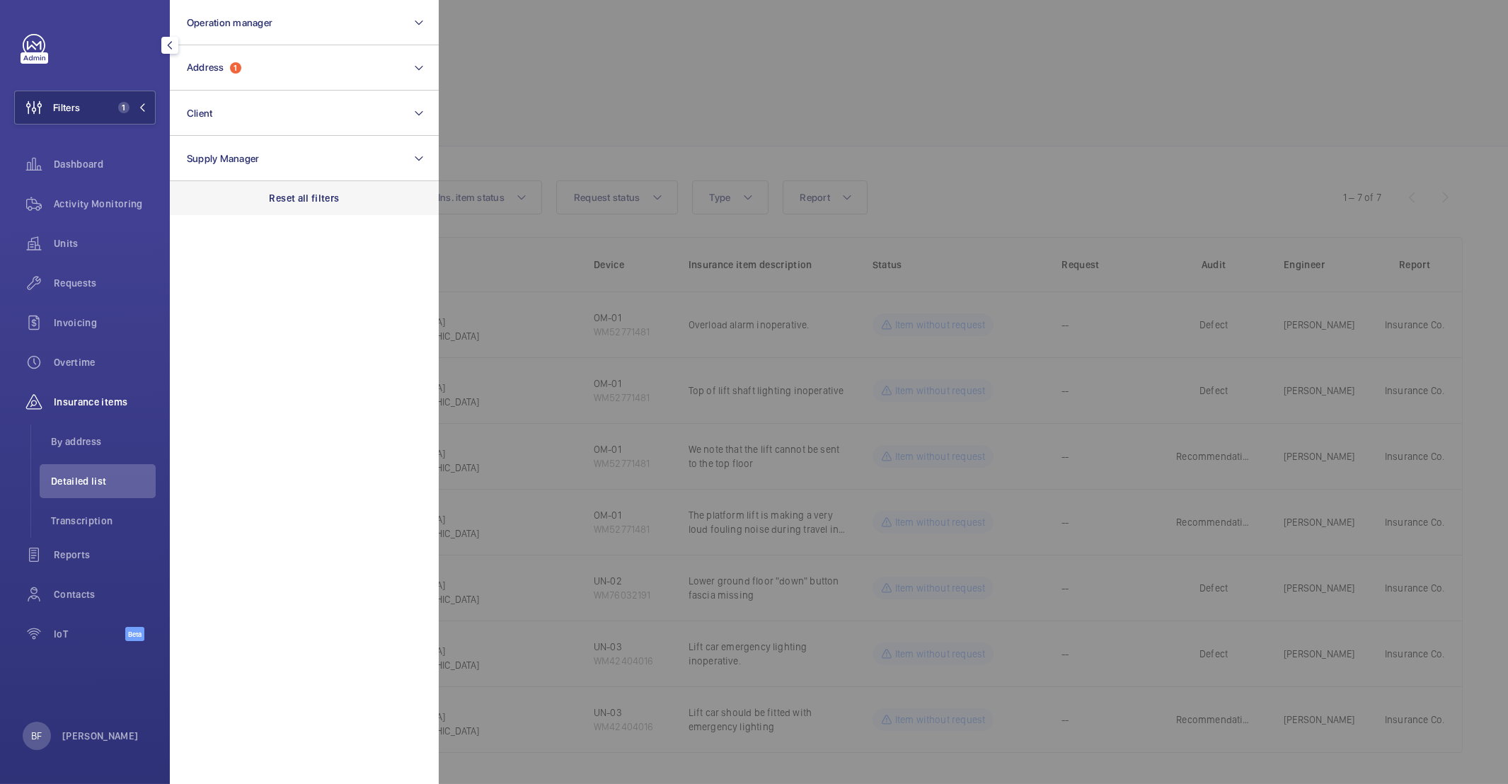
click at [308, 210] on div "Reset all filters" at bounding box center [304, 198] width 269 height 34
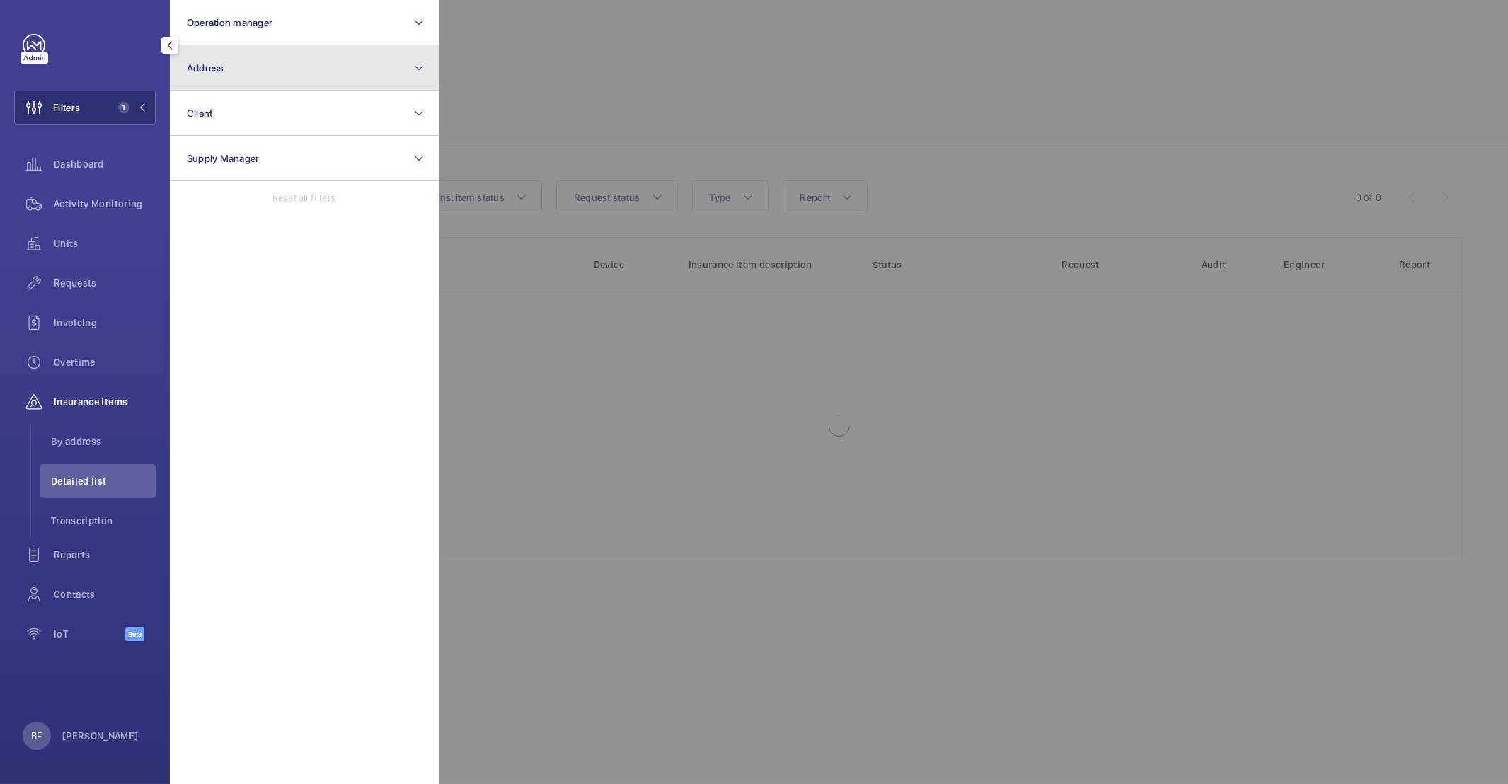
click at [240, 64] on button "Address" at bounding box center [304, 67] width 269 height 45
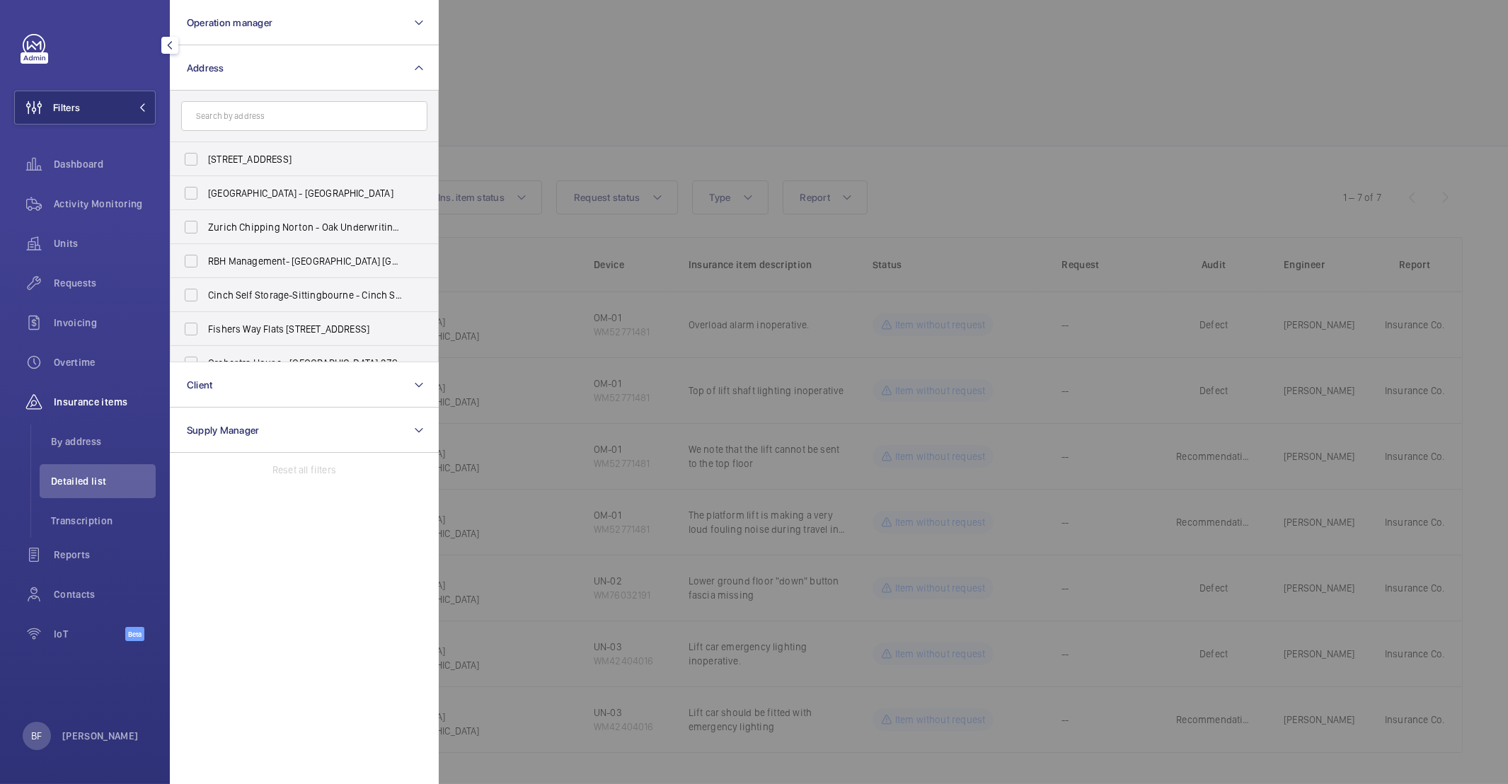
click at [226, 98] on form at bounding box center [303, 117] width 267 height 52
click at [225, 118] on input "text" at bounding box center [304, 116] width 246 height 30
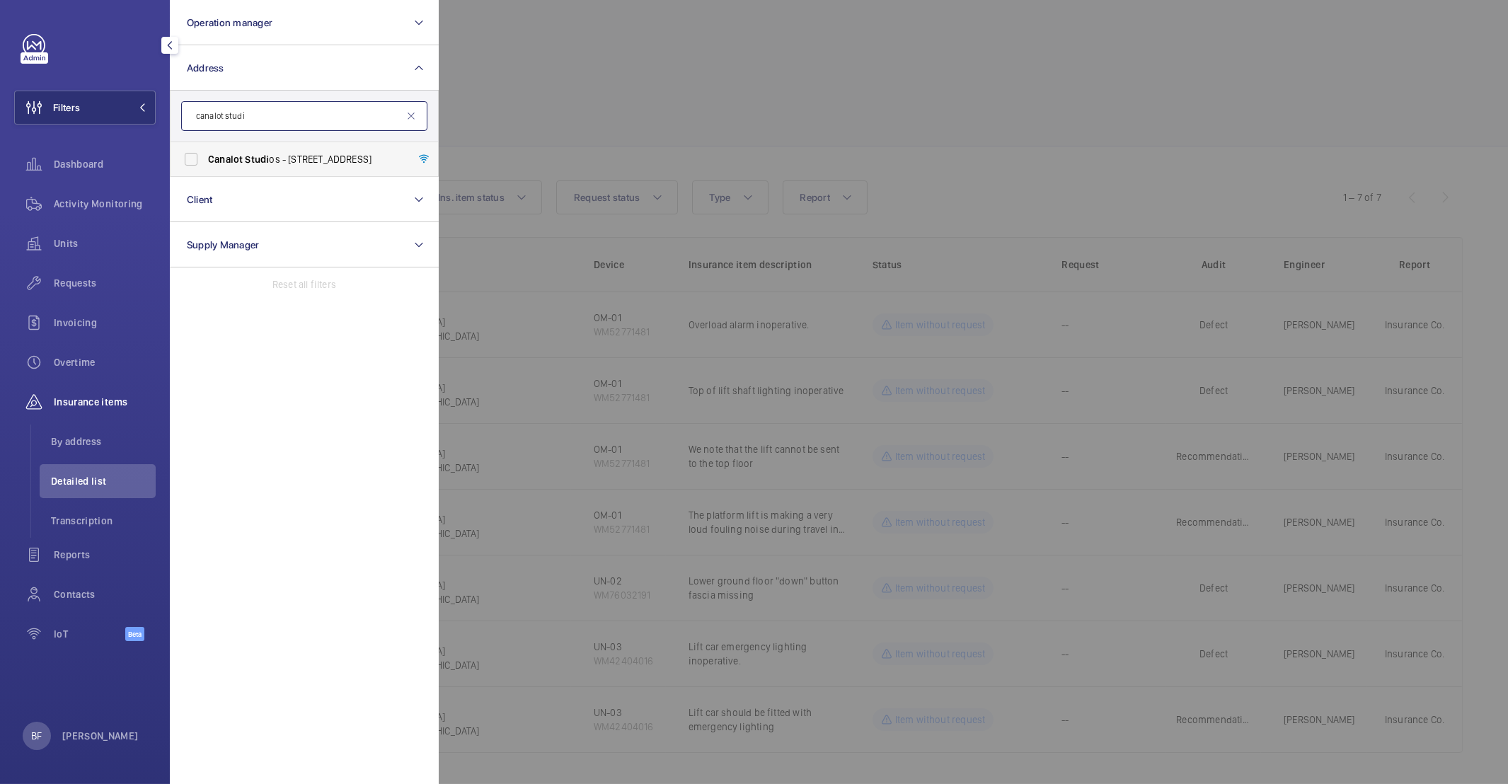
type input "canalot studi"
click at [221, 157] on span "Canalot" at bounding box center [225, 159] width 35 height 11
click at [205, 157] on input "Canalot Studi os - [STREET_ADDRESS]" at bounding box center [191, 159] width 28 height 28
checkbox input "true"
click at [532, 132] on div at bounding box center [1193, 392] width 1508 height 784
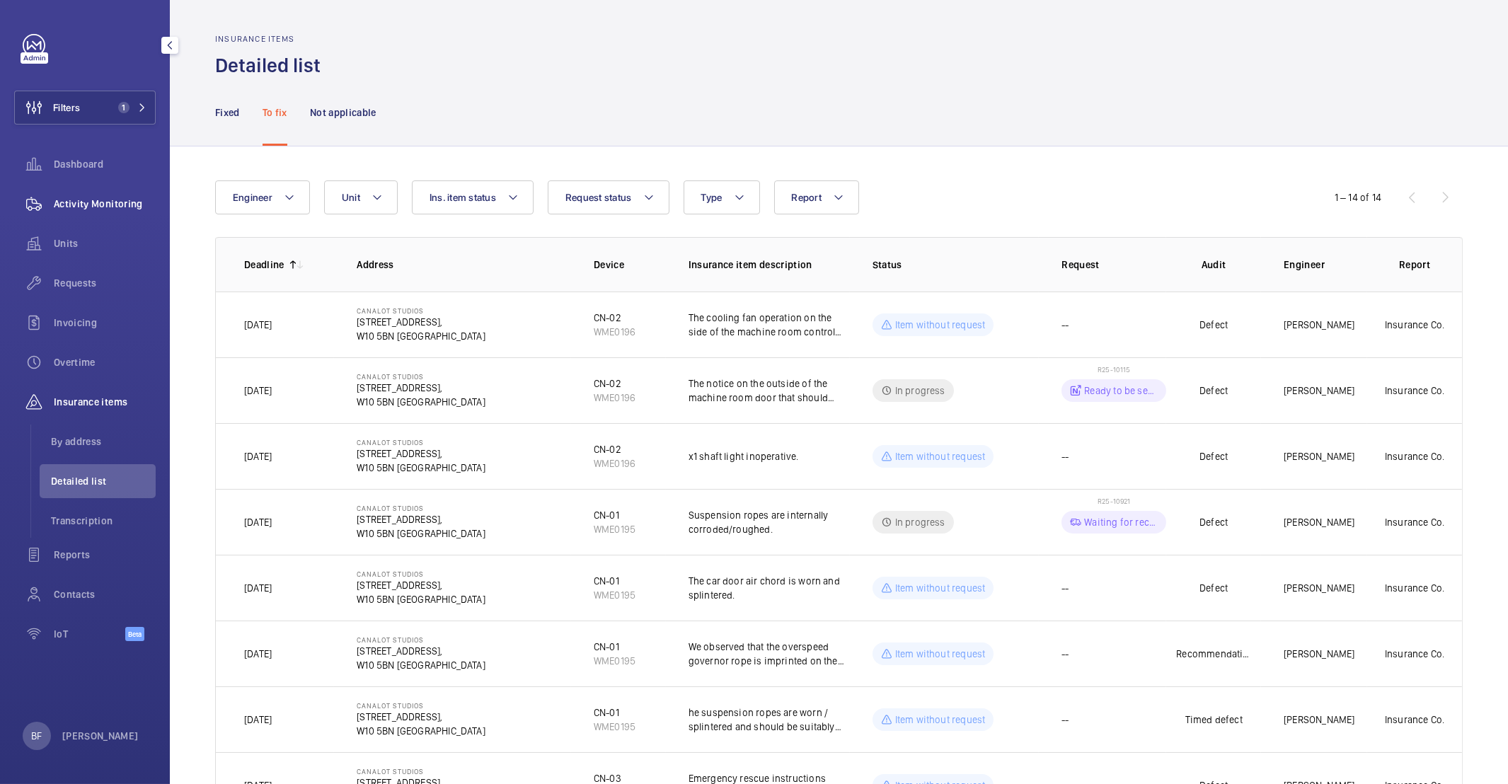
click at [119, 199] on span "Activity Monitoring" at bounding box center [105, 204] width 102 height 14
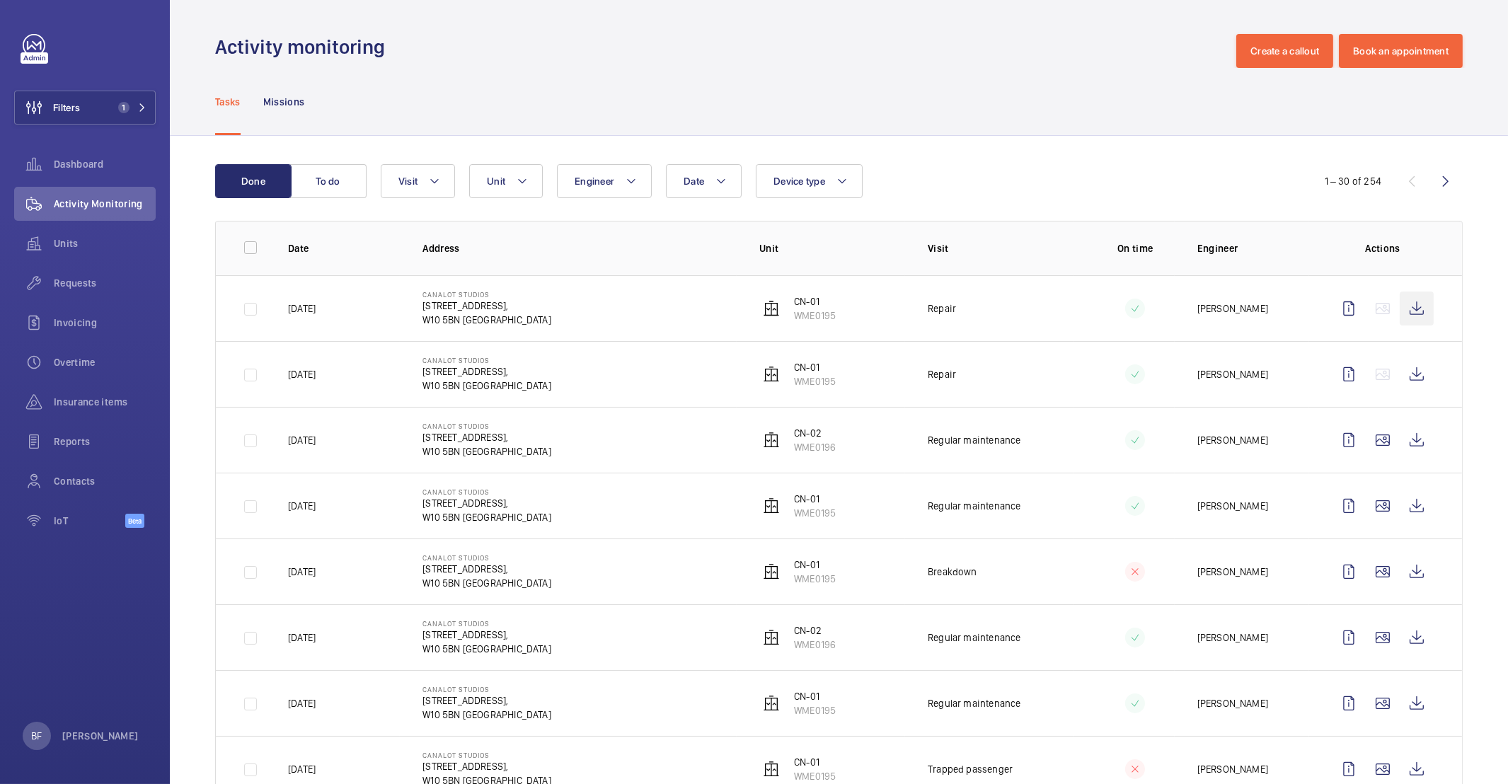
click at [1406, 310] on wm-front-icon-button at bounding box center [1416, 308] width 34 height 34
click at [134, 117] on button "Filters 1" at bounding box center [84, 108] width 141 height 34
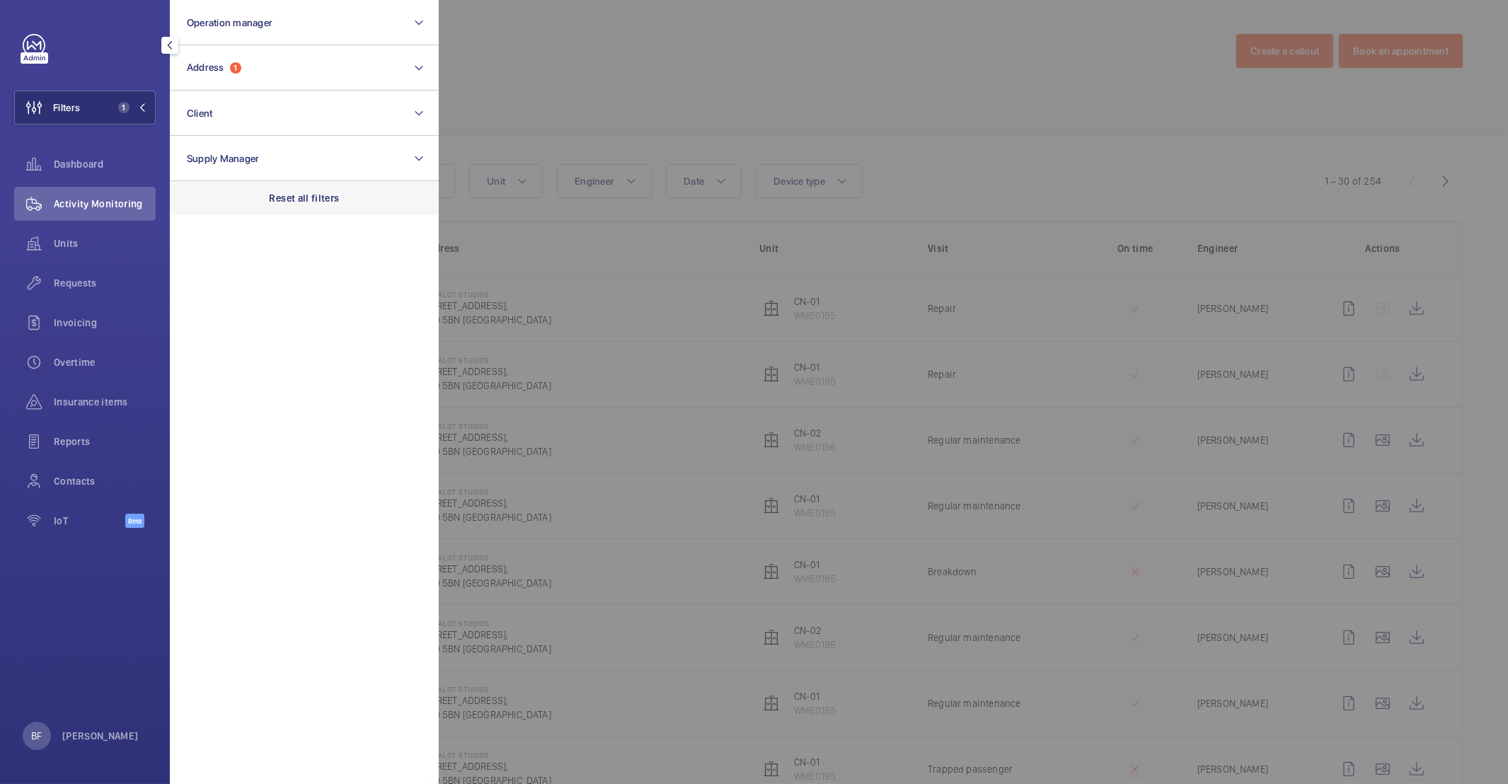
click at [273, 204] on p "Reset all filters" at bounding box center [305, 198] width 70 height 14
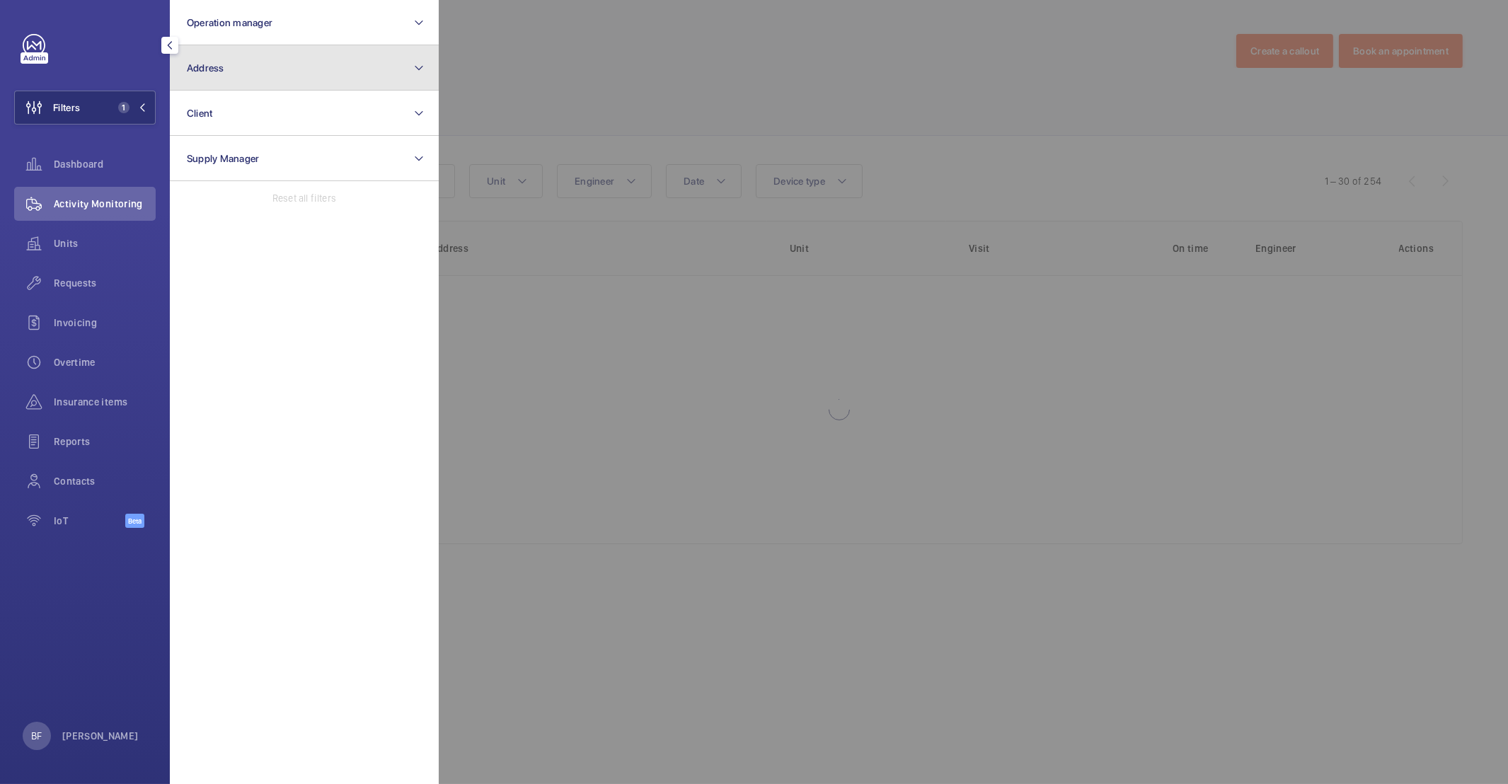
click at [260, 71] on button "Address" at bounding box center [304, 67] width 269 height 45
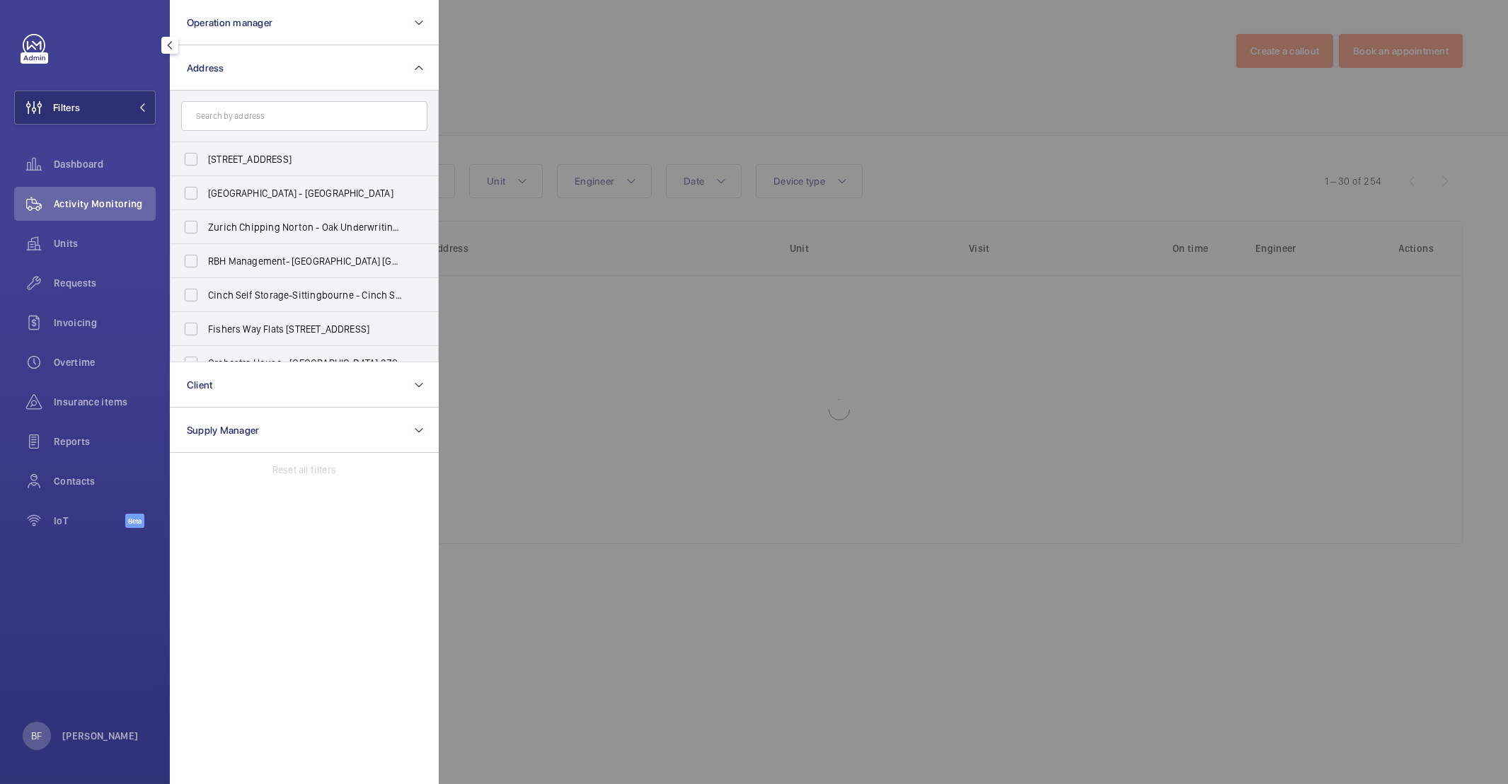
click at [308, 125] on input "text" at bounding box center [304, 116] width 246 height 30
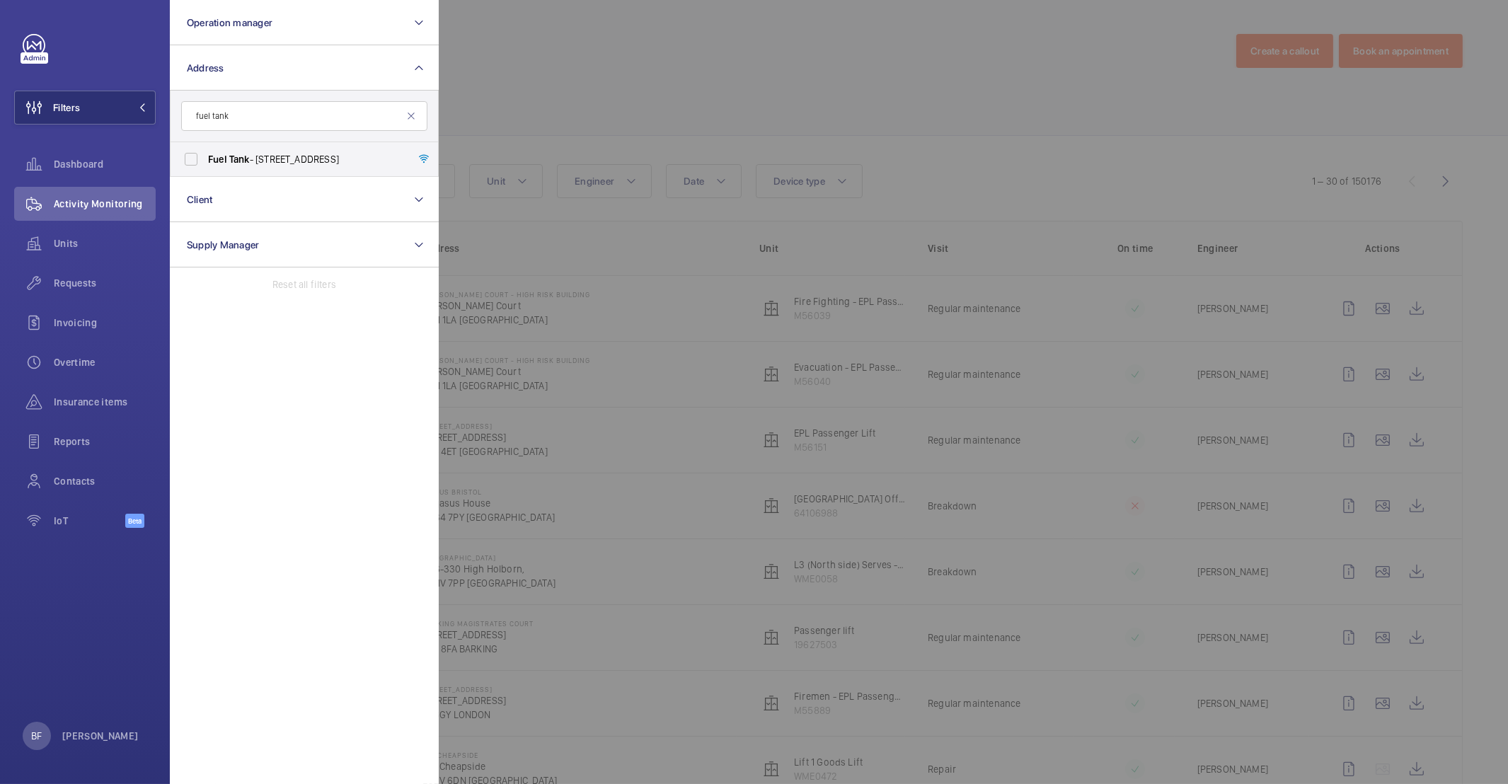
type input "fuel tank"
click at [371, 162] on span "Fuel Tank - [STREET_ADDRESS]" at bounding box center [305, 159] width 195 height 14
click at [205, 162] on input "Fuel Tank - [STREET_ADDRESS]" at bounding box center [191, 159] width 28 height 28
checkbox input "true"
click at [649, 93] on div at bounding box center [1193, 392] width 1508 height 784
